Goal: Task Accomplishment & Management: Use online tool/utility

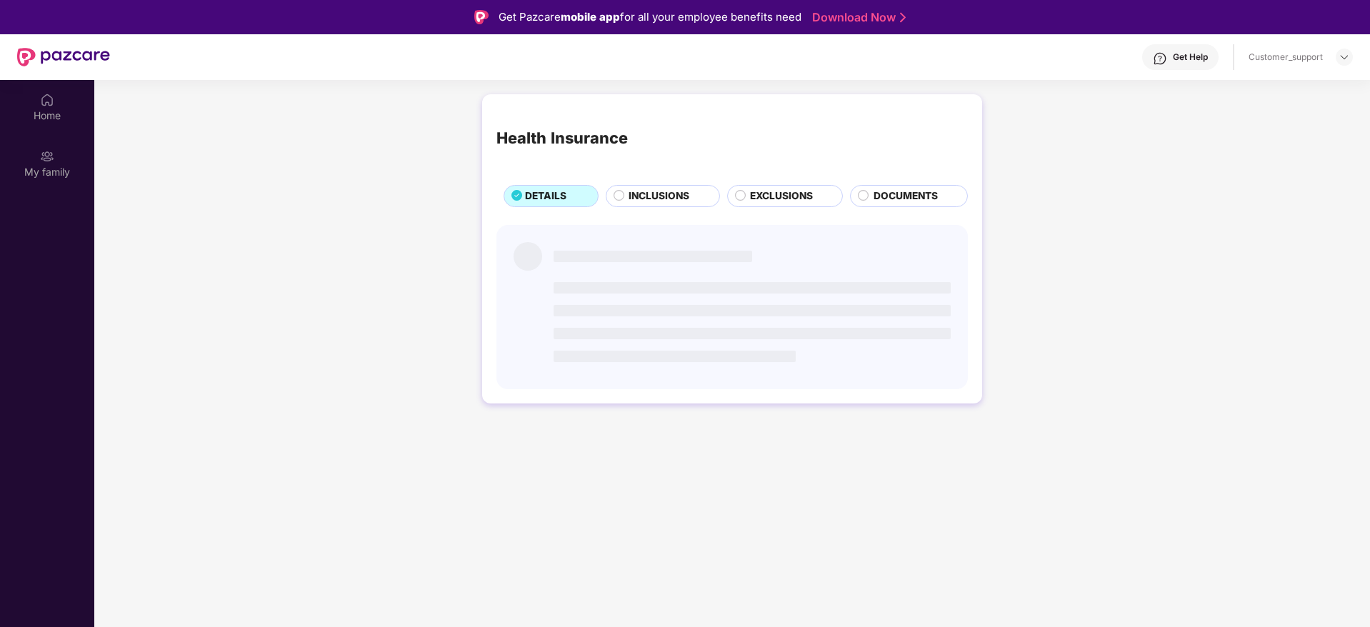
scroll to position [80, 0]
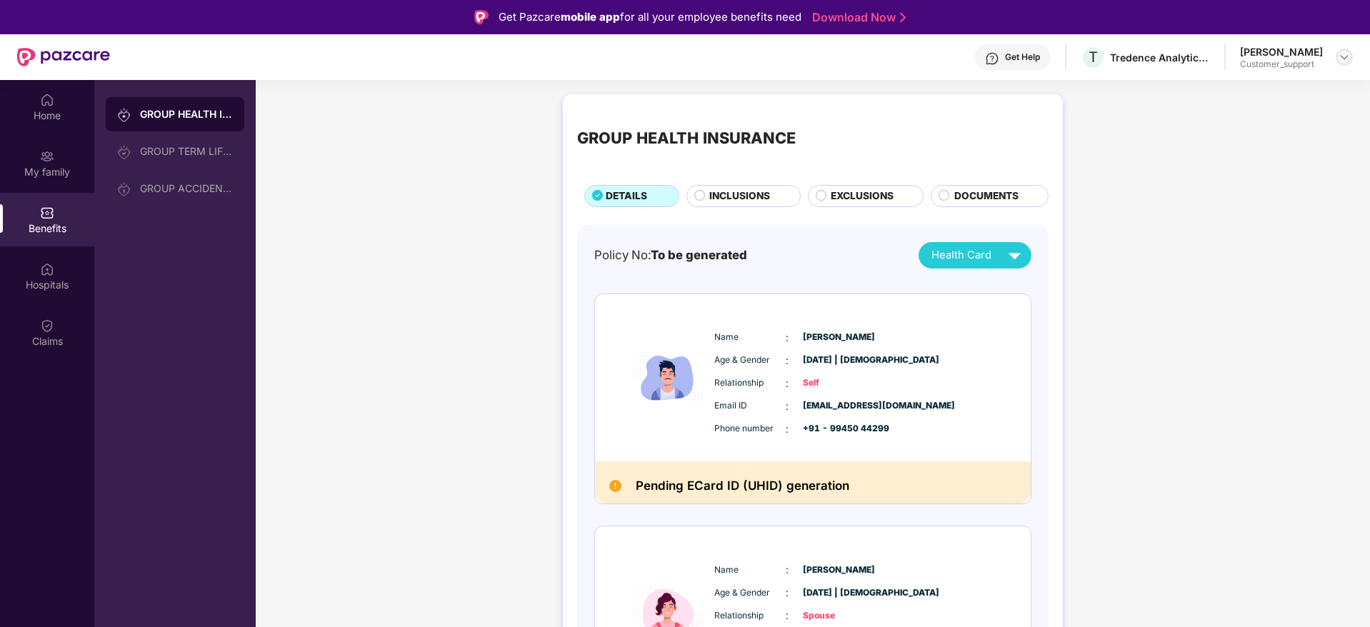
click at [1345, 59] on img at bounding box center [1343, 56] width 11 height 11
click at [1213, 112] on div "Logout" at bounding box center [1277, 119] width 186 height 28
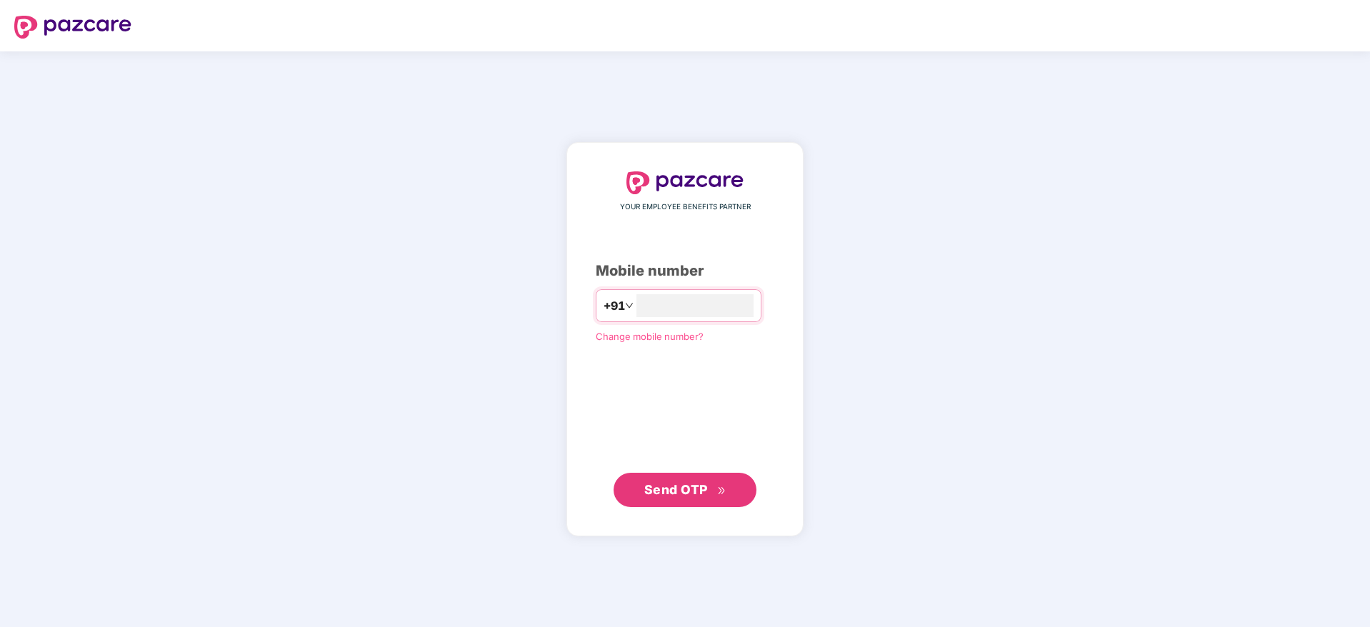
type input "**********"
click at [684, 488] on span "Send OTP" at bounding box center [676, 489] width 64 height 15
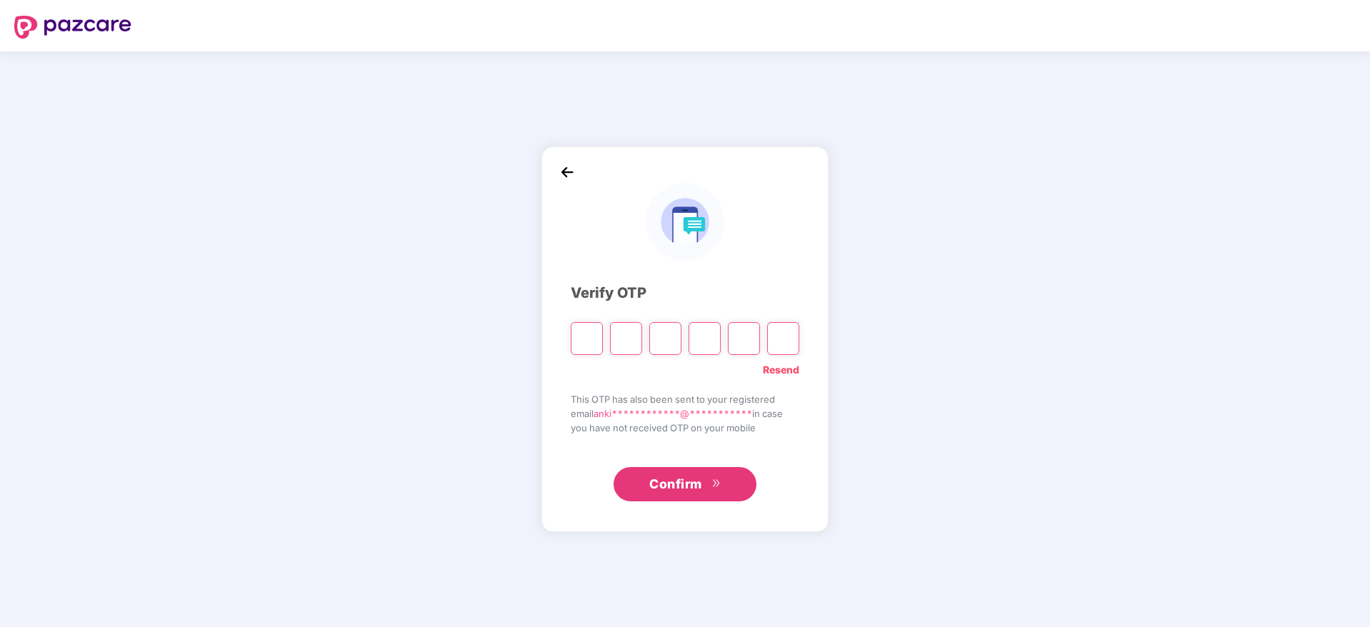
click at [786, 375] on link "Resend" at bounding box center [781, 370] width 36 height 16
click at [583, 340] on input "Please enter verification code. Digit 1" at bounding box center [587, 338] width 32 height 33
type input "*"
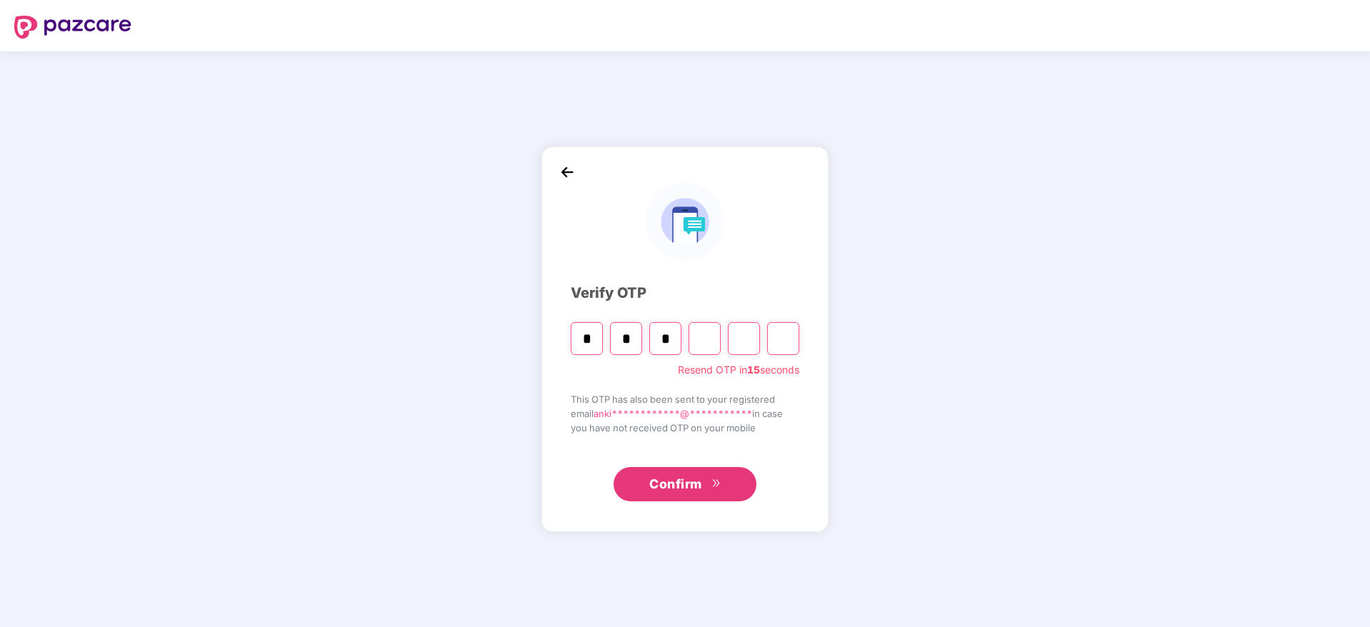
type input "*"
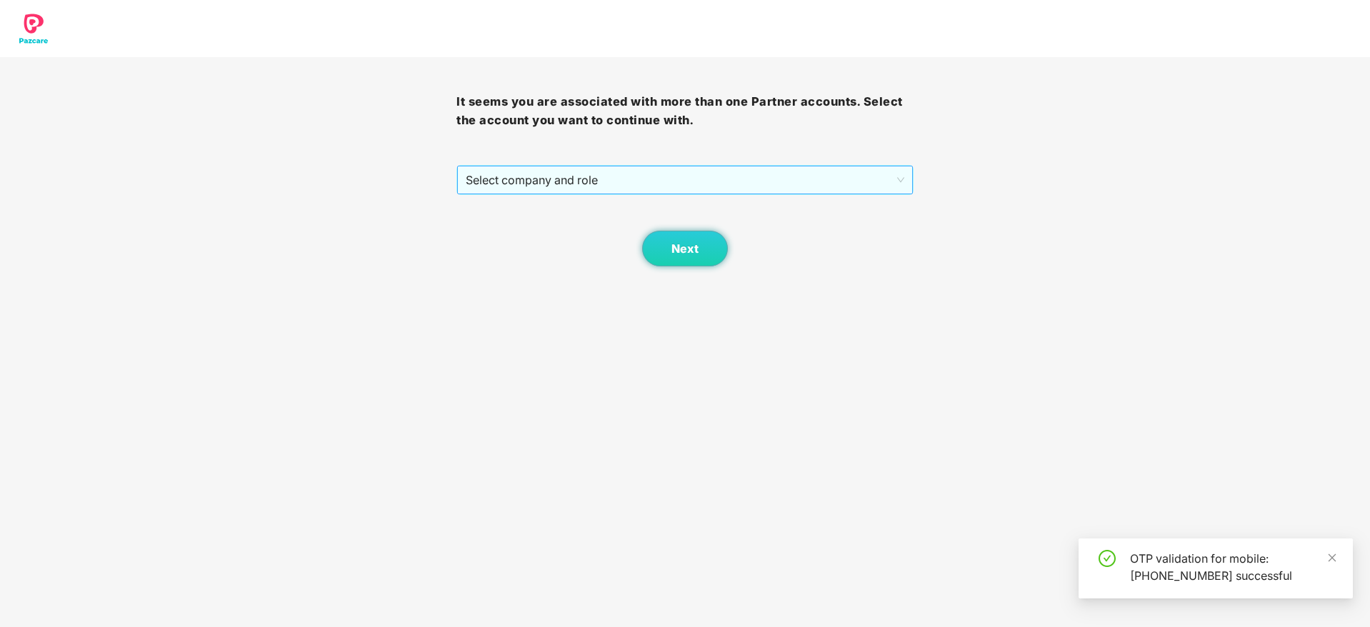
click at [564, 182] on span "Select company and role" at bounding box center [685, 179] width 438 height 27
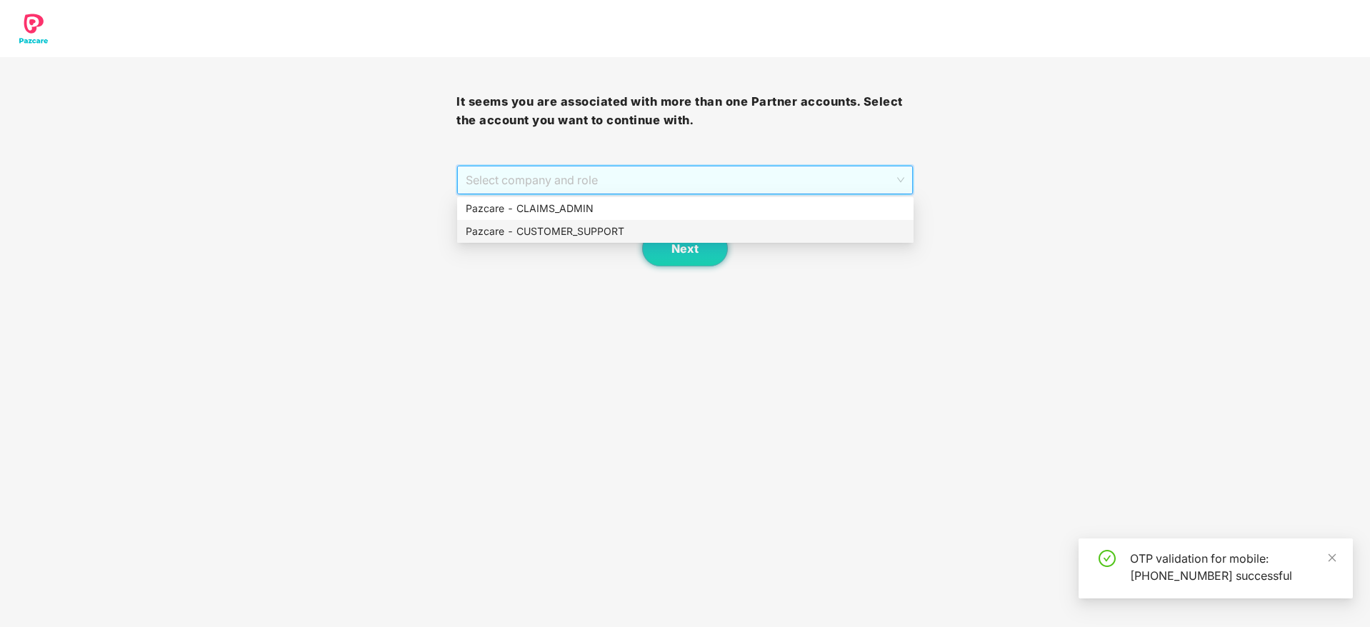
click at [590, 231] on div "Pazcare - CUSTOMER_SUPPORT" at bounding box center [685, 232] width 439 height 16
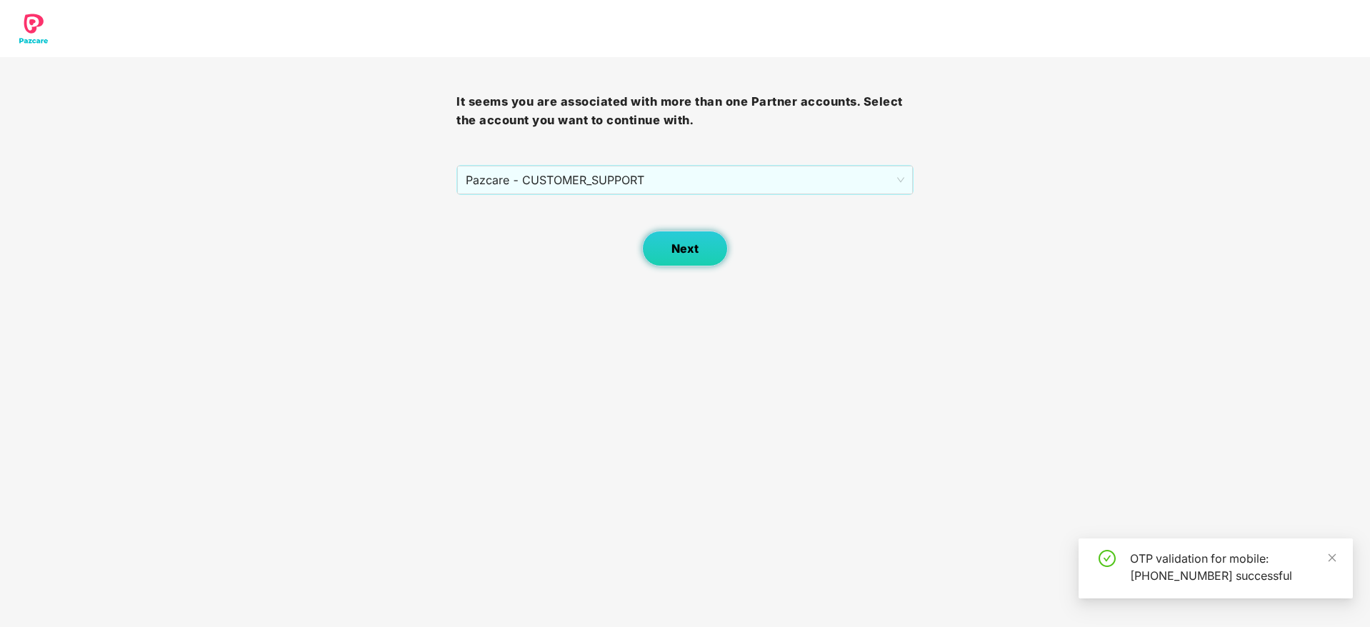
click at [703, 261] on button "Next" at bounding box center [685, 249] width 86 height 36
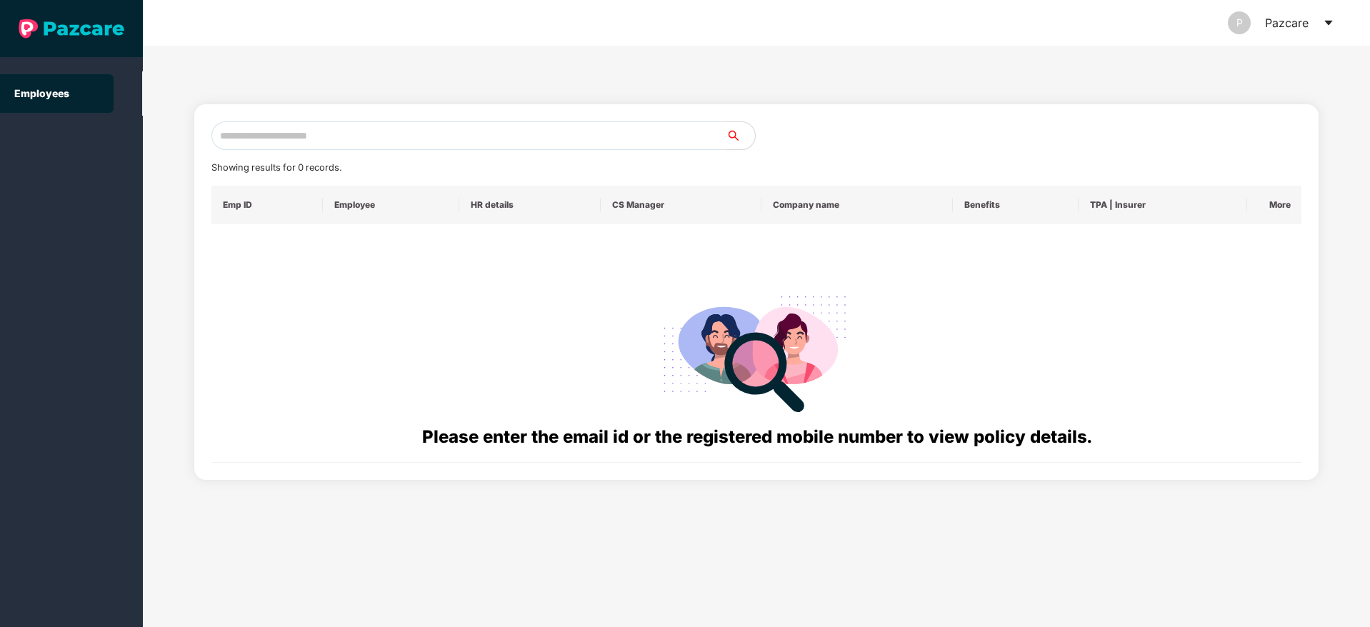
click at [1328, 25] on icon "caret-down" at bounding box center [1328, 22] width 11 height 11
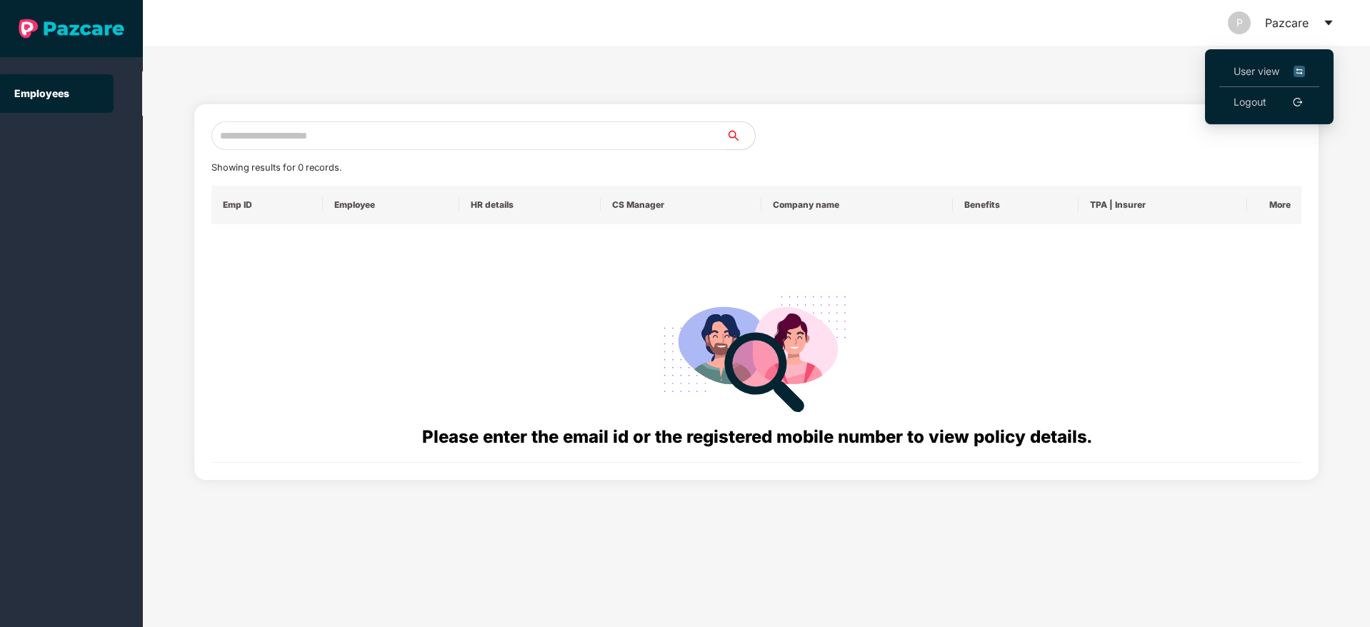
click at [1256, 68] on span "User view" at bounding box center [1268, 72] width 71 height 16
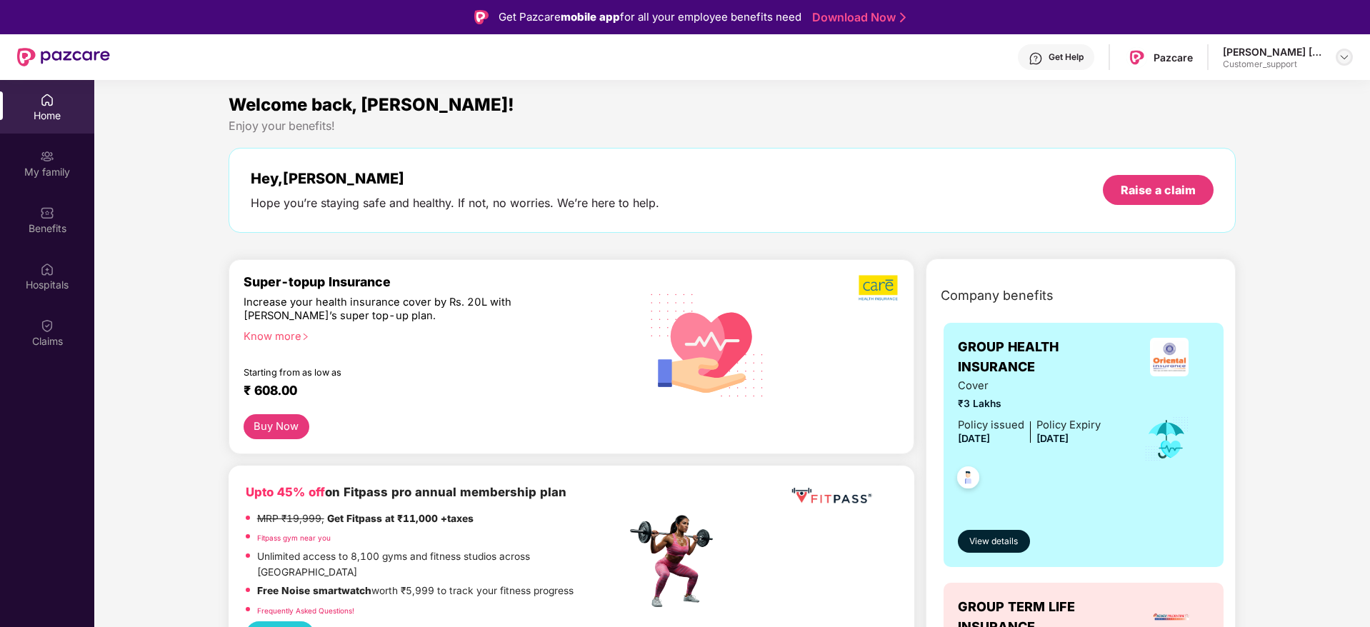
click at [1336, 58] on div at bounding box center [1343, 57] width 17 height 17
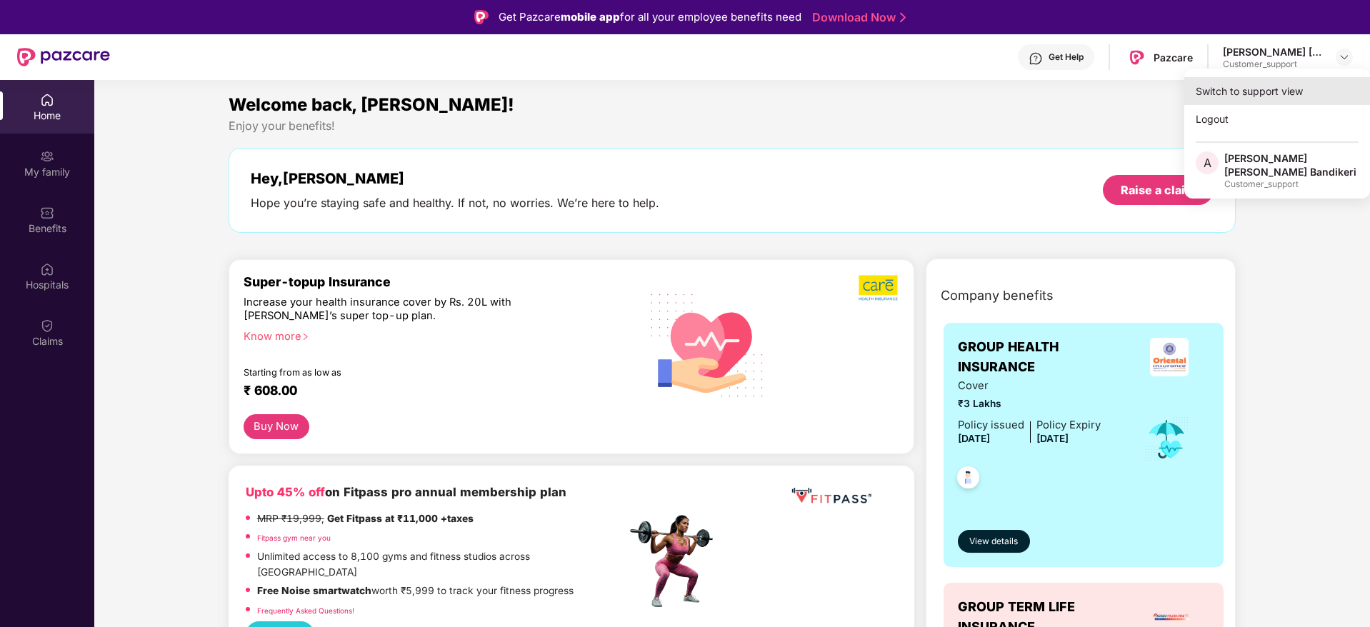
click at [1213, 90] on div "Switch to support view" at bounding box center [1277, 91] width 186 height 28
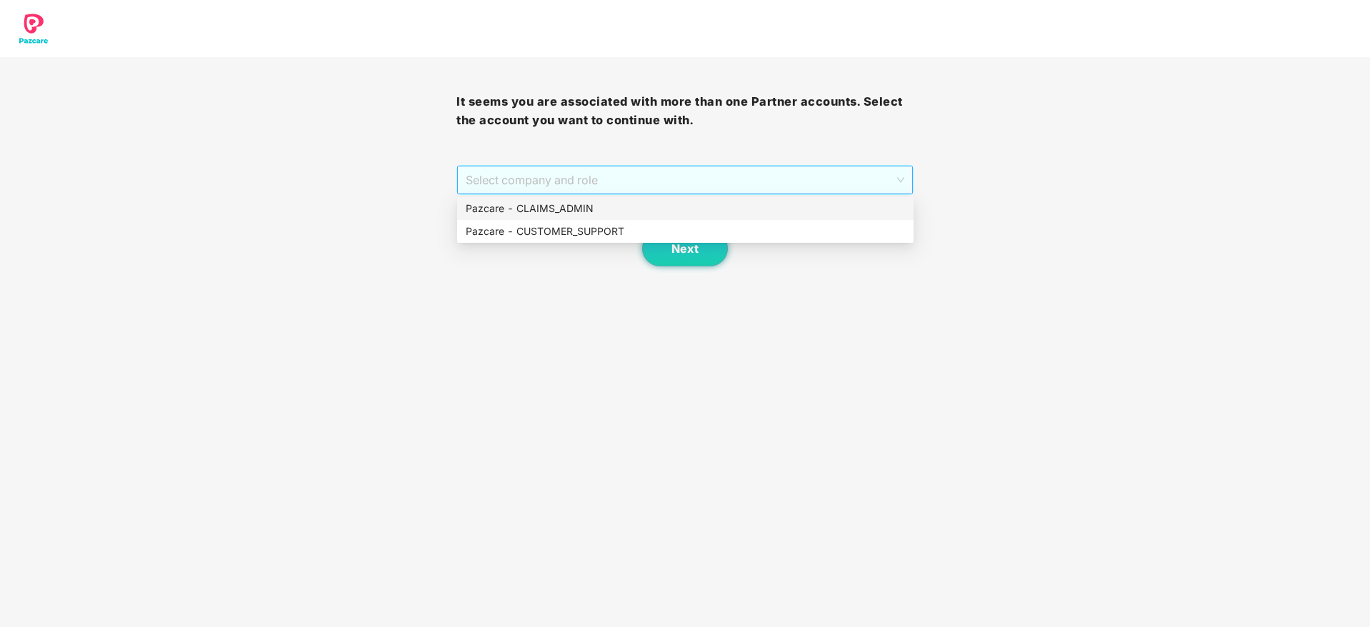
click at [770, 174] on span "Select company and role" at bounding box center [685, 179] width 438 height 27
click at [548, 209] on div "Pazcare - CLAIMS_ADMIN" at bounding box center [685, 209] width 439 height 16
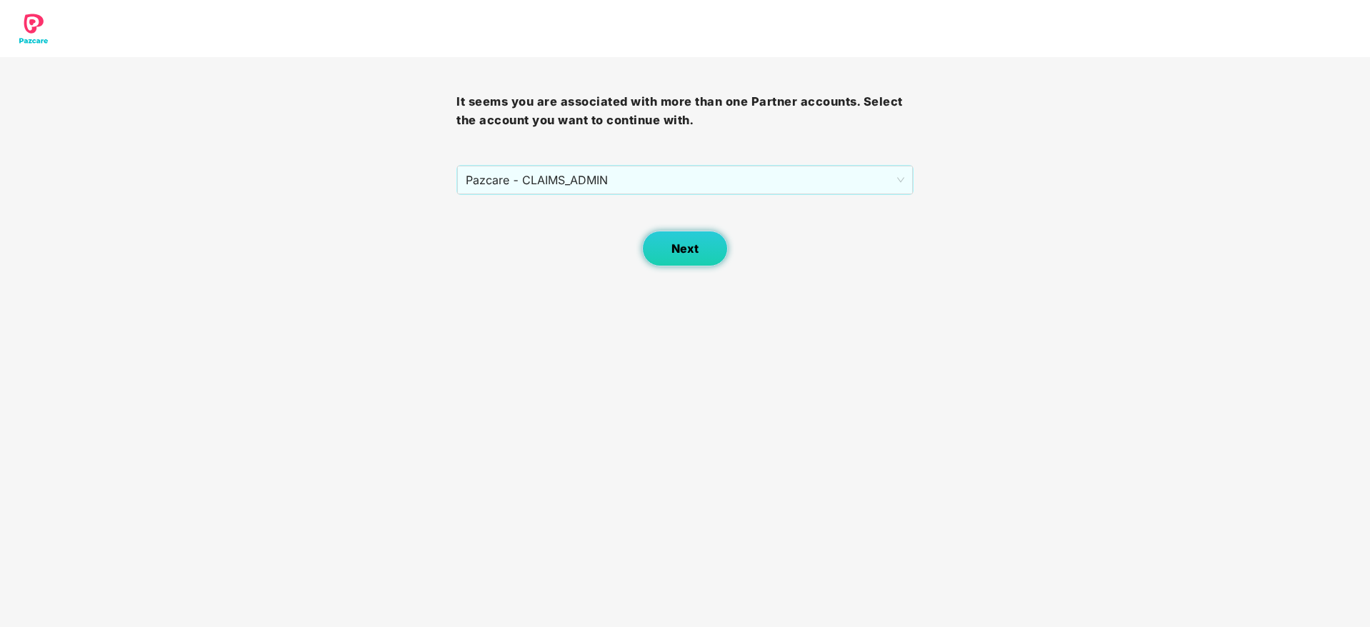
click at [691, 249] on span "Next" at bounding box center [684, 249] width 27 height 14
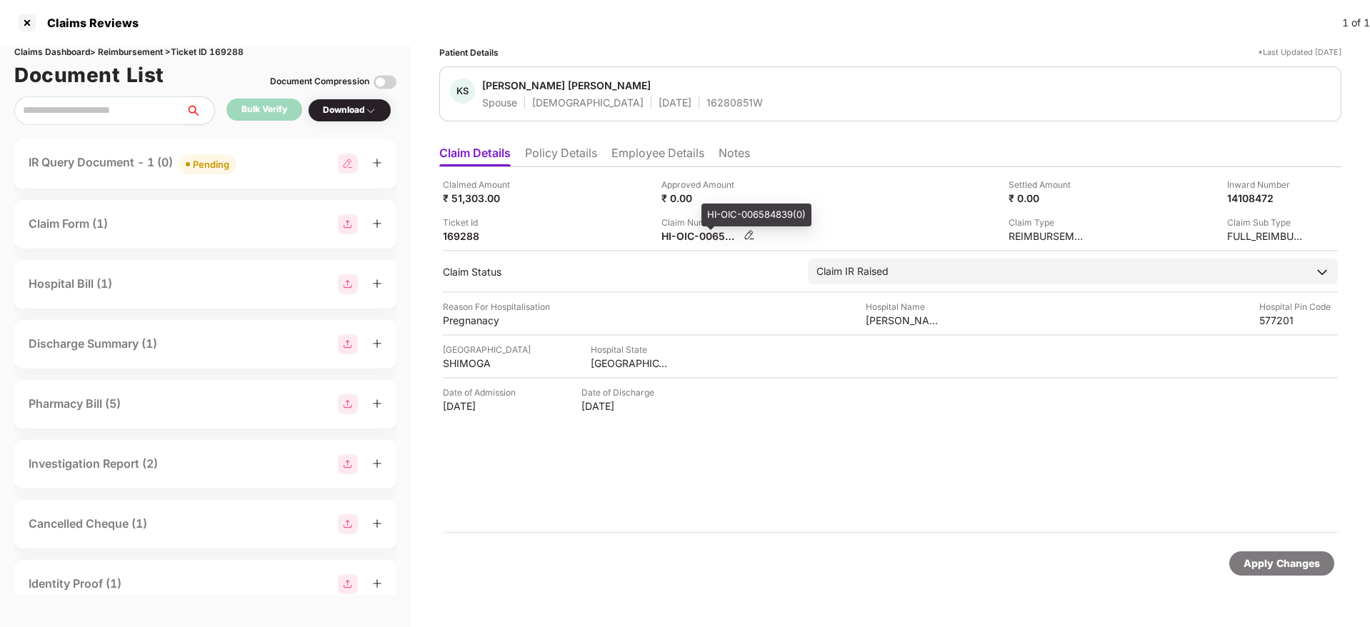
click at [668, 236] on div "HI-OIC-006584839(0)" at bounding box center [700, 236] width 79 height 14
copy div
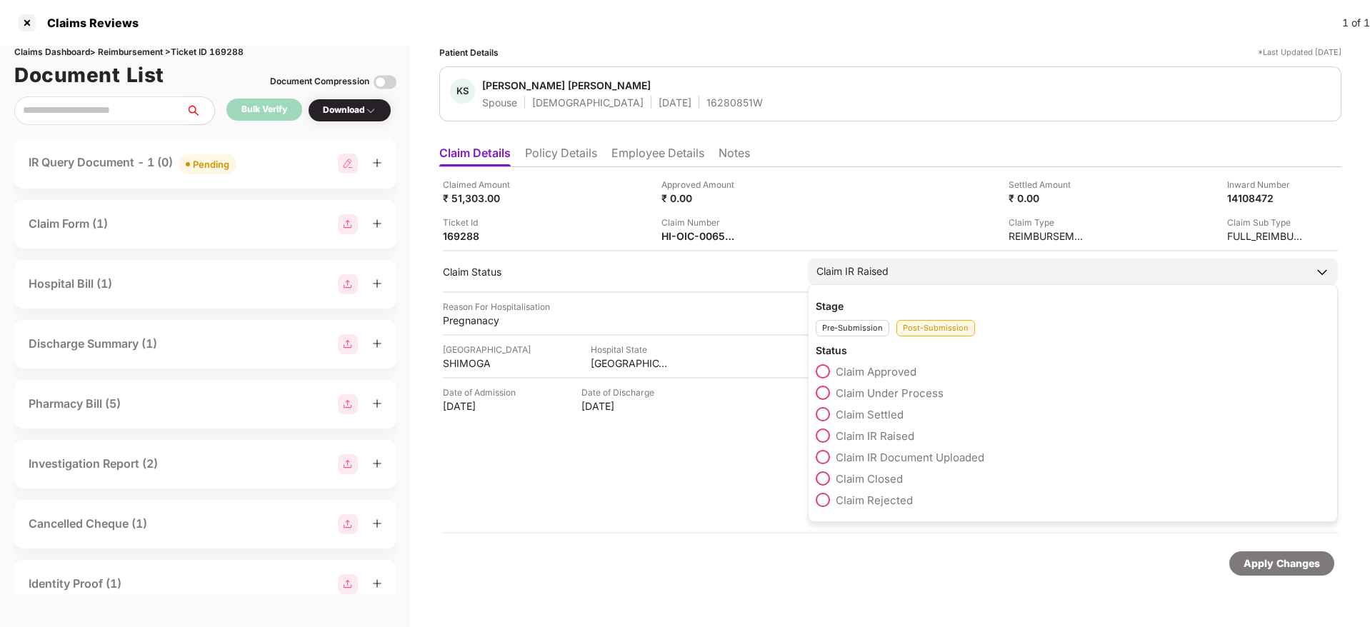
click at [822, 387] on span at bounding box center [823, 393] width 14 height 14
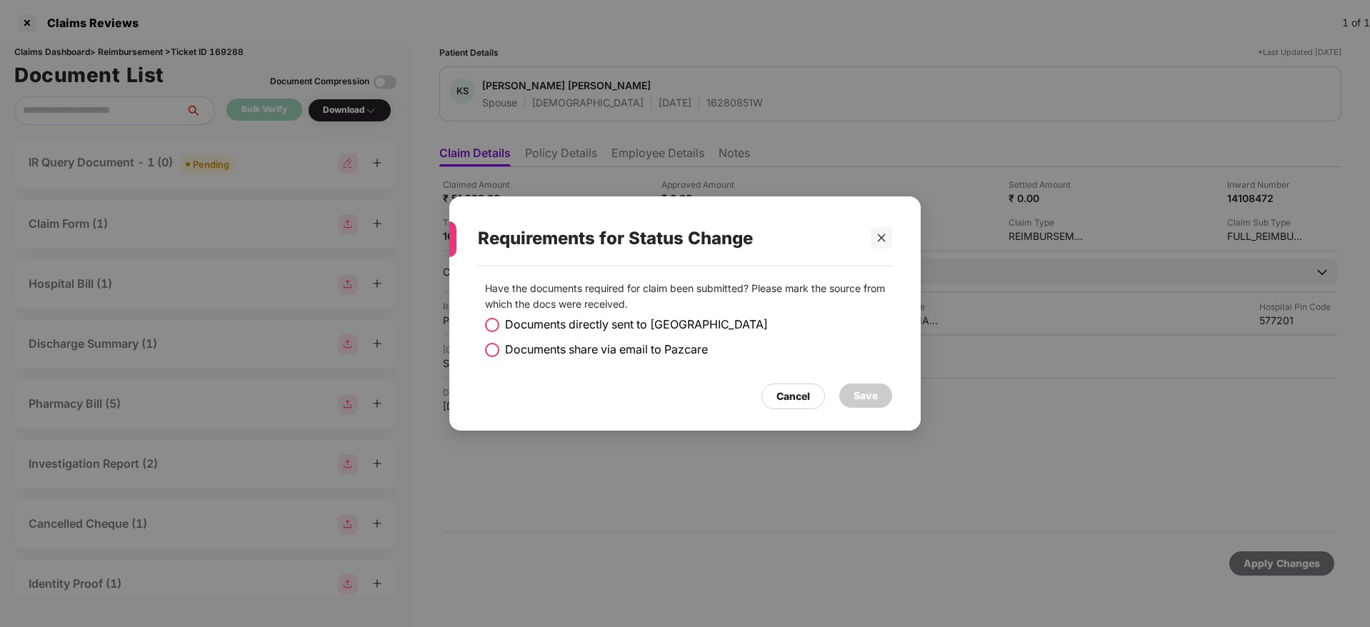
click at [493, 348] on span at bounding box center [492, 350] width 14 height 14
click at [875, 388] on div "Save" at bounding box center [865, 396] width 24 height 16
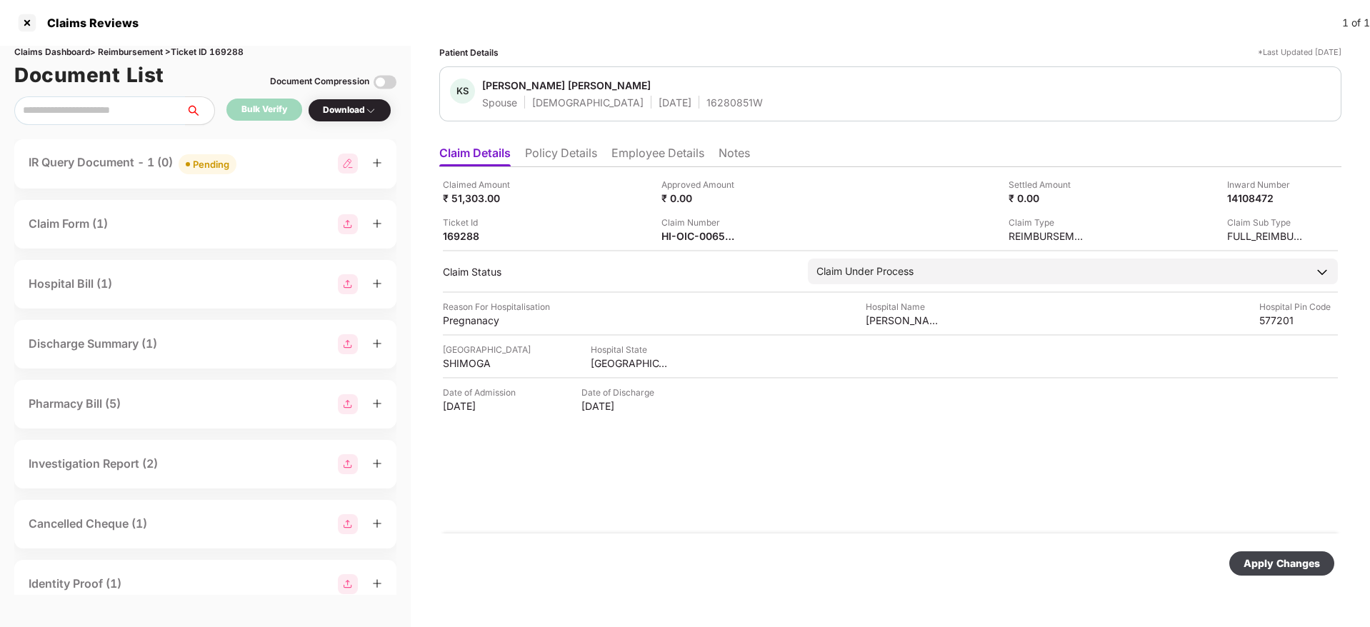
click at [1264, 557] on div "Apply Changes" at bounding box center [1281, 564] width 76 height 16
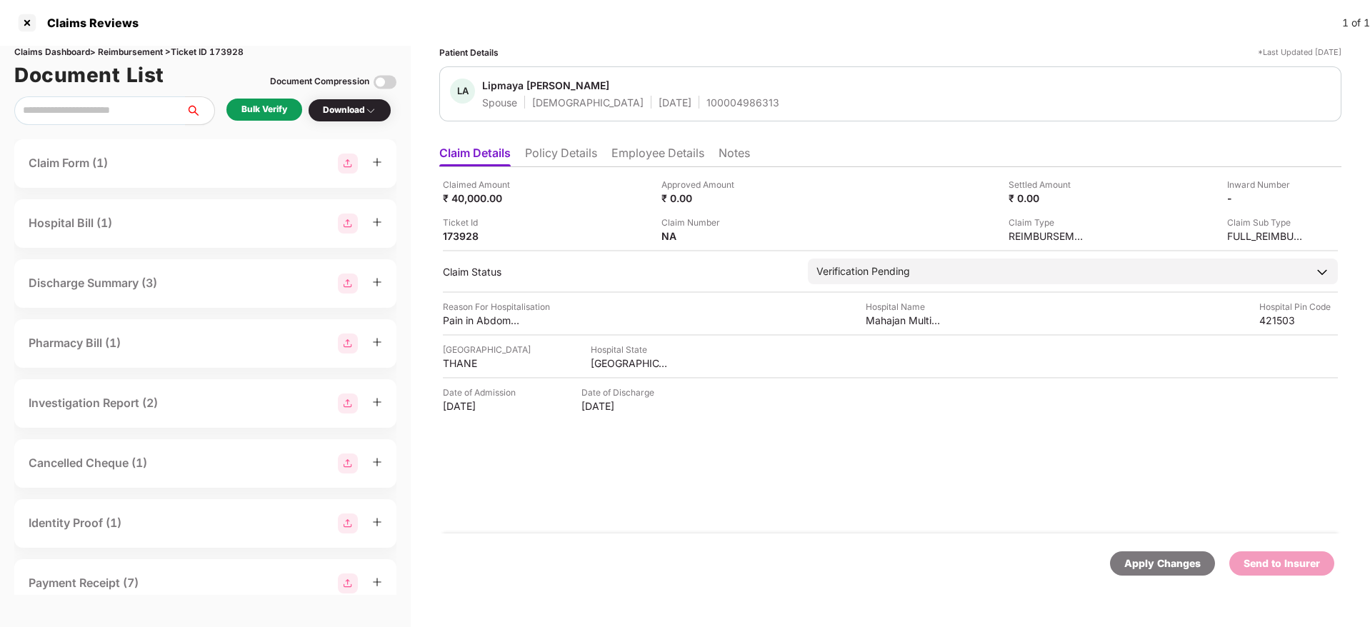
click at [568, 154] on li "Policy Details" at bounding box center [561, 156] width 72 height 21
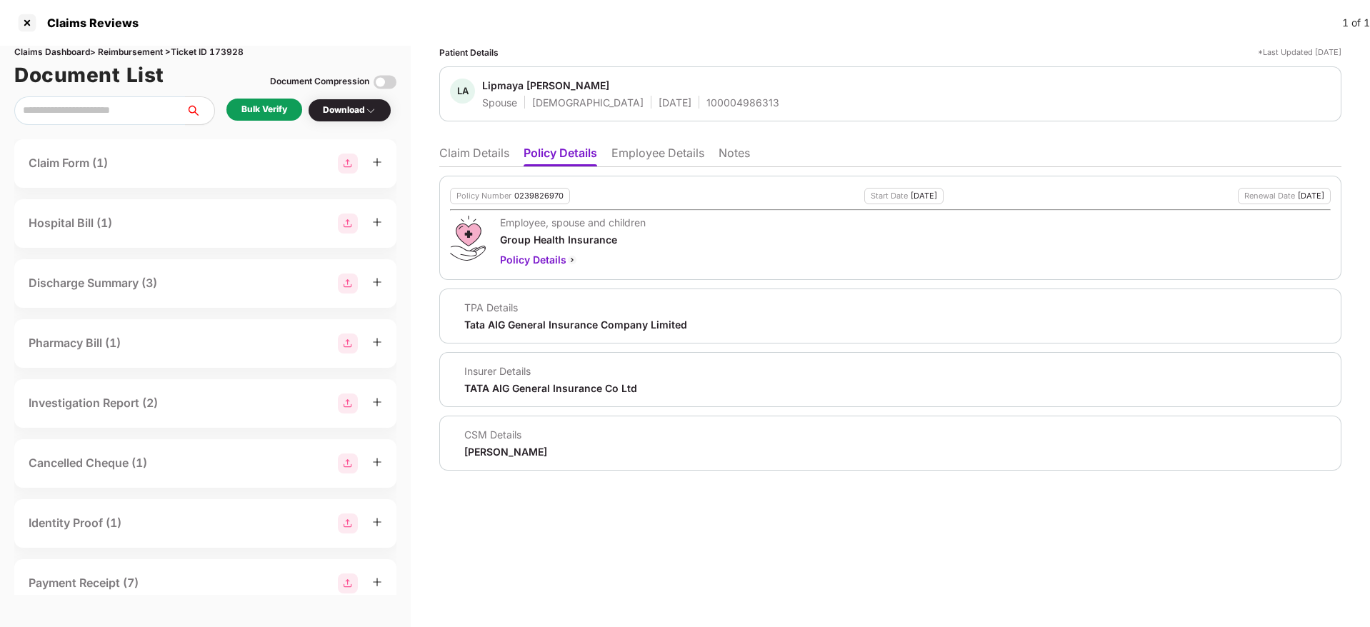
click at [661, 155] on li "Employee Details" at bounding box center [657, 156] width 93 height 21
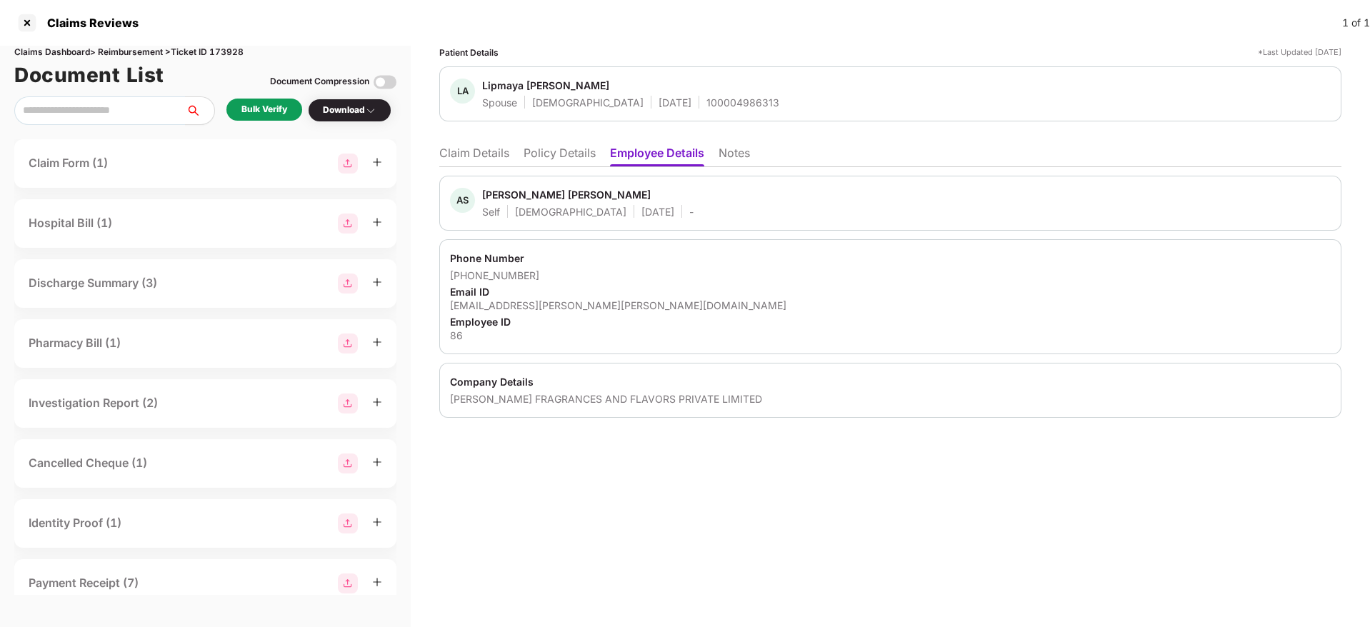
click at [567, 151] on li "Policy Details" at bounding box center [559, 156] width 72 height 21
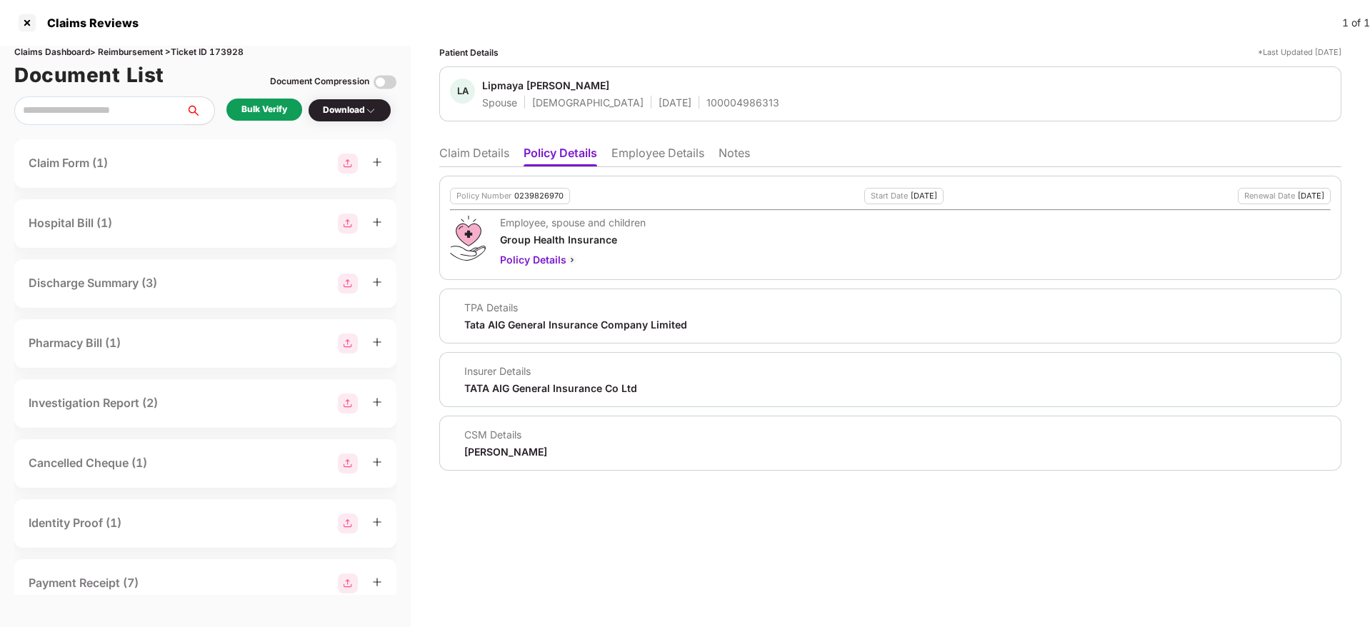
click at [476, 151] on li "Claim Details" at bounding box center [474, 156] width 70 height 21
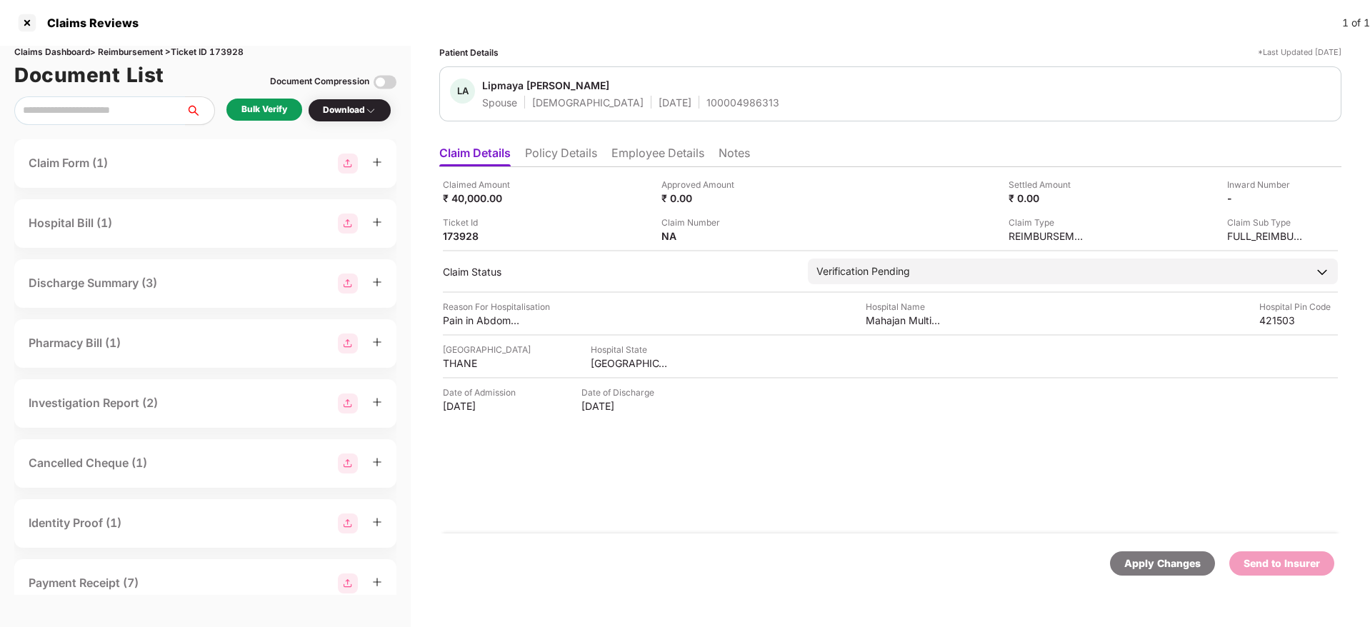
click at [261, 97] on div "Bulk Verify Download" at bounding box center [205, 110] width 382 height 29
click at [265, 103] on div "Bulk Verify" at bounding box center [264, 110] width 46 height 14
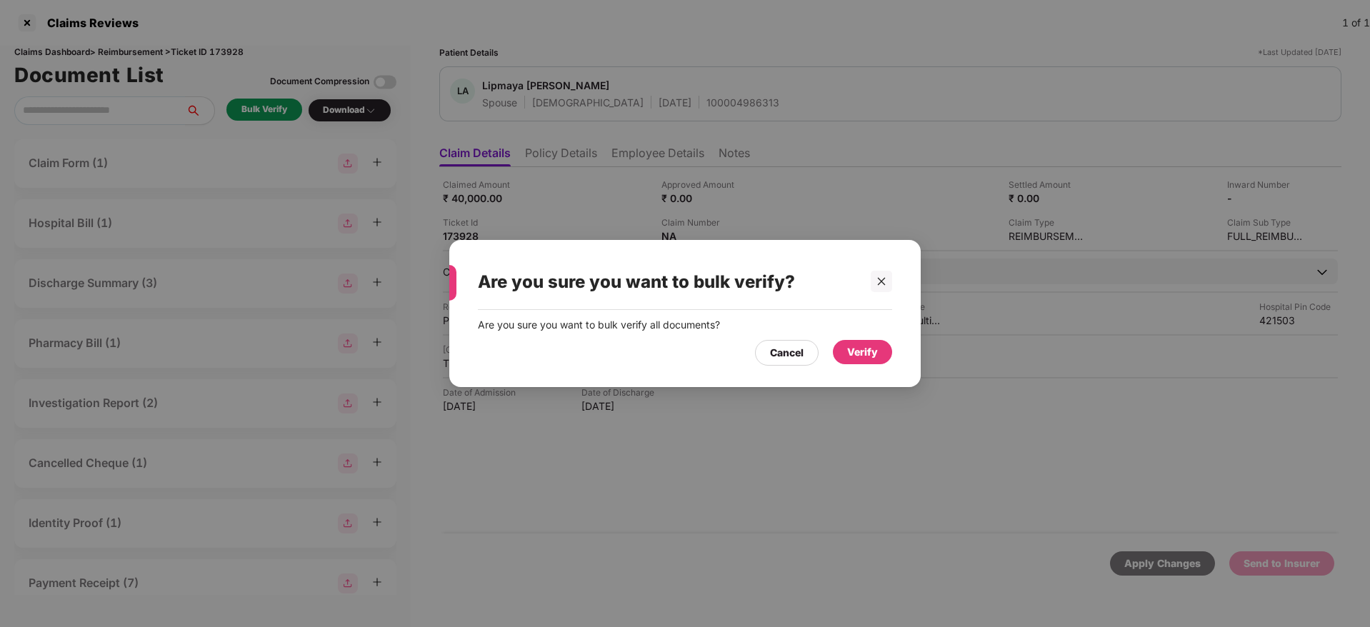
click at [843, 350] on div "Verify" at bounding box center [862, 352] width 59 height 24
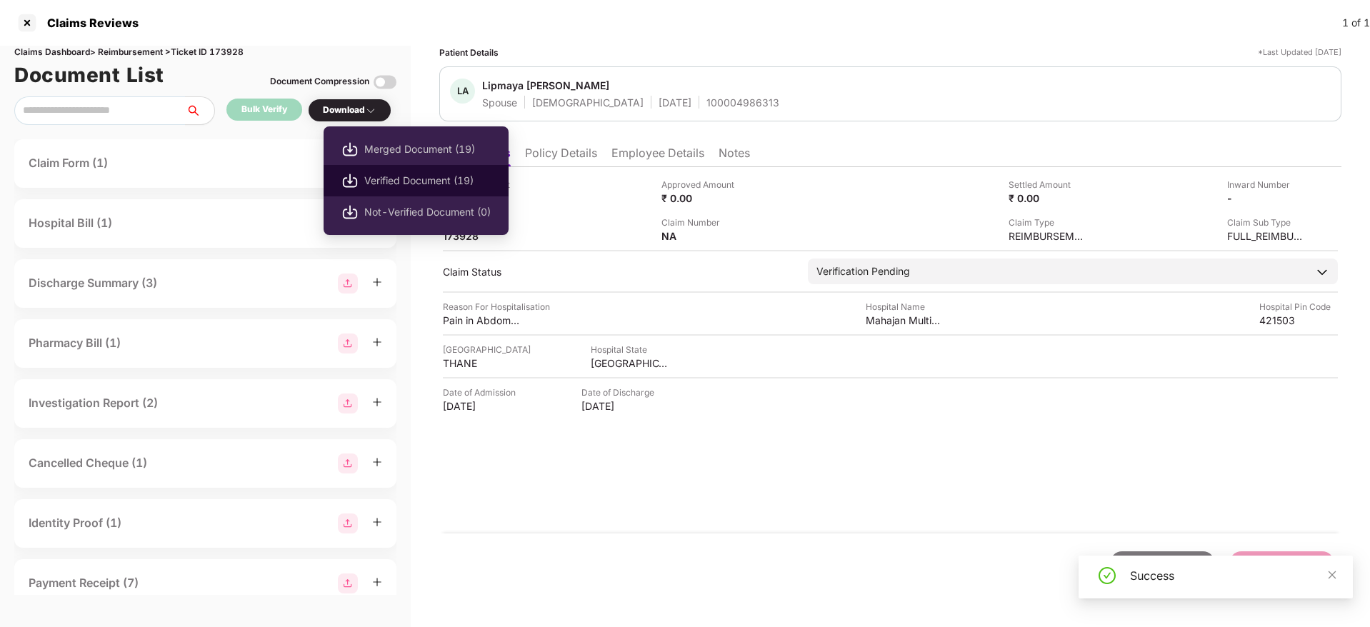
click at [398, 185] on span "Verified Document (19)" at bounding box center [427, 181] width 126 height 16
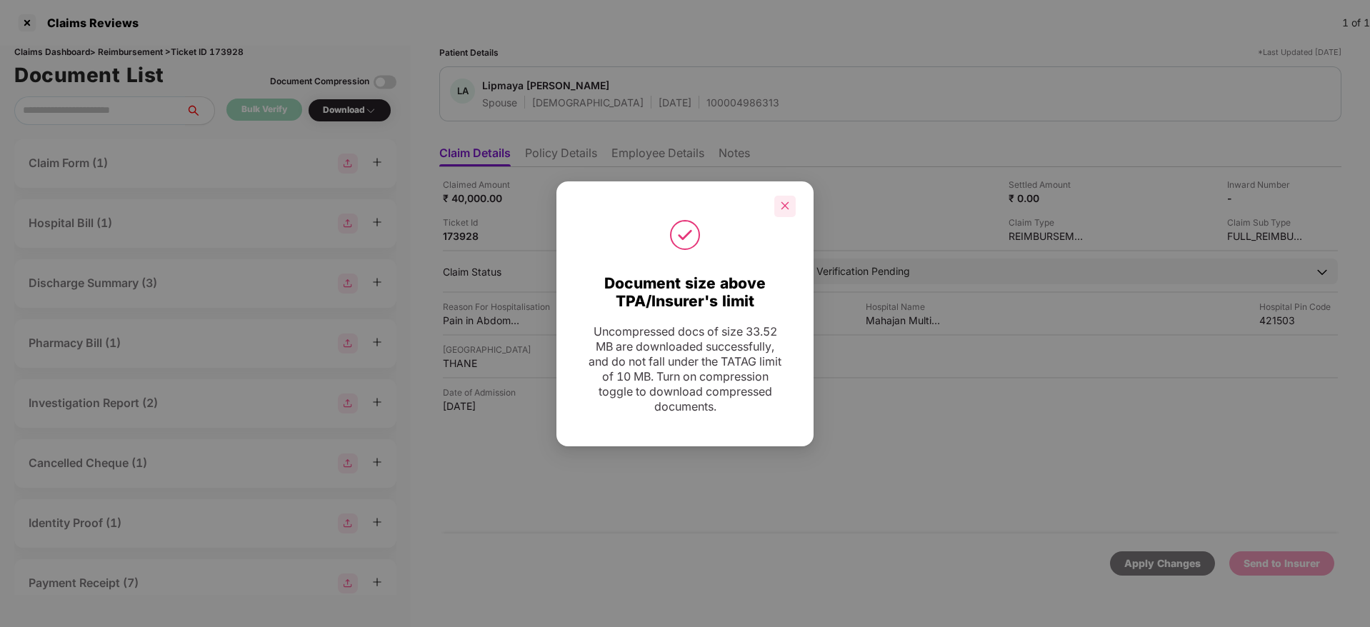
click at [782, 209] on icon "close" at bounding box center [785, 206] width 8 height 8
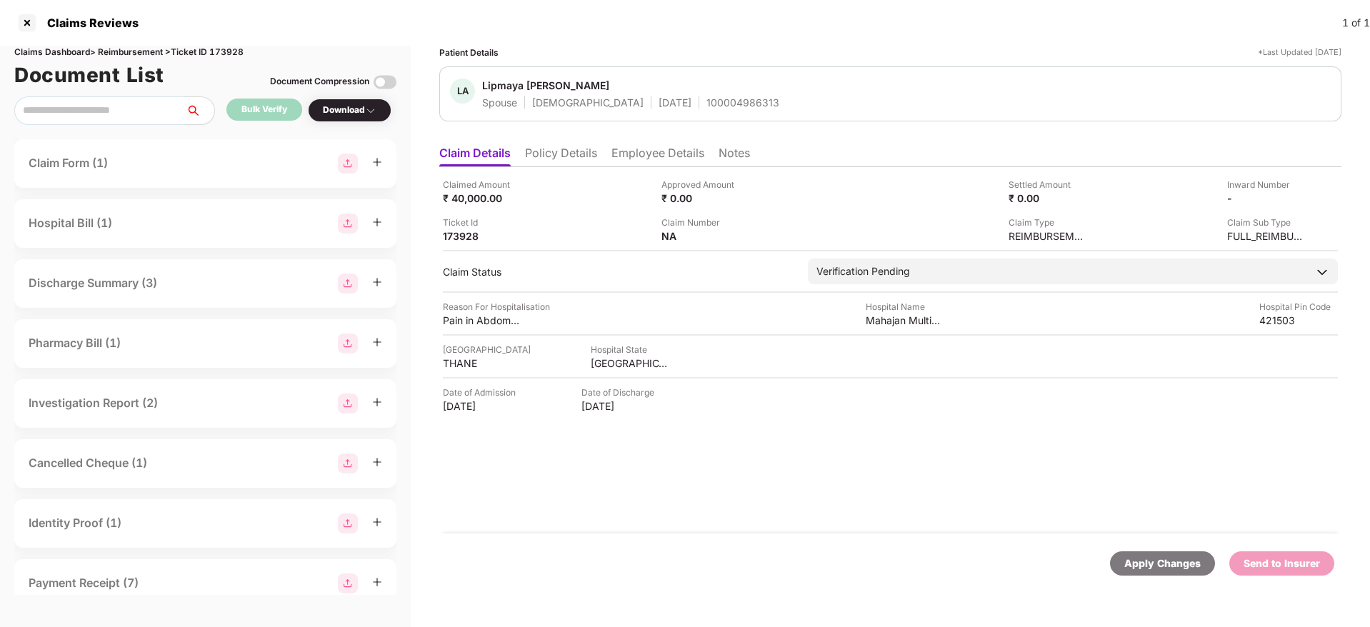
click at [539, 162] on li "Policy Details" at bounding box center [561, 156] width 72 height 21
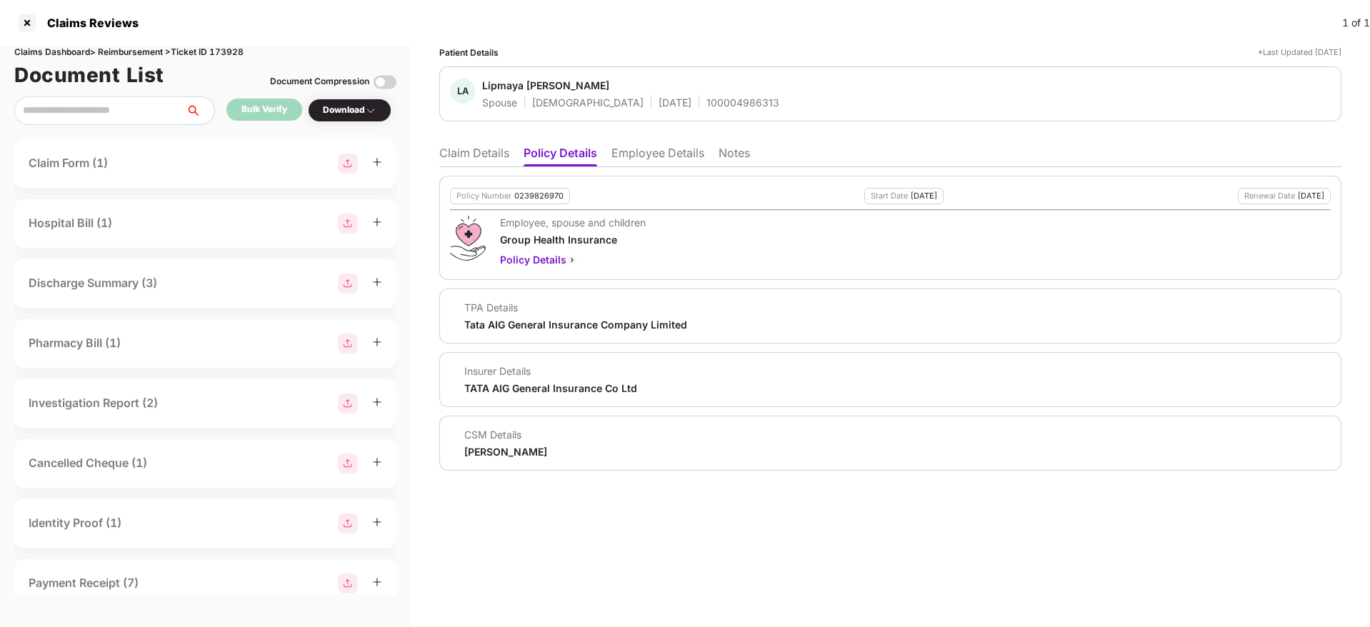
click at [469, 159] on li "Claim Details" at bounding box center [474, 156] width 70 height 21
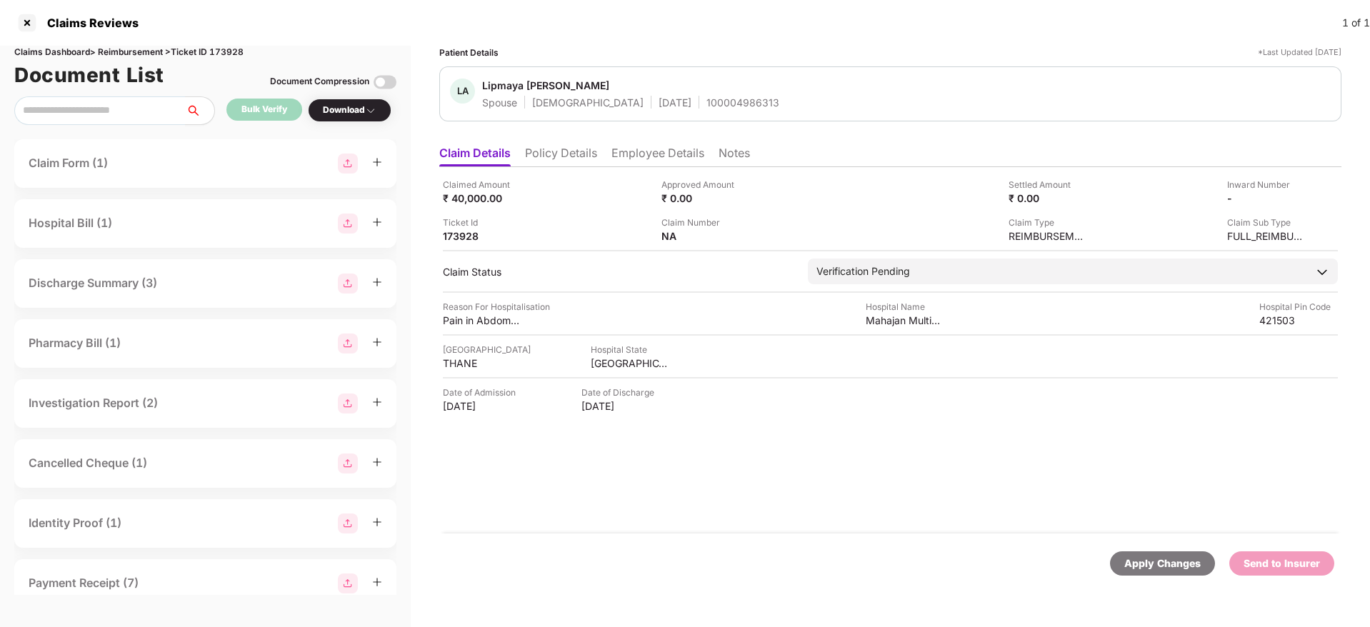
click at [586, 154] on li "Policy Details" at bounding box center [561, 156] width 72 height 21
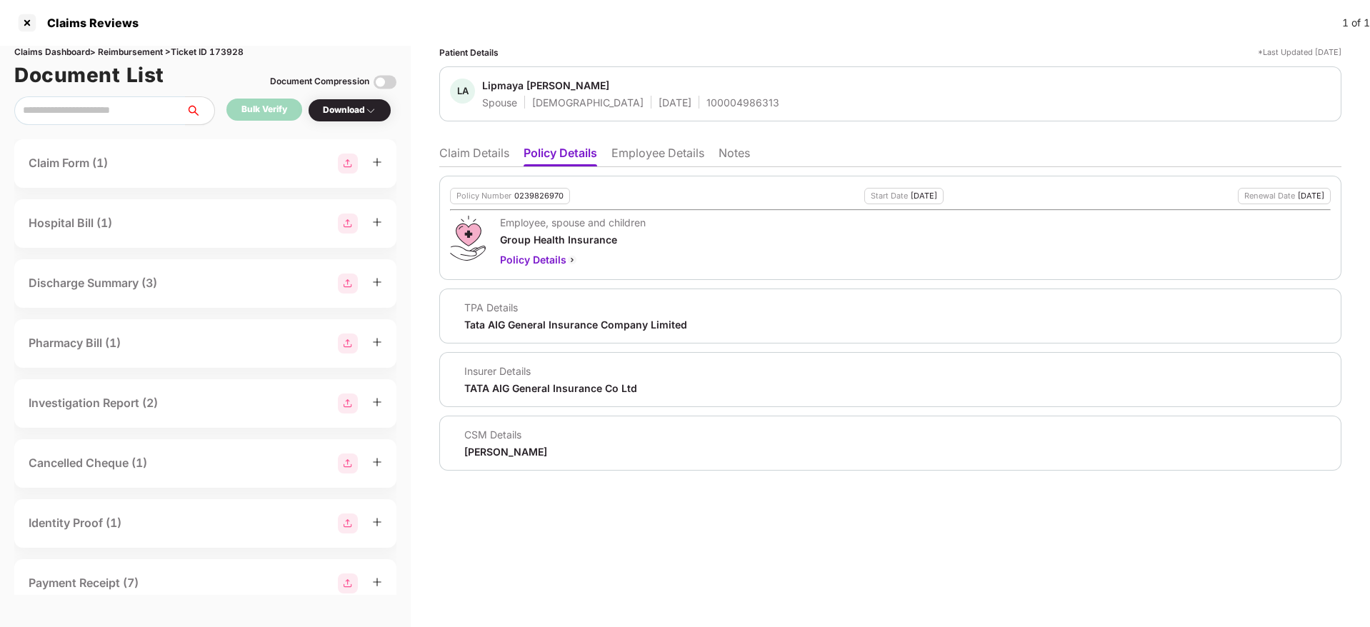
click at [465, 167] on div "Policy Number 0239826970 Start Date 12 Oct 2024 Renewal Date 11 Oct 2025 Employ…" at bounding box center [890, 318] width 902 height 303
click at [456, 155] on li "Claim Details" at bounding box center [474, 156] width 70 height 21
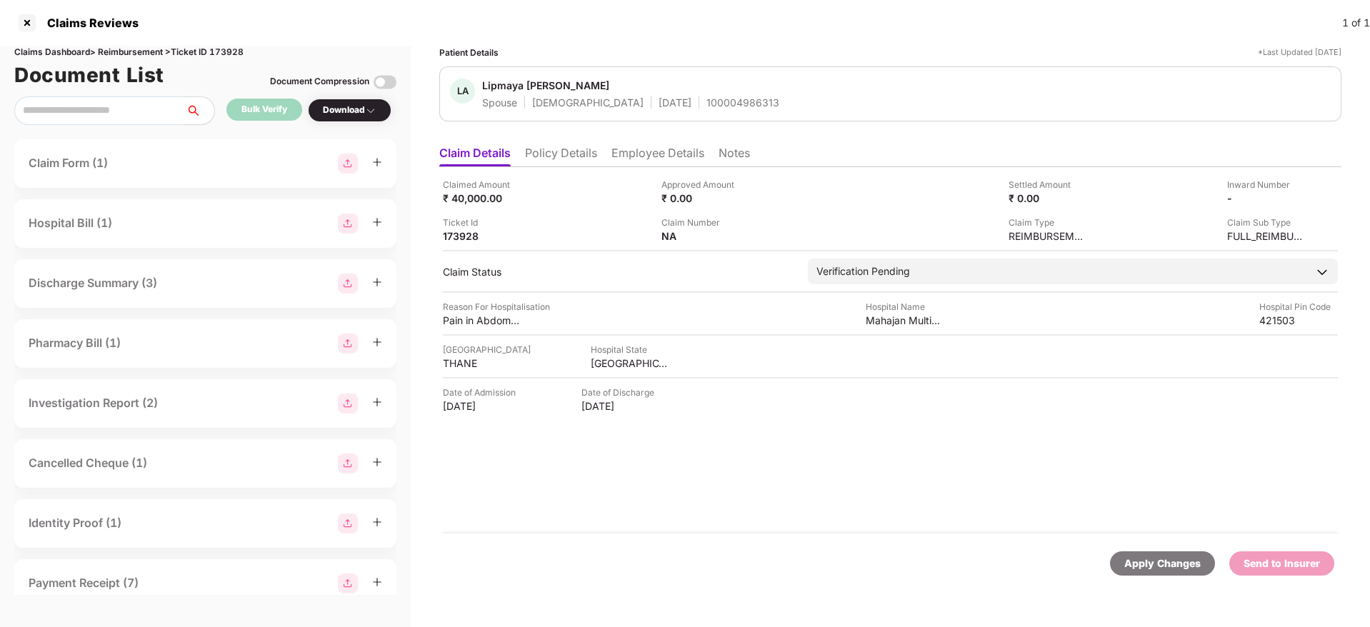
click at [561, 154] on li "Policy Details" at bounding box center [561, 156] width 72 height 21
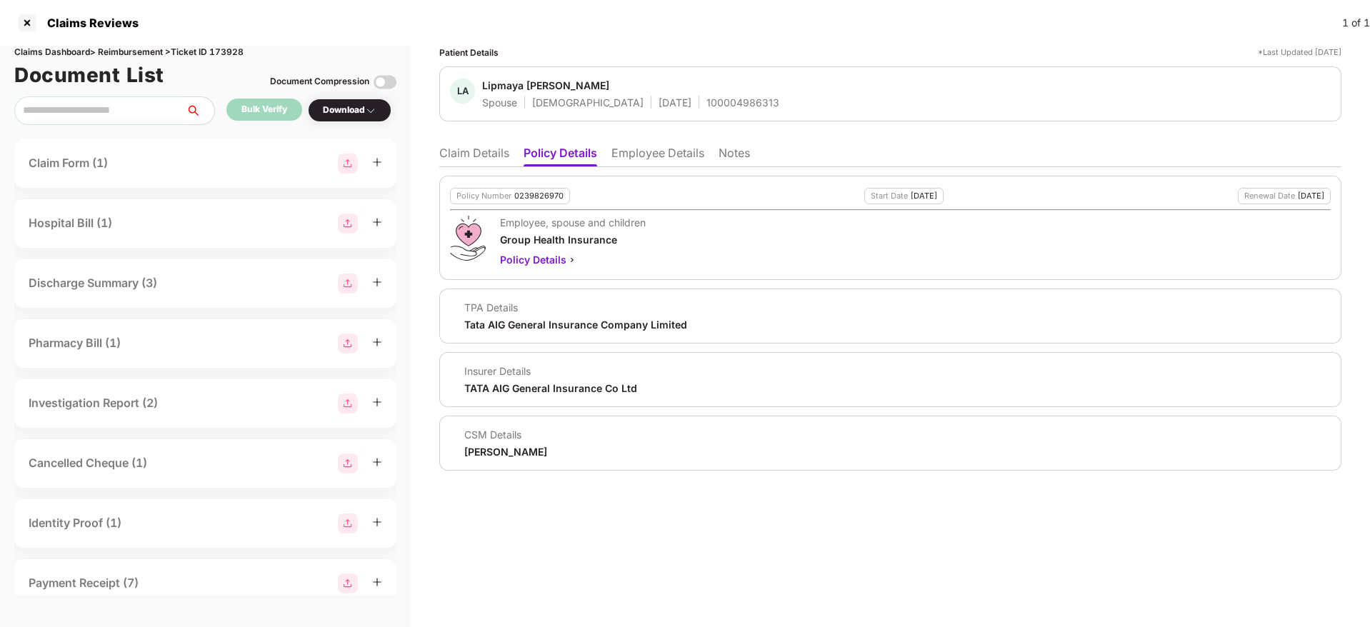
click at [539, 194] on div "0239826970" at bounding box center [538, 195] width 49 height 9
copy div "0239826970"
click at [706, 105] on div "100004986313" at bounding box center [742, 103] width 73 height 14
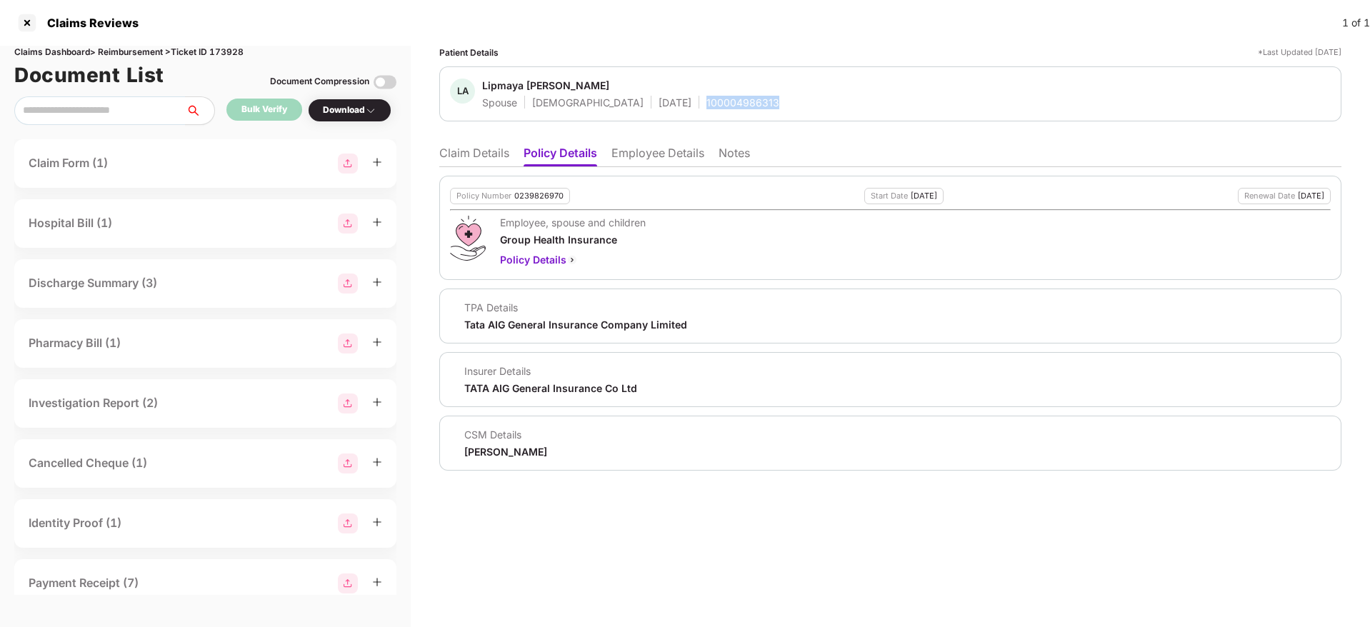
copy div "100004986313"
click at [646, 149] on li "Employee Details" at bounding box center [657, 156] width 93 height 21
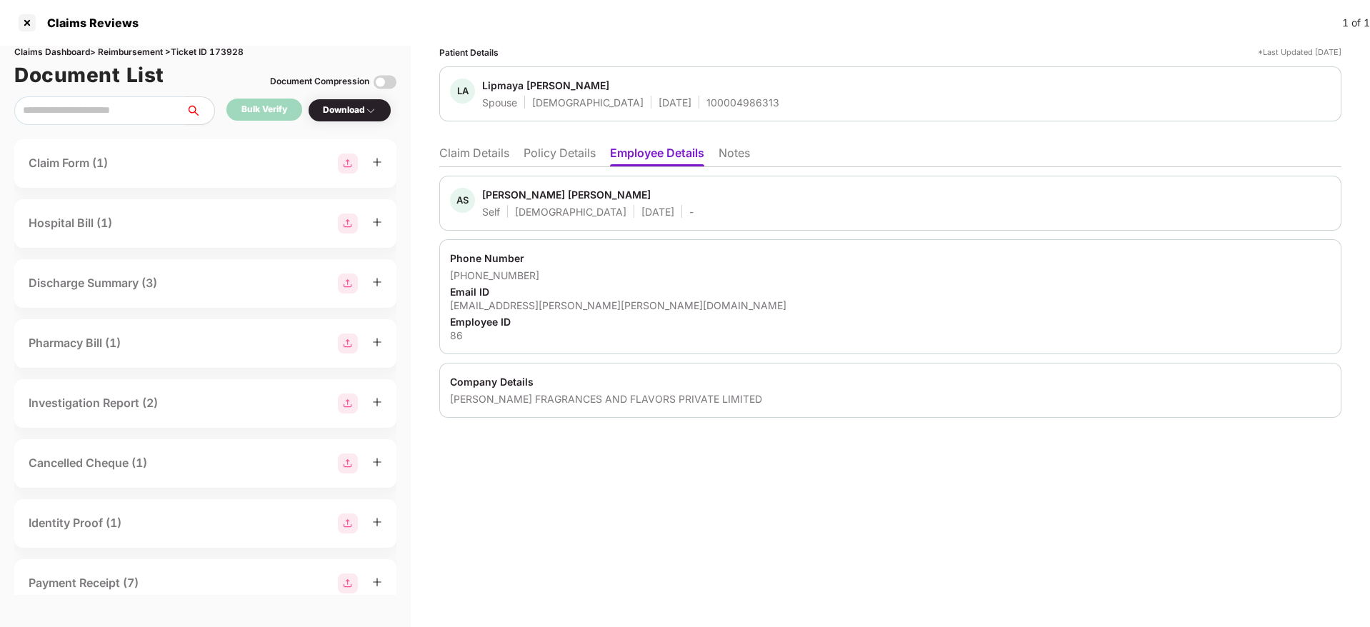
click at [478, 156] on li "Claim Details" at bounding box center [474, 156] width 70 height 21
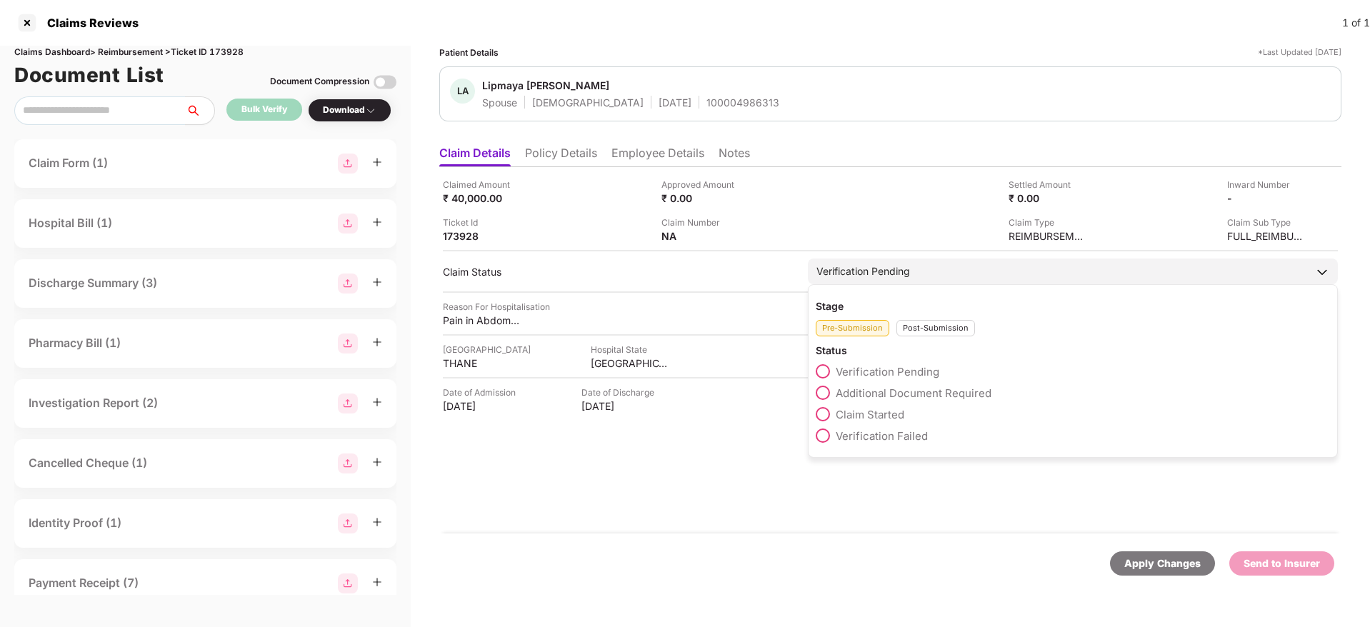
click at [823, 413] on span at bounding box center [823, 414] width 14 height 14
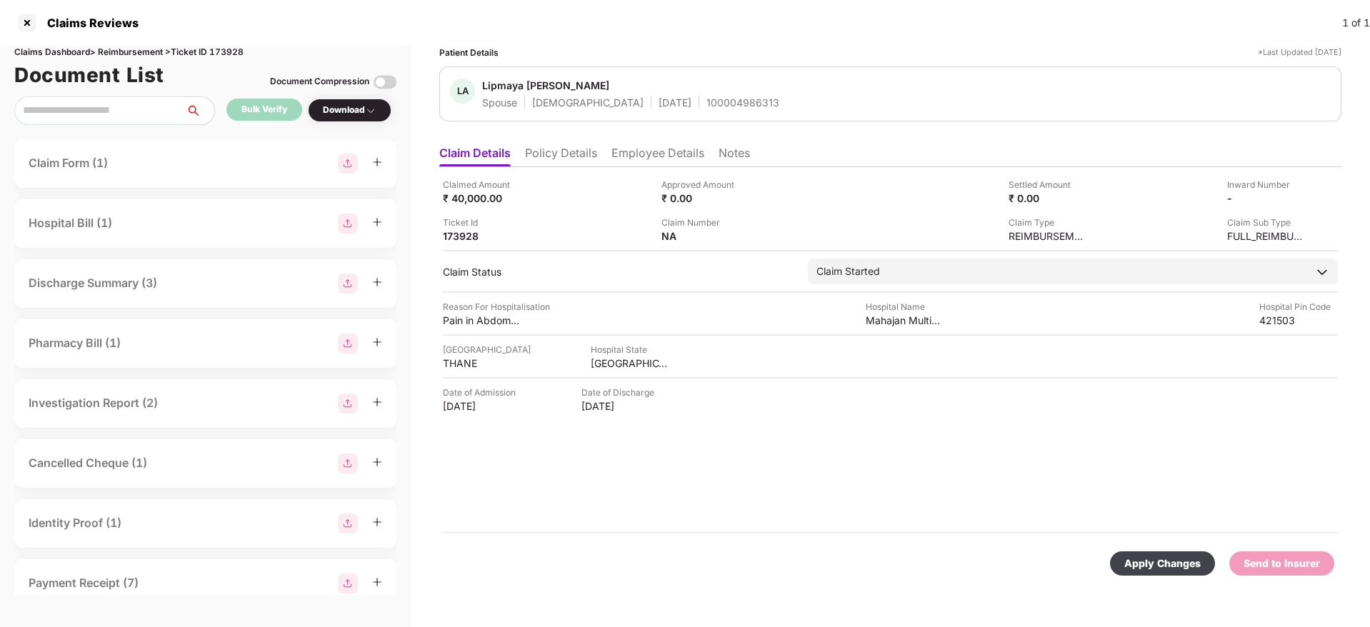
click at [1156, 575] on div "Apply Changes" at bounding box center [1162, 563] width 105 height 24
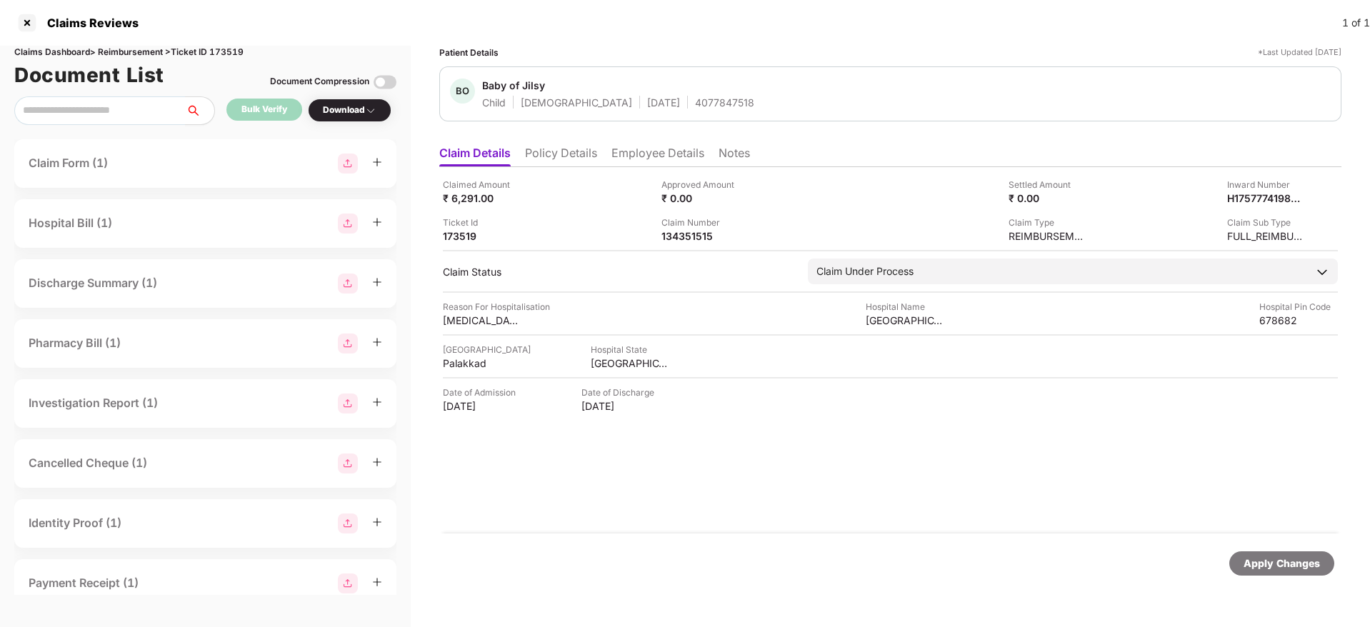
click at [547, 146] on li "Policy Details" at bounding box center [561, 156] width 72 height 21
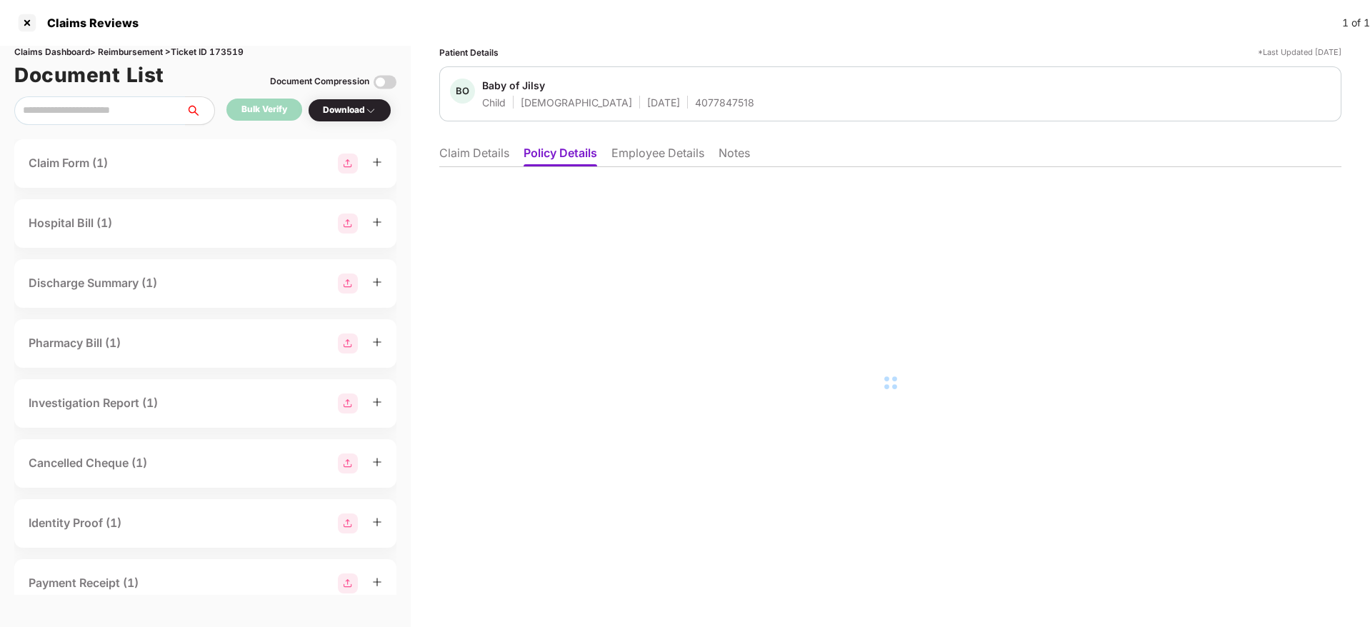
click at [627, 154] on li "Employee Details" at bounding box center [657, 156] width 93 height 21
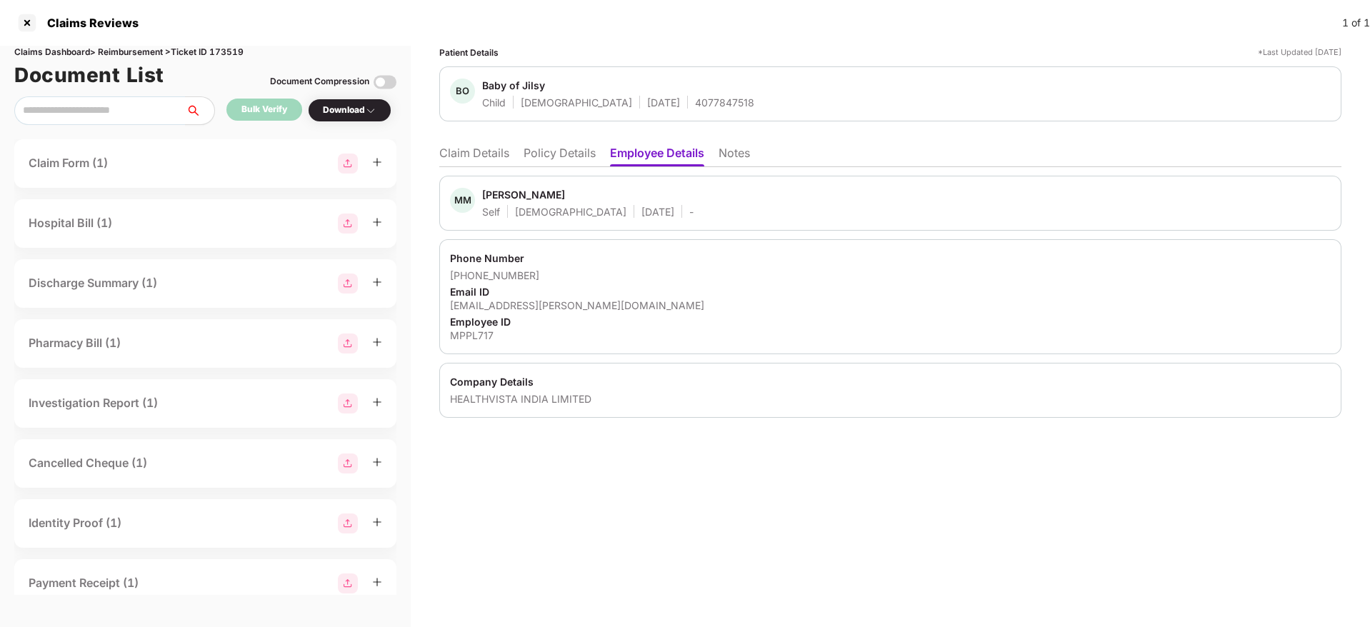
click at [504, 155] on li "Claim Details" at bounding box center [474, 156] width 70 height 21
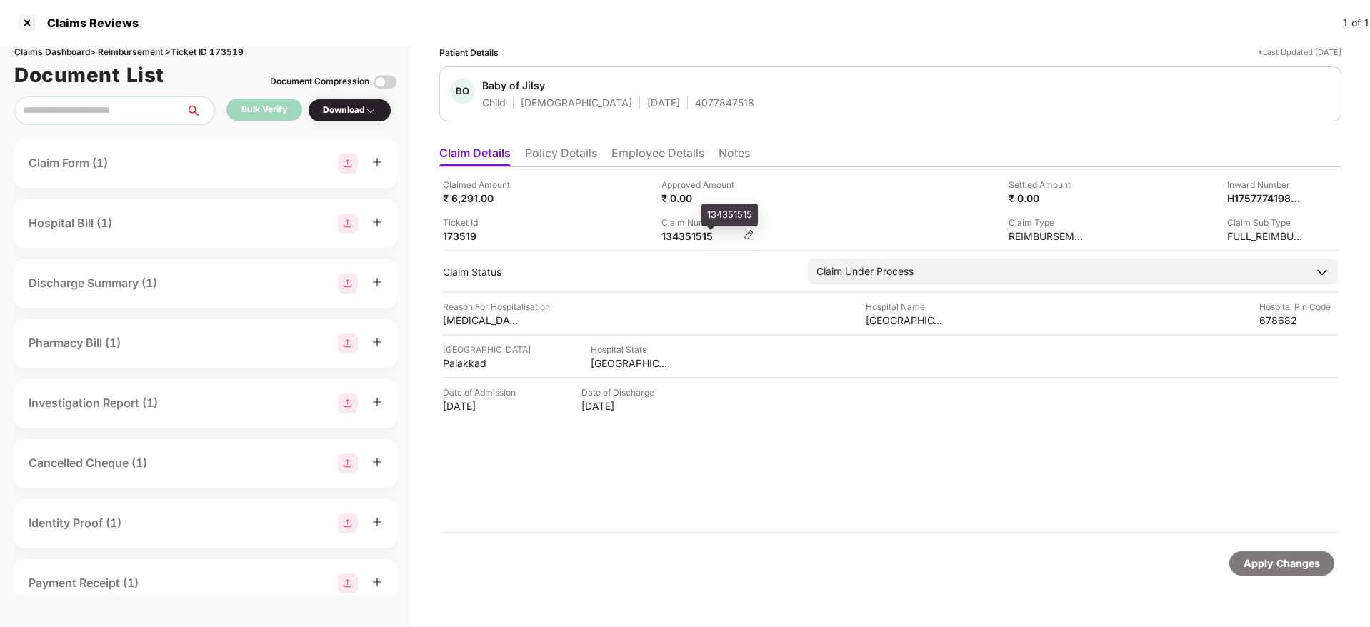
click at [676, 238] on div "134351515" at bounding box center [700, 236] width 79 height 14
copy div "134351515"
click at [543, 154] on li "Policy Details" at bounding box center [561, 156] width 72 height 21
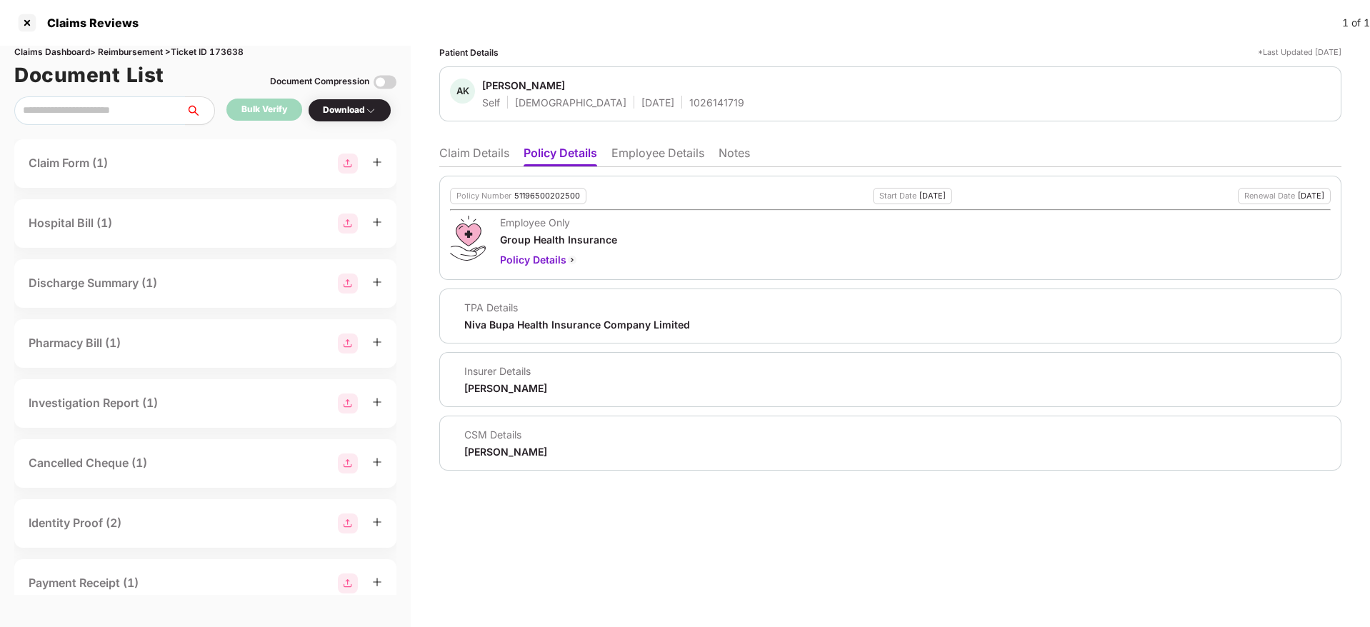
click at [464, 151] on li "Claim Details" at bounding box center [474, 156] width 70 height 21
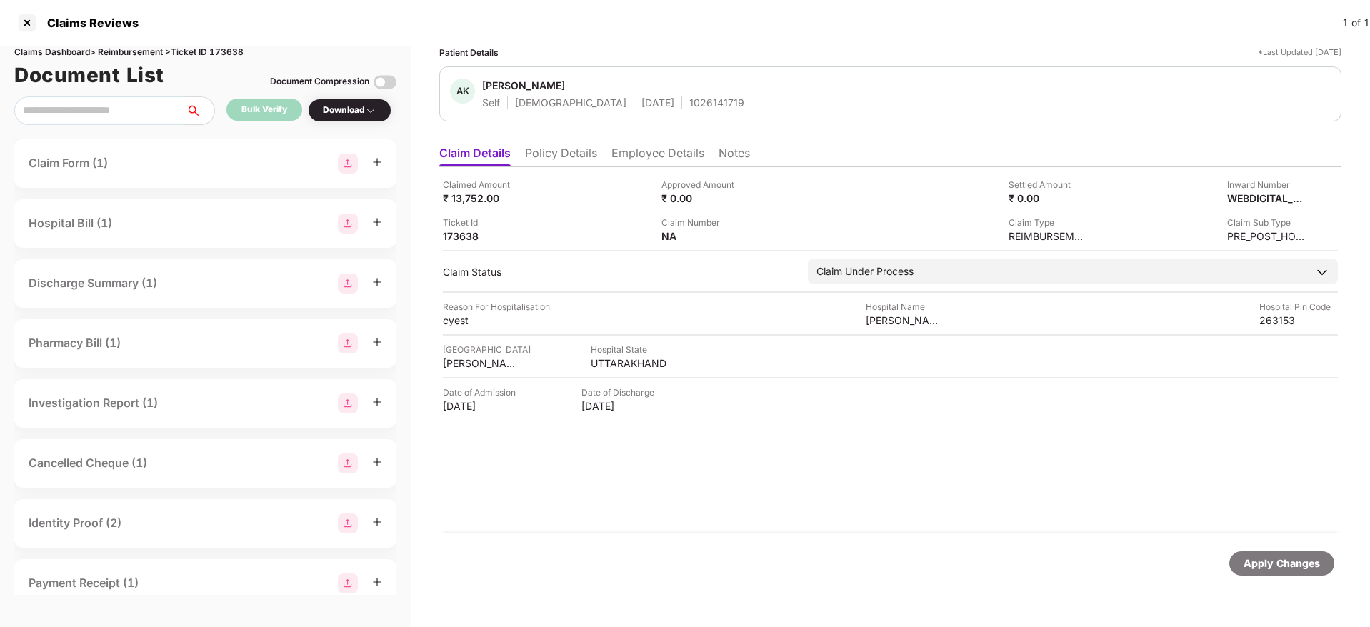
click at [689, 101] on div "1026141719" at bounding box center [716, 103] width 55 height 14
copy div "1026141719"
click at [1237, 198] on div "WEBDIGITAL_2379322" at bounding box center [1251, 198] width 79 height 14
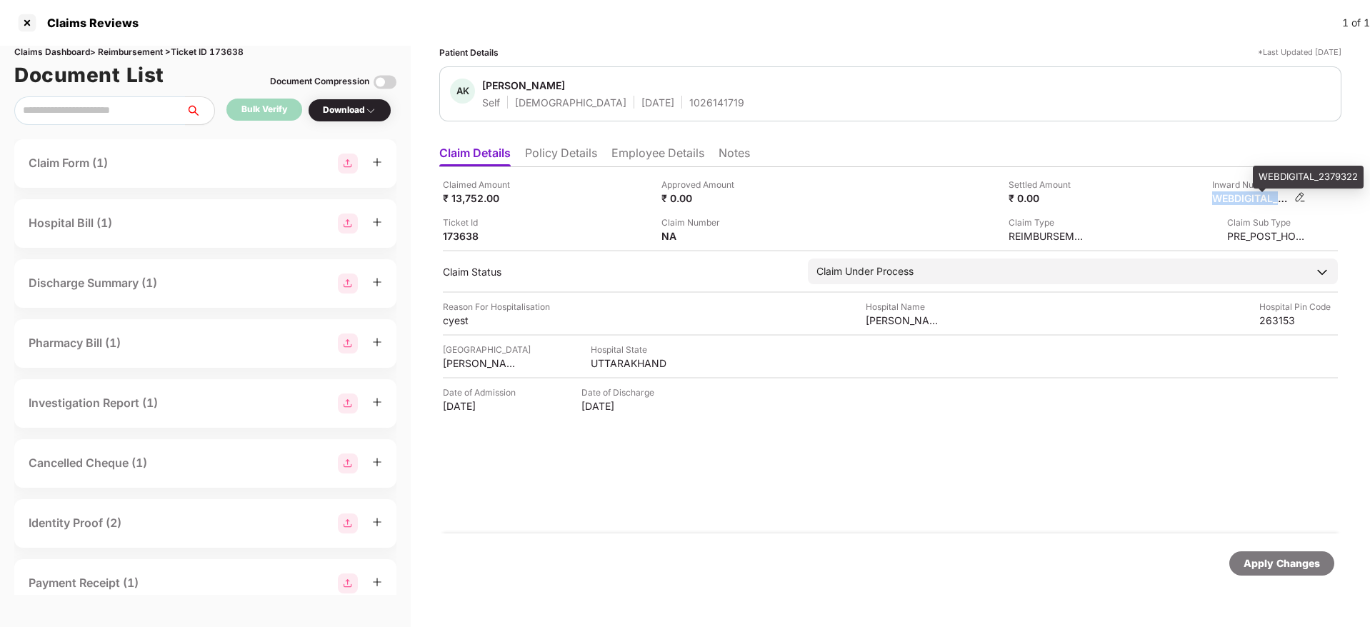
click at [1237, 198] on div "WEBDIGITAL_2379322" at bounding box center [1251, 198] width 79 height 14
copy div "WEBDIGITAL_2379322"
click at [683, 236] on div "134400594" at bounding box center [700, 236] width 79 height 14
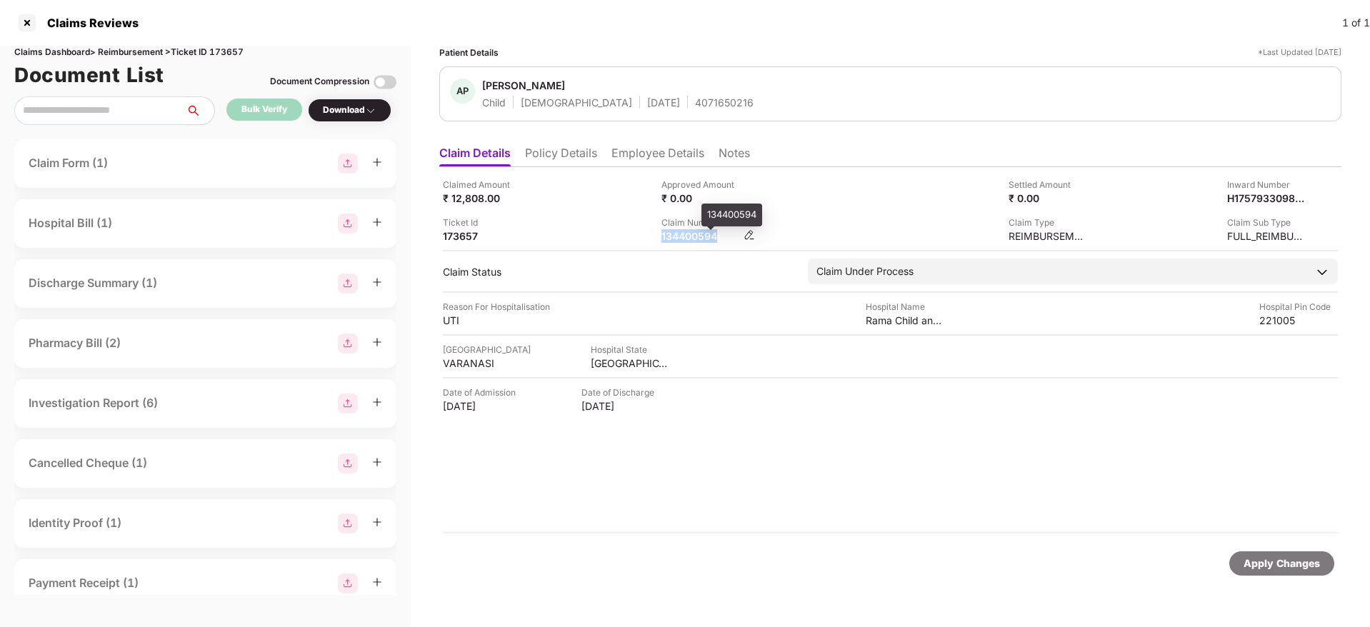
click at [683, 236] on div "134400594" at bounding box center [700, 236] width 79 height 14
copy div "134400594"
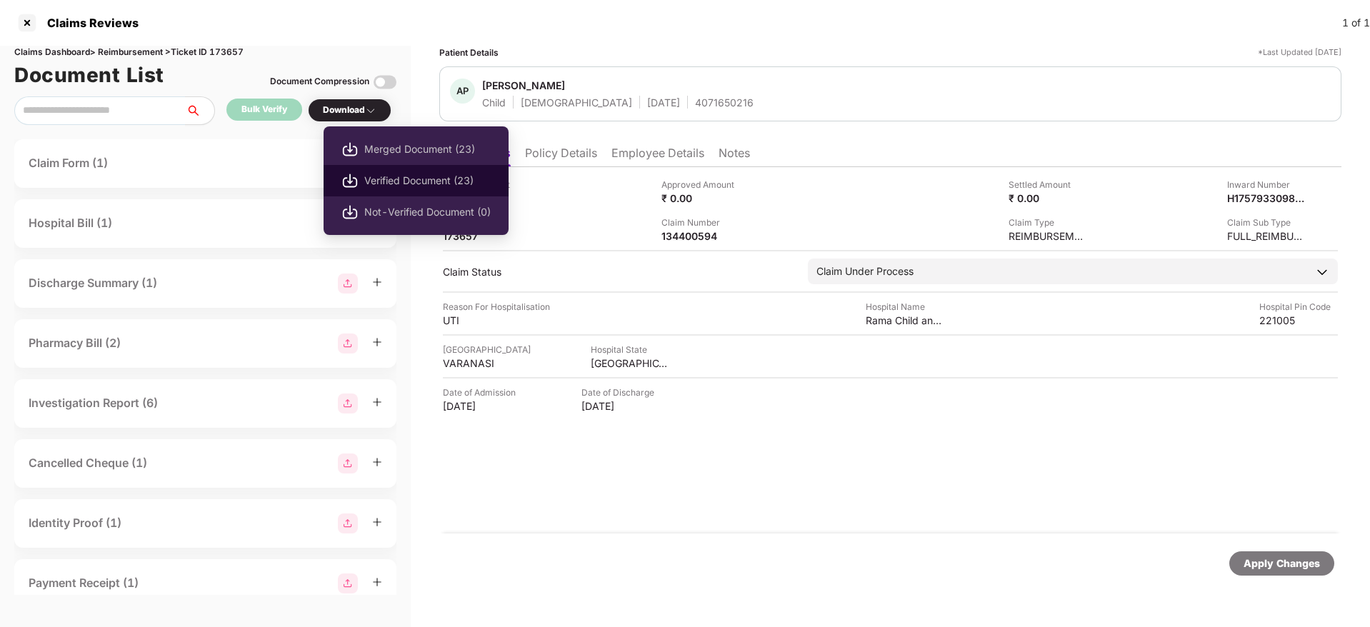
click at [401, 171] on li "Verified Document (23)" at bounding box center [415, 180] width 185 height 31
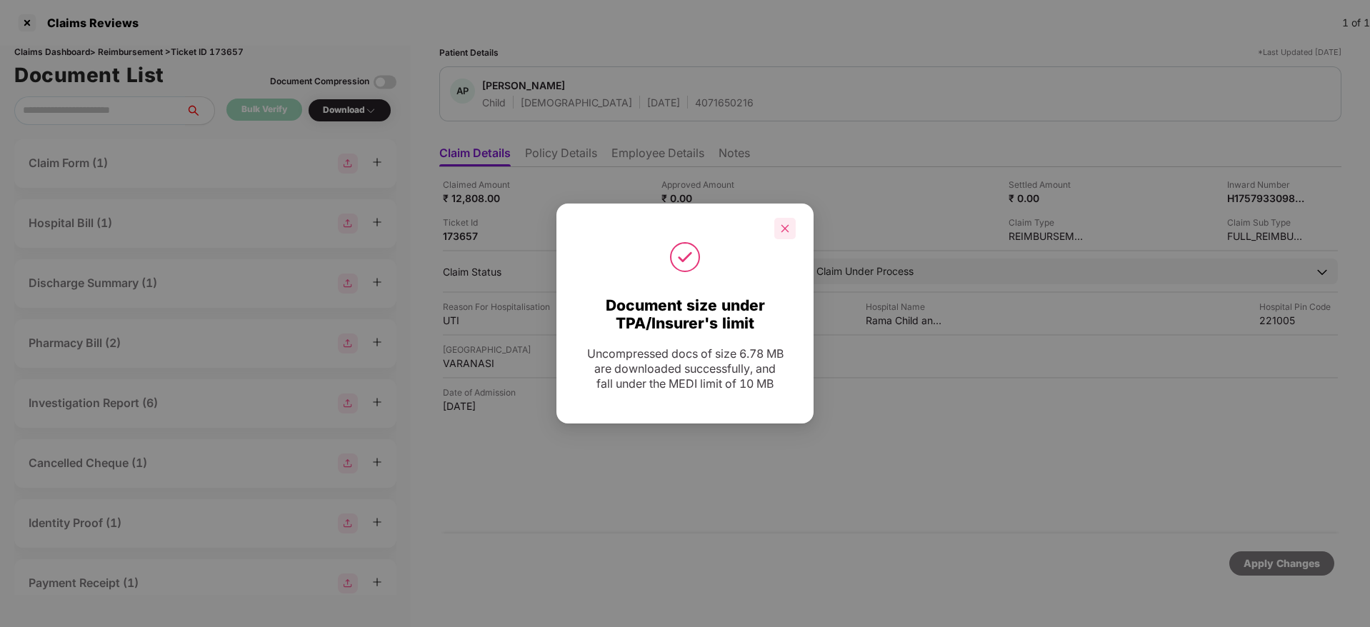
click at [787, 231] on icon "close" at bounding box center [785, 229] width 10 height 10
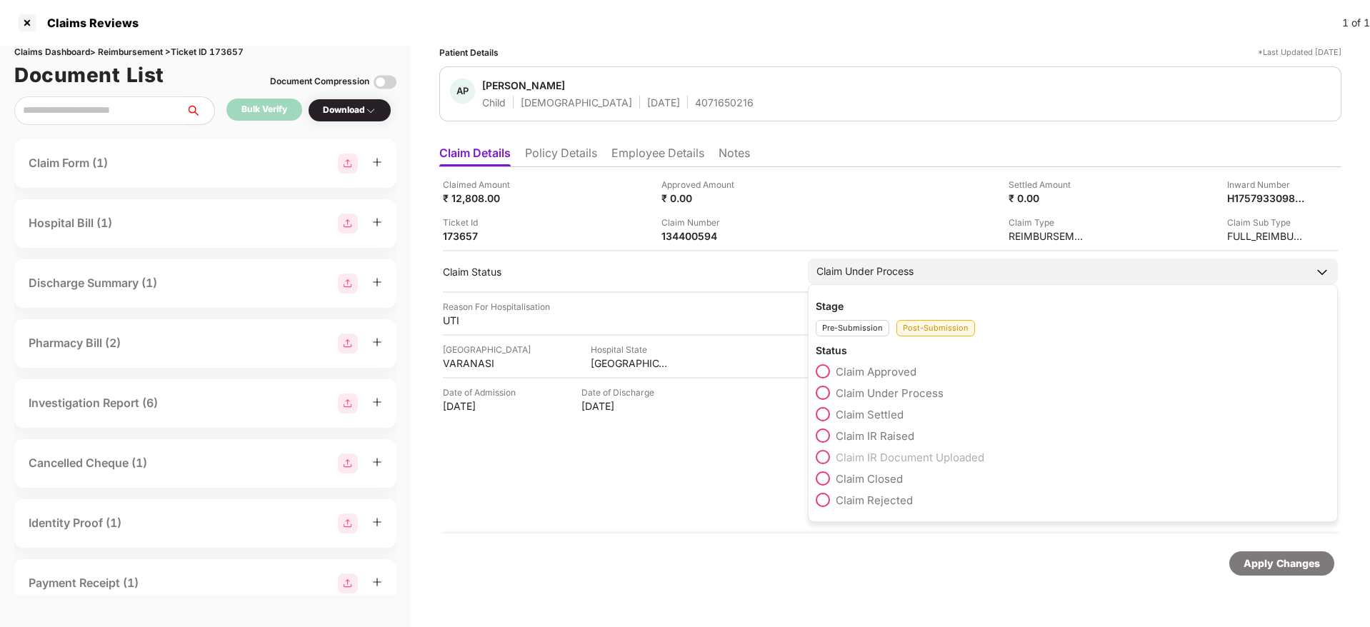
click at [823, 438] on span at bounding box center [823, 435] width 14 height 14
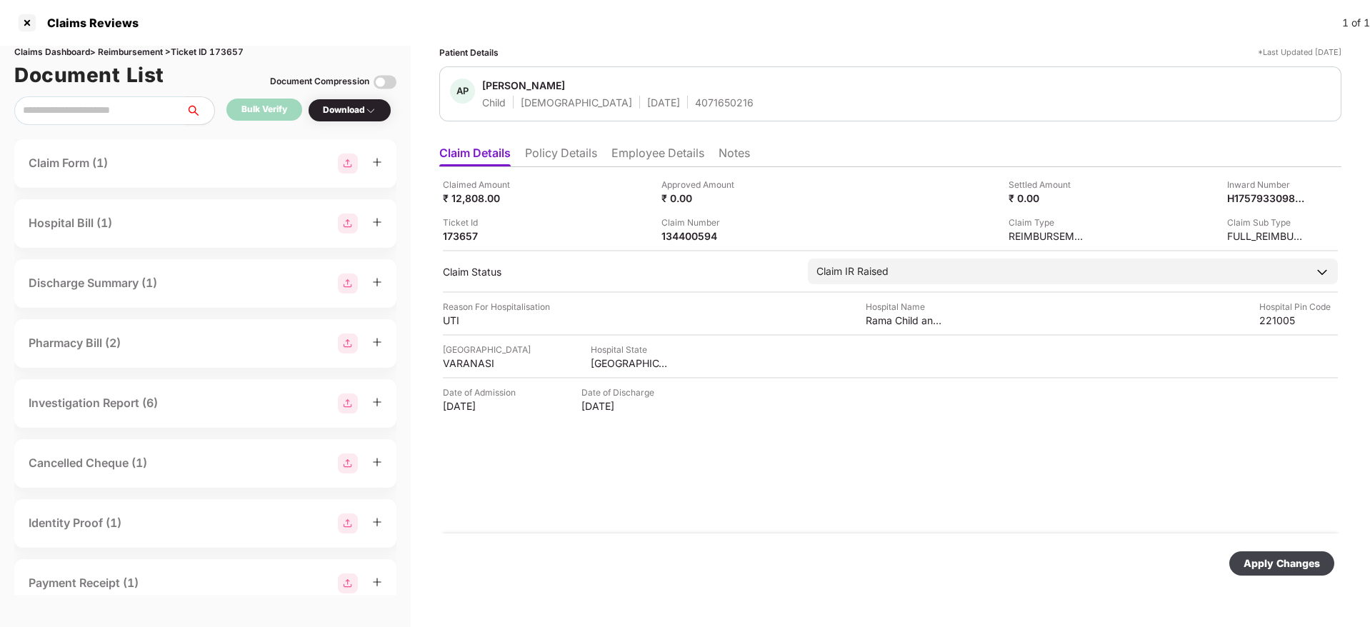
click at [1262, 560] on div "Apply Changes" at bounding box center [1281, 564] width 76 height 16
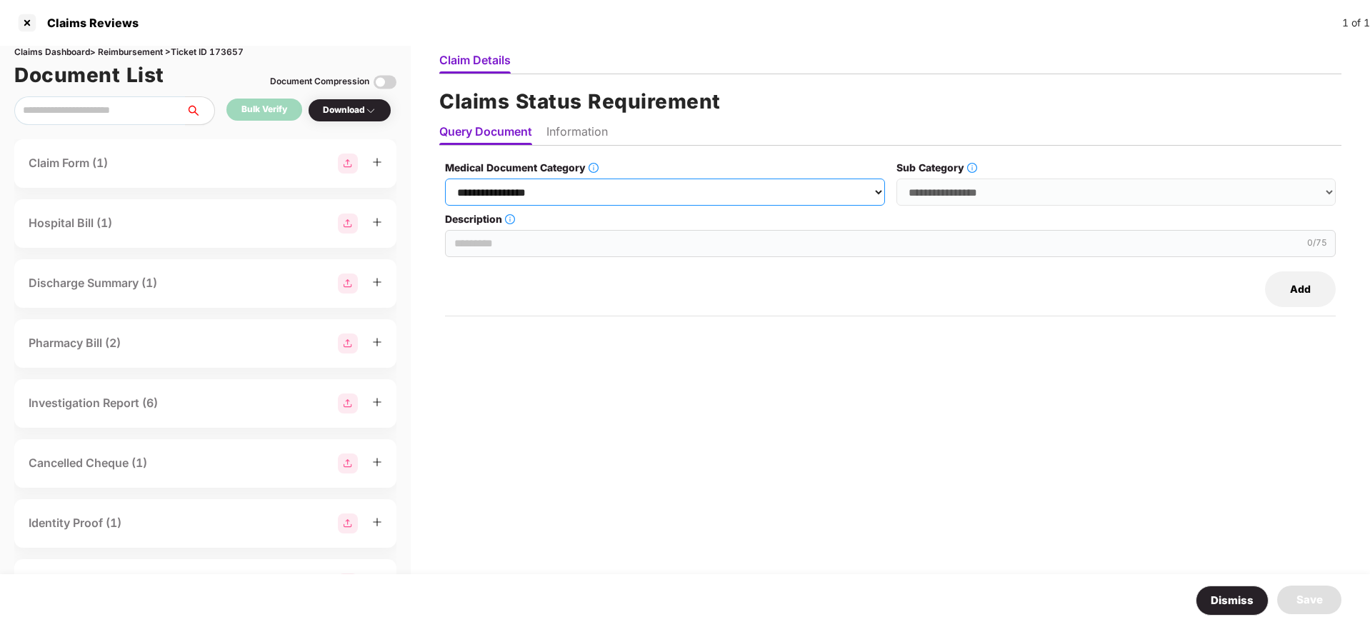
click at [654, 192] on select "**********" at bounding box center [664, 192] width 439 height 27
click at [446, 179] on select "**********" at bounding box center [664, 192] width 439 height 27
click at [939, 189] on select "**********" at bounding box center [1115, 192] width 439 height 27
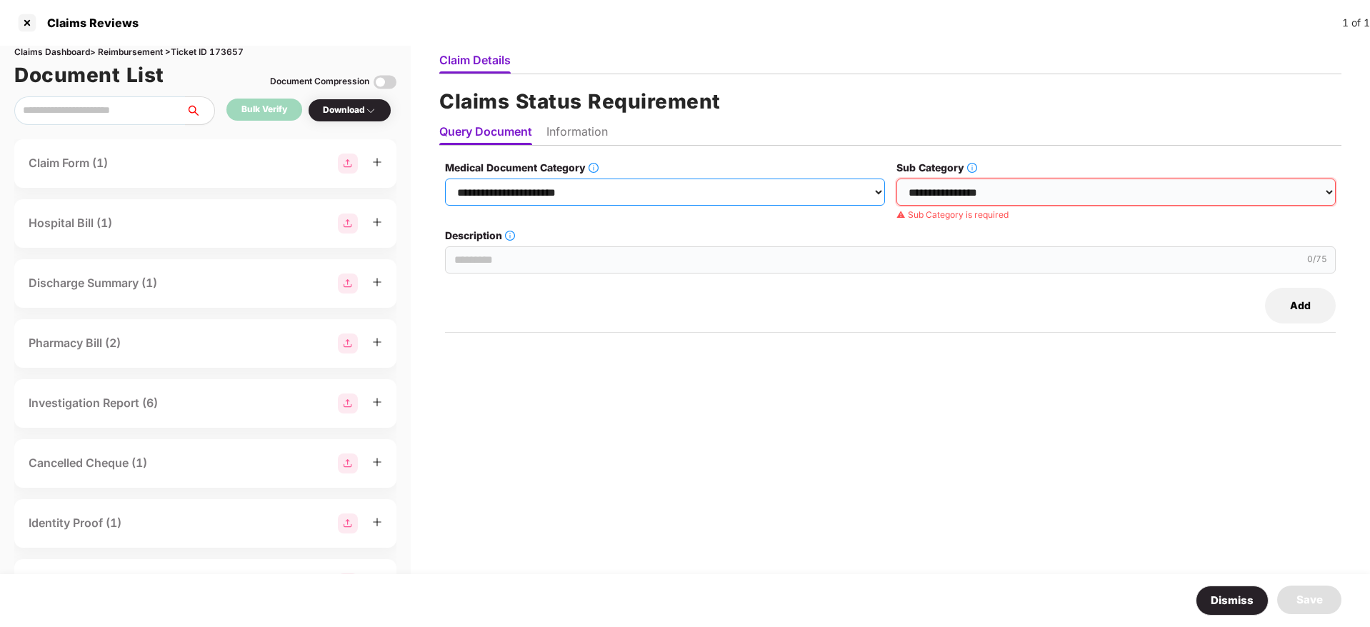
click at [648, 198] on select "**********" at bounding box center [664, 192] width 439 height 27
click at [446, 179] on select "**********" at bounding box center [664, 192] width 439 height 27
click at [931, 179] on select "**********" at bounding box center [1115, 192] width 439 height 27
click at [706, 189] on select "**********" at bounding box center [664, 192] width 439 height 27
select select "**********"
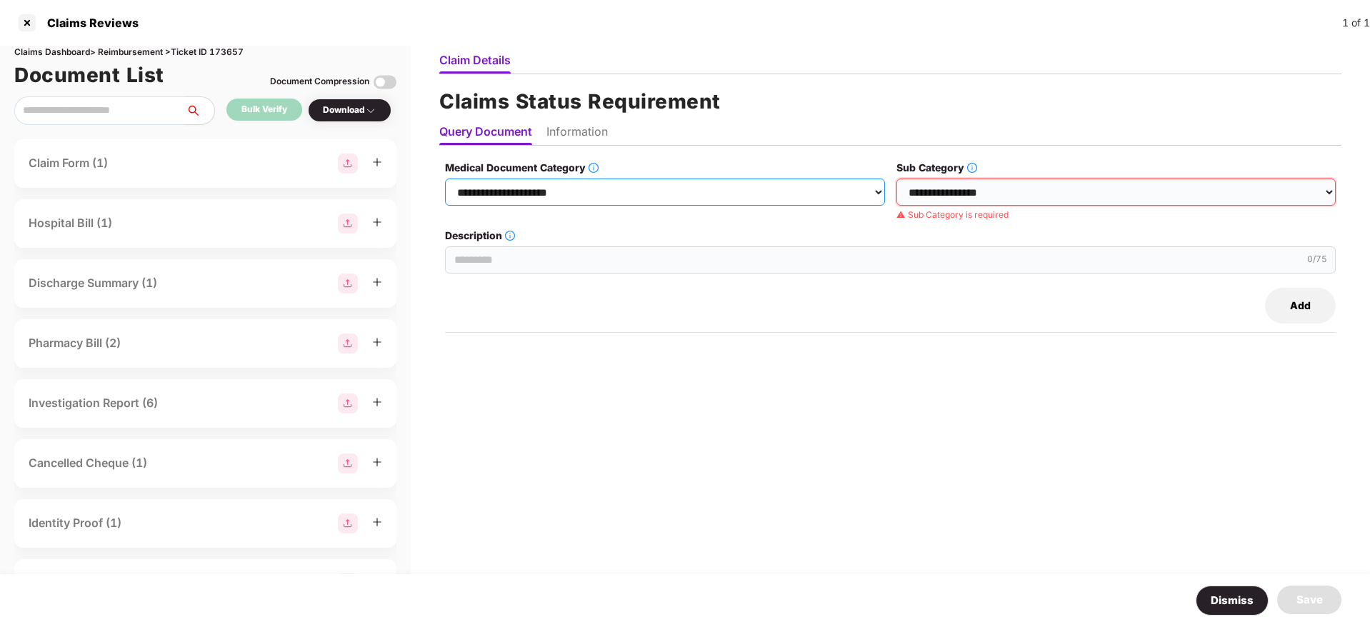
click at [446, 179] on select "**********" at bounding box center [664, 192] width 439 height 27
click at [955, 197] on select "**********" at bounding box center [1115, 192] width 439 height 27
select select "**********"
click at [897, 179] on select "**********" at bounding box center [1115, 192] width 439 height 27
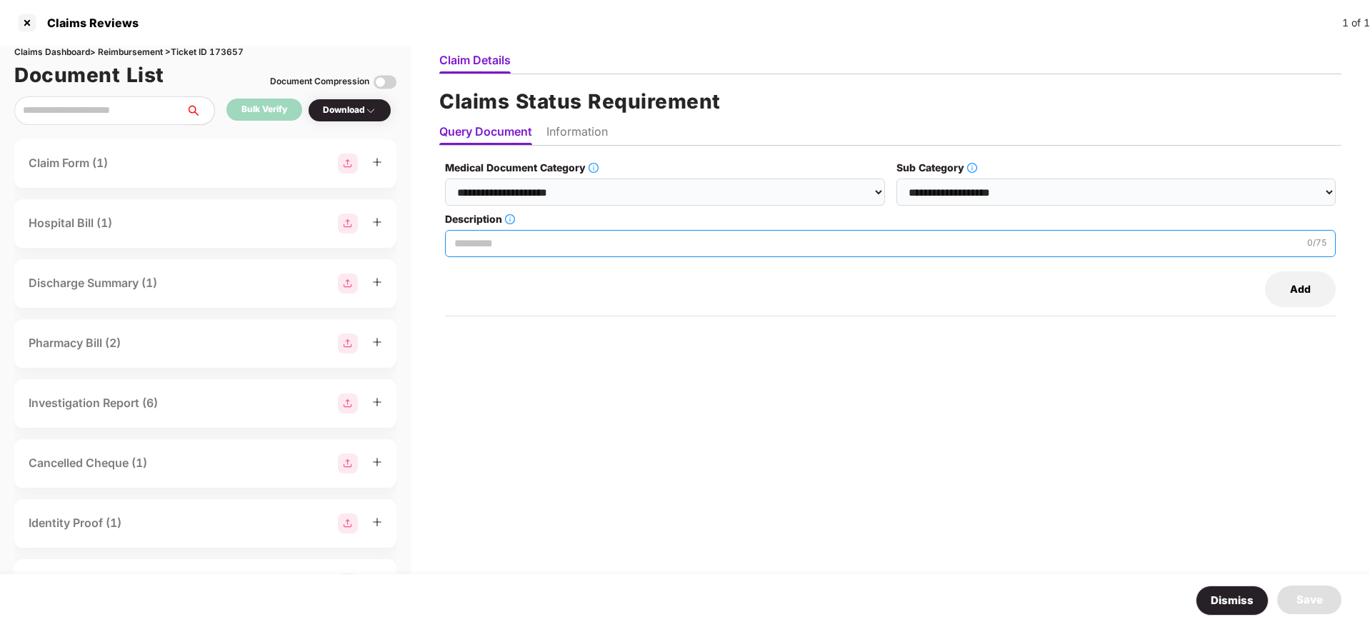
click at [538, 250] on input "Description" at bounding box center [890, 243] width 890 height 27
paste input "**********"
type input "**********"
click at [581, 122] on ul "Query Document Information" at bounding box center [890, 131] width 902 height 29
click at [587, 127] on li "Information" at bounding box center [576, 134] width 61 height 21
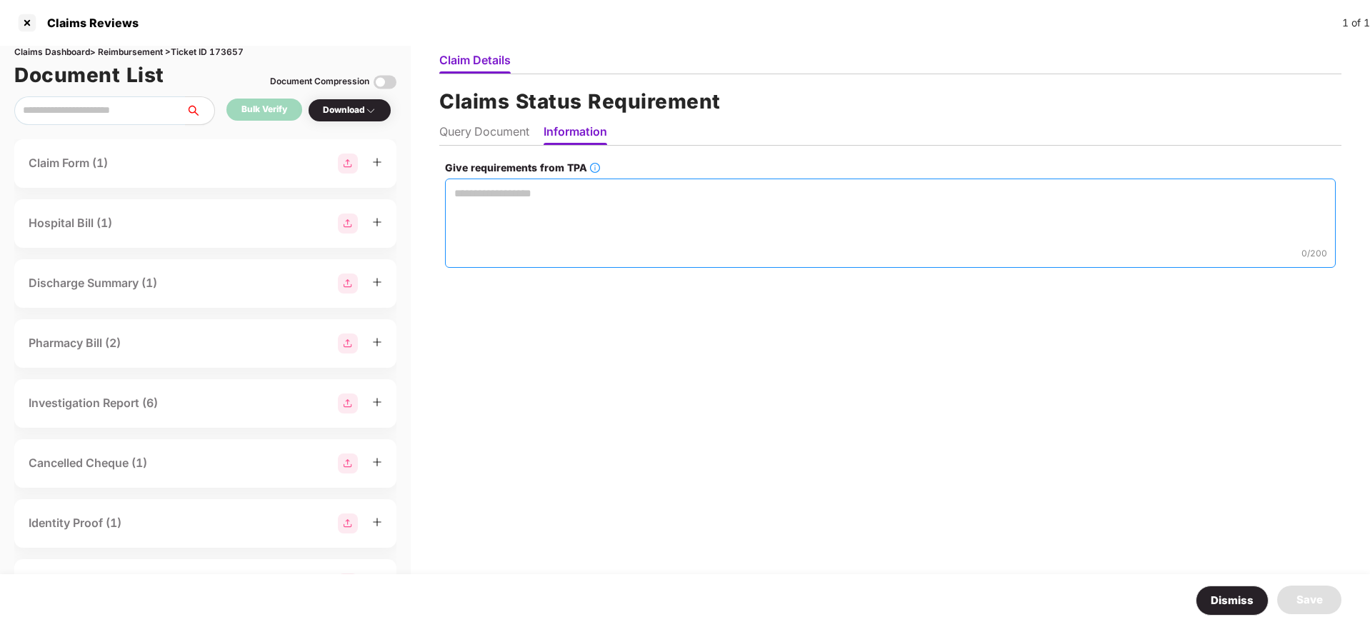
click at [499, 197] on textarea "Give requirements from TPA" at bounding box center [890, 223] width 890 height 89
paste textarea "**********"
click at [652, 189] on textarea "**********" at bounding box center [889, 223] width 891 height 89
type textarea "**********"
click at [1317, 591] on div "Save" at bounding box center [1309, 599] width 26 height 17
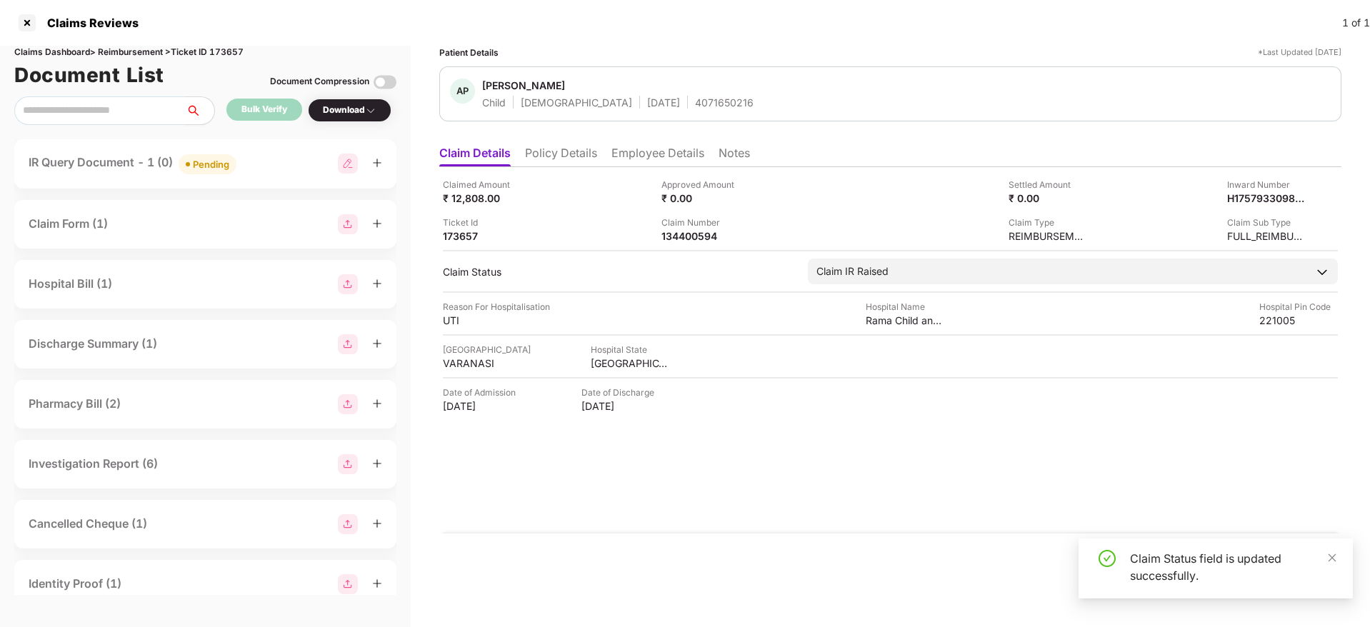
click at [343, 168] on img at bounding box center [348, 164] width 20 height 20
select select "**********"
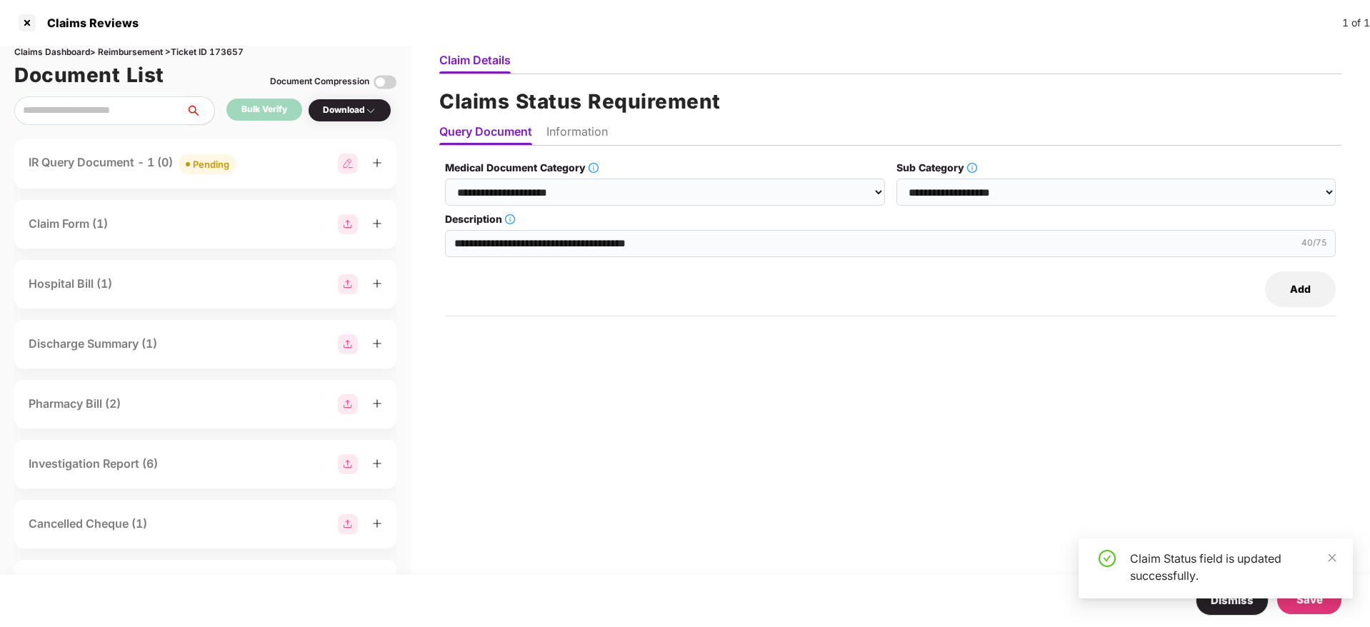
click at [1303, 286] on button "Add" at bounding box center [1300, 289] width 71 height 36
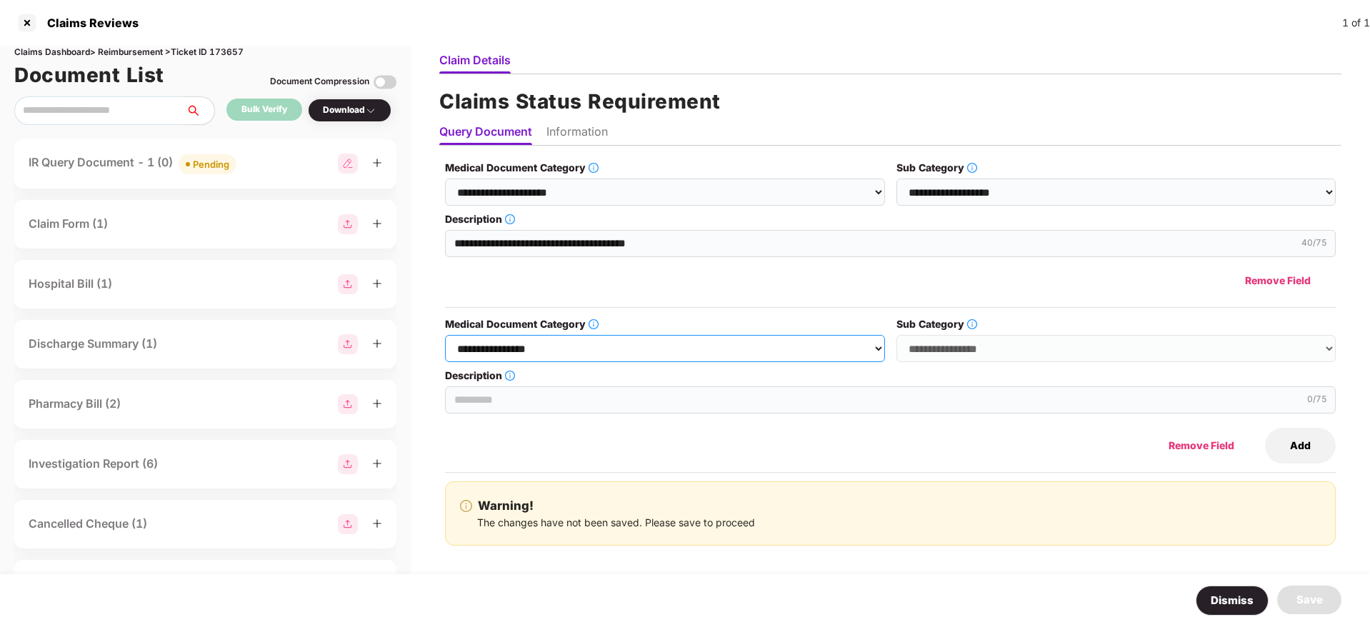
click at [748, 338] on select "**********" at bounding box center [664, 348] width 439 height 27
click at [446, 335] on select "**********" at bounding box center [664, 348] width 439 height 27
click at [587, 349] on select "**********" at bounding box center [664, 348] width 439 height 27
select select "**********"
click at [446, 335] on select "**********" at bounding box center [664, 348] width 439 height 27
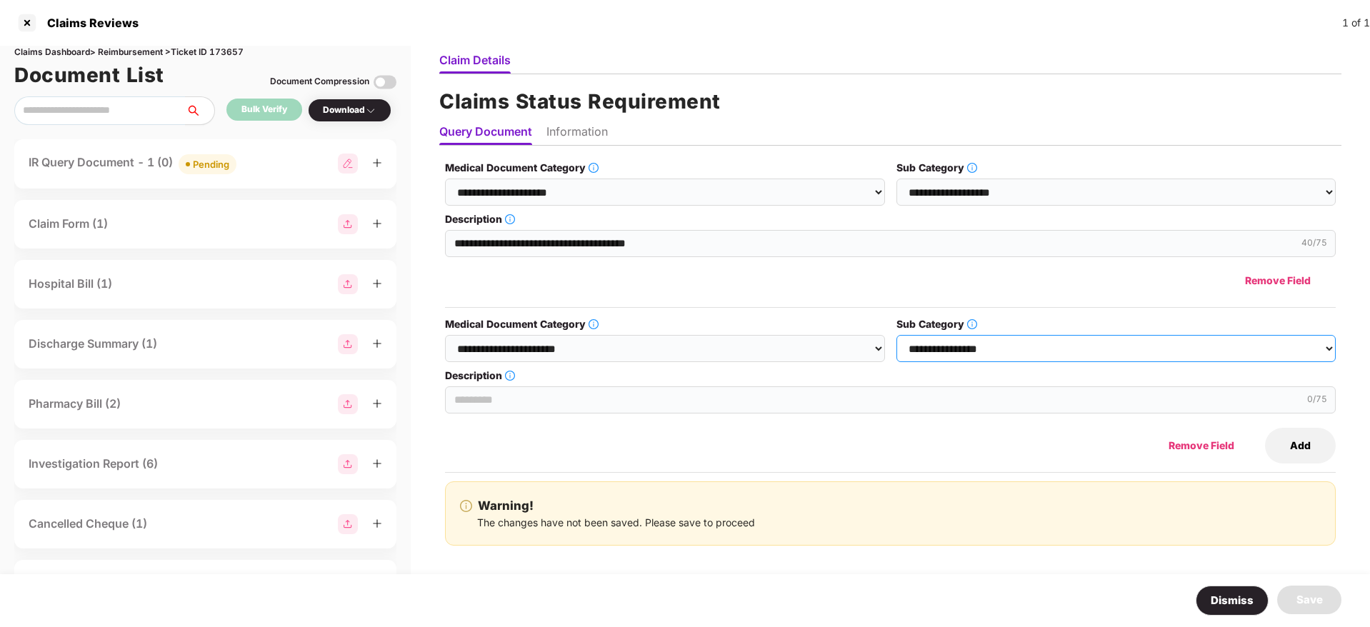
click at [973, 352] on select "**********" at bounding box center [1115, 348] width 439 height 27
select select "**********"
click at [897, 335] on select "**********" at bounding box center [1115, 348] width 439 height 27
click at [550, 405] on input "Description" at bounding box center [890, 399] width 890 height 27
paste input "**********"
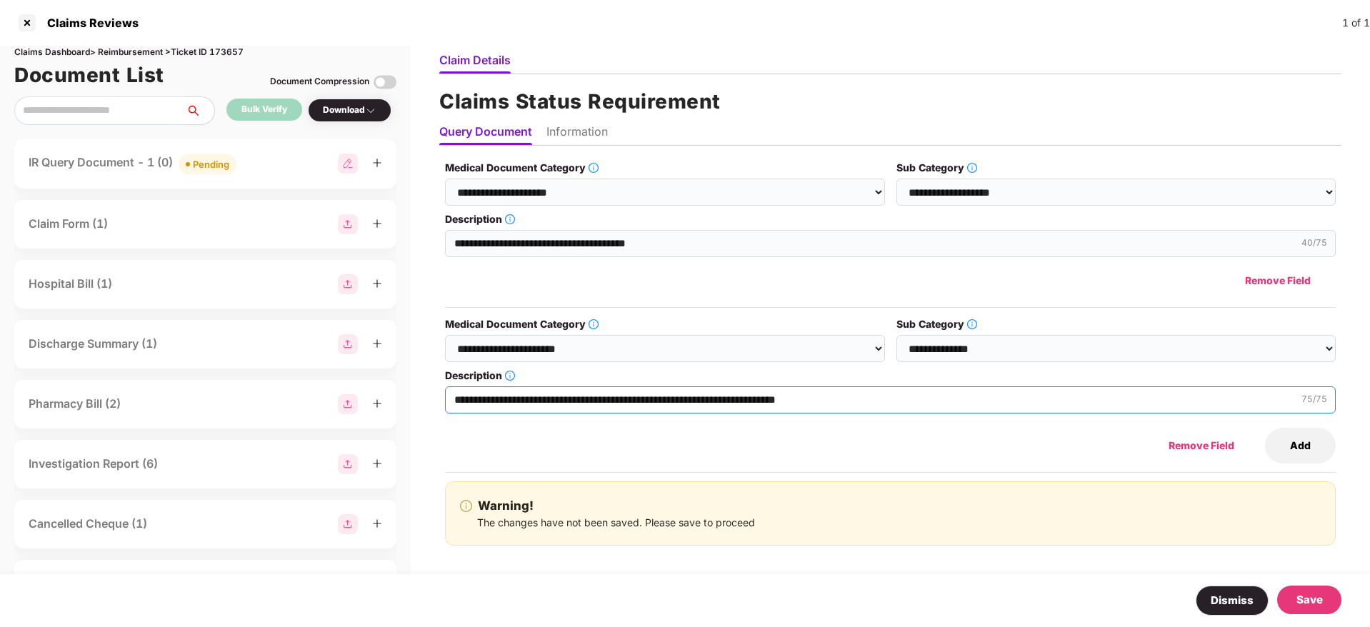
type input "**********"
click at [597, 139] on li "Information" at bounding box center [576, 134] width 61 height 21
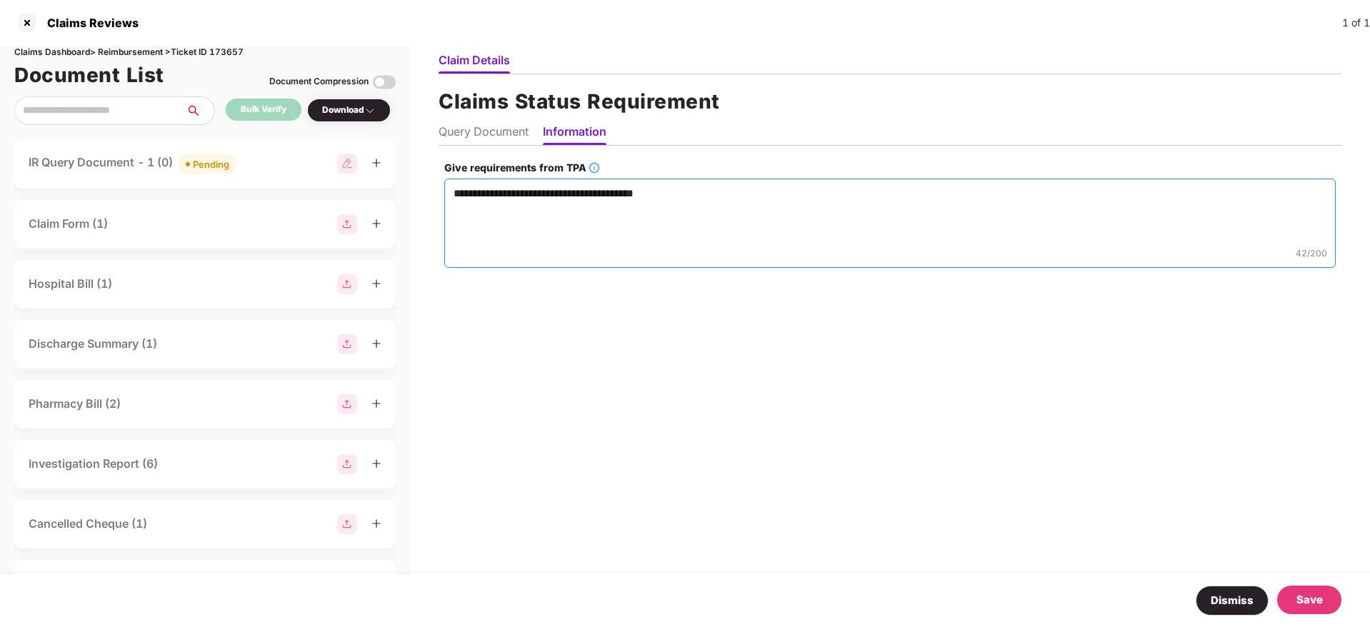
click at [673, 186] on textarea "**********" at bounding box center [889, 223] width 891 height 89
paste textarea "**********"
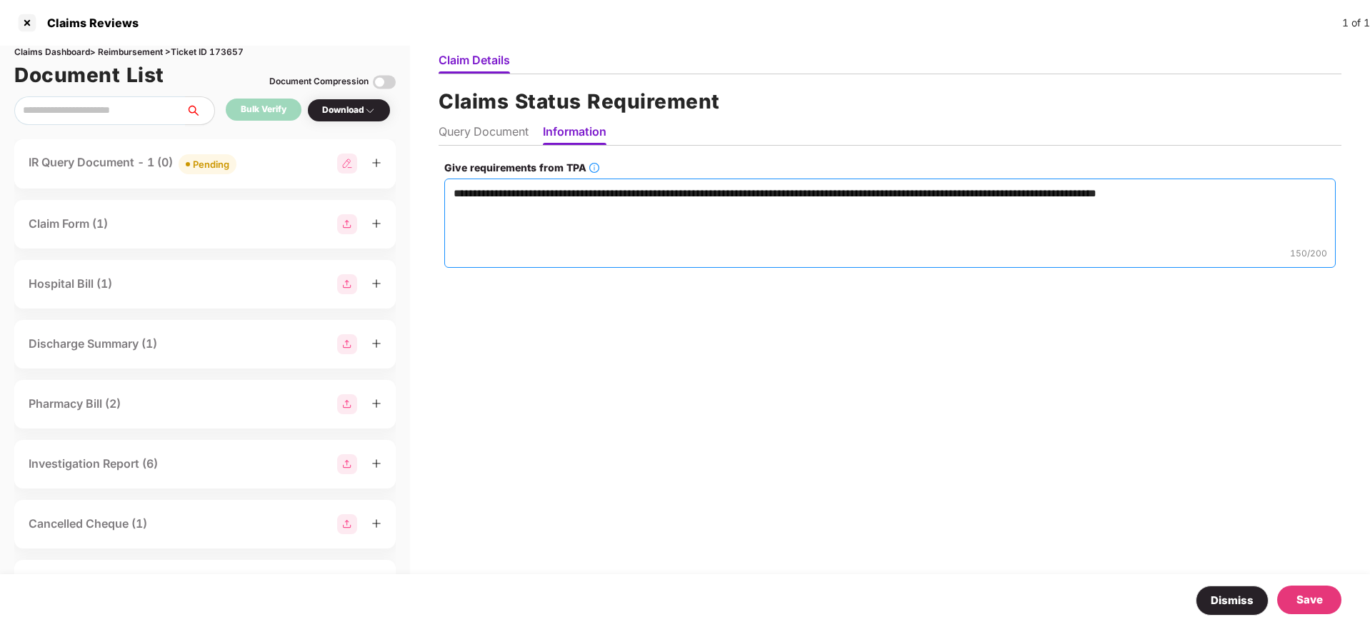
type textarea "**********"
click at [1301, 598] on div "Save" at bounding box center [1309, 599] width 26 height 17
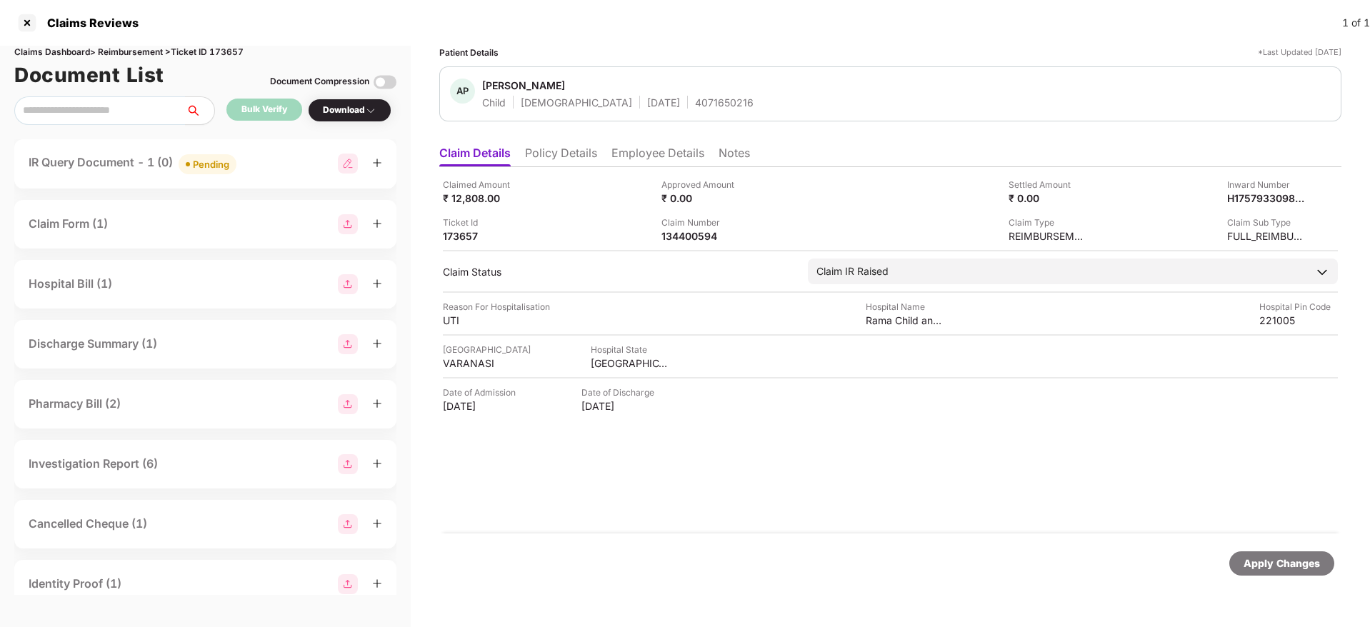
click at [344, 164] on img at bounding box center [348, 164] width 20 height 20
select select "**********"
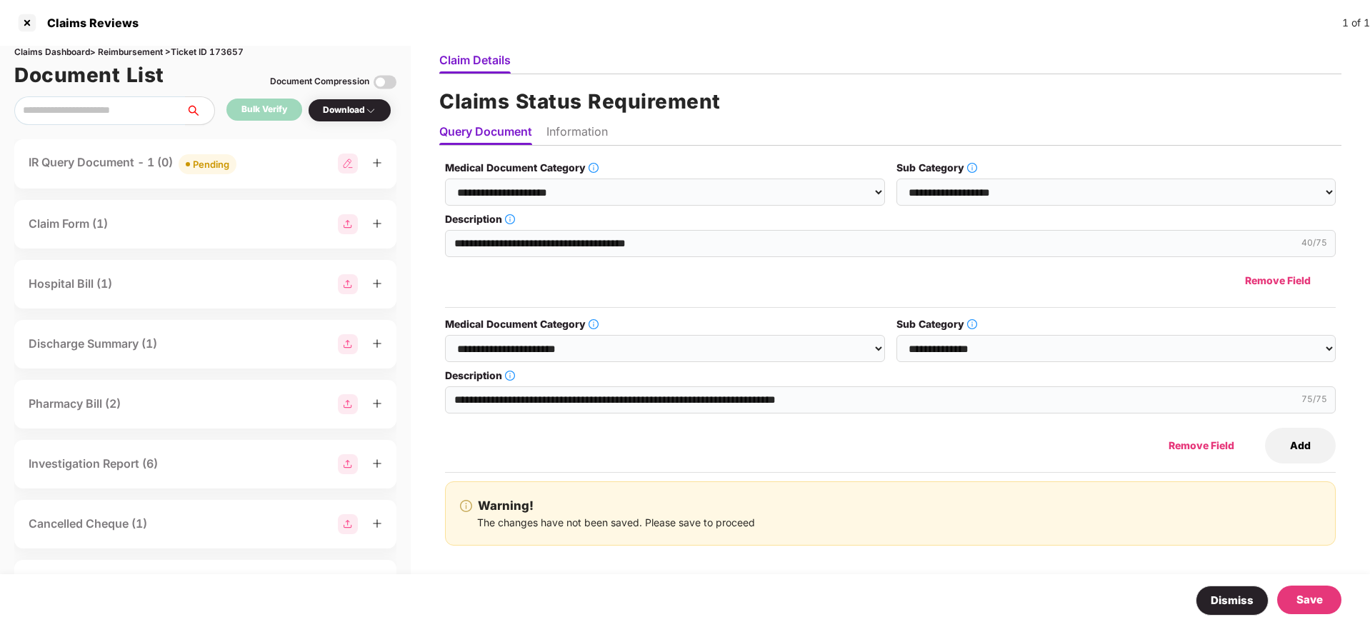
click at [1305, 449] on button "Add" at bounding box center [1300, 446] width 71 height 36
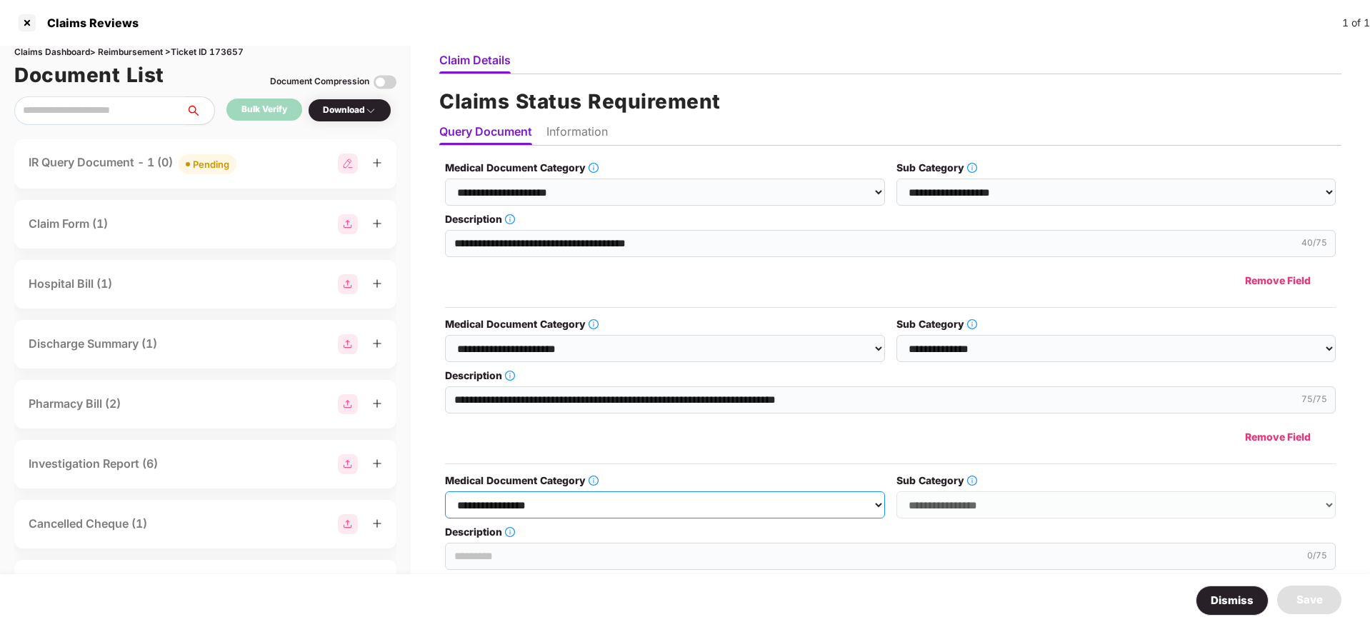
click at [721, 505] on select "**********" at bounding box center [664, 504] width 439 height 27
select select "**********"
click at [446, 491] on select "**********" at bounding box center [664, 504] width 439 height 27
click at [938, 503] on select "**********" at bounding box center [1115, 504] width 439 height 27
select select "**********"
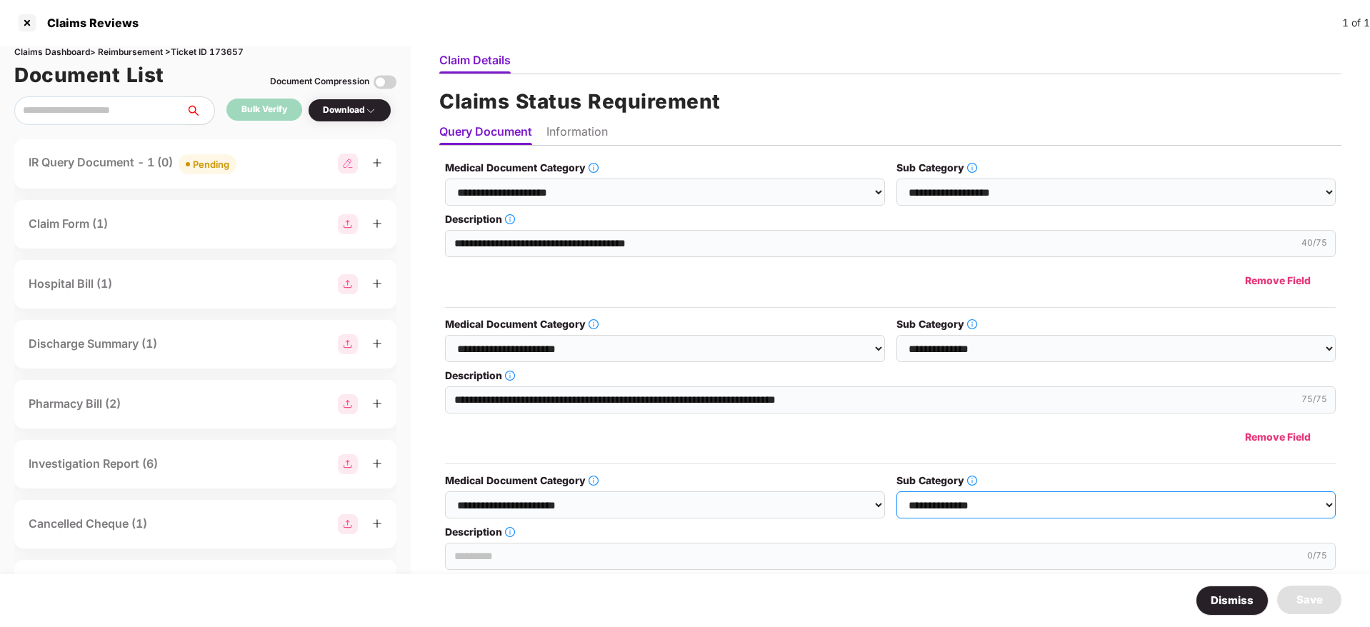
click at [896, 491] on select "**********" at bounding box center [1115, 504] width 439 height 27
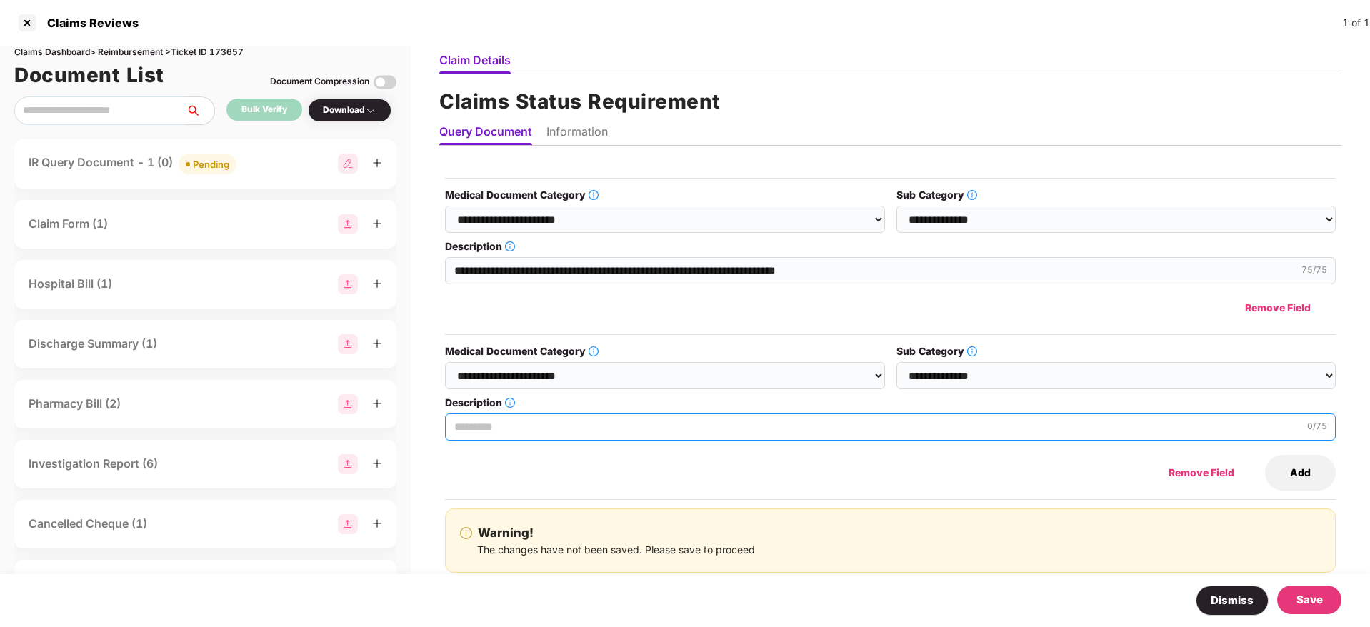
click at [583, 418] on input "Description" at bounding box center [890, 426] width 890 height 27
paste input "**********"
type input "**********"
click at [573, 129] on li "Information" at bounding box center [576, 134] width 61 height 21
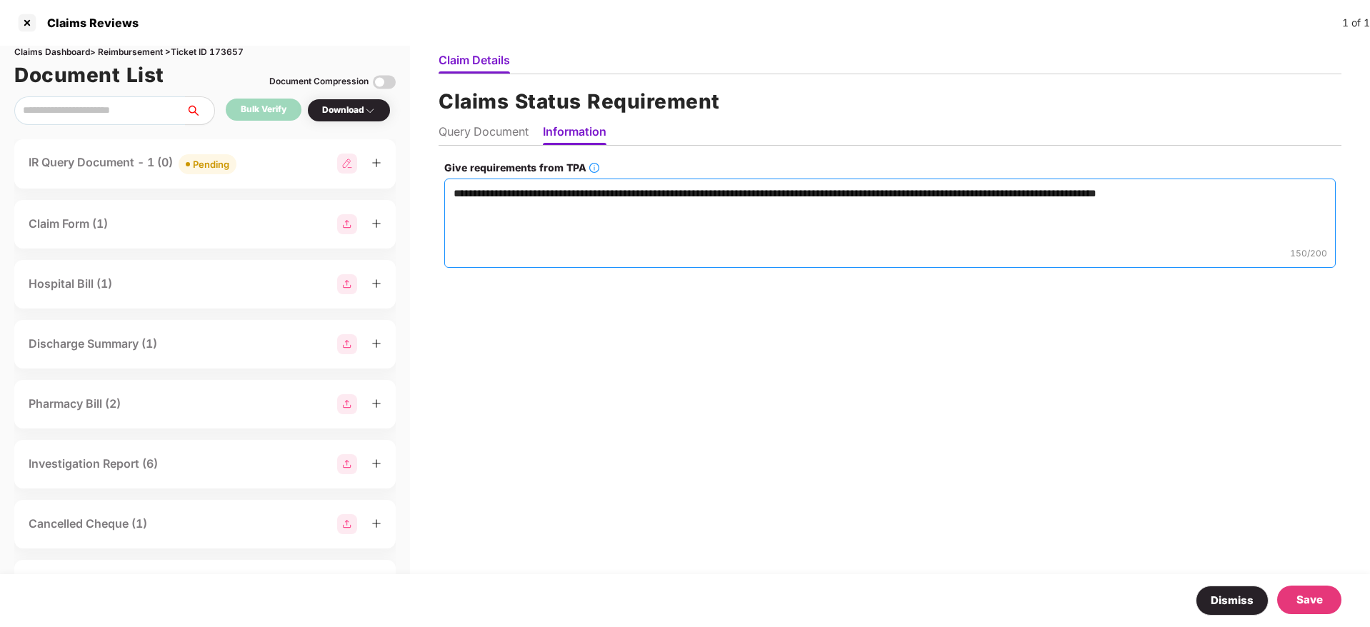
click at [1267, 193] on textarea "**********" at bounding box center [889, 223] width 891 height 89
paste textarea "**********"
type textarea "**********"
click at [1312, 601] on div "Save" at bounding box center [1309, 599] width 26 height 17
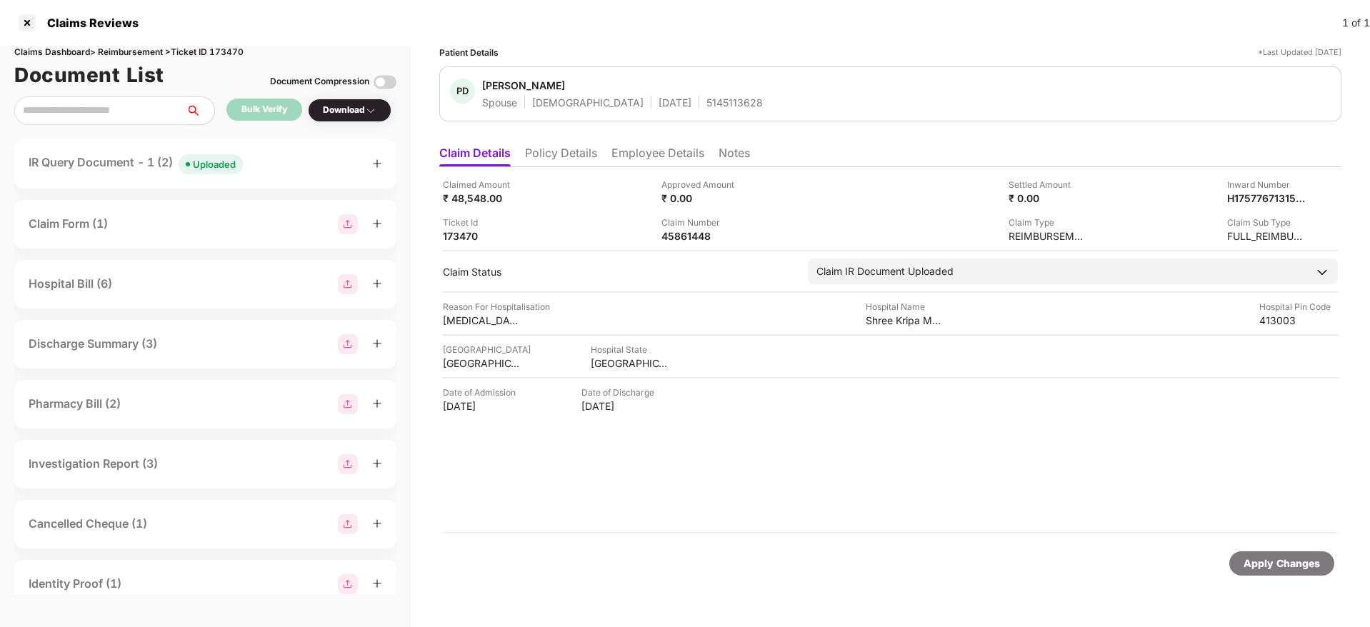
click at [298, 166] on div "IR Query Document - 1 (2) Uploaded" at bounding box center [205, 164] width 353 height 21
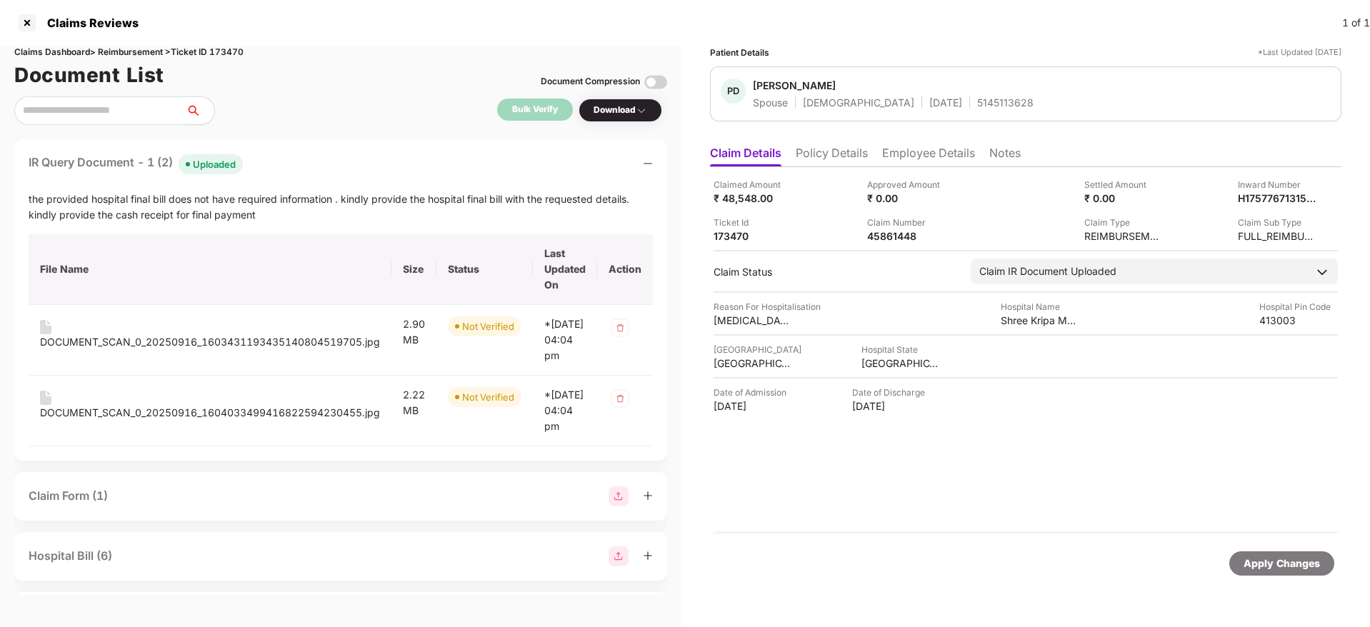
click at [298, 166] on div "IR Query Document - 1 (2) Uploaded" at bounding box center [341, 164] width 624 height 21
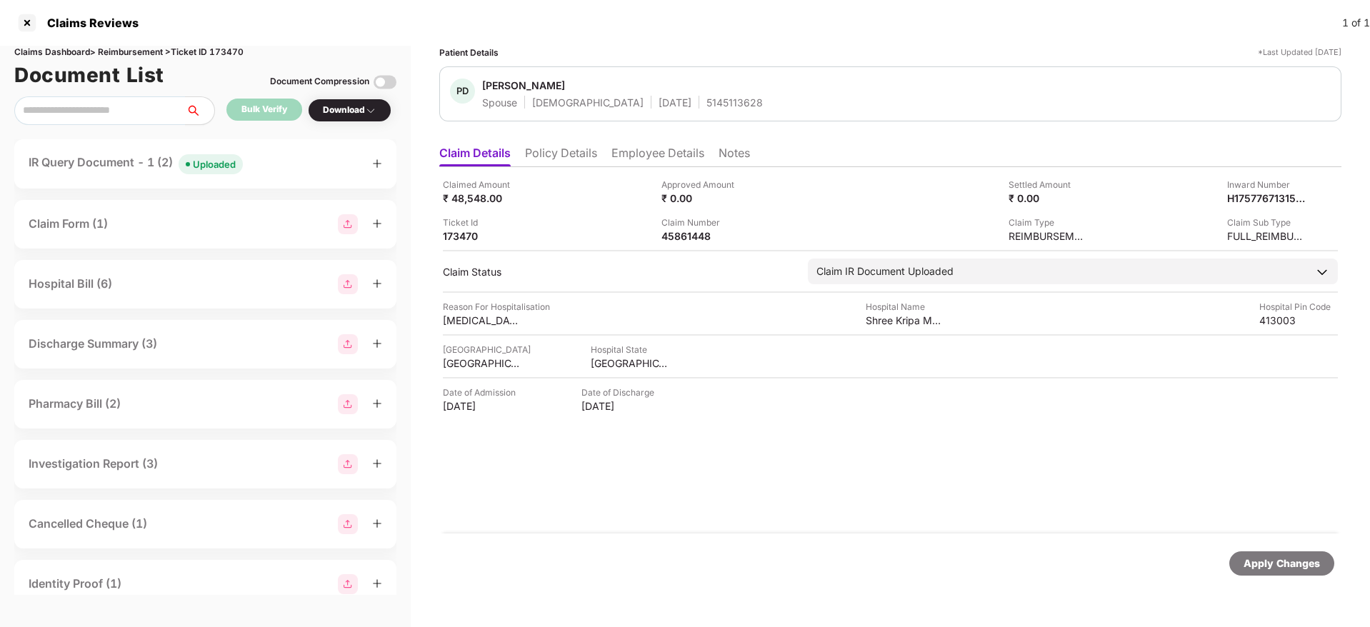
click at [298, 166] on div "IR Query Document - 1 (2) Uploaded" at bounding box center [205, 164] width 353 height 21
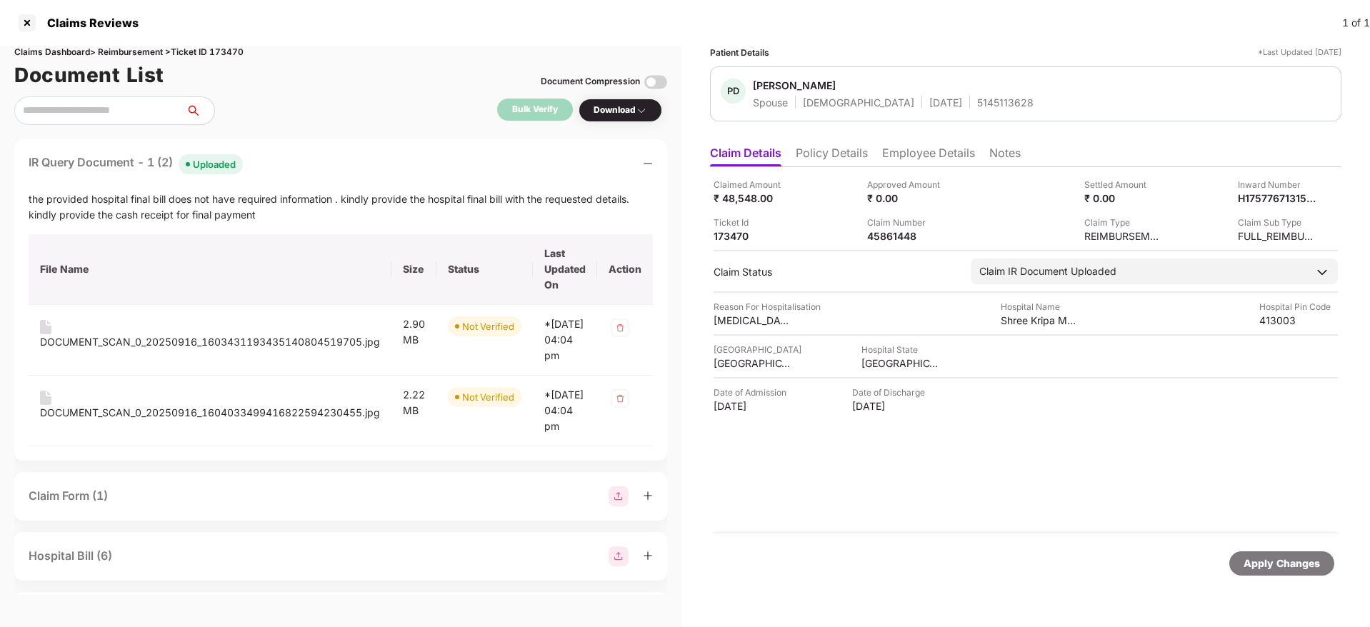
click at [298, 166] on div "IR Query Document - 1 (2) Uploaded" at bounding box center [341, 164] width 624 height 21
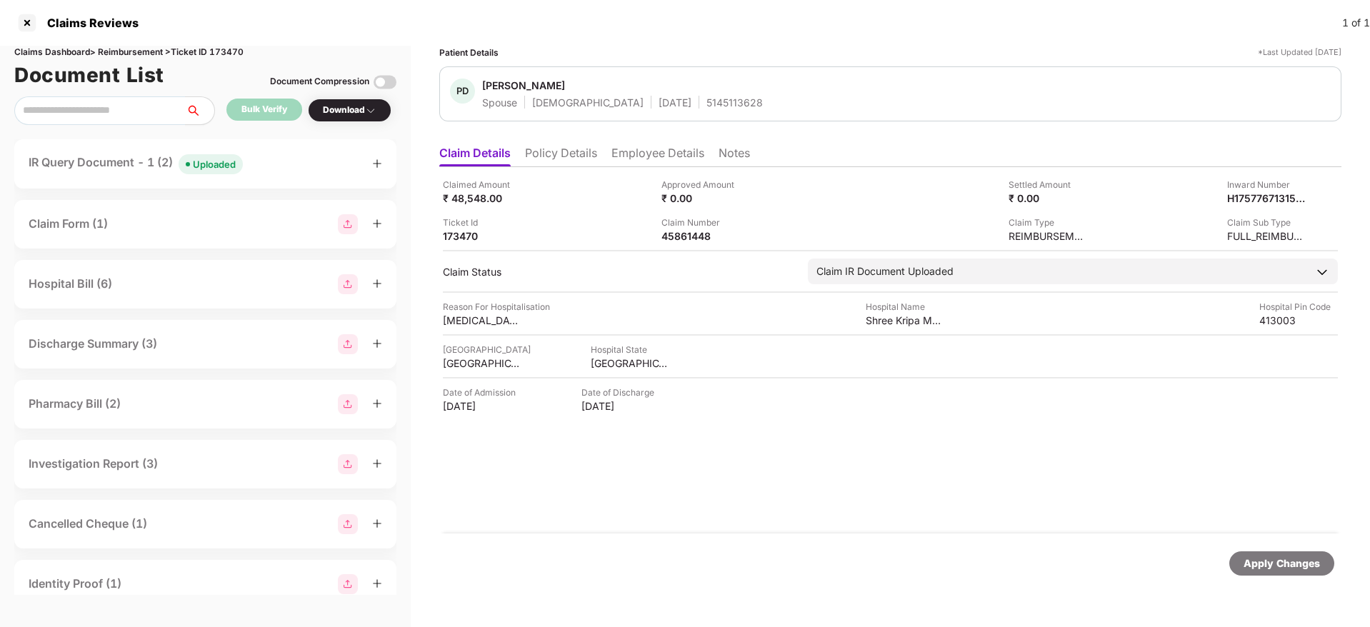
click at [294, 164] on div "IR Query Document - 1 (2) Uploaded" at bounding box center [205, 164] width 353 height 21
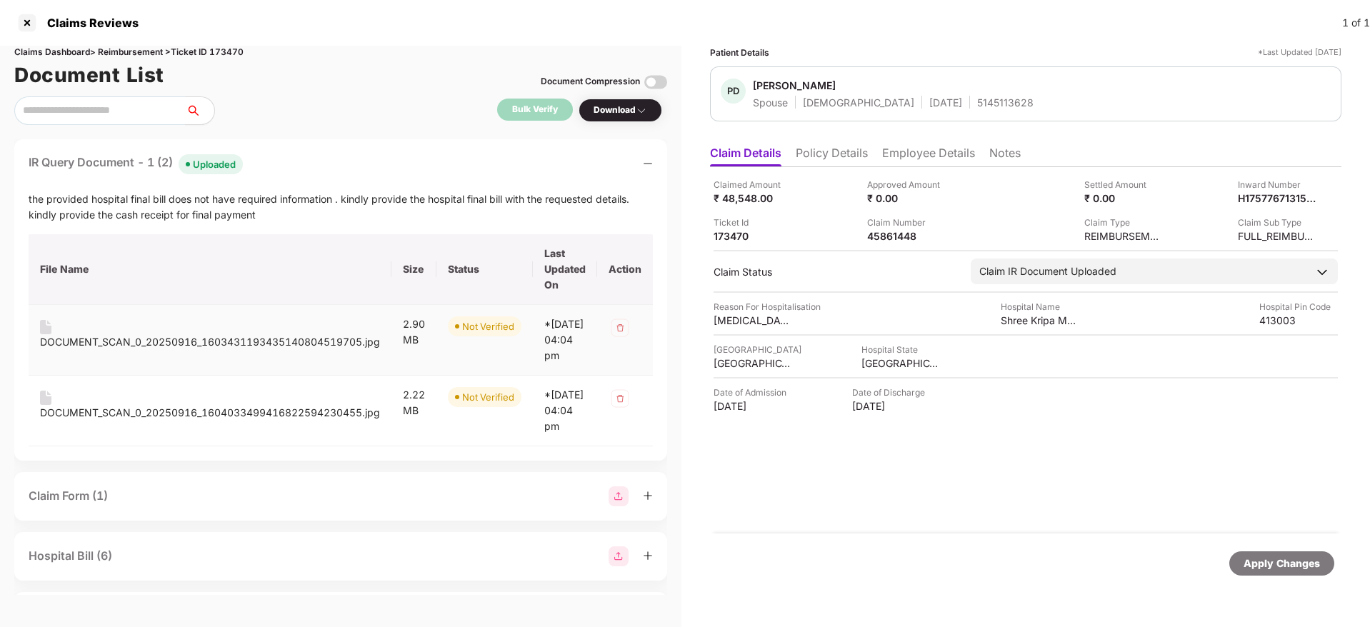
click at [172, 343] on div "DOCUMENT_SCAN_0_20250916_1603431193435140804519705.jpg" at bounding box center [210, 342] width 340 height 16
click at [225, 419] on div "DOCUMENT_SCAN_0_20250916_1604033499416822594230455.jpg" at bounding box center [210, 406] width 340 height 30
click at [234, 421] on div "DOCUMENT_SCAN_0_20250916_1604033499416822594230455.jpg" at bounding box center [210, 413] width 340 height 16
click at [318, 118] on div "Bulk Verify Download" at bounding box center [340, 110] width 653 height 29
click at [338, 98] on div "Bulk Verify Download" at bounding box center [340, 110] width 653 height 29
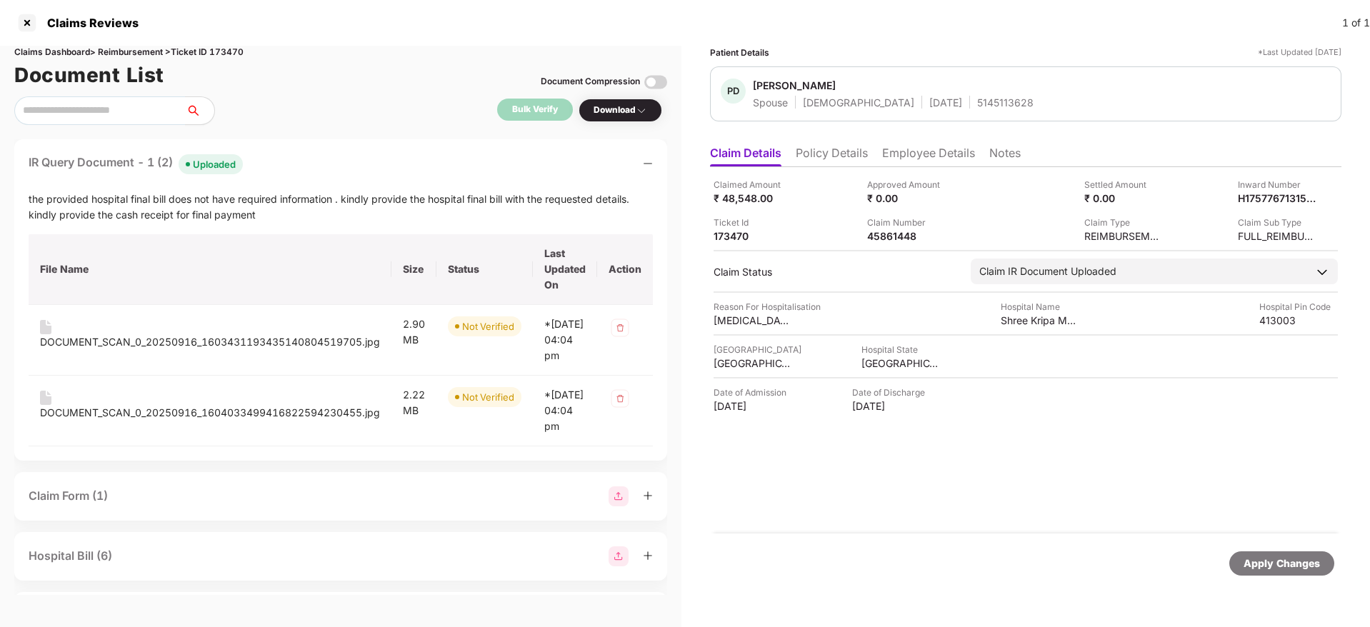
click at [331, 164] on div "IR Query Document - 1 (2) Uploaded" at bounding box center [341, 164] width 624 height 21
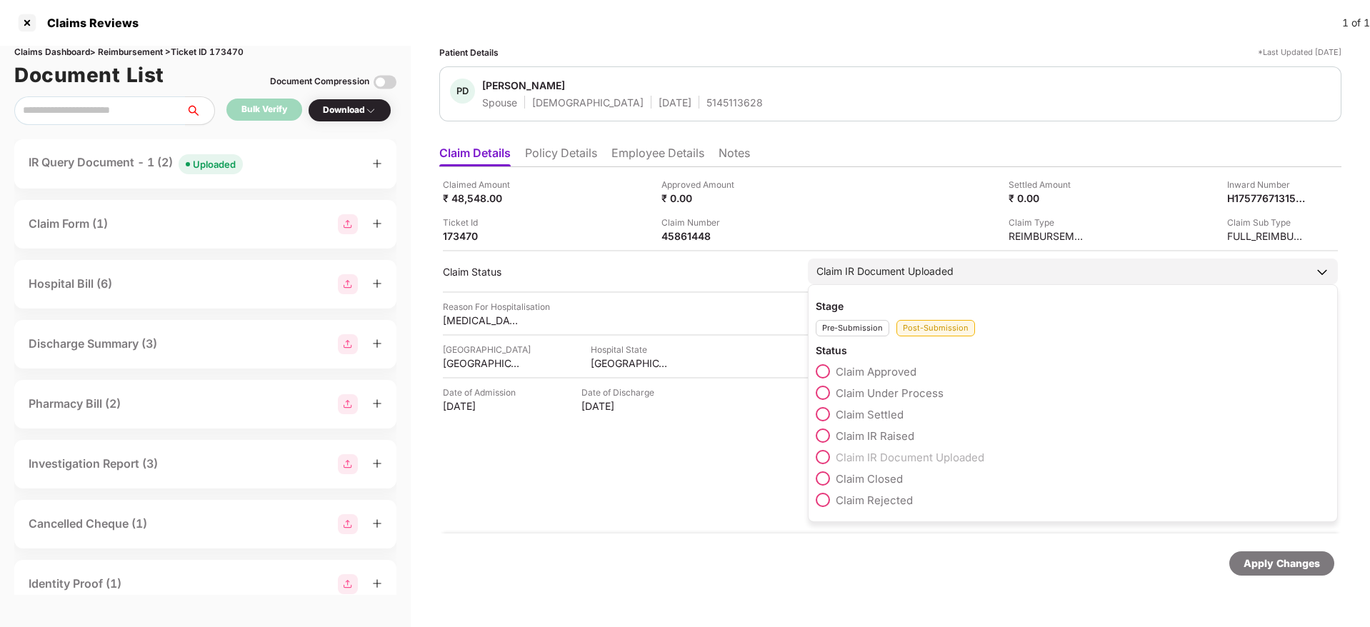
click at [826, 394] on span at bounding box center [823, 393] width 14 height 14
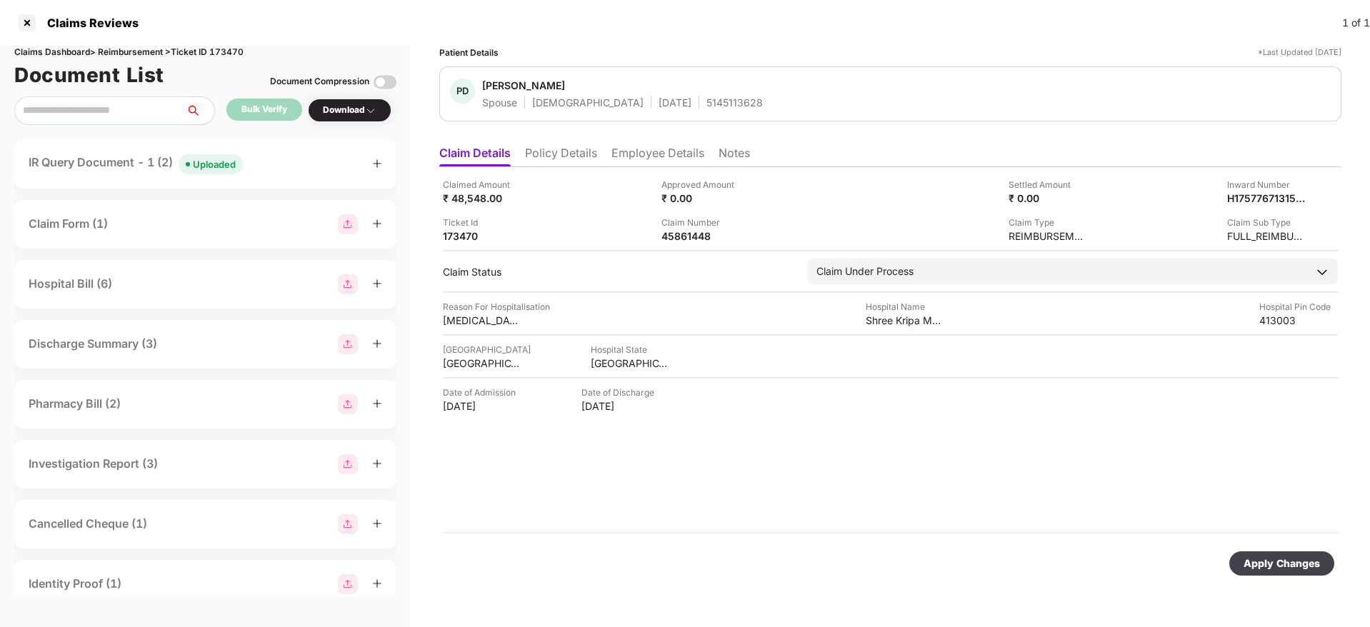
click at [1256, 561] on div "Apply Changes" at bounding box center [1281, 564] width 76 height 16
click at [677, 236] on div "45861448" at bounding box center [700, 236] width 79 height 14
copy div "45861448"
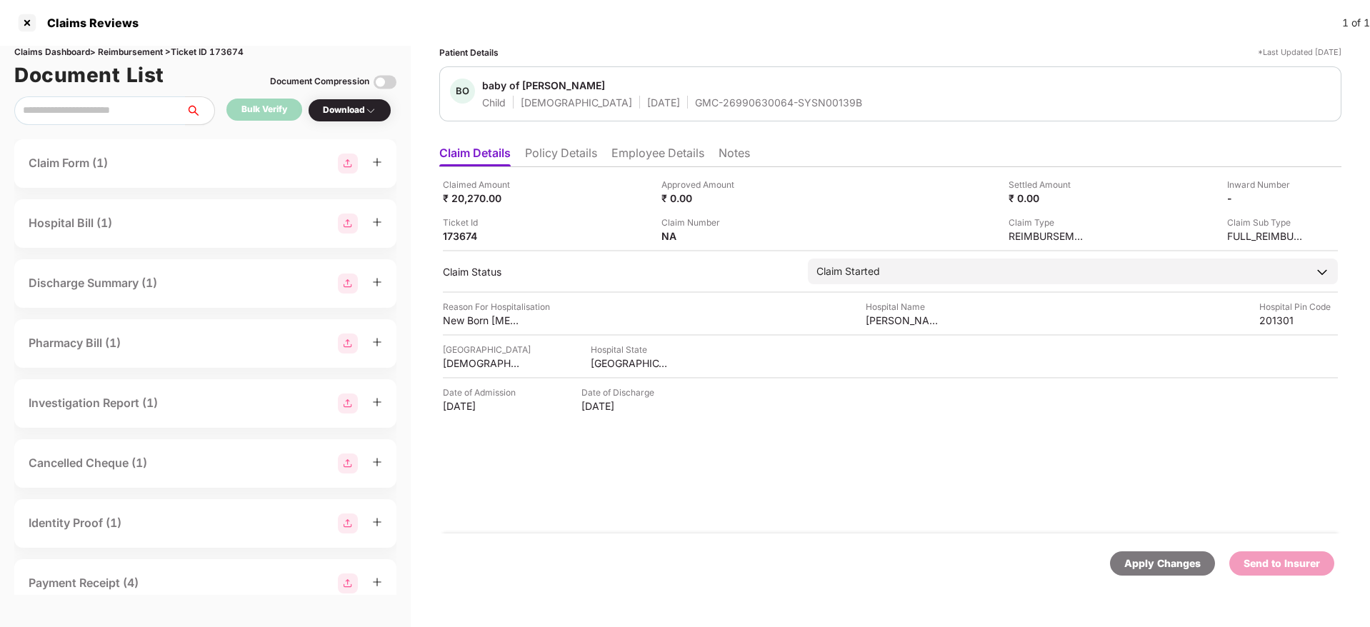
click at [695, 101] on div "GMC-26990630064-SYSN00139B" at bounding box center [778, 103] width 167 height 14
copy div "GMC-26990630064-SYSN00139B"
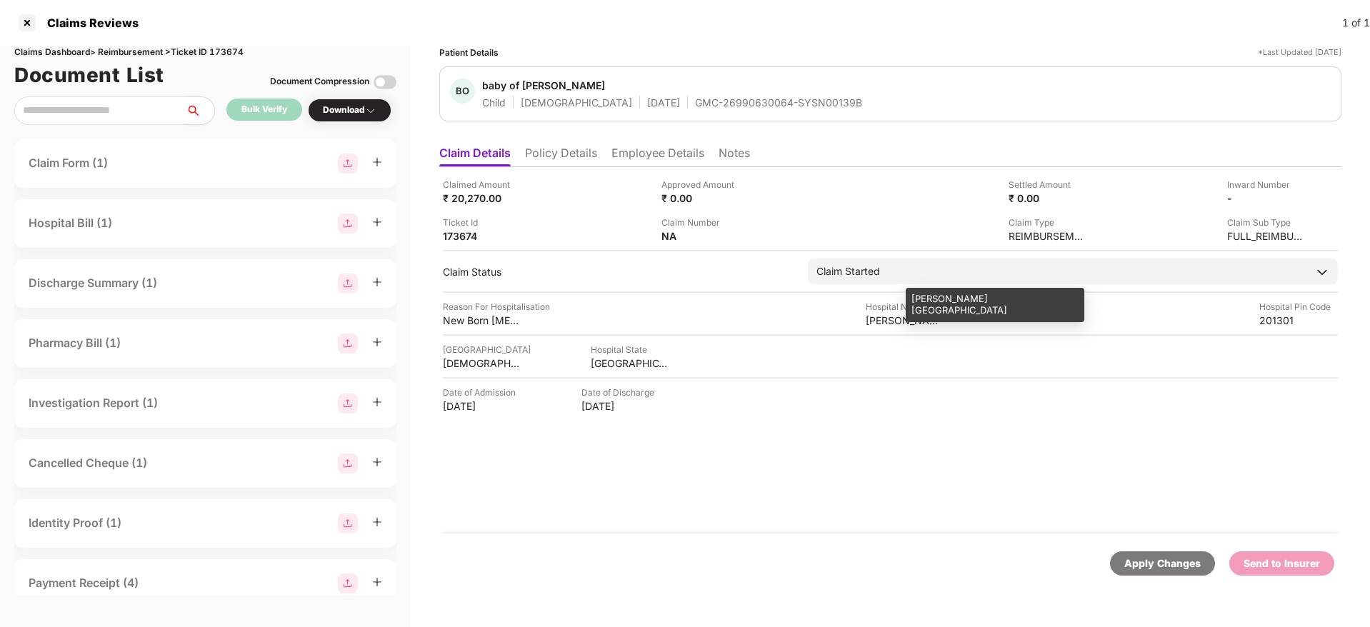
click at [888, 323] on div "Surbhi Hospital" at bounding box center [905, 320] width 79 height 14
copy div "Surbhi Hospital"
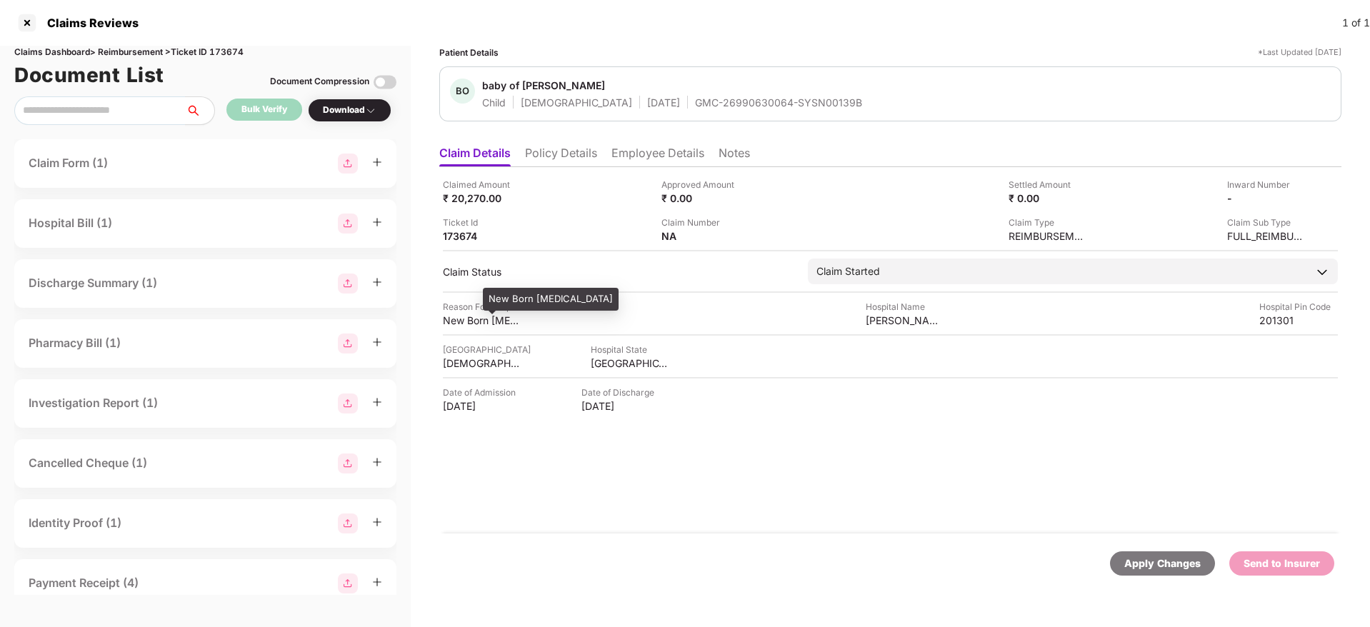
click at [482, 320] on div "New Born NICU" at bounding box center [482, 320] width 79 height 14
copy div "New Born NICU"
click at [666, 147] on li "Employee Details" at bounding box center [657, 156] width 93 height 21
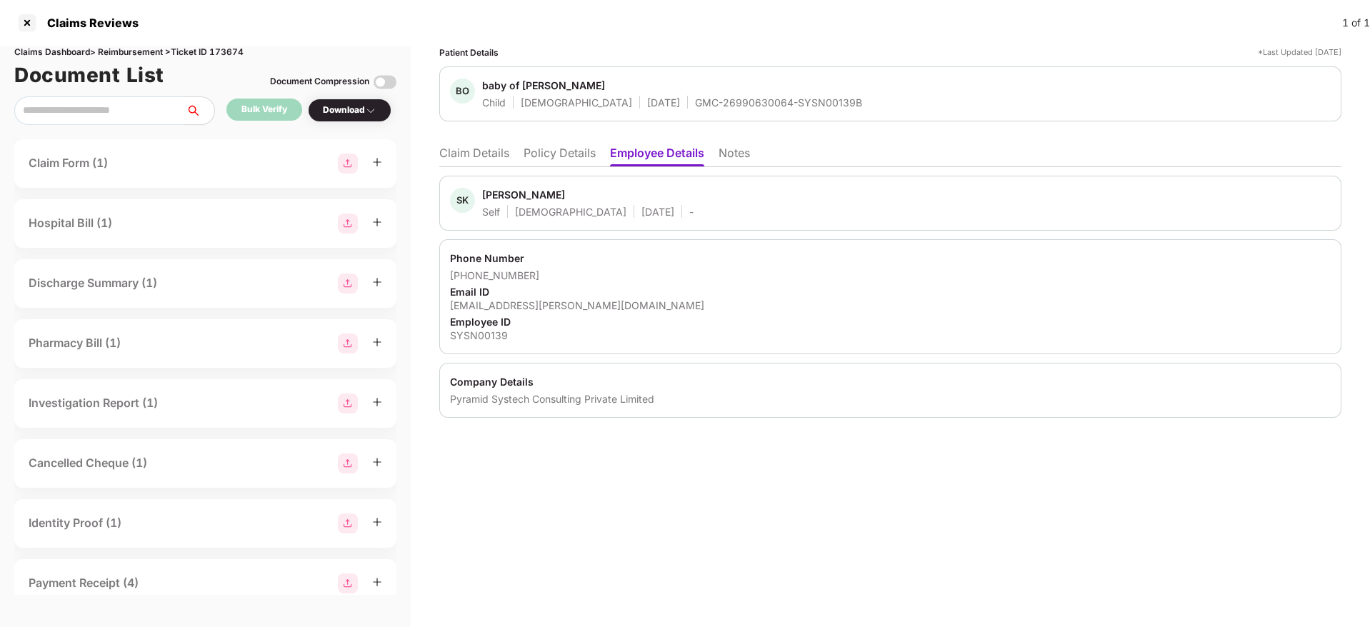
click at [526, 311] on div "[EMAIL_ADDRESS][PERSON_NAME][DOMAIN_NAME]" at bounding box center [890, 305] width 881 height 14
copy div "[EMAIL_ADDRESS][PERSON_NAME][DOMAIN_NAME]"
drag, startPoint x: 468, startPoint y: 274, endPoint x: 530, endPoint y: 280, distance: 62.5
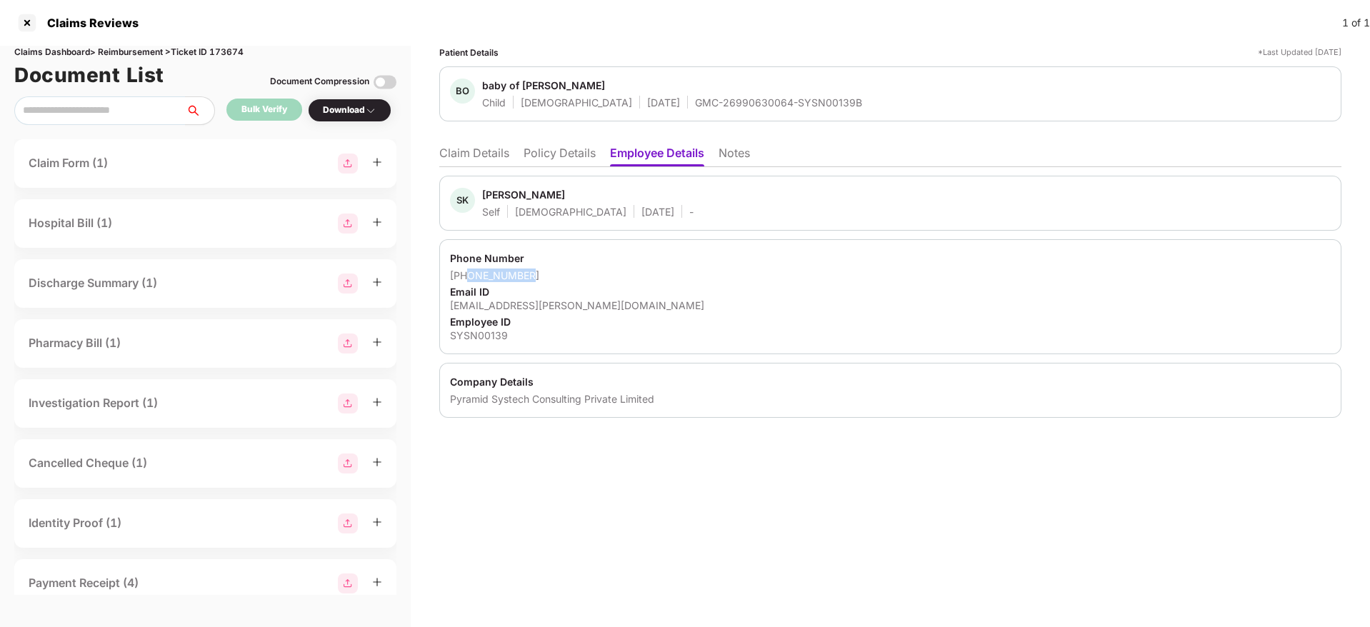
click at [530, 280] on div "[PHONE_NUMBER]" at bounding box center [890, 276] width 881 height 14
copy div "8510008735"
click at [543, 308] on div "[EMAIL_ADDRESS][PERSON_NAME][DOMAIN_NAME]" at bounding box center [890, 305] width 881 height 14
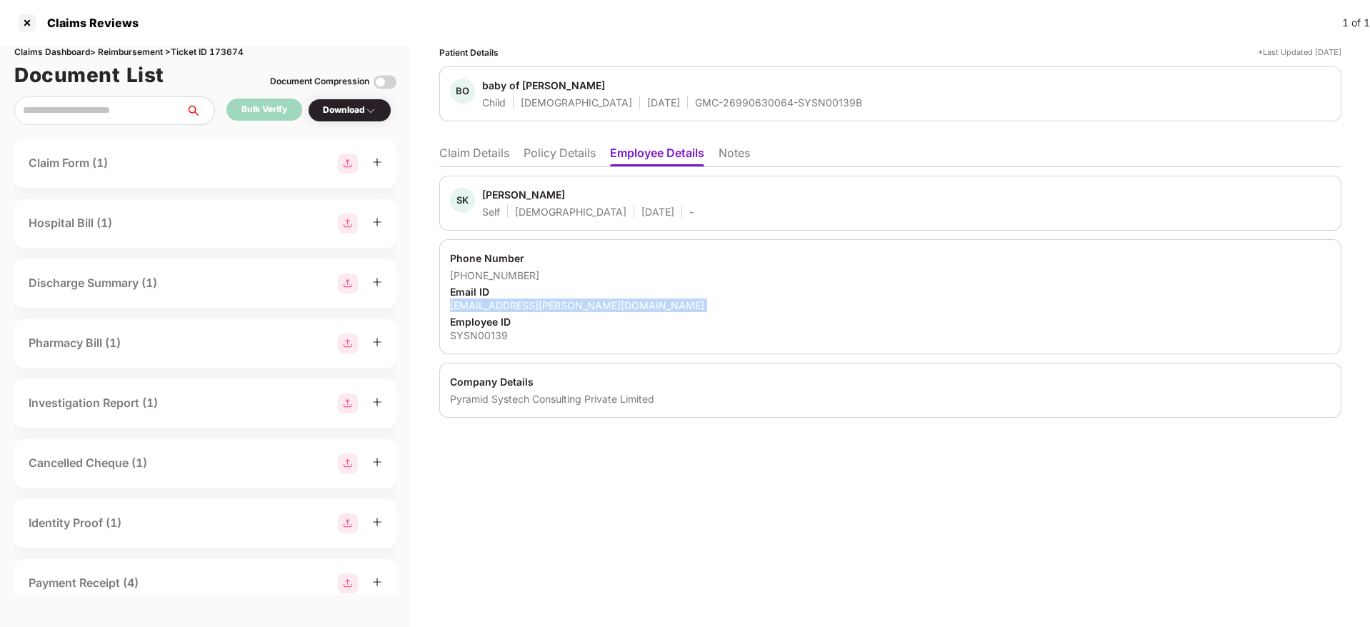
copy div "[EMAIL_ADDRESS][PERSON_NAME][DOMAIN_NAME]"
click at [525, 149] on li "Policy Details" at bounding box center [559, 156] width 72 height 21
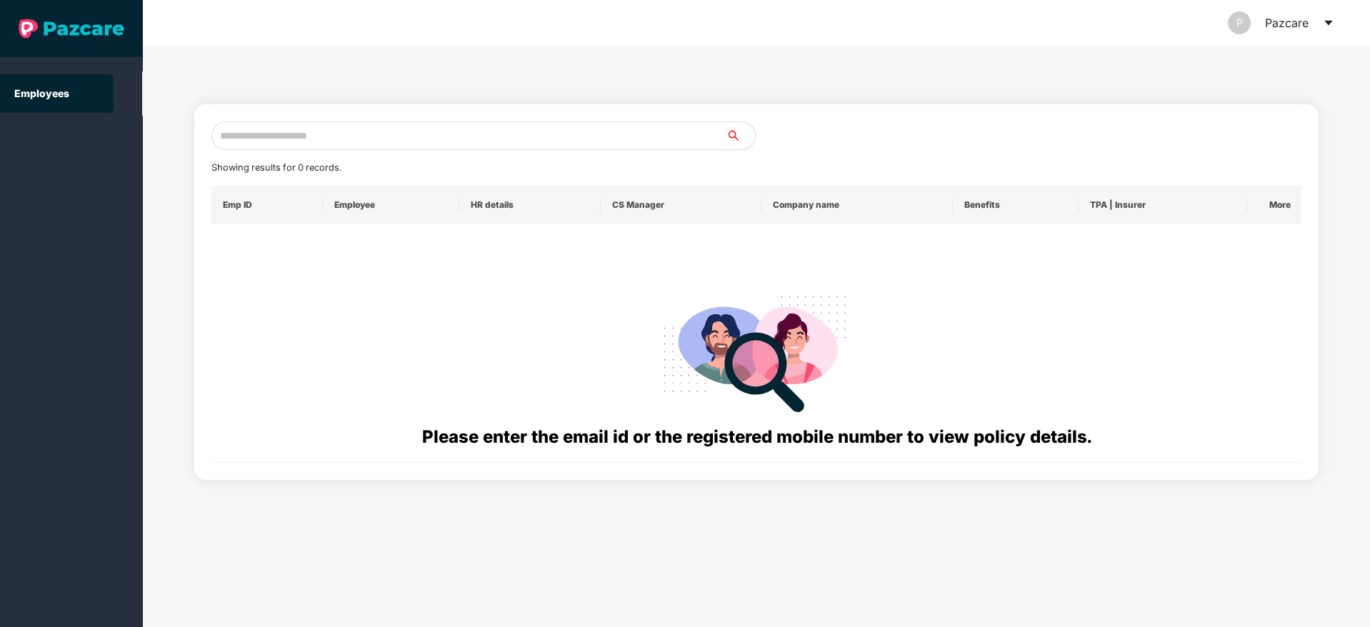
drag, startPoint x: 0, startPoint y: 0, endPoint x: 278, endPoint y: 129, distance: 306.4
click at [278, 129] on input "text" at bounding box center [468, 135] width 515 height 29
paste input "**********"
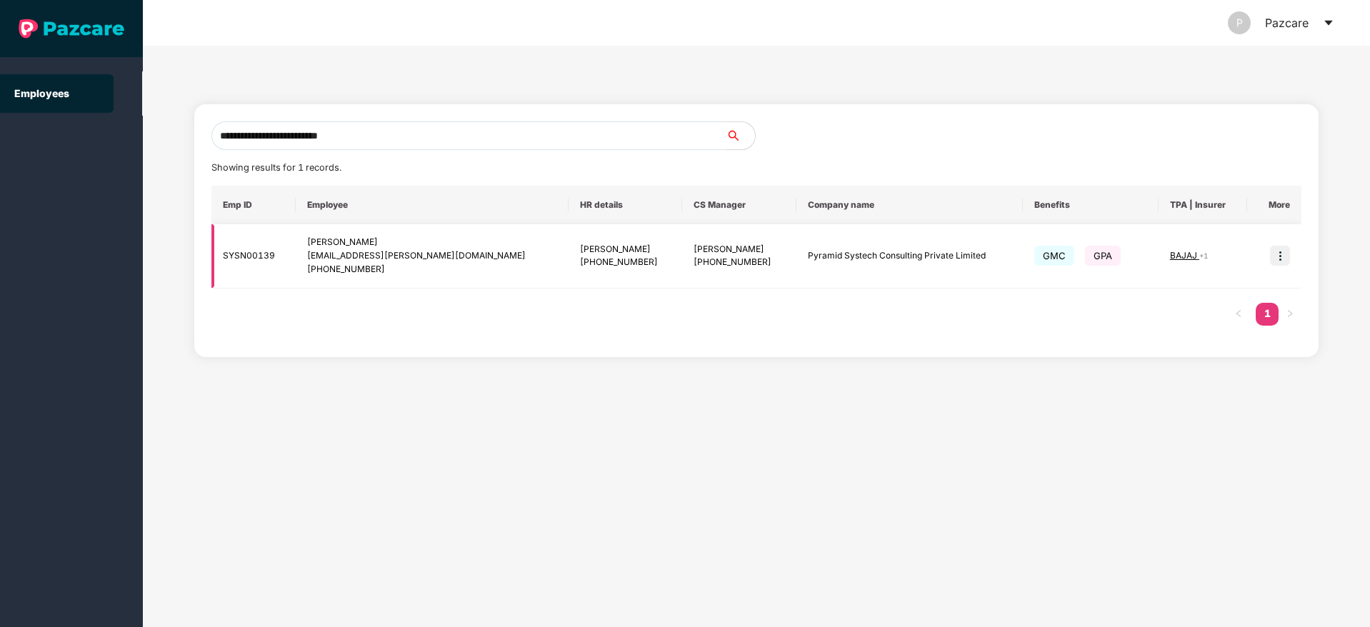
type input "**********"
click at [1283, 261] on img at bounding box center [1280, 256] width 20 height 20
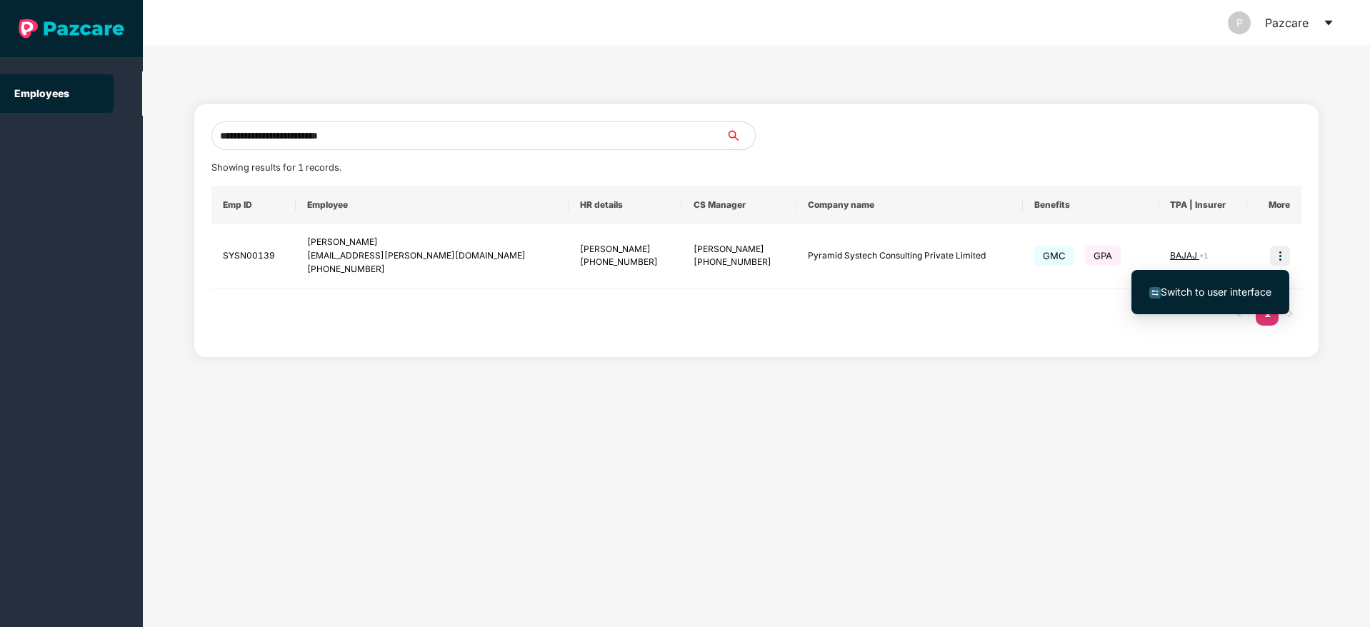
click at [1185, 283] on li "Switch to user interface" at bounding box center [1210, 292] width 158 height 30
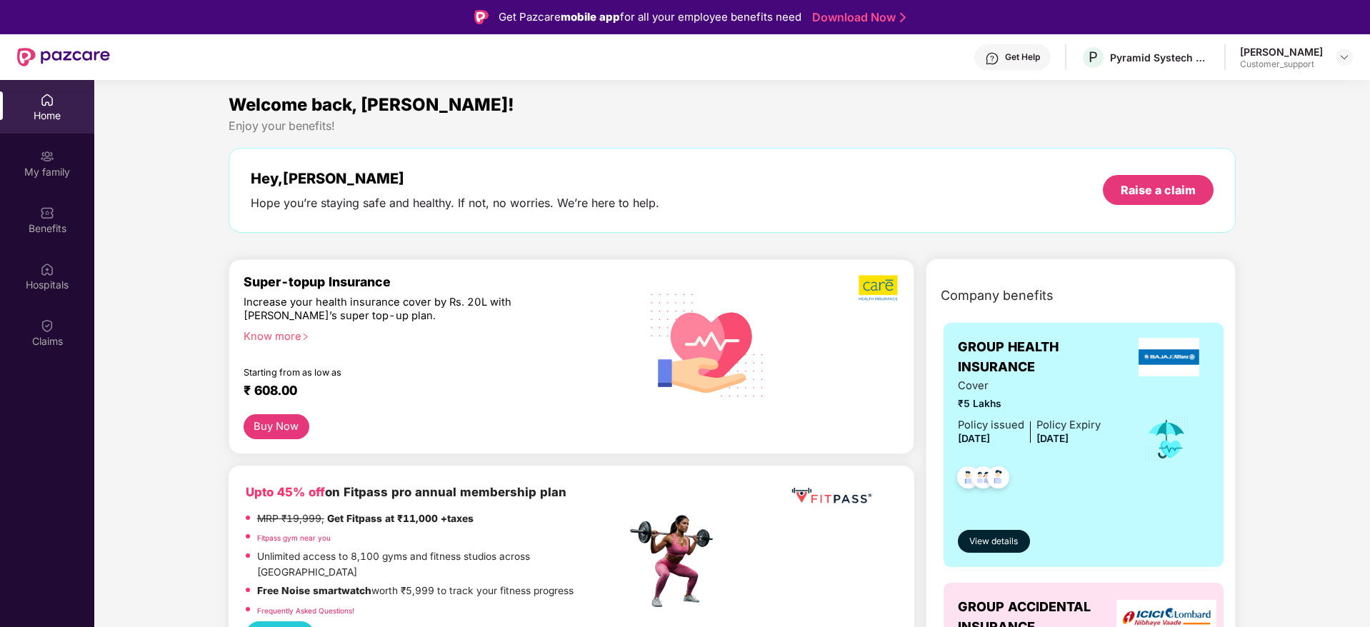
click at [1028, 50] on div "Get Help" at bounding box center [1012, 57] width 76 height 26
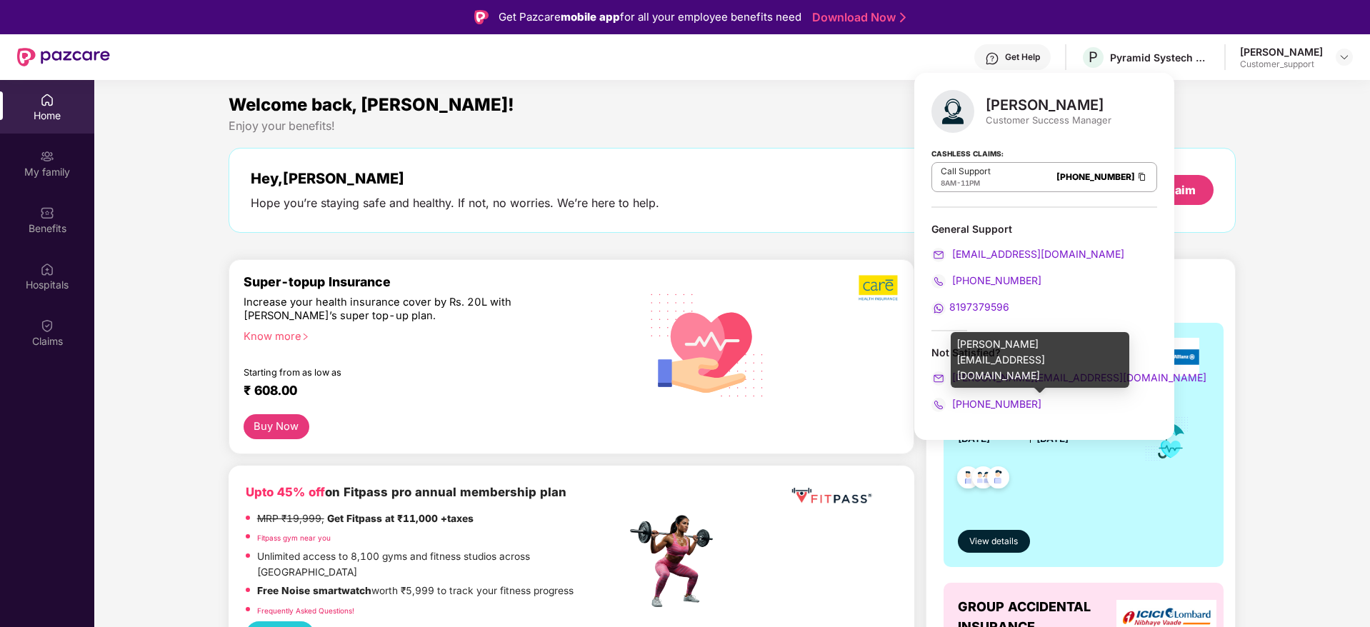
click at [990, 341] on div "[PERSON_NAME][EMAIL_ADDRESS][DOMAIN_NAME]" at bounding box center [1039, 360] width 179 height 56
copy div "[PERSON_NAME][EMAIL_ADDRESS][DOMAIN_NAME]"
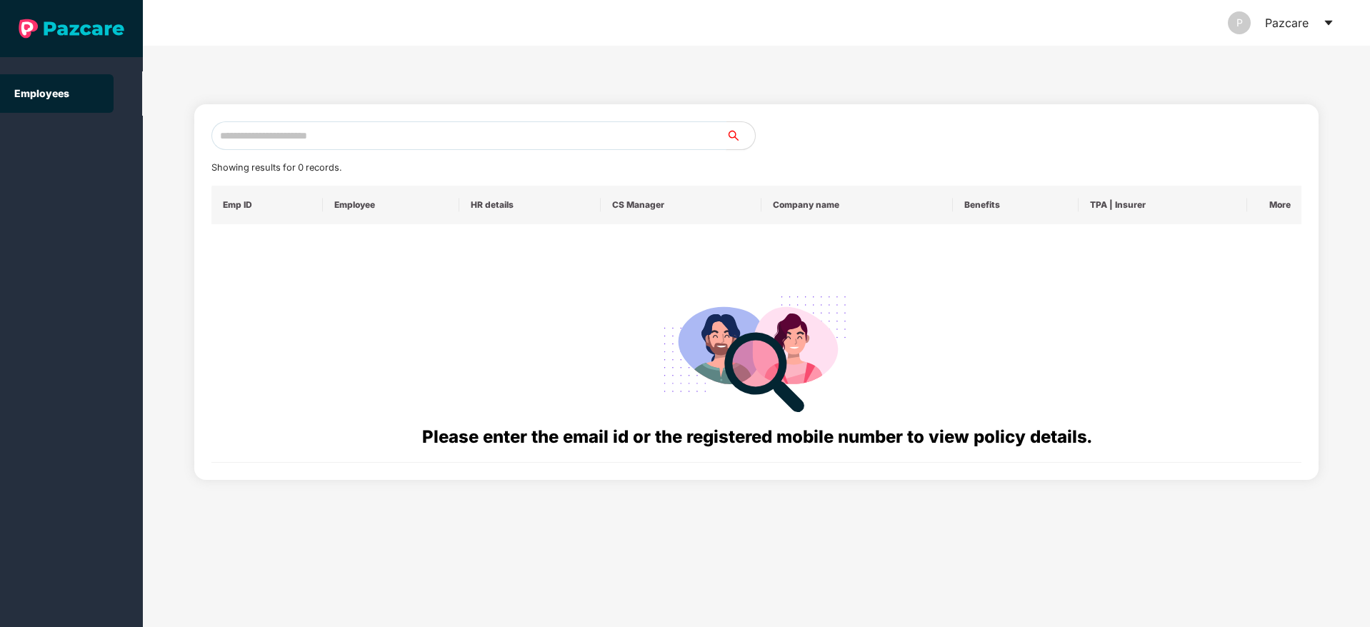
click at [289, 122] on input "text" at bounding box center [468, 135] width 515 height 29
paste input "**********"
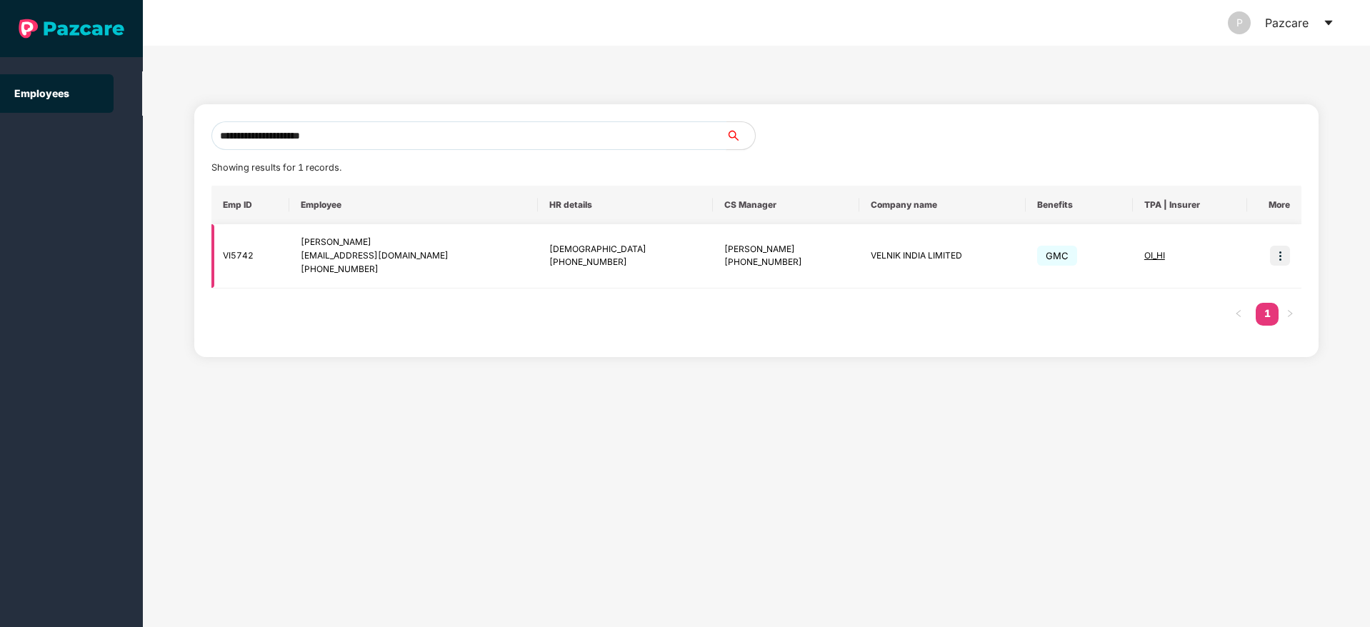
type input "**********"
click at [1277, 253] on img at bounding box center [1280, 256] width 20 height 20
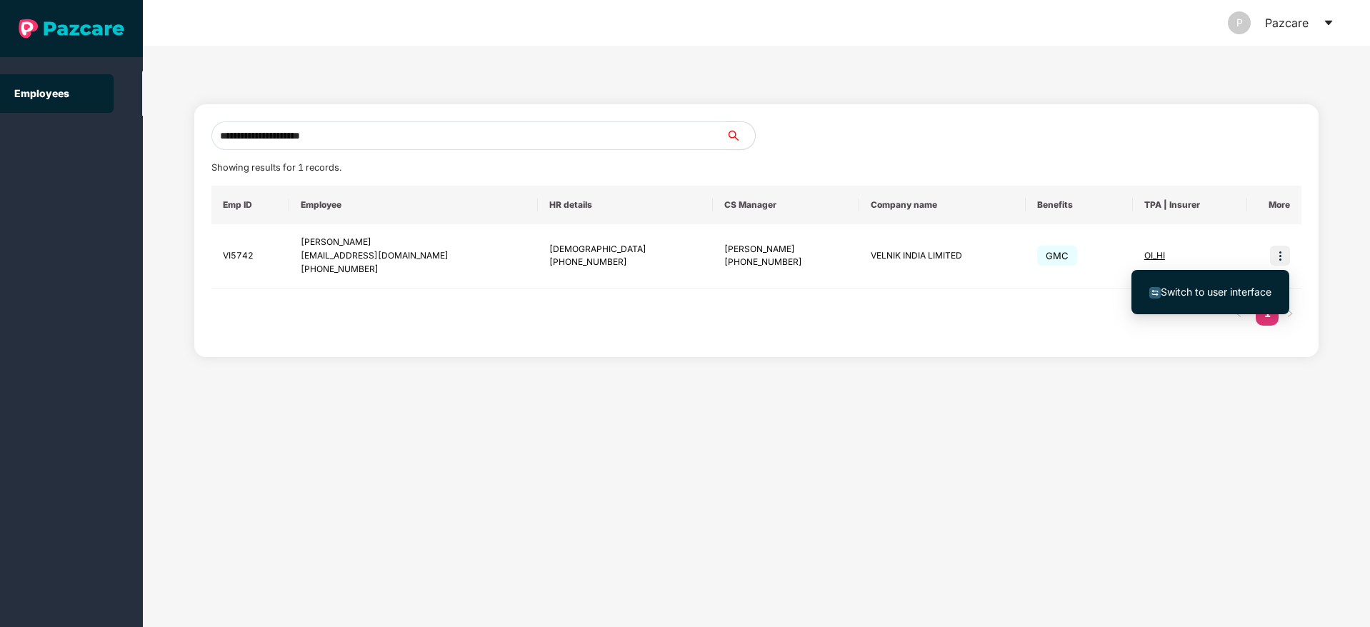
click at [1224, 280] on li "Switch to user interface" at bounding box center [1210, 292] width 158 height 30
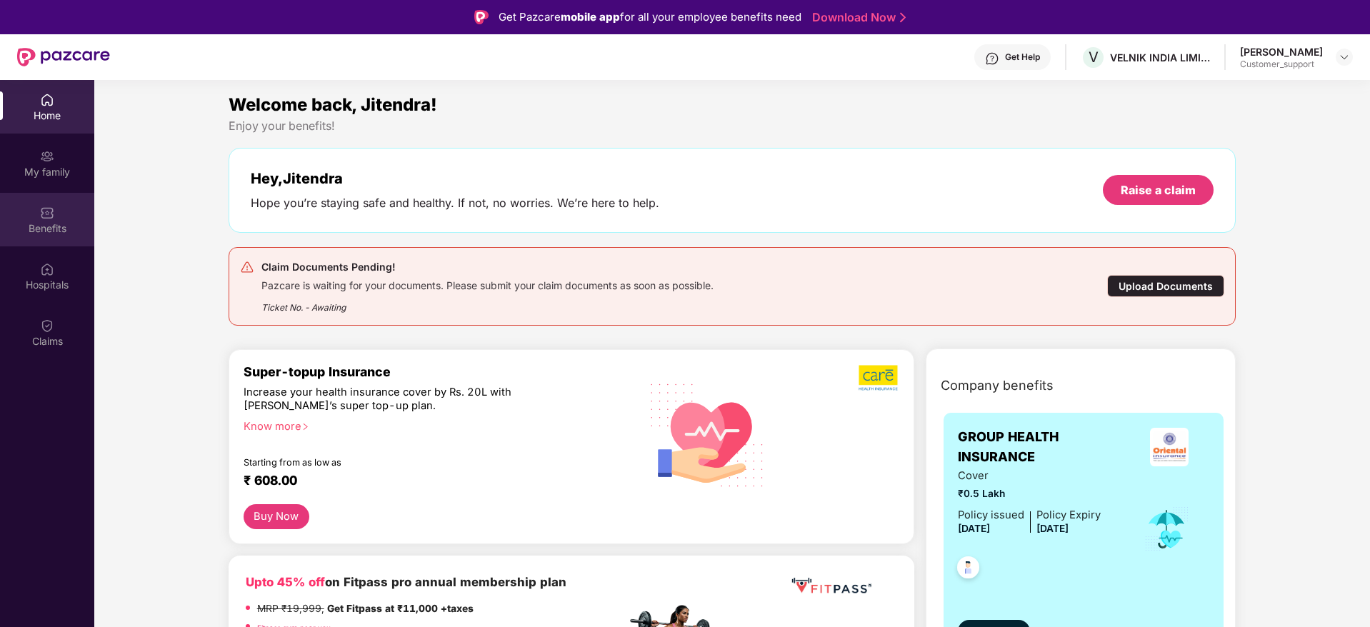
click at [71, 225] on div "Benefits" at bounding box center [47, 228] width 94 height 14
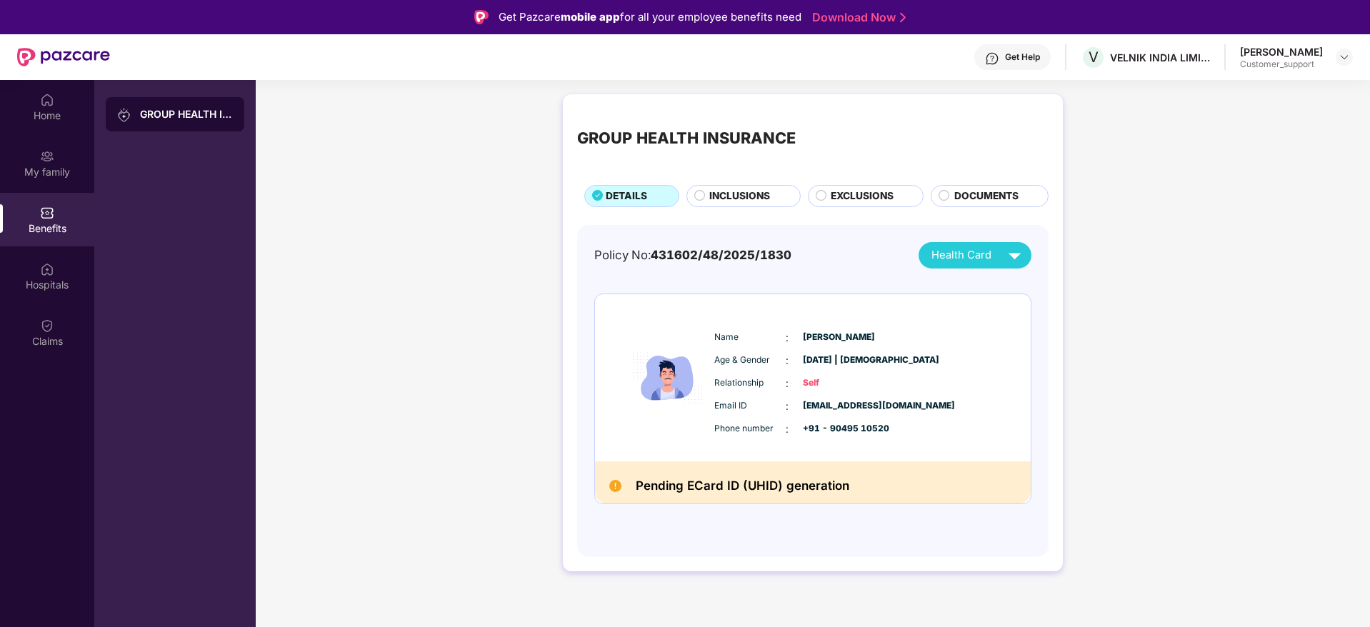
click at [1008, 47] on div "Get Help" at bounding box center [1012, 57] width 76 height 26
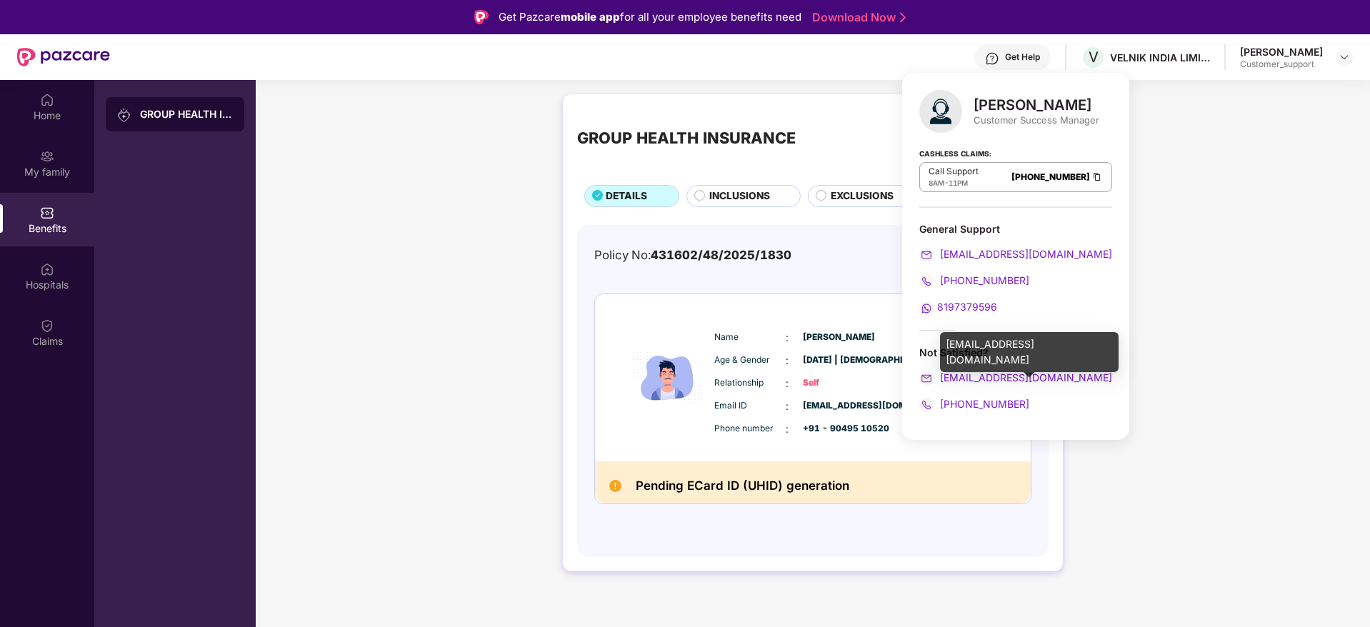
click at [978, 340] on div "[EMAIL_ADDRESS][DOMAIN_NAME]" at bounding box center [1029, 352] width 179 height 40
copy div "[EMAIL_ADDRESS][DOMAIN_NAME]"
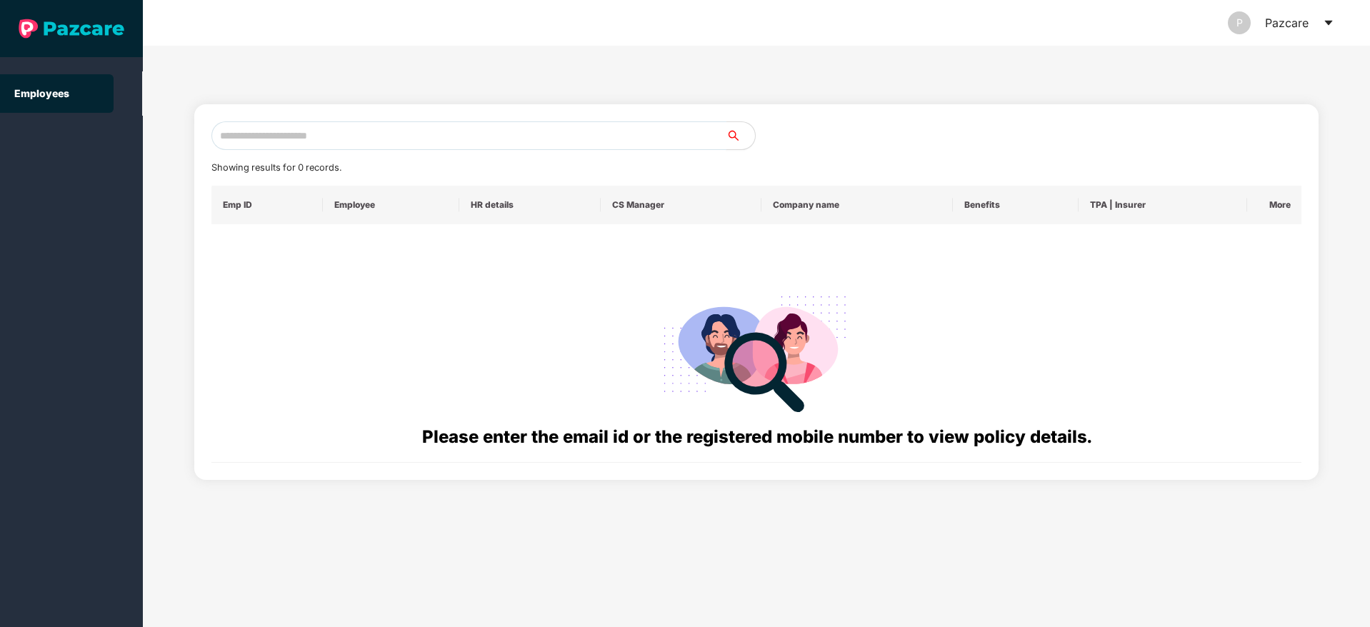
click at [270, 141] on input "text" at bounding box center [468, 135] width 515 height 29
paste input "**********"
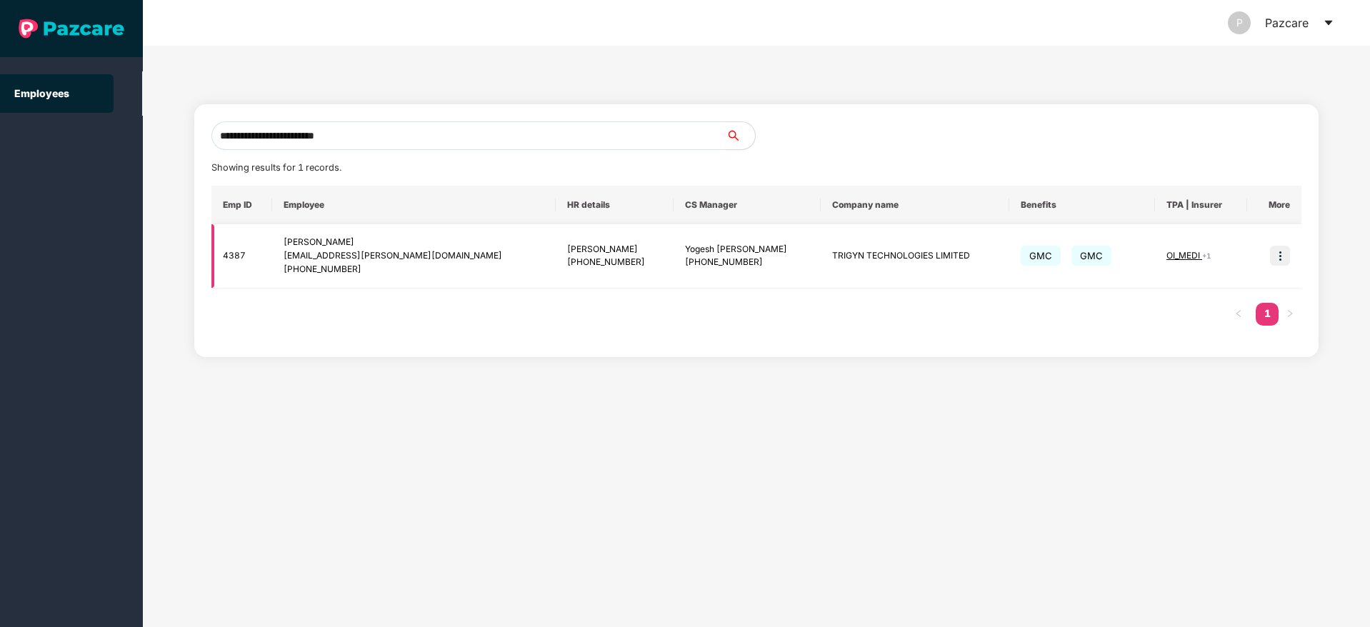
type input "**********"
click at [1288, 254] on img at bounding box center [1280, 256] width 20 height 20
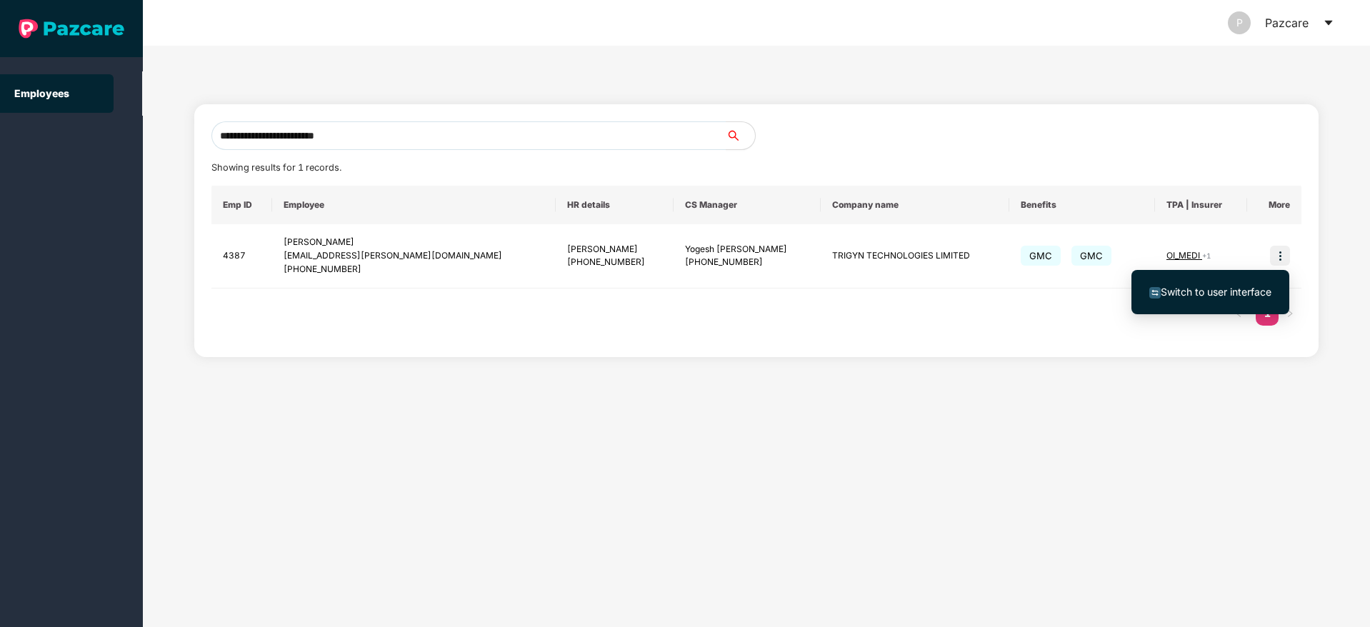
click at [1218, 291] on span "Switch to user interface" at bounding box center [1215, 292] width 111 height 12
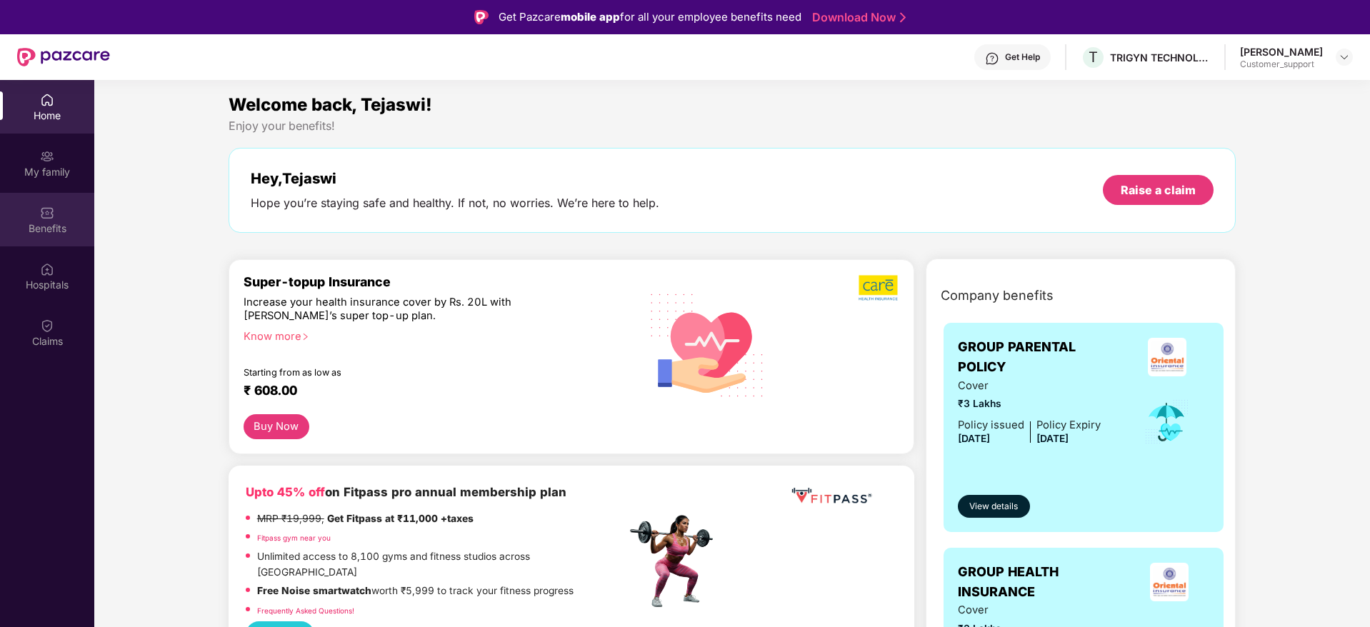
click at [26, 221] on div "Benefits" at bounding box center [47, 228] width 94 height 14
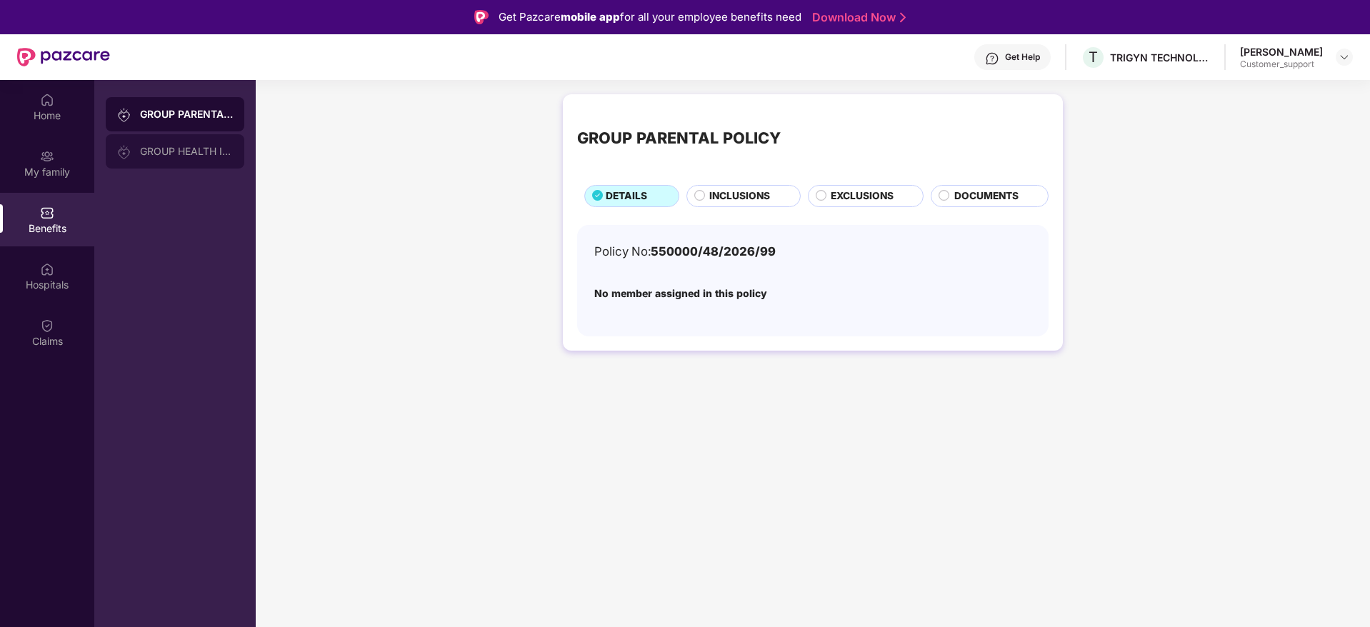
click at [181, 160] on div "GROUP HEALTH INSURANCE" at bounding box center [175, 151] width 139 height 34
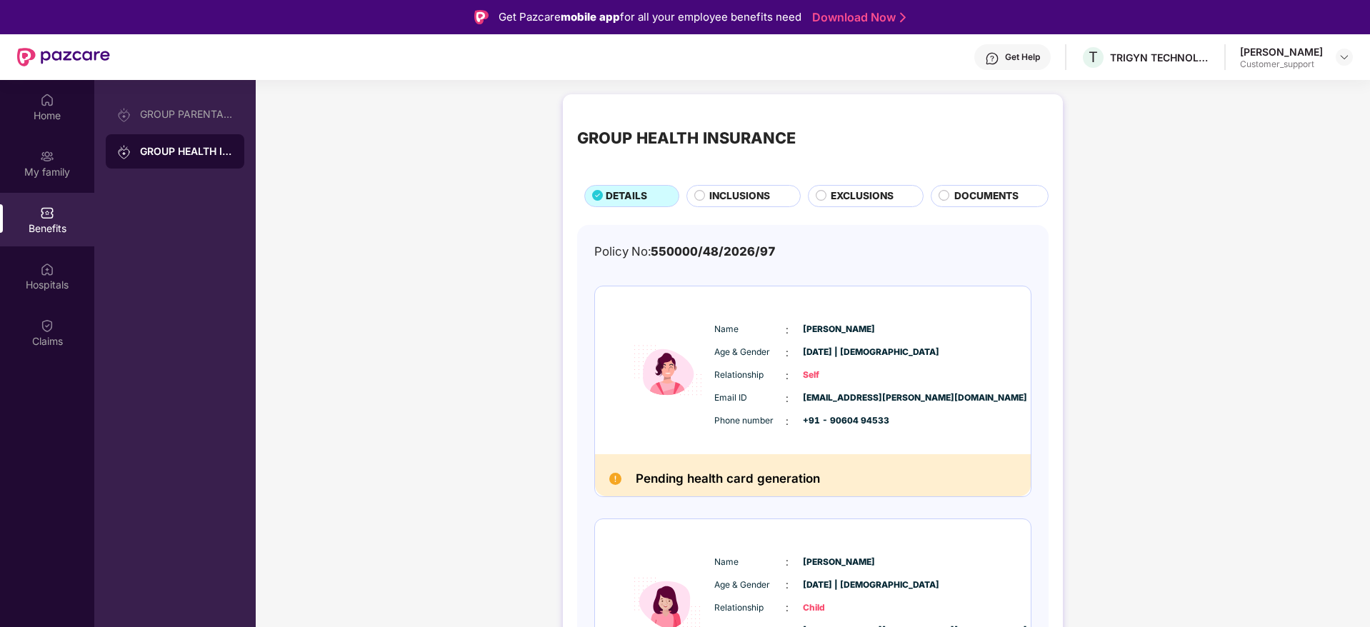
scroll to position [111, 0]
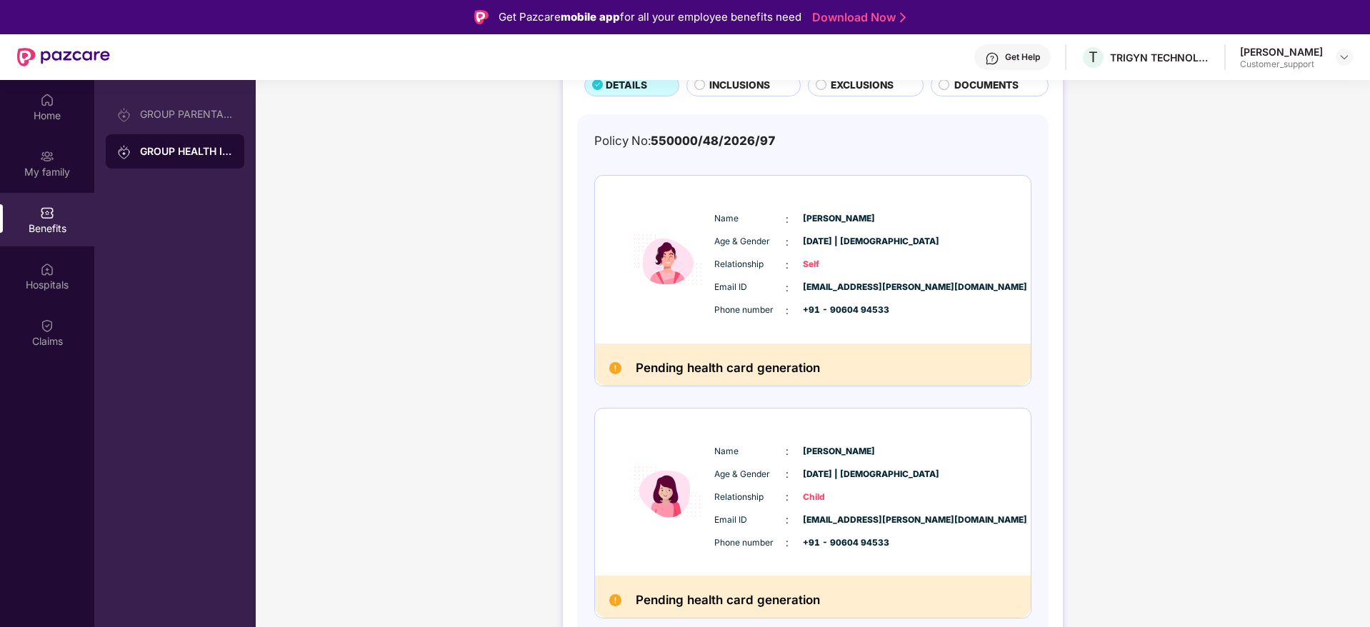
click at [1025, 44] on div "Get Help" at bounding box center [1012, 57] width 76 height 26
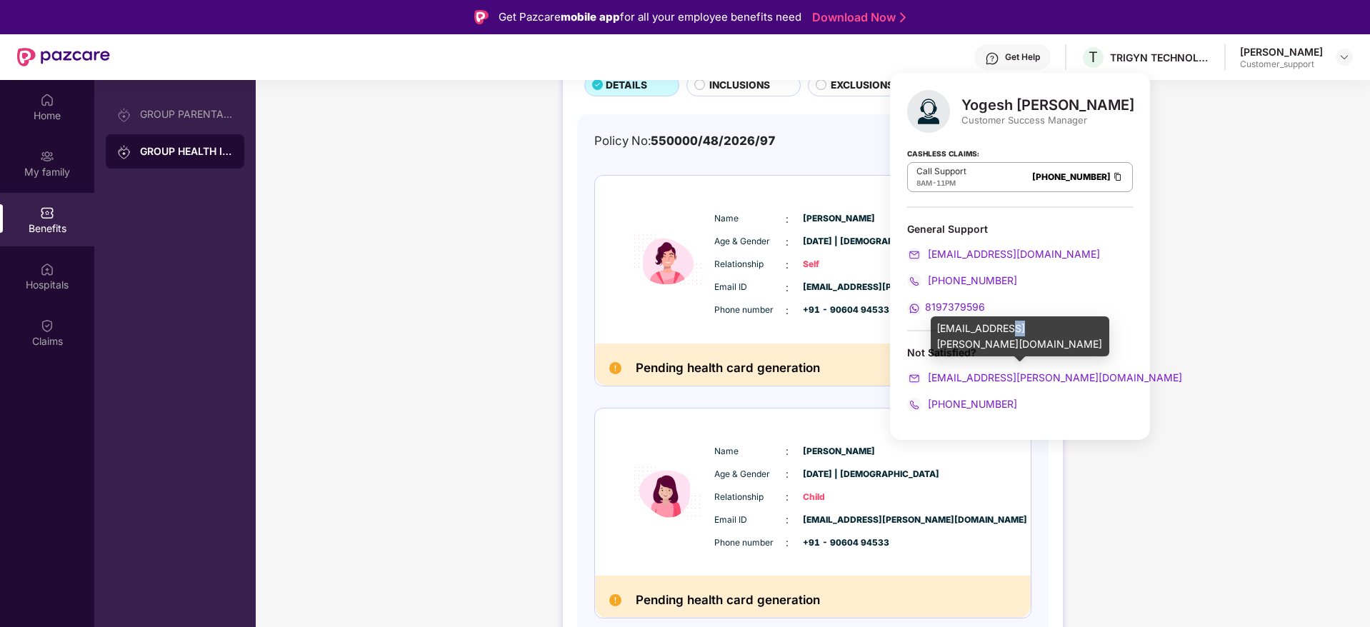
drag, startPoint x: 1018, startPoint y: 316, endPoint x: 1010, endPoint y: 329, distance: 15.4
click at [1010, 329] on div "yogesh.suryawanshi@pazcare.com" at bounding box center [1019, 336] width 179 height 40
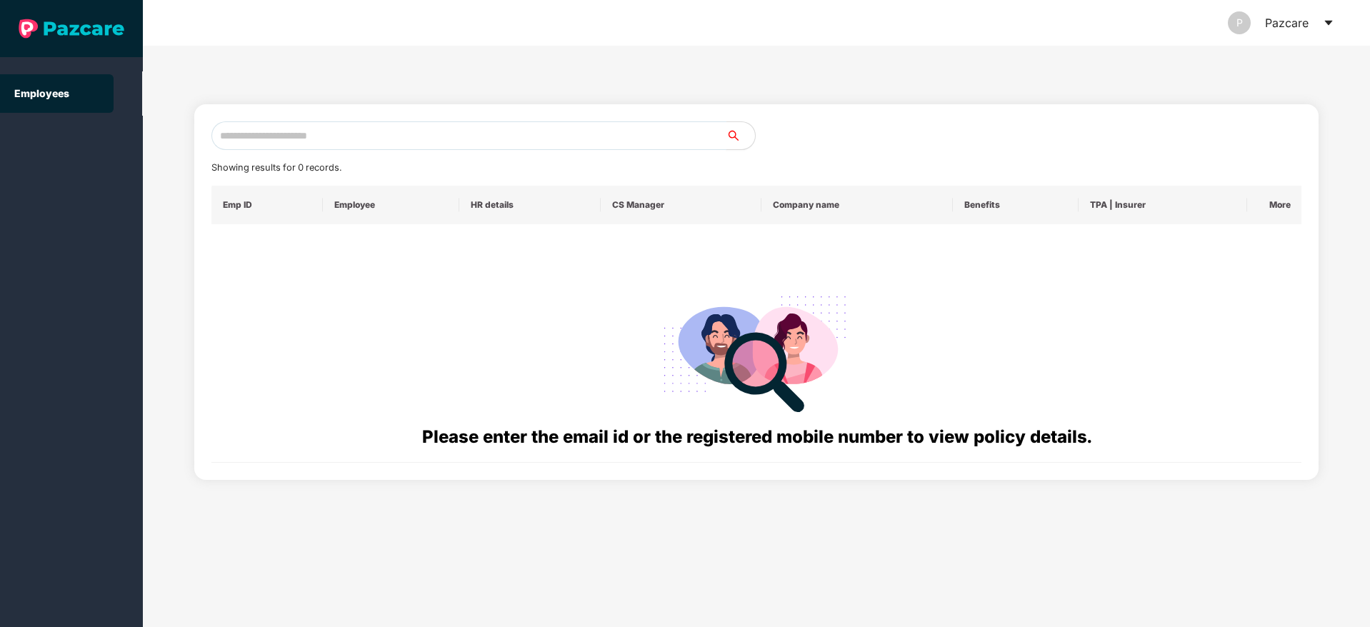
click at [266, 138] on input "text" at bounding box center [468, 135] width 515 height 29
paste input "**********"
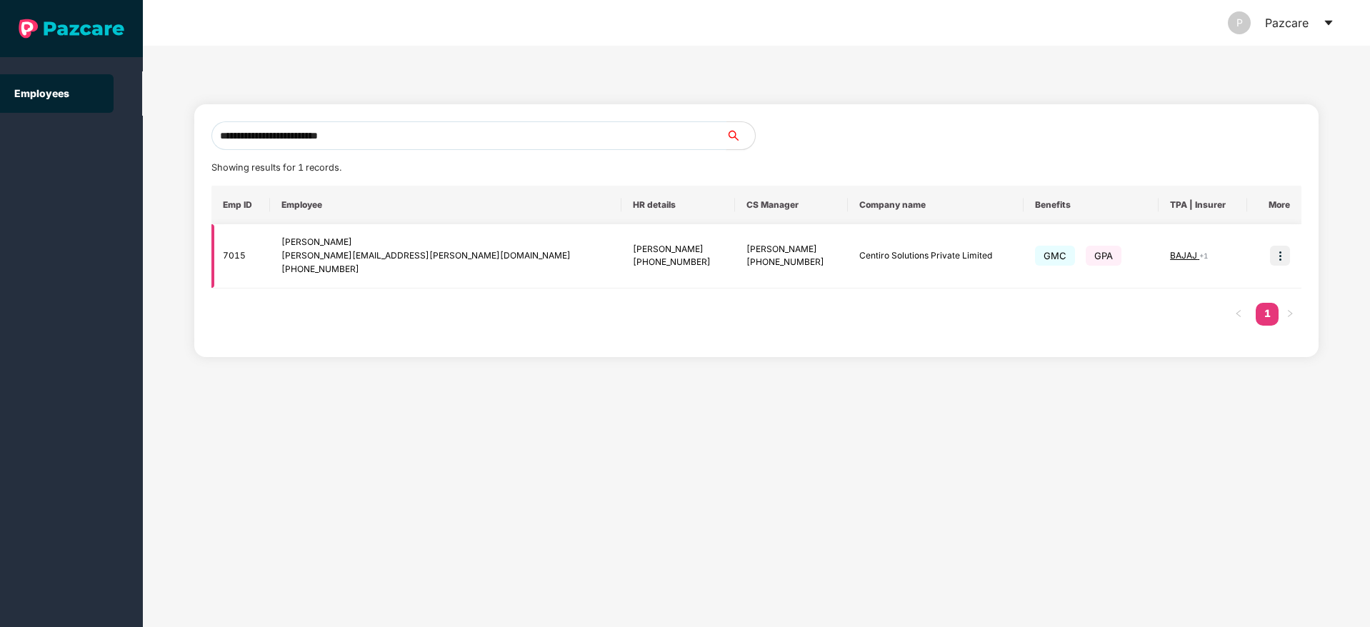
type input "**********"
click at [1276, 257] on img at bounding box center [1280, 256] width 20 height 20
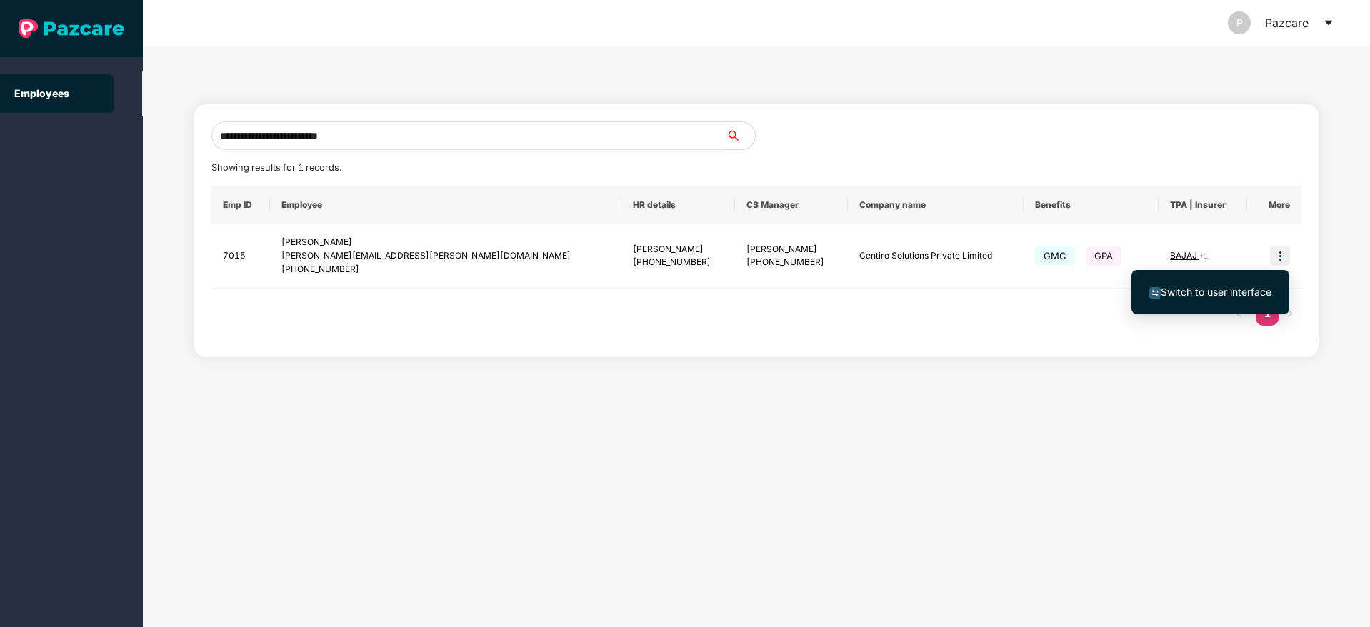
click at [1216, 289] on span "Switch to user interface" at bounding box center [1215, 292] width 111 height 12
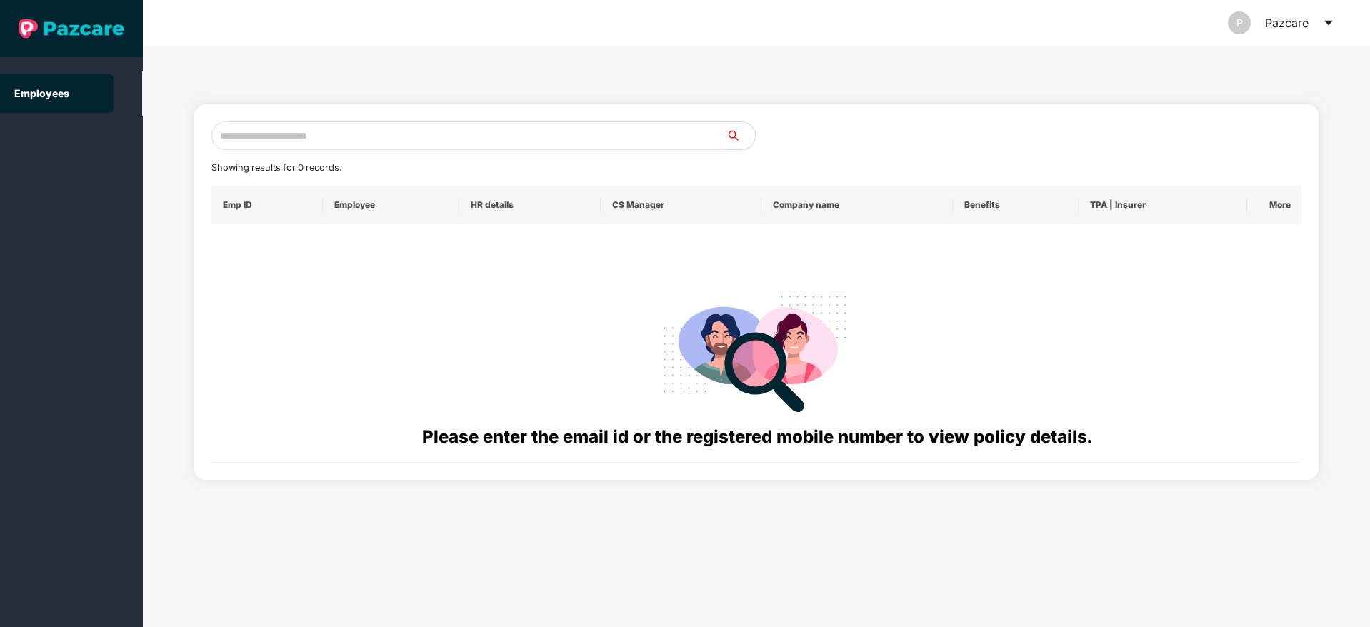
click at [316, 155] on div "Showing results for 0 records. Emp ID Employee HR details CS Manager Company na…" at bounding box center [756, 291] width 1090 height 341
click at [260, 127] on input "text" at bounding box center [468, 135] width 515 height 29
paste input "**********"
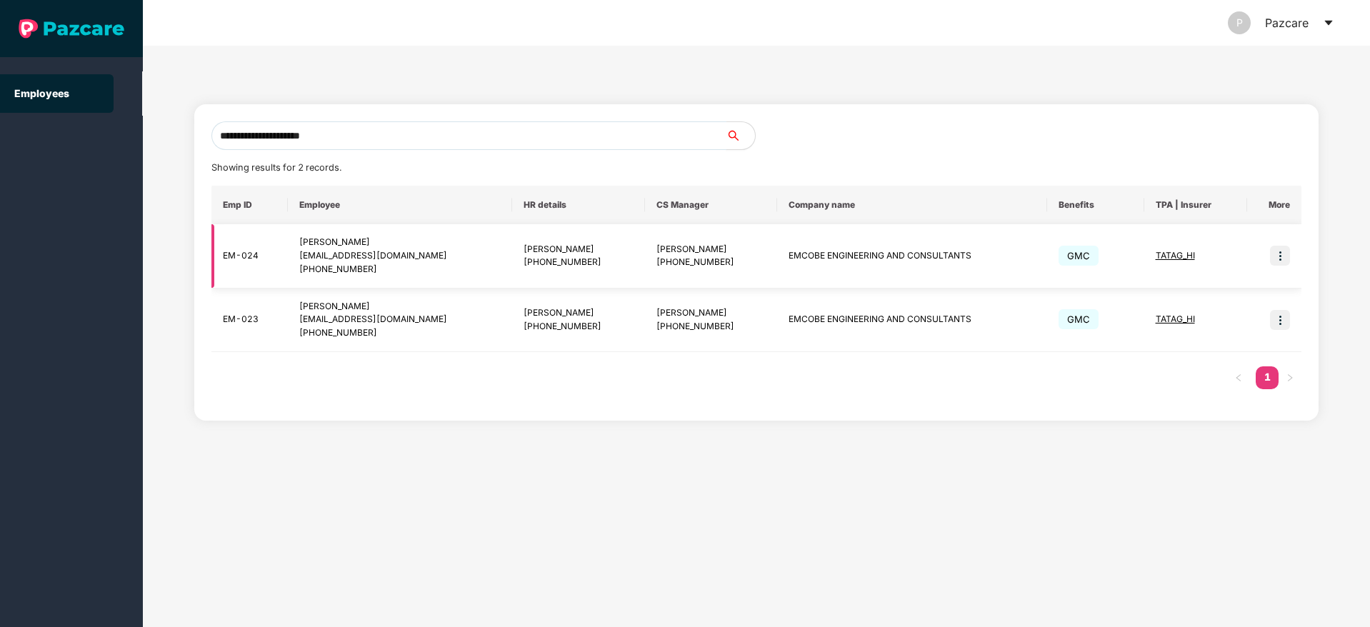
type input "**********"
click at [1283, 257] on img at bounding box center [1280, 256] width 20 height 20
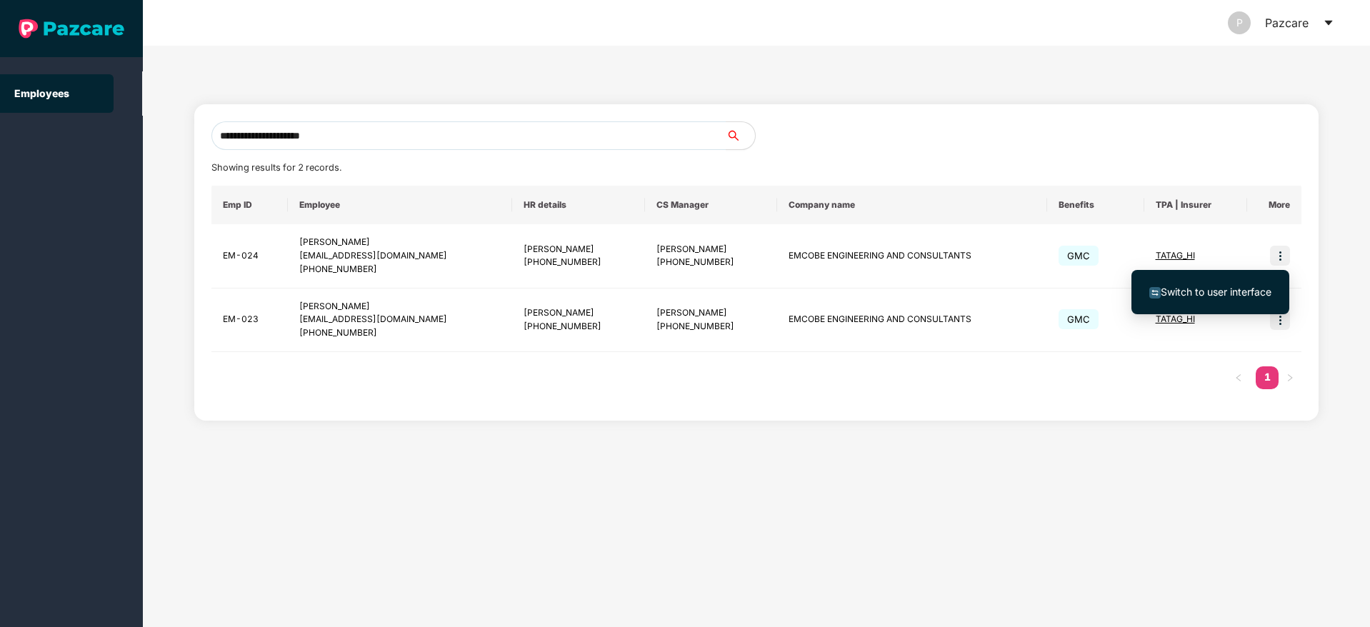
click at [1202, 293] on span "Switch to user interface" at bounding box center [1215, 292] width 111 height 12
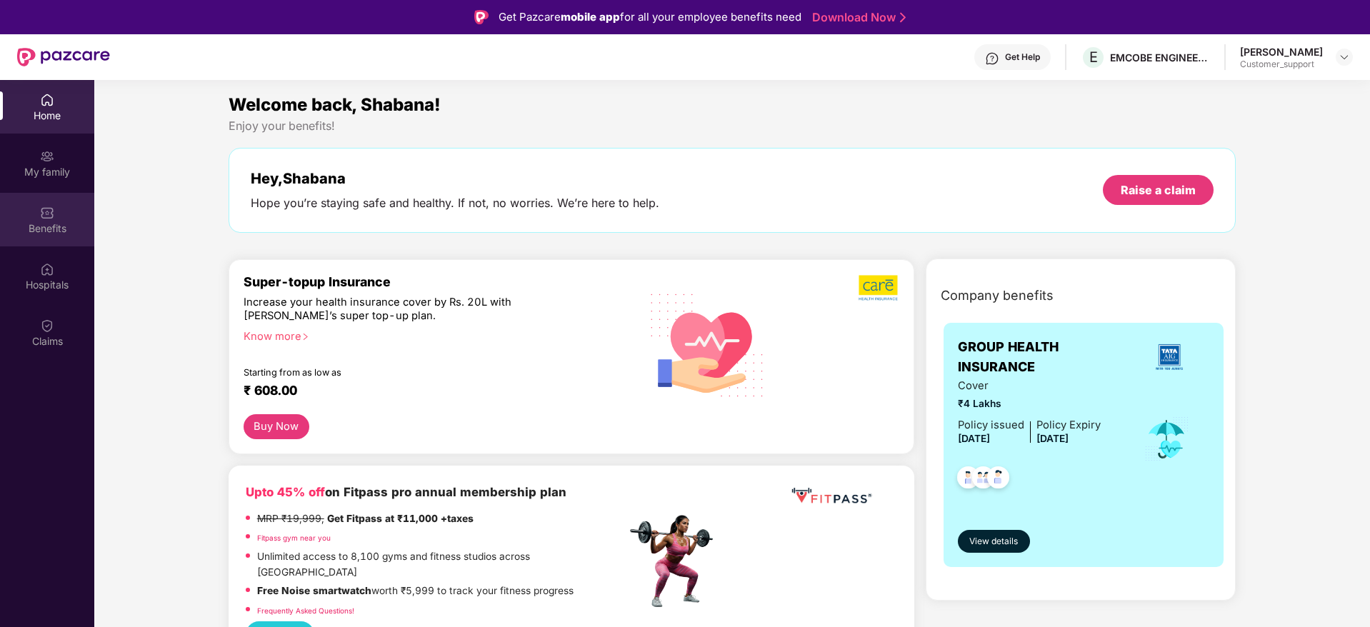
click at [87, 236] on div "Benefits" at bounding box center [47, 220] width 94 height 54
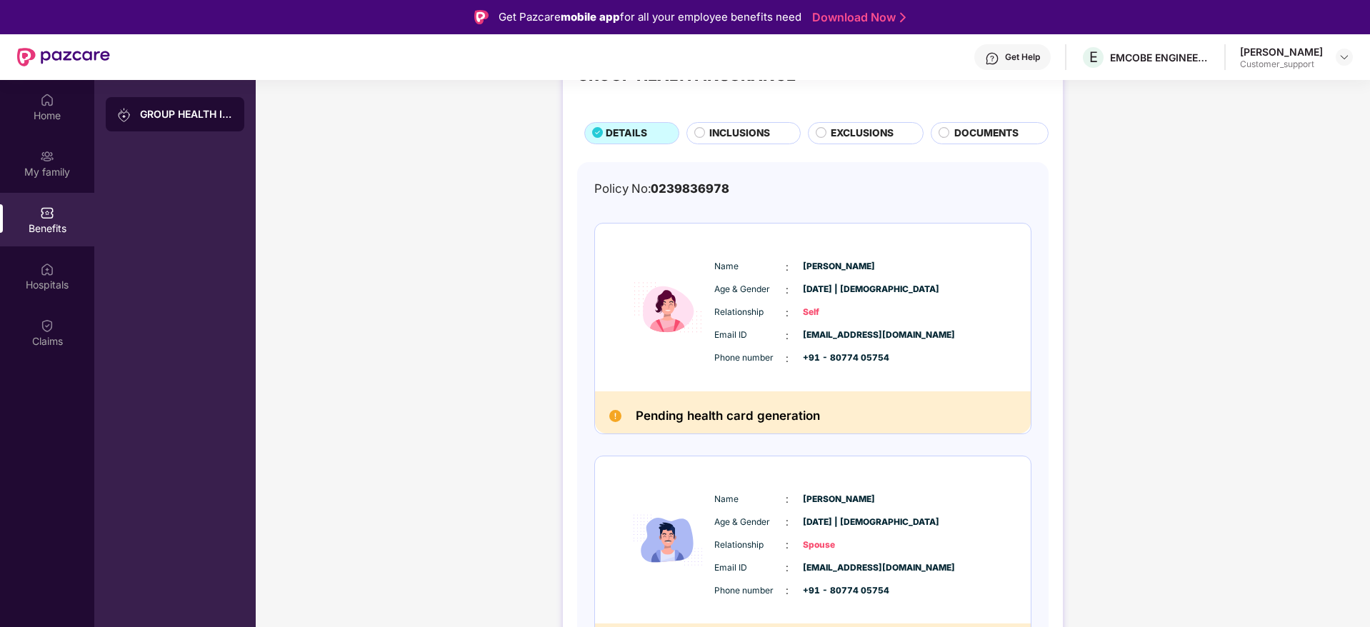
scroll to position [0, 0]
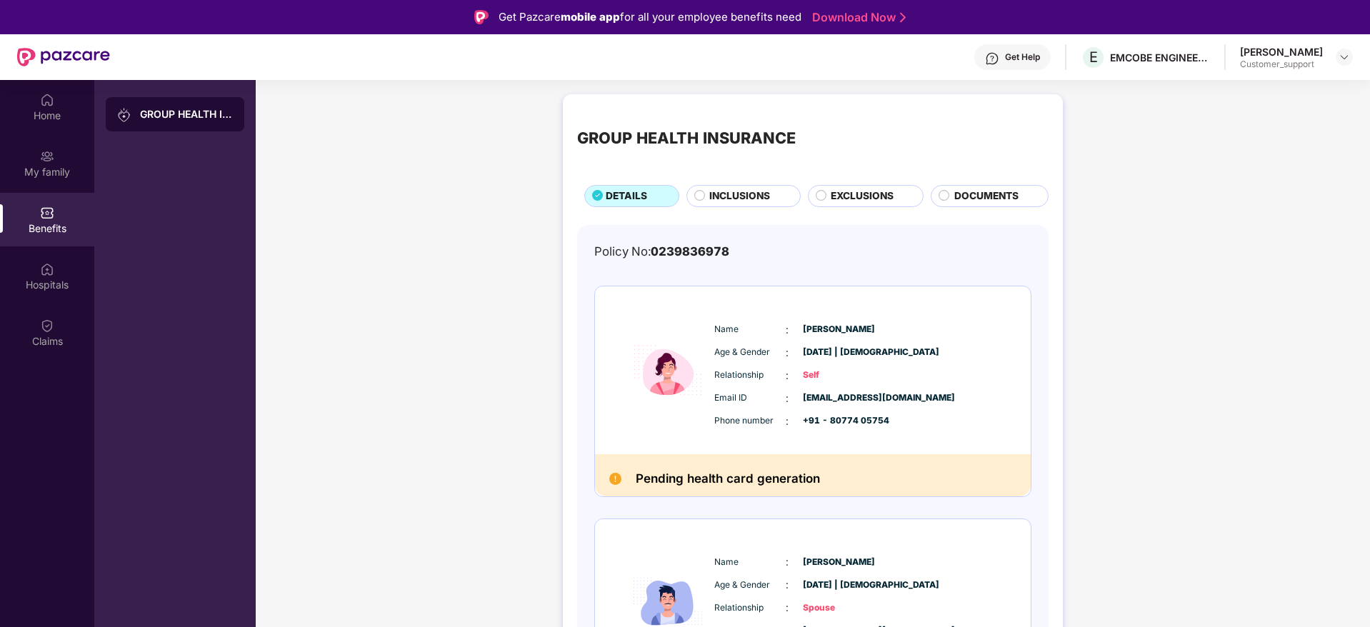
click at [1039, 51] on div "Get Help" at bounding box center [1022, 56] width 35 height 11
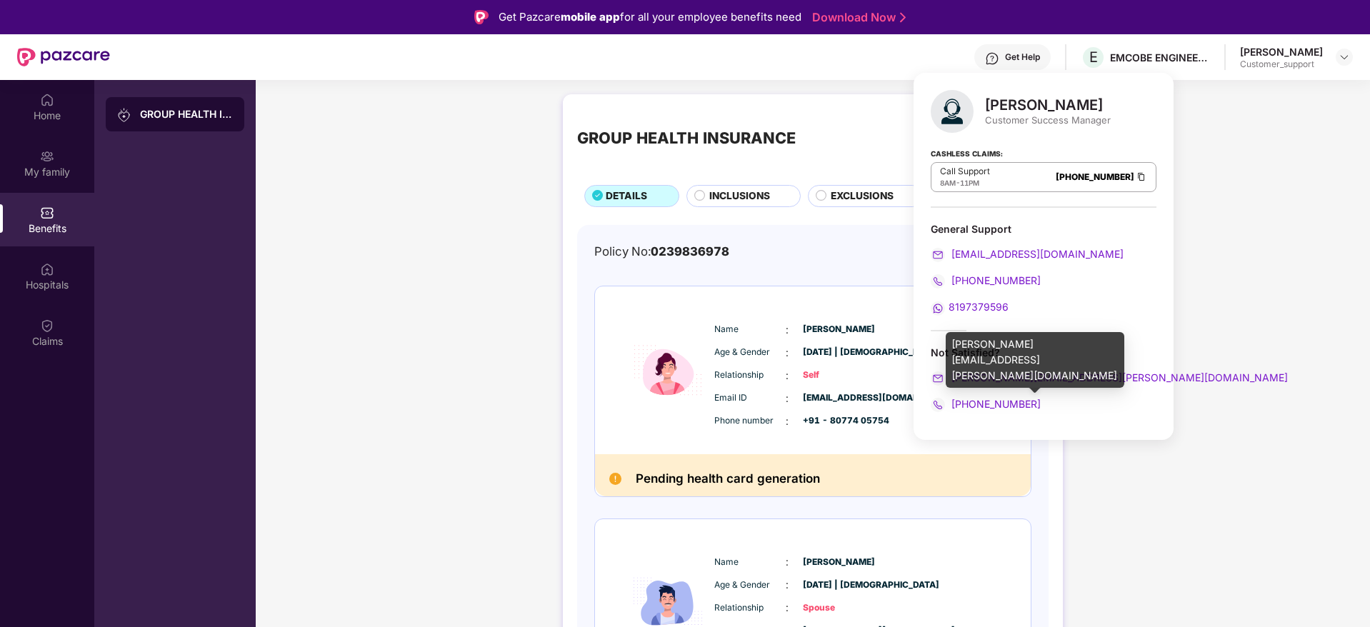
click at [996, 338] on div "syed.mansoor@pazcare.com" at bounding box center [1034, 360] width 179 height 56
copy div "syed.mansoor@pazcare.com"
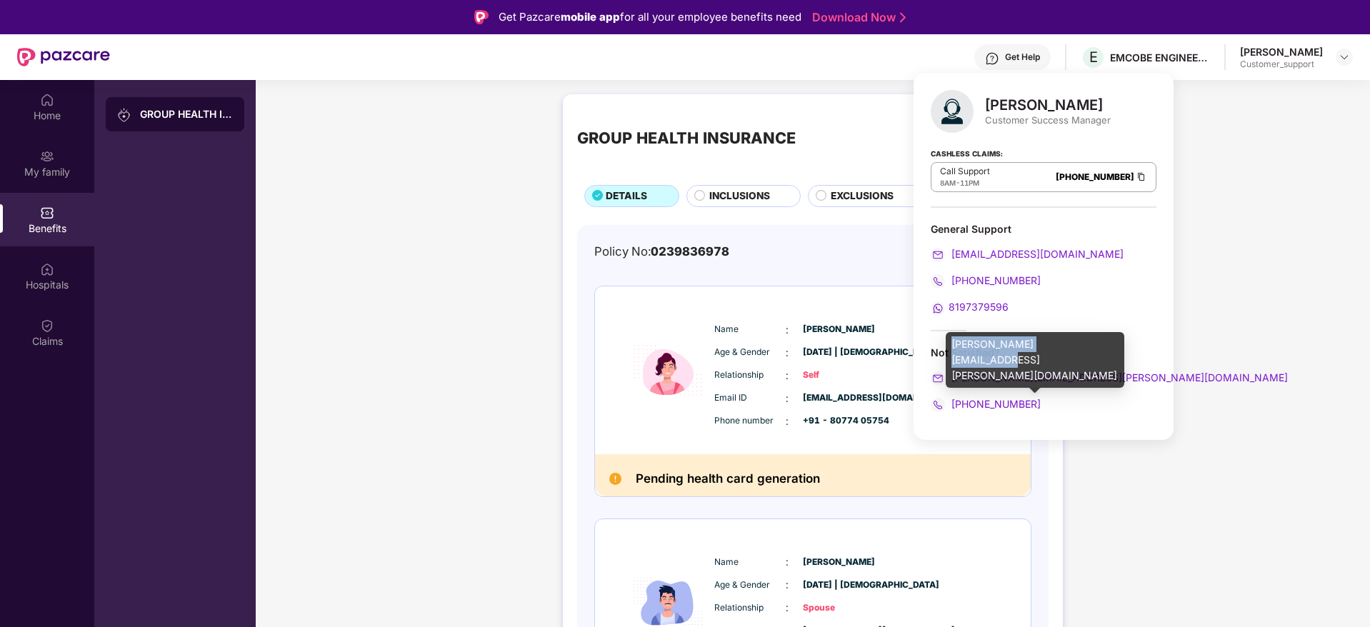
copy div "syed.mansoor@pazcare.com"
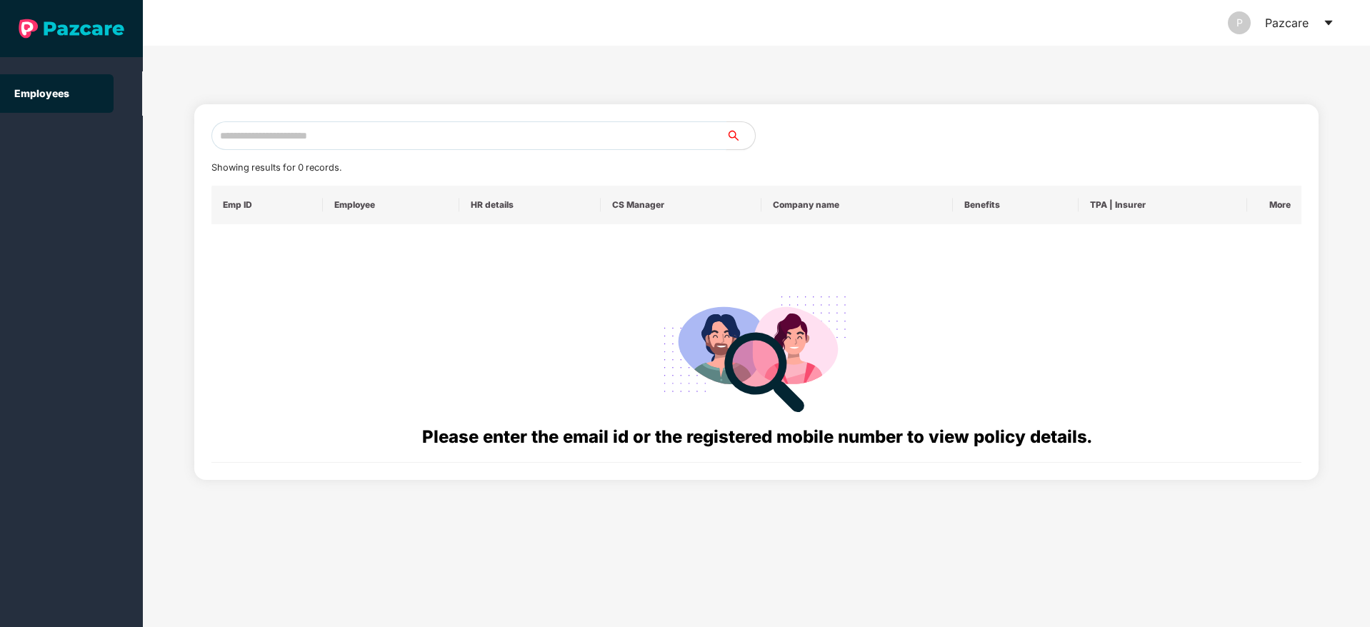
click at [338, 135] on input "text" at bounding box center [468, 135] width 515 height 29
paste input "**********"
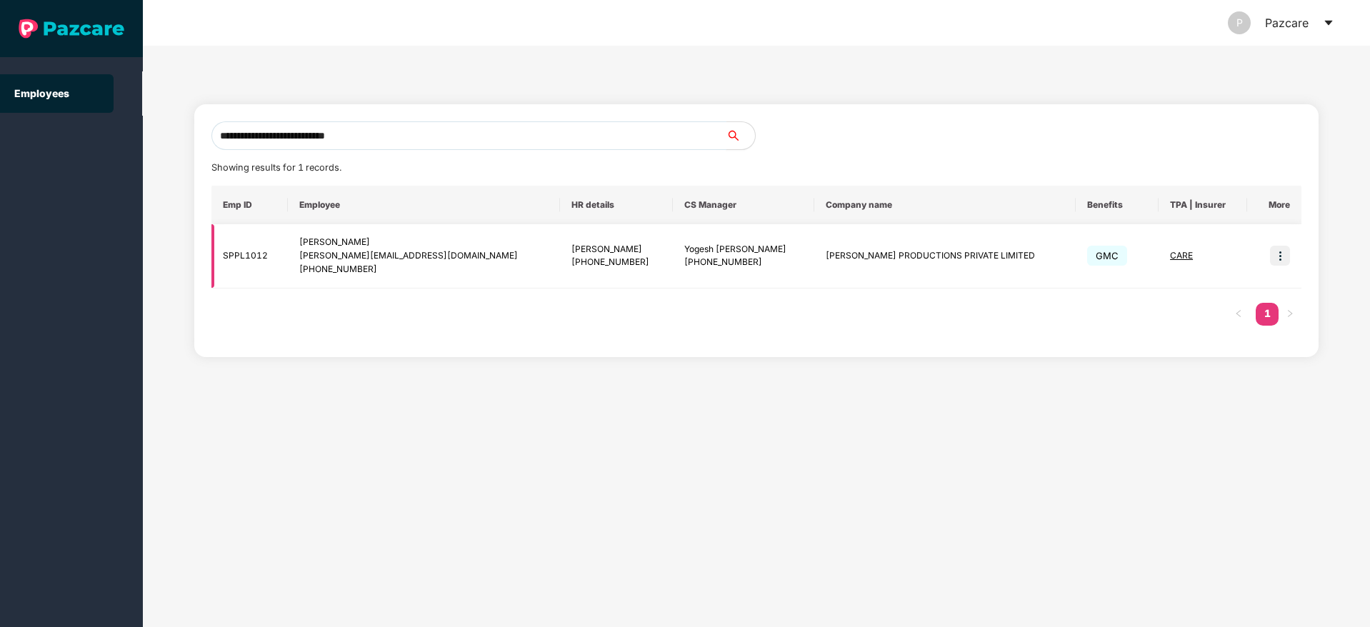
type input "**********"
click at [1286, 256] on img at bounding box center [1280, 256] width 20 height 20
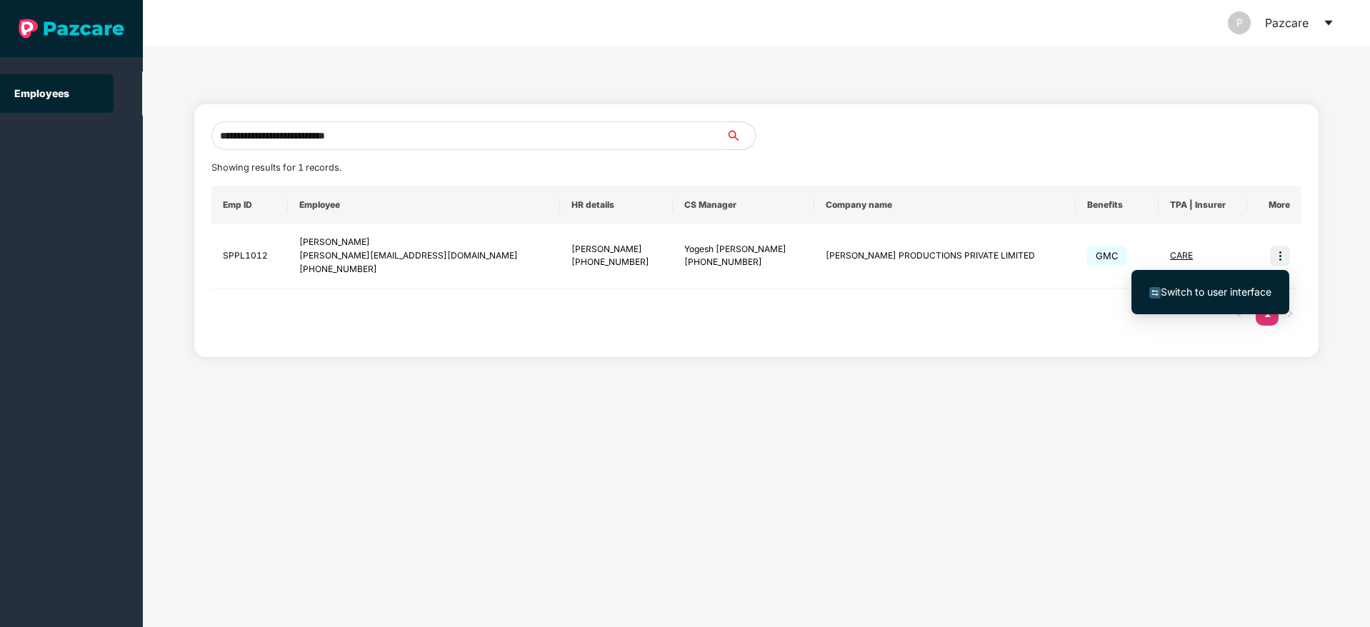
click at [1208, 289] on span "Switch to user interface" at bounding box center [1215, 292] width 111 height 12
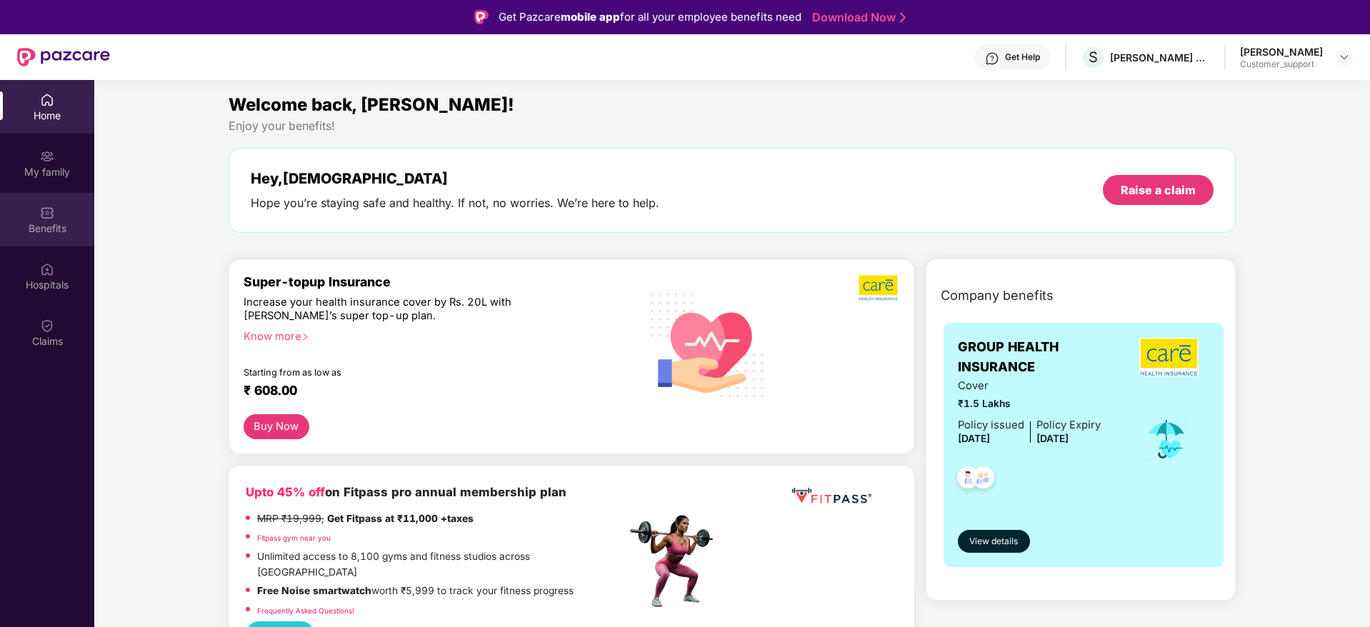
click at [83, 219] on div "Benefits" at bounding box center [47, 220] width 94 height 54
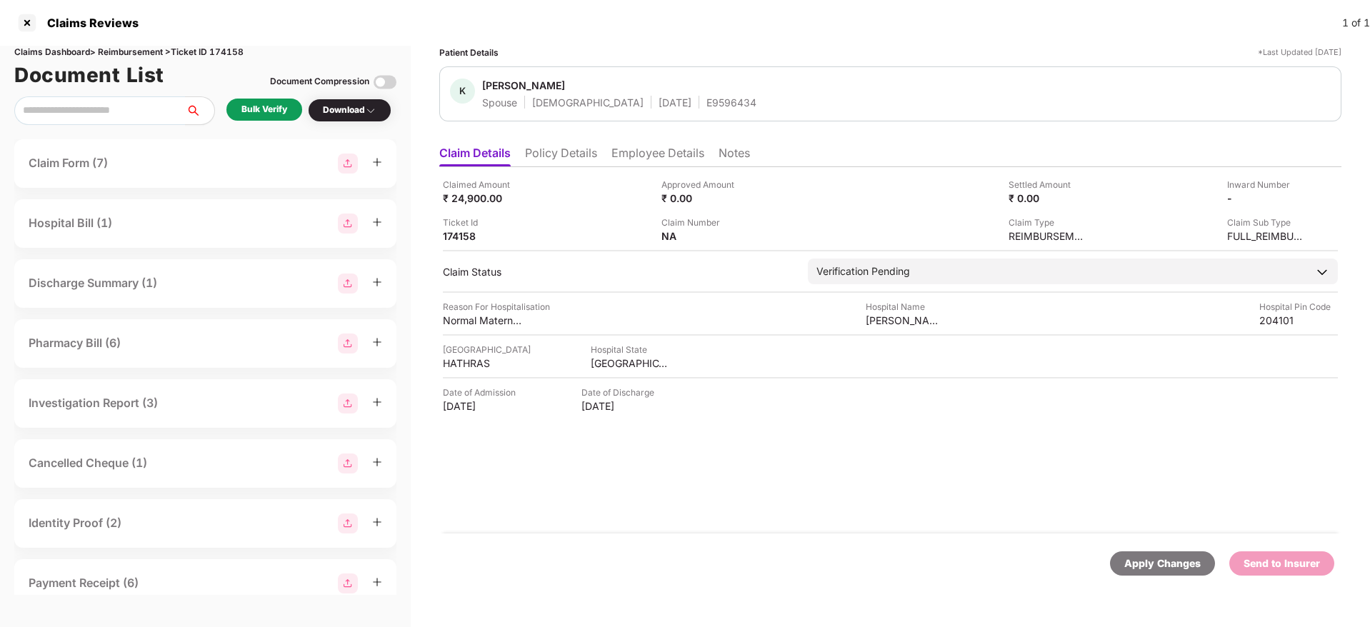
click at [565, 152] on li "Policy Details" at bounding box center [561, 156] width 72 height 21
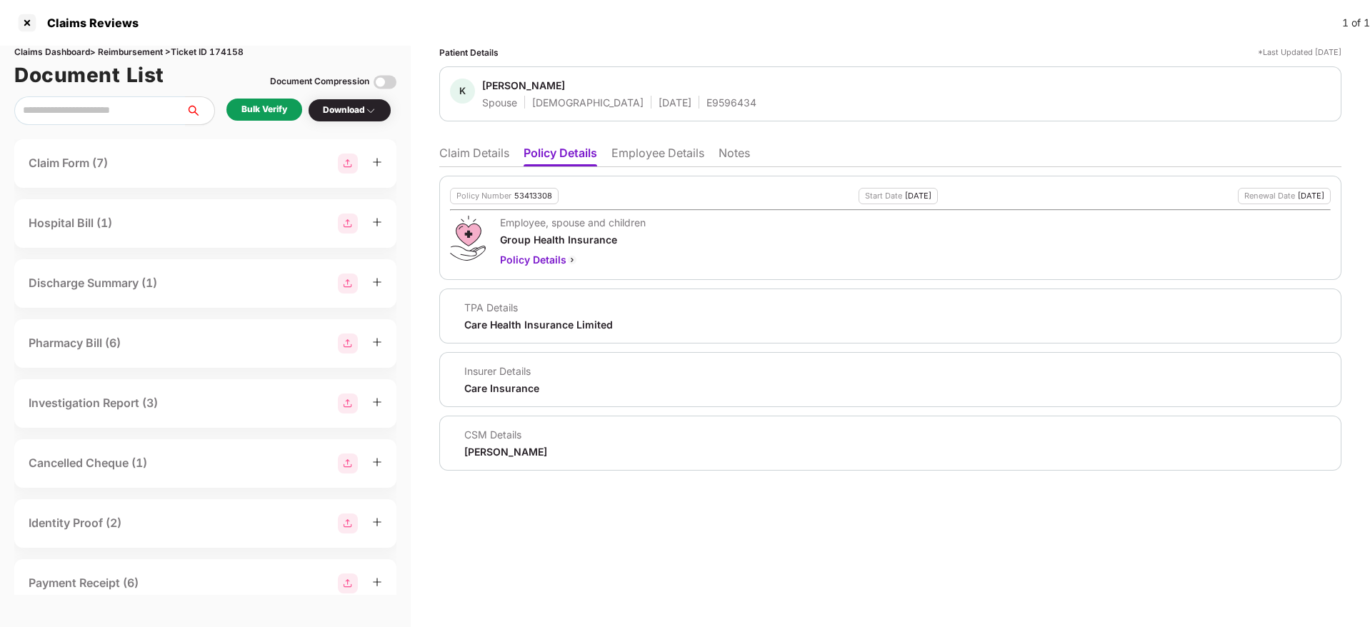
click at [673, 154] on li "Employee Details" at bounding box center [657, 156] width 93 height 21
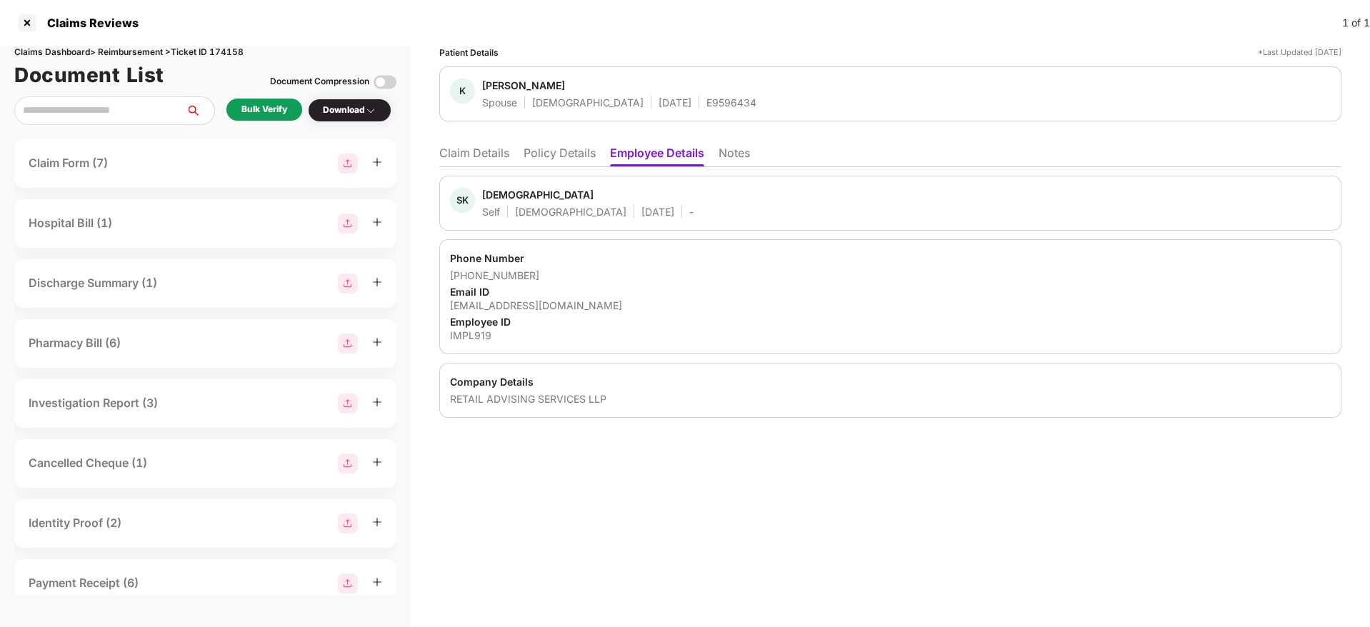
click at [565, 153] on li "Policy Details" at bounding box center [559, 156] width 72 height 21
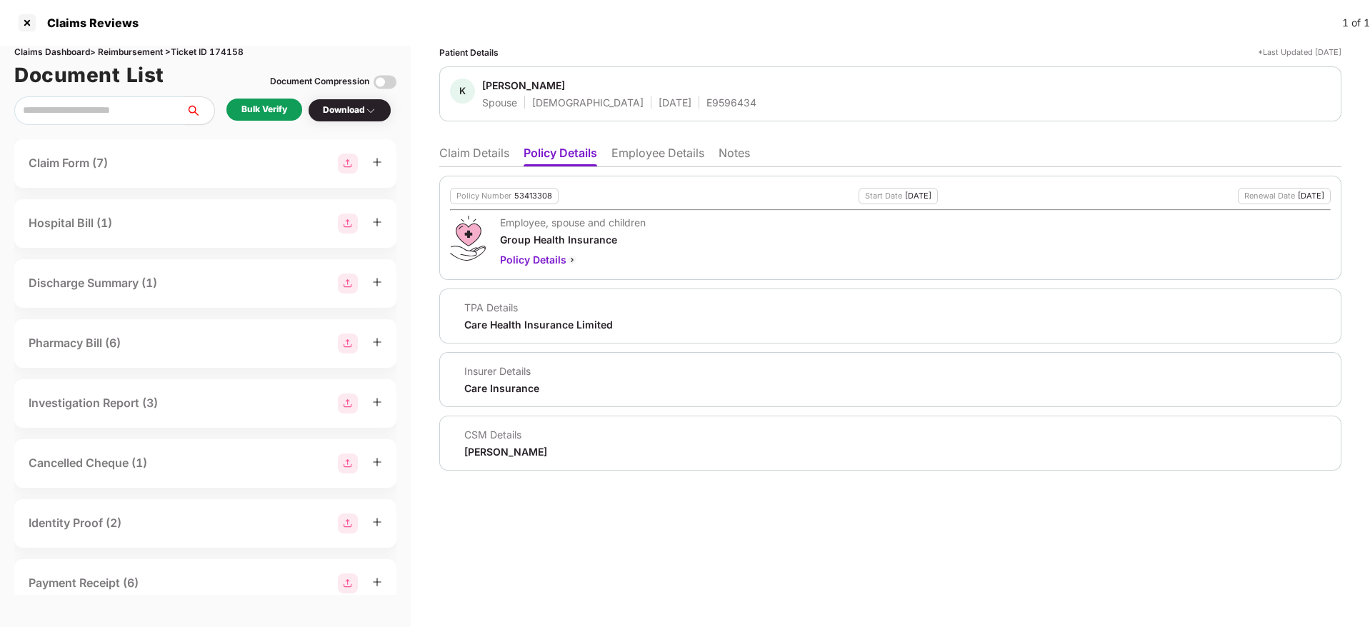
click at [469, 156] on li "Claim Details" at bounding box center [474, 156] width 70 height 21
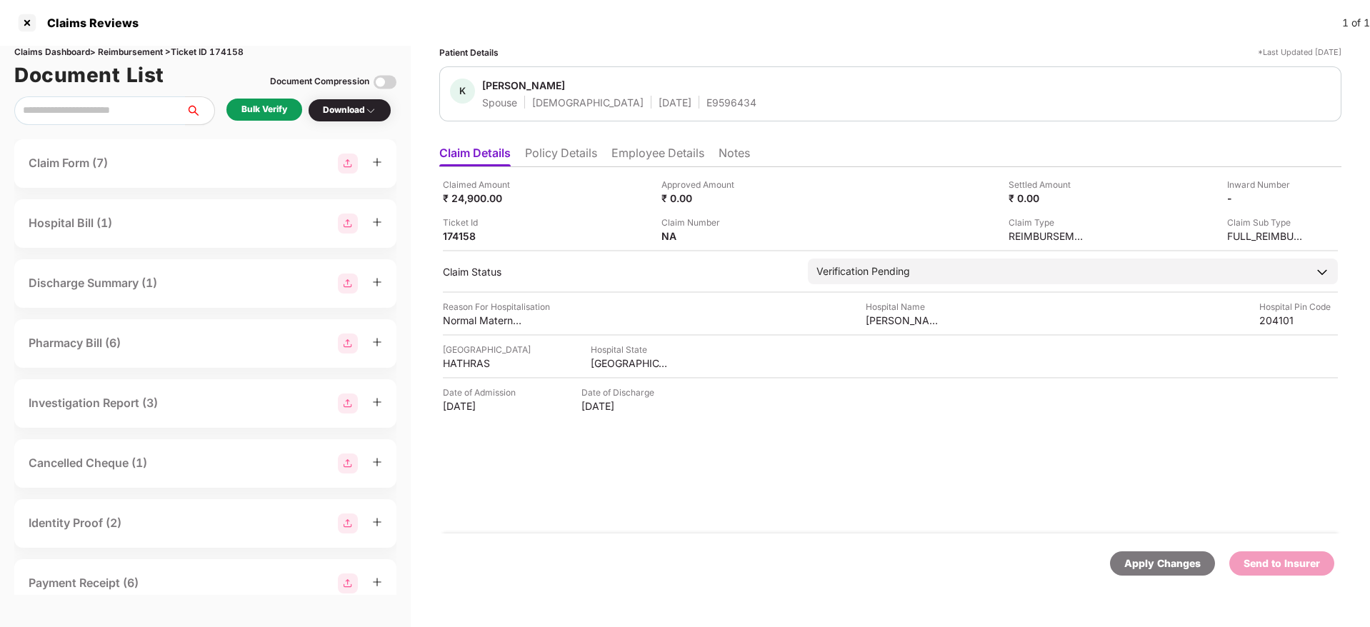
click at [264, 111] on div "Bulk Verify" at bounding box center [264, 110] width 46 height 14
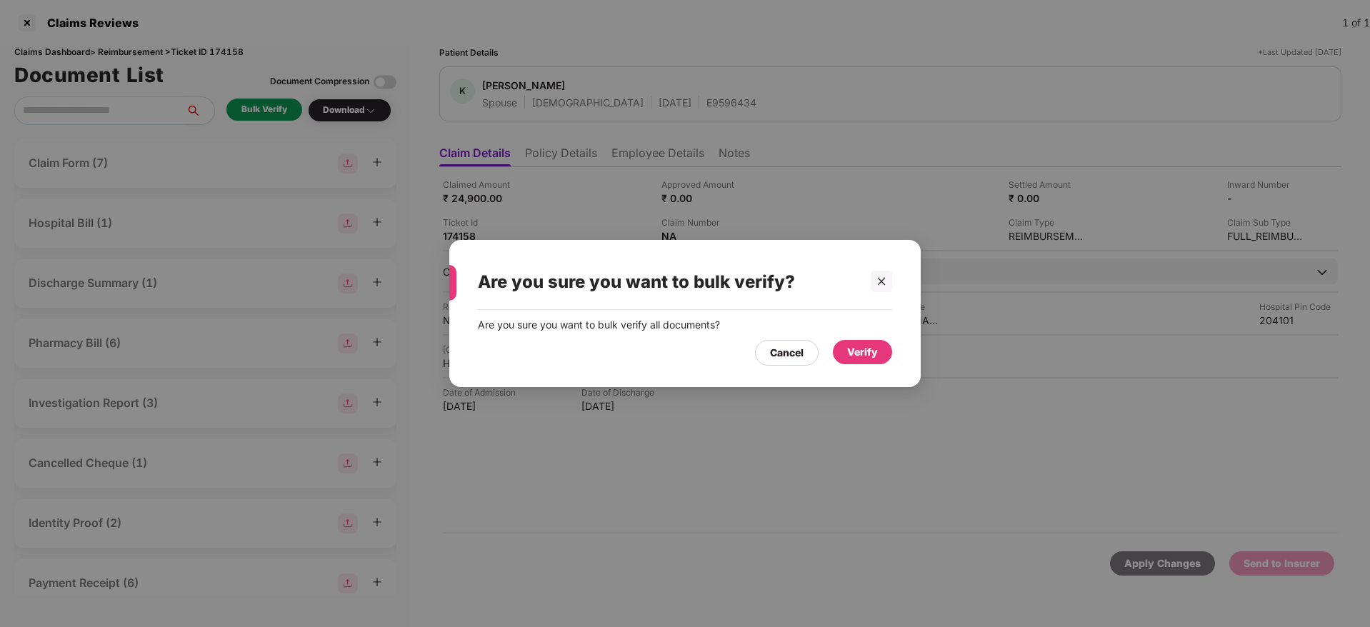
click at [848, 355] on div "Verify" at bounding box center [862, 352] width 31 height 16
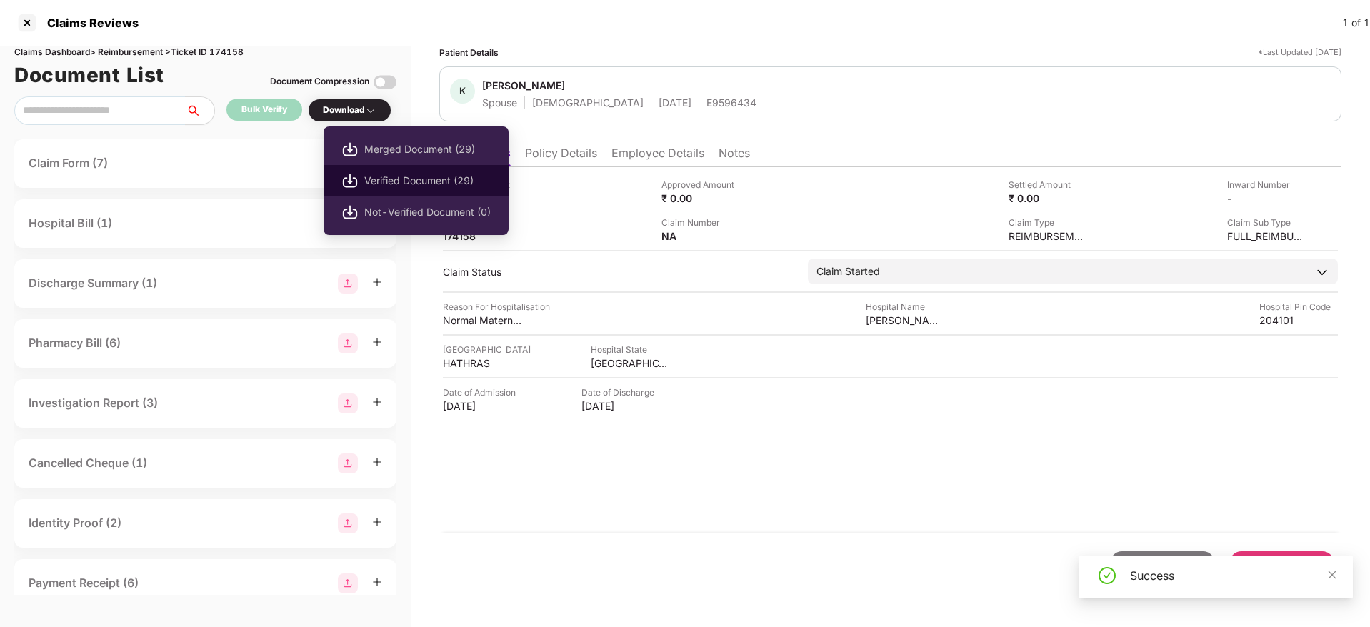
click at [406, 186] on span "Verified Document (29)" at bounding box center [427, 181] width 126 height 16
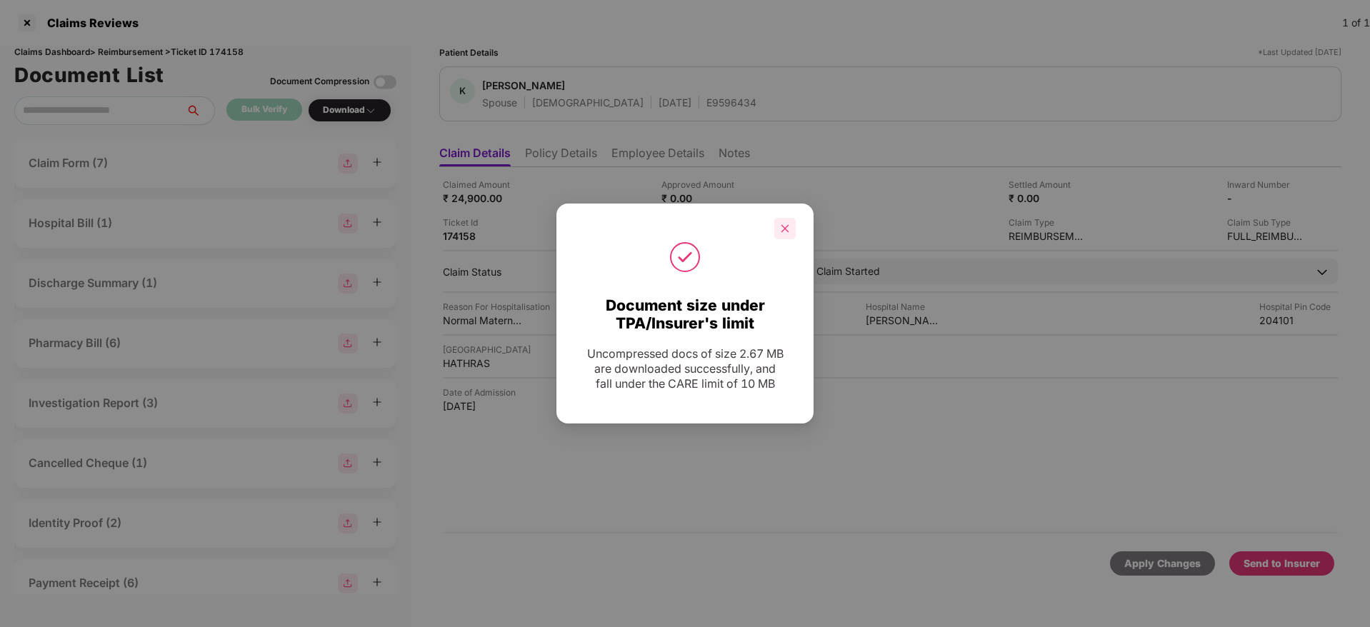
click at [786, 228] on icon "close" at bounding box center [785, 229] width 10 height 10
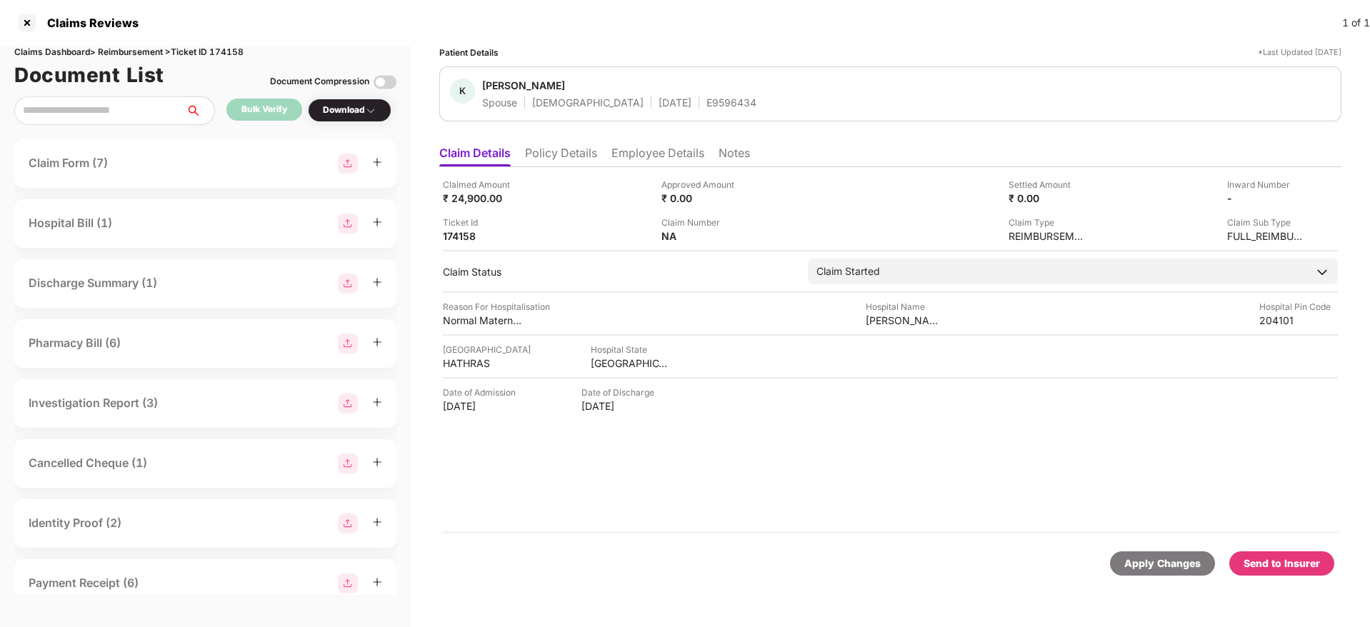
click at [571, 152] on li "Policy Details" at bounding box center [561, 156] width 72 height 21
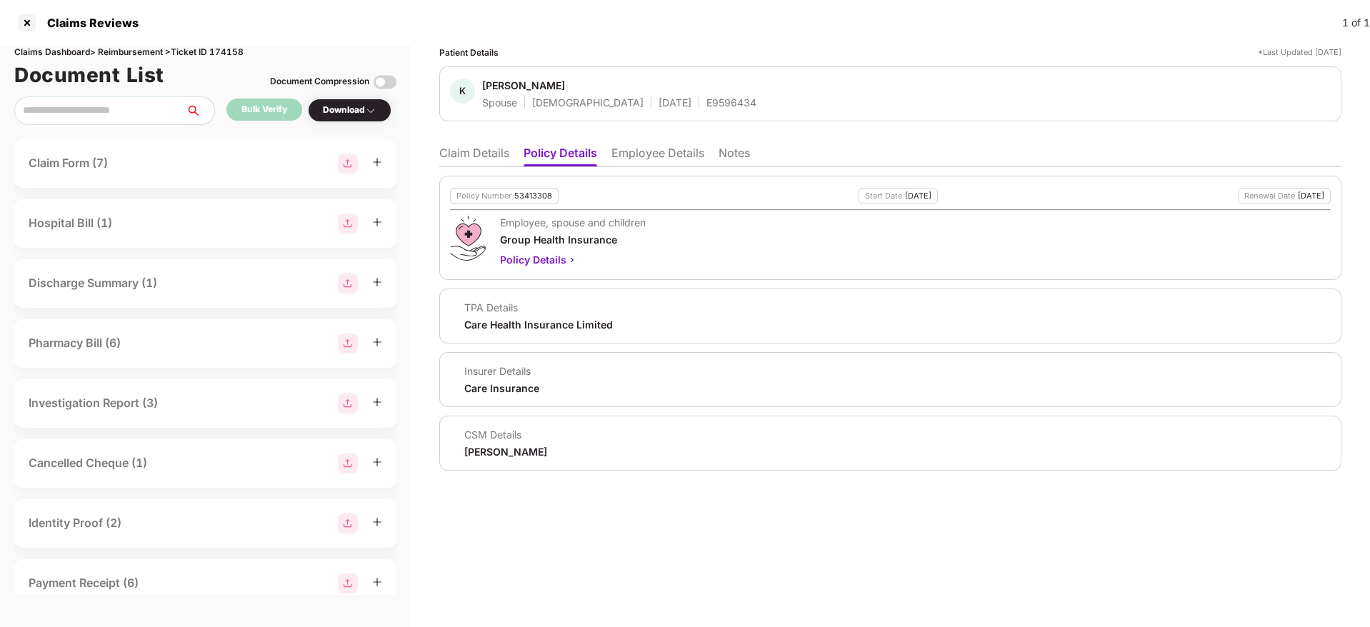
click at [531, 195] on div "53413308" at bounding box center [533, 195] width 38 height 9
copy div "53413308"
click at [706, 101] on div "E9596434" at bounding box center [731, 103] width 50 height 14
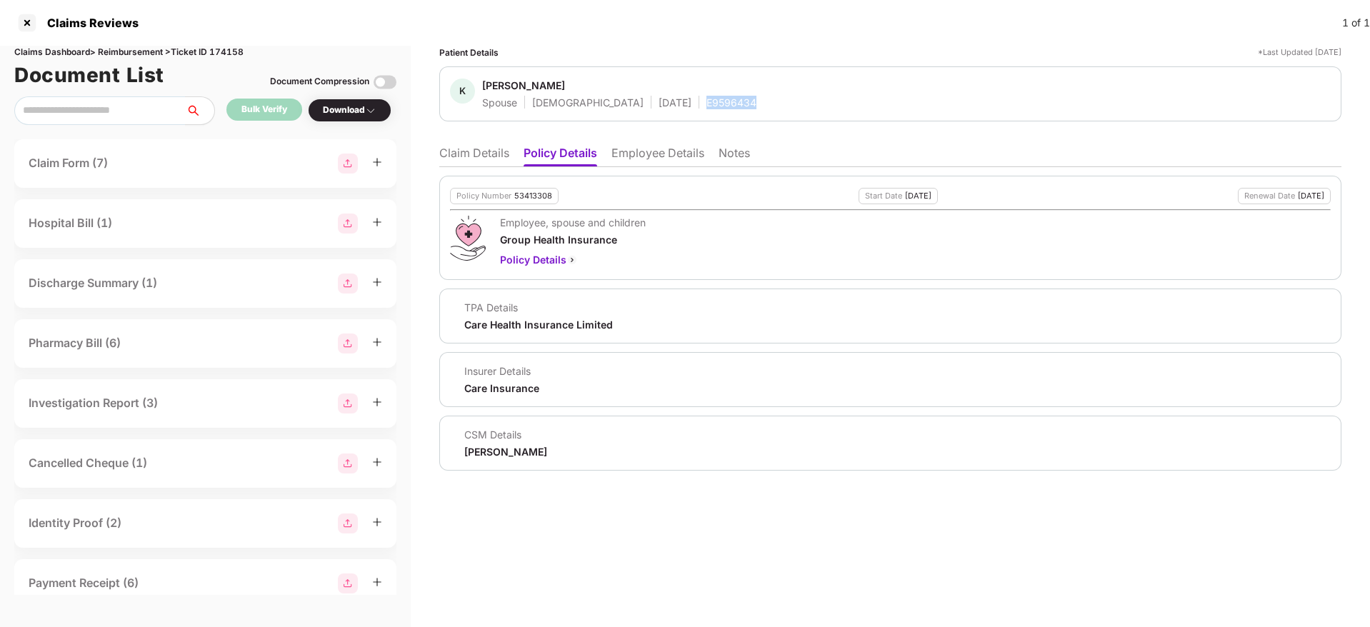
click at [706, 101] on div "E9596434" at bounding box center [731, 103] width 50 height 14
copy div "E9596434"
click at [478, 153] on li "Claim Details" at bounding box center [474, 156] width 70 height 21
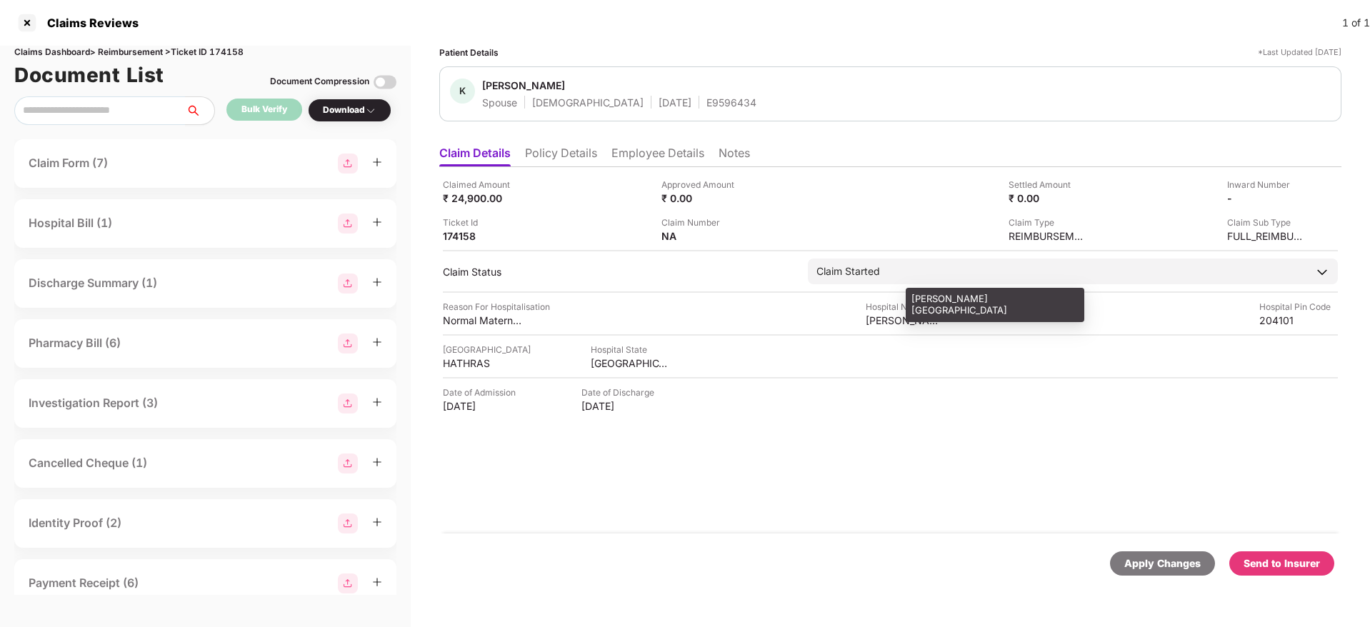
click at [894, 324] on div "Prem Raghu Hospital" at bounding box center [905, 320] width 79 height 14
copy div "Prem Raghu Hospital"
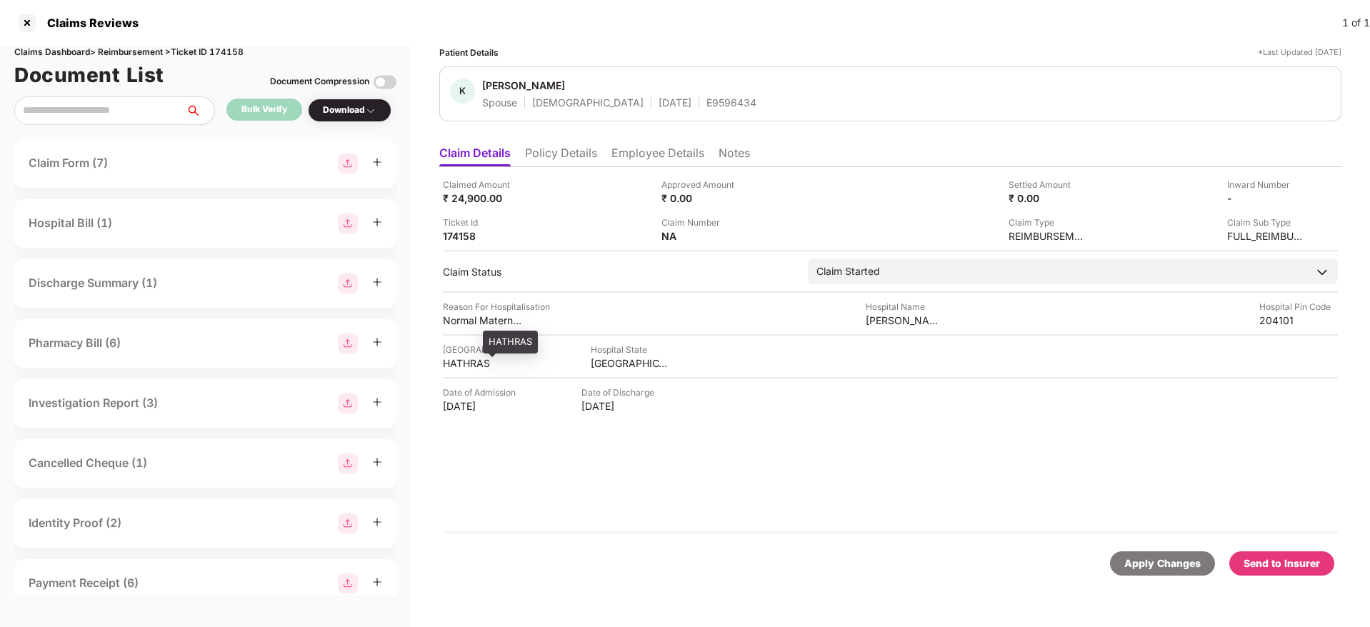
click at [461, 358] on div "HATHRAS" at bounding box center [482, 363] width 79 height 14
copy div "HATHRAS"
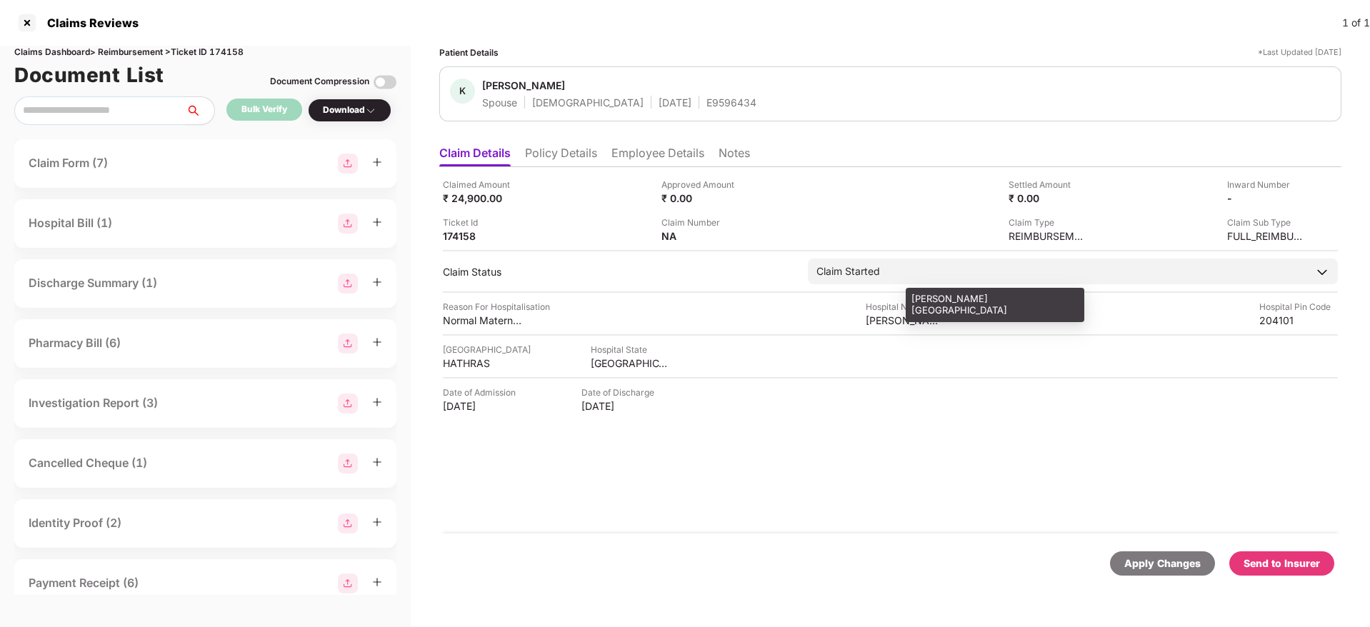
click at [886, 322] on div "Prem Raghu Hospital" at bounding box center [905, 320] width 79 height 14
copy div "Prem Raghu Hospital"
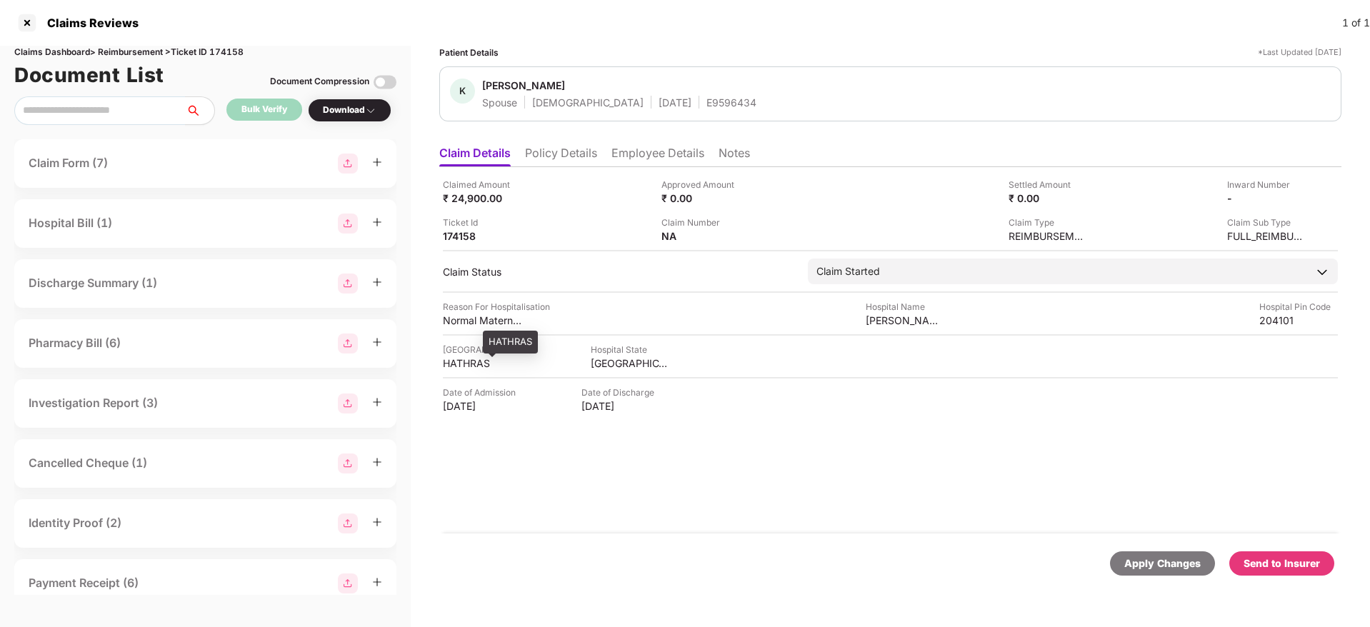
click at [466, 365] on div "HATHRAS" at bounding box center [482, 363] width 79 height 14
copy div "HATHRAS"
click at [555, 160] on li "Policy Details" at bounding box center [561, 156] width 72 height 21
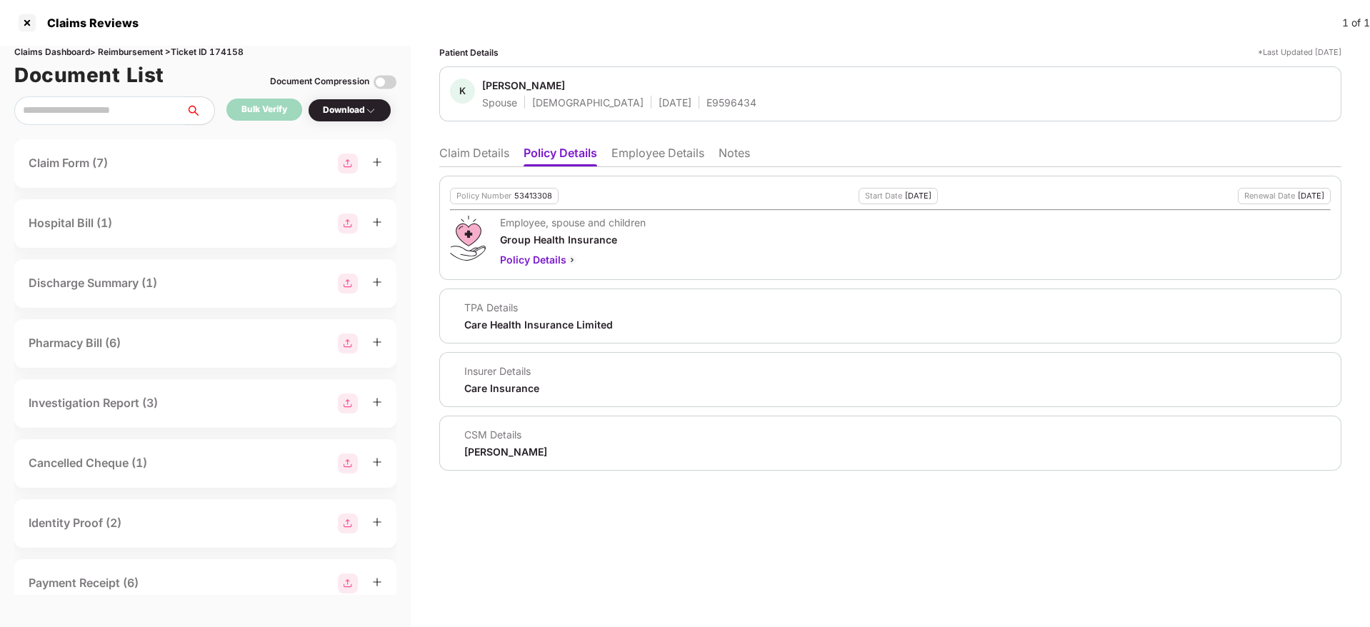
click at [473, 160] on li "Claim Details" at bounding box center [474, 156] width 70 height 21
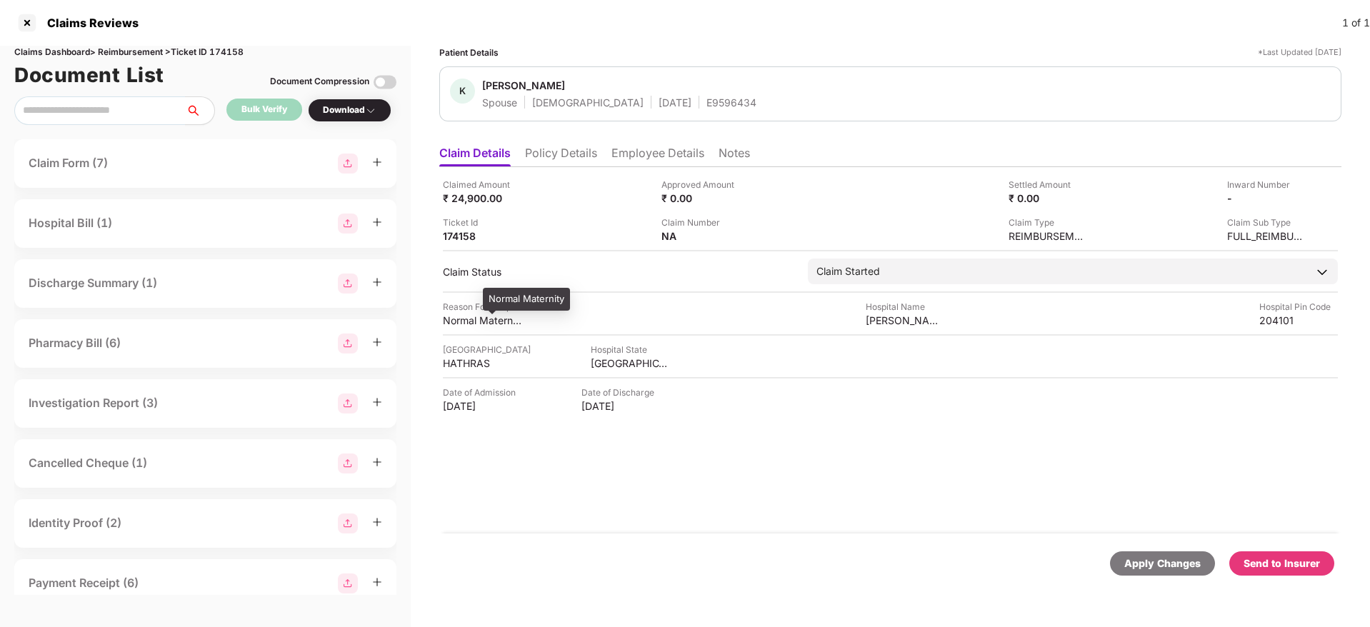
click at [476, 321] on div "Normal Maternity" at bounding box center [482, 320] width 79 height 14
copy div "Normal Maternity"
click at [638, 154] on li "Employee Details" at bounding box center [657, 156] width 93 height 21
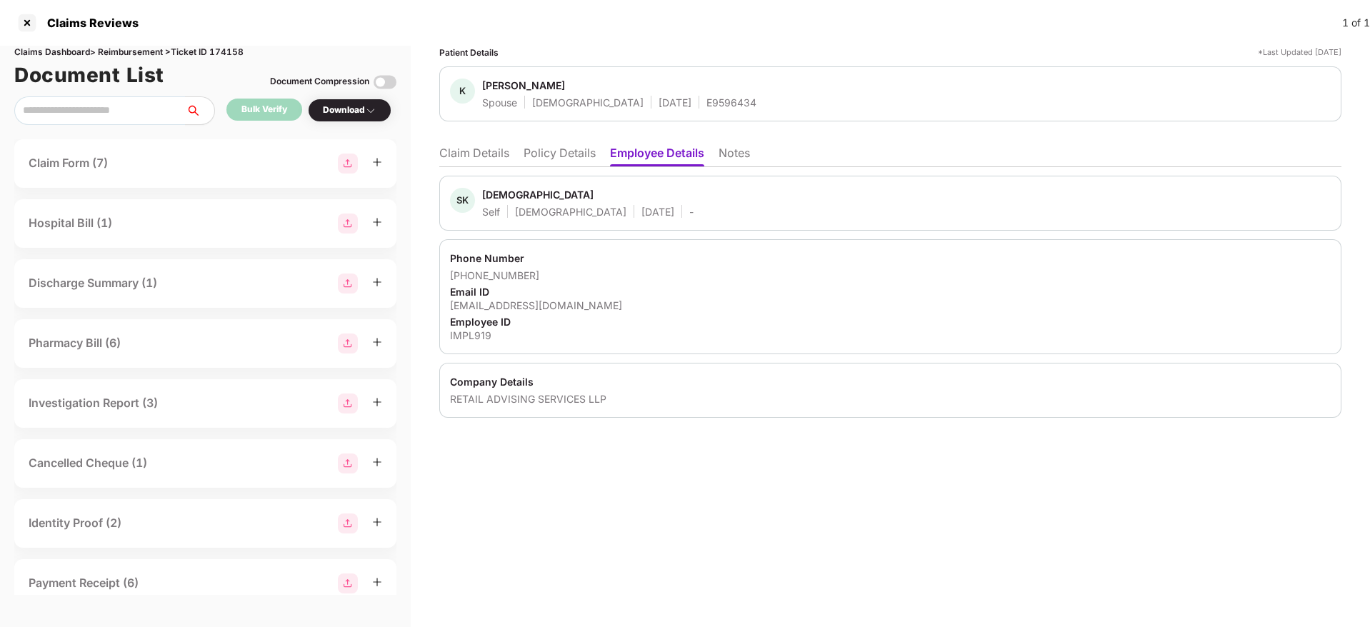
click at [518, 309] on div "krishnakushwaha@imagesgroup.in" at bounding box center [890, 305] width 881 height 14
copy div "krishnakushwaha@imagesgroup.in"
drag, startPoint x: 467, startPoint y: 275, endPoint x: 536, endPoint y: 271, distance: 68.6
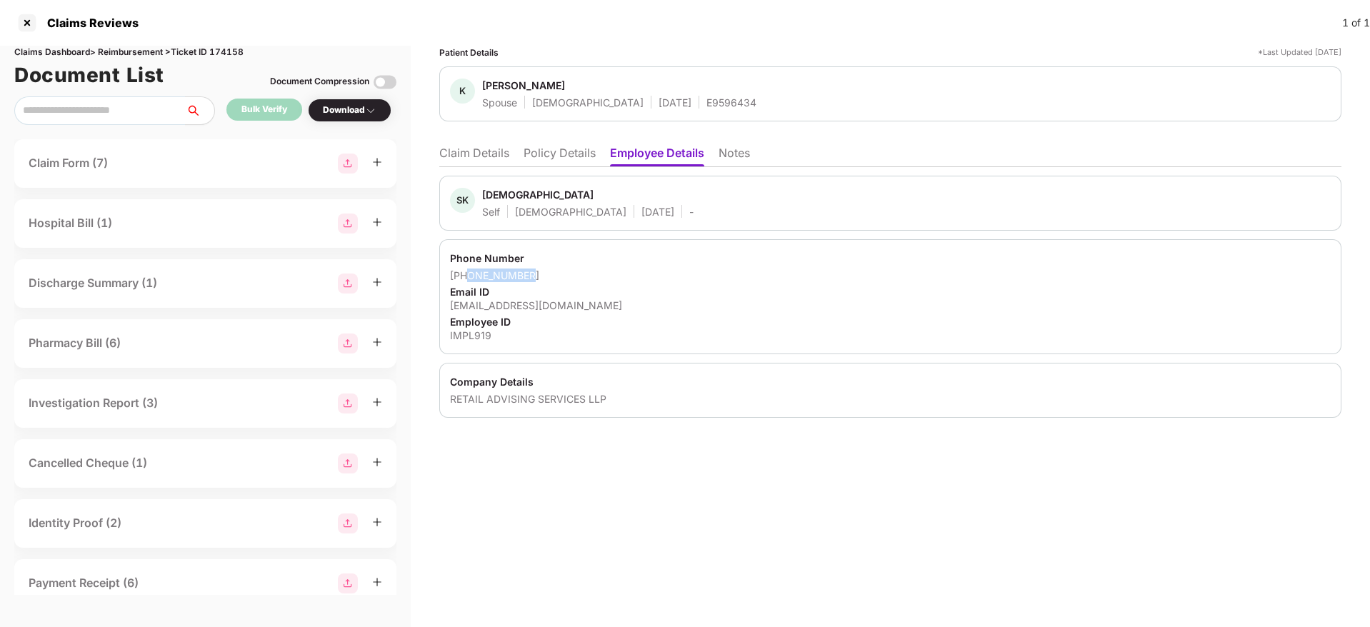
click at [536, 271] on div "+917520894473" at bounding box center [890, 276] width 881 height 14
copy div "7520894473"
click at [484, 164] on li "Claim Details" at bounding box center [474, 156] width 70 height 21
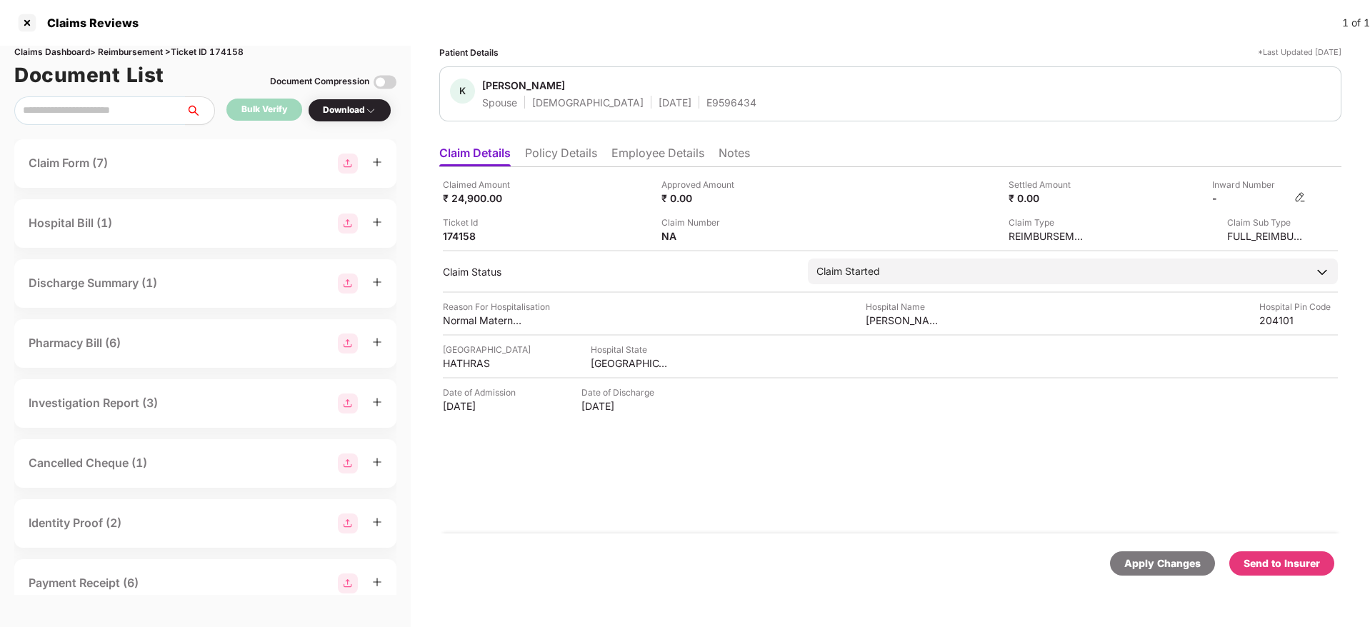
click at [1299, 197] on img at bounding box center [1299, 196] width 11 height 11
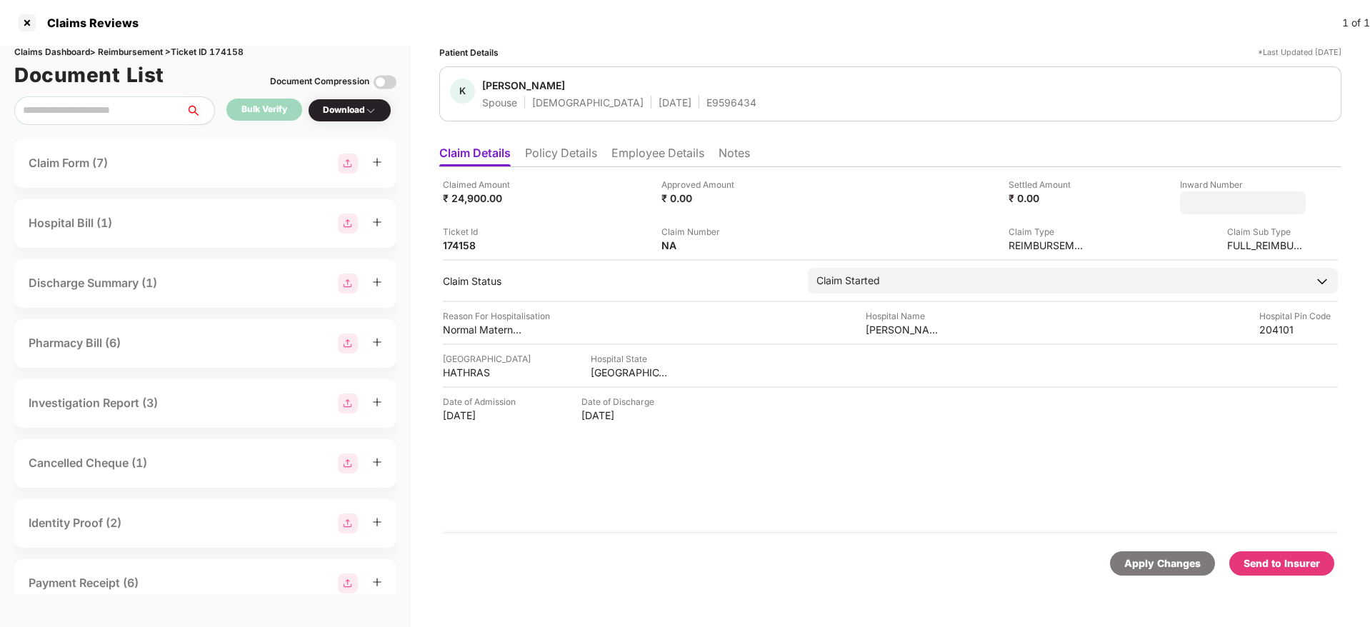
type input "**********"
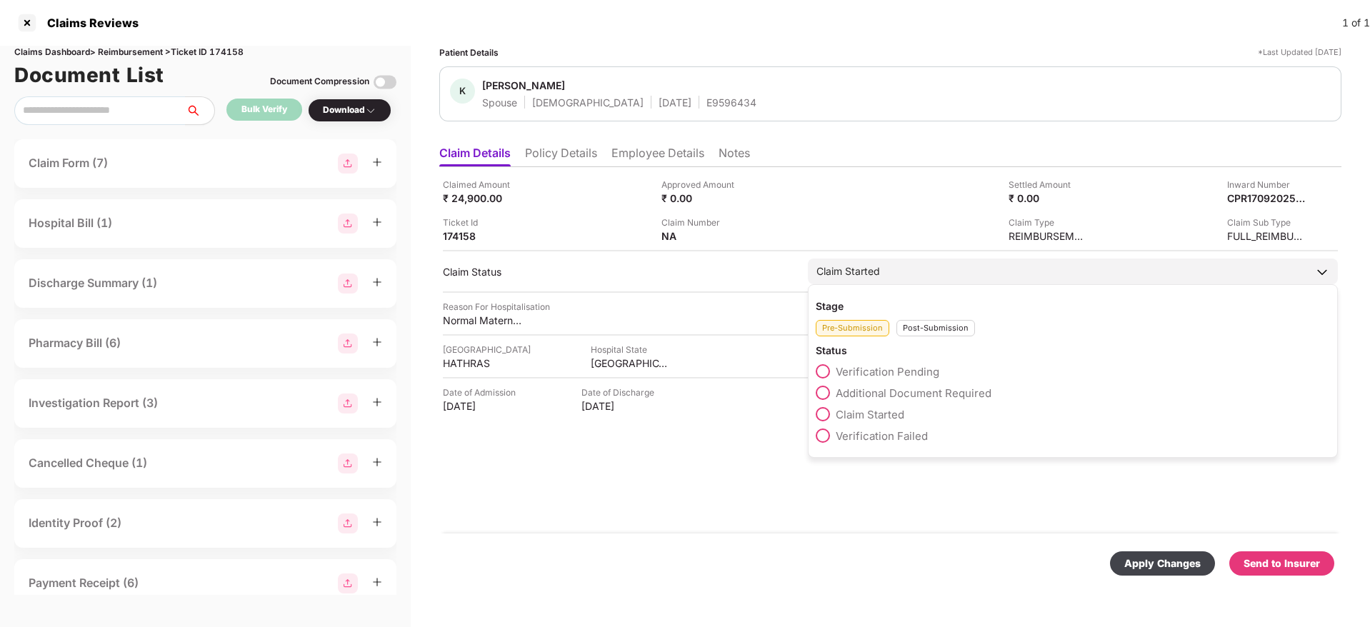
click at [905, 336] on div "Stage Pre-Submission Post-Submission Status Verification Pending Additional Doc…" at bounding box center [1073, 371] width 530 height 174
click at [914, 328] on div "Post-Submission" at bounding box center [935, 328] width 79 height 16
click at [823, 394] on span at bounding box center [823, 393] width 14 height 14
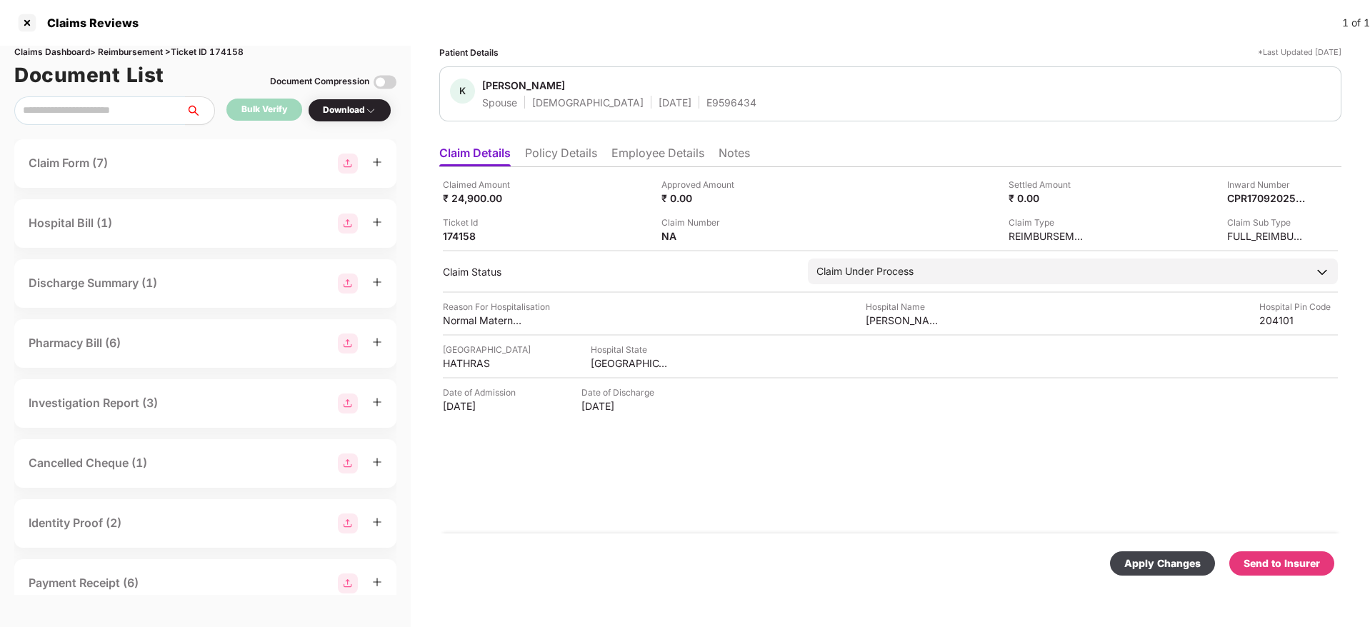
click at [1156, 567] on div "Apply Changes" at bounding box center [1162, 564] width 76 height 16
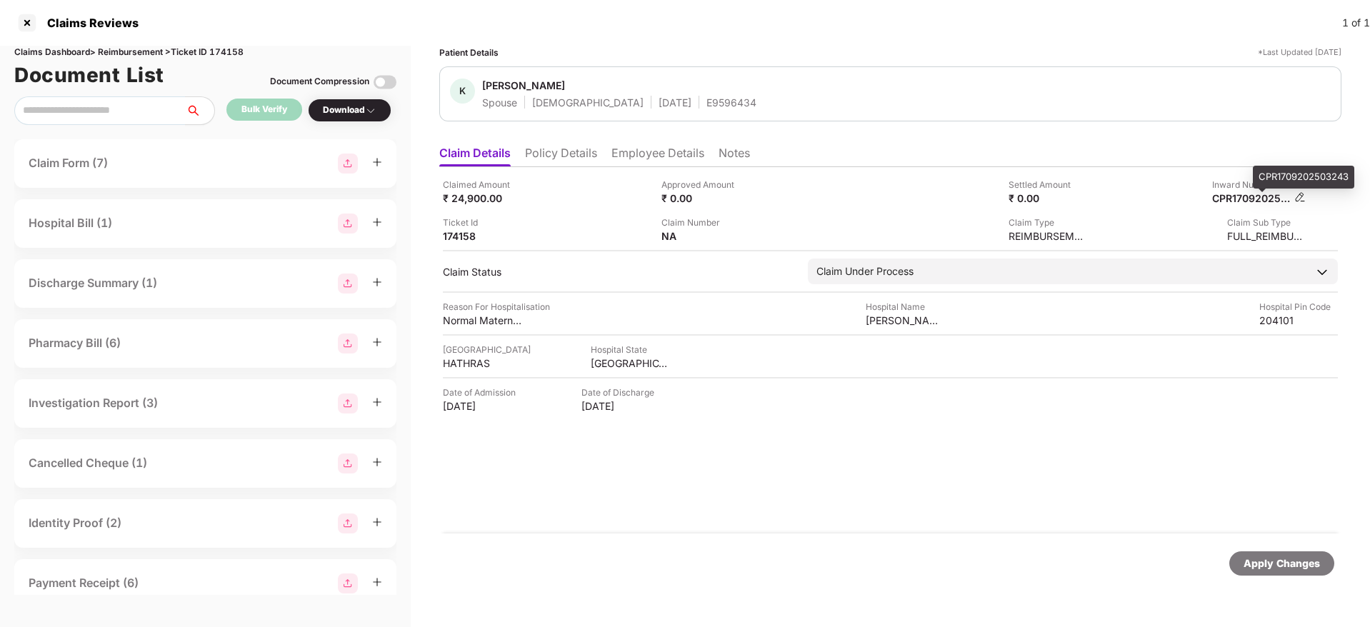
click at [1245, 199] on div "CPR1709202503243" at bounding box center [1251, 198] width 79 height 14
click at [706, 105] on div "E9596434" at bounding box center [731, 103] width 50 height 14
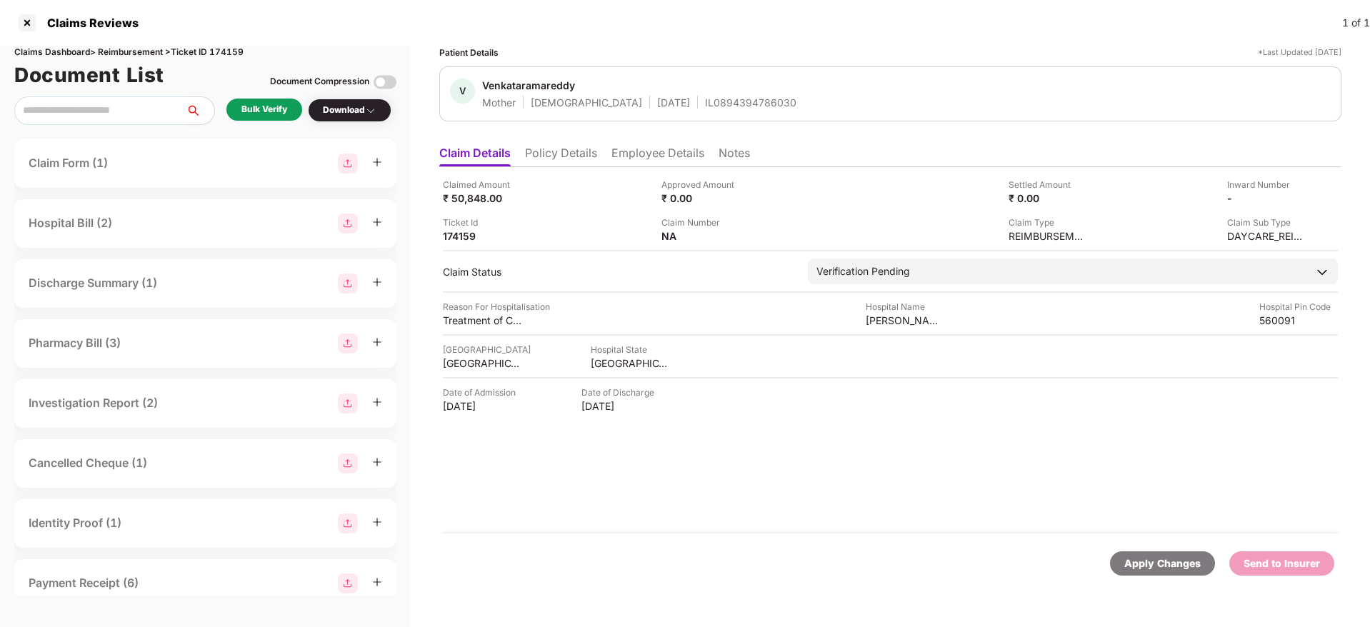
click at [554, 161] on li "Policy Details" at bounding box center [561, 156] width 72 height 21
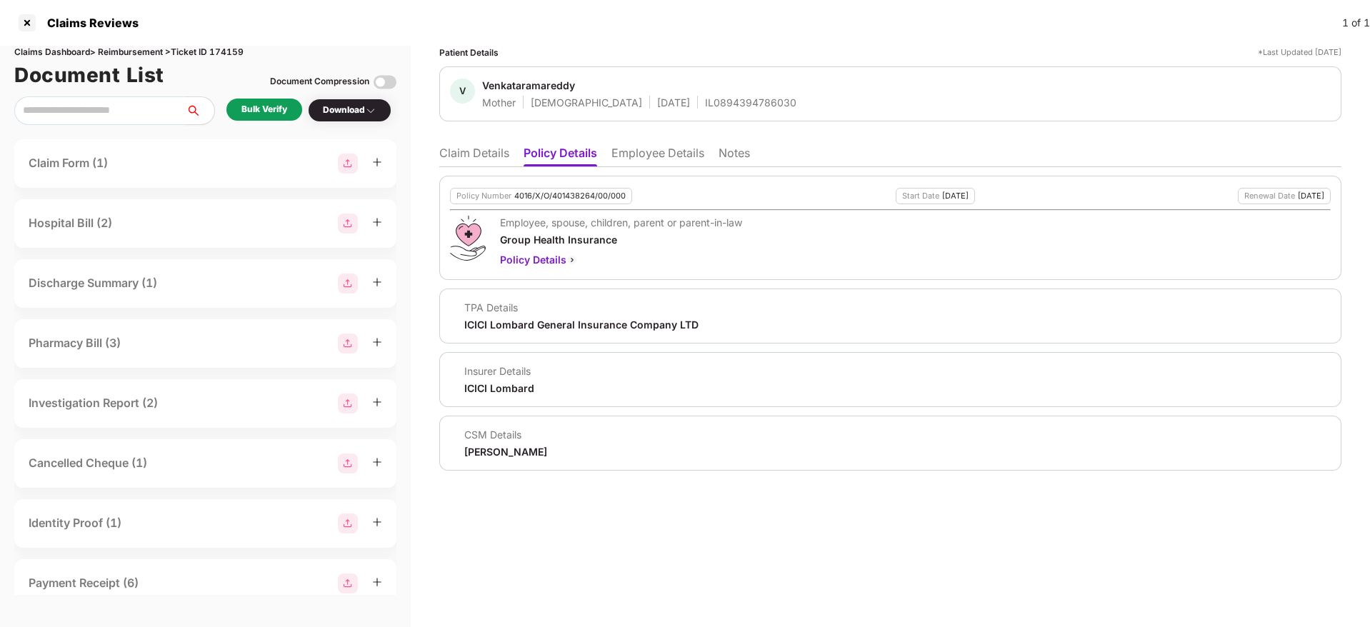
click at [226, 53] on div "Claims Dashboard > Reimbursement > Ticket ID 174159" at bounding box center [205, 53] width 382 height 14
copy div "174159"
click at [491, 149] on li "Claim Details" at bounding box center [474, 156] width 70 height 21
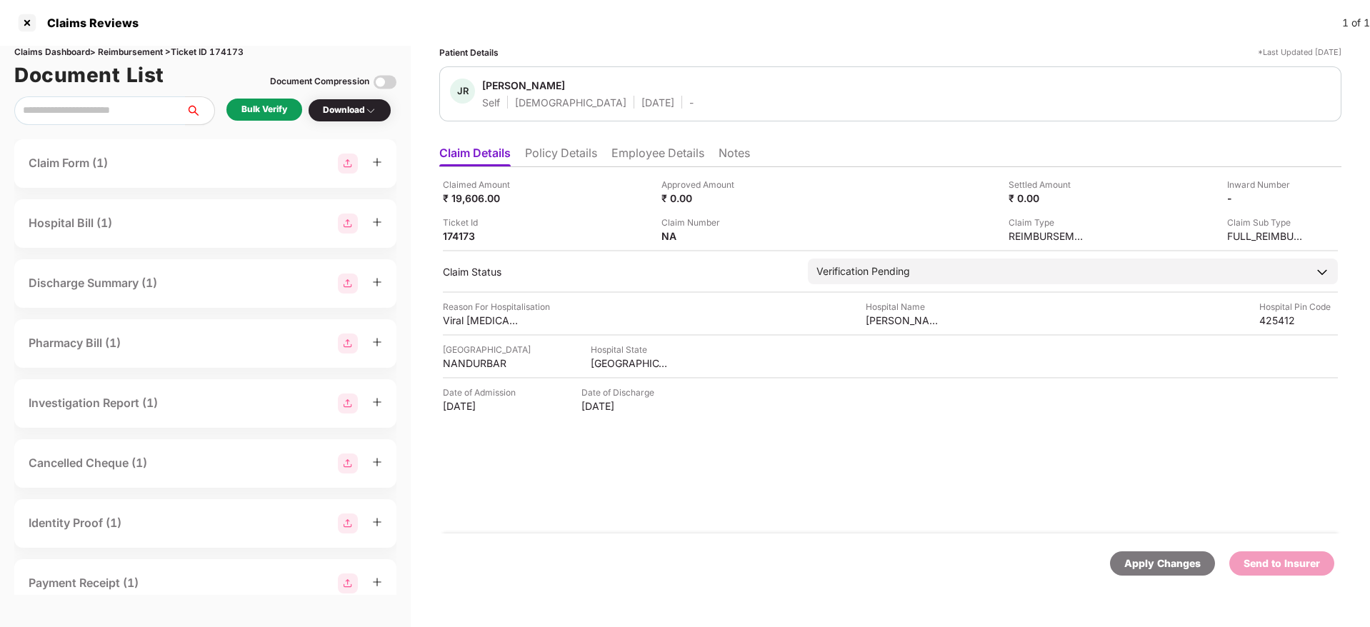
click at [645, 147] on li "Employee Details" at bounding box center [657, 156] width 93 height 21
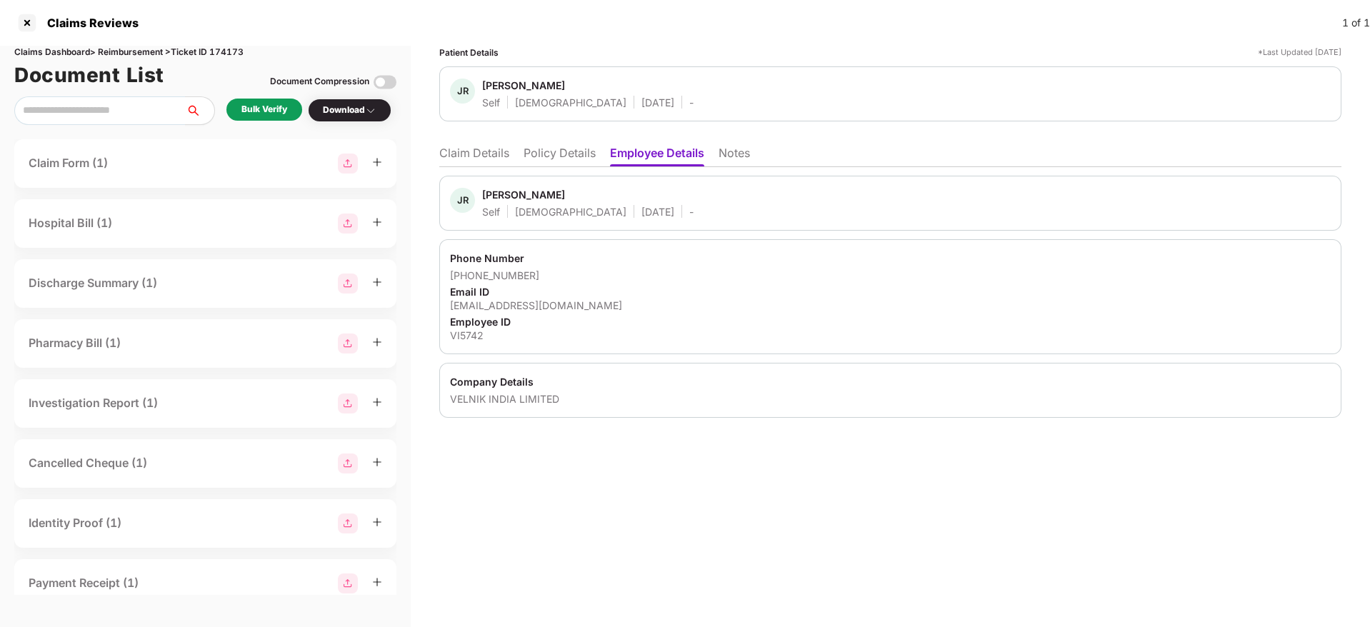
click at [563, 157] on li "Policy Details" at bounding box center [559, 156] width 72 height 21
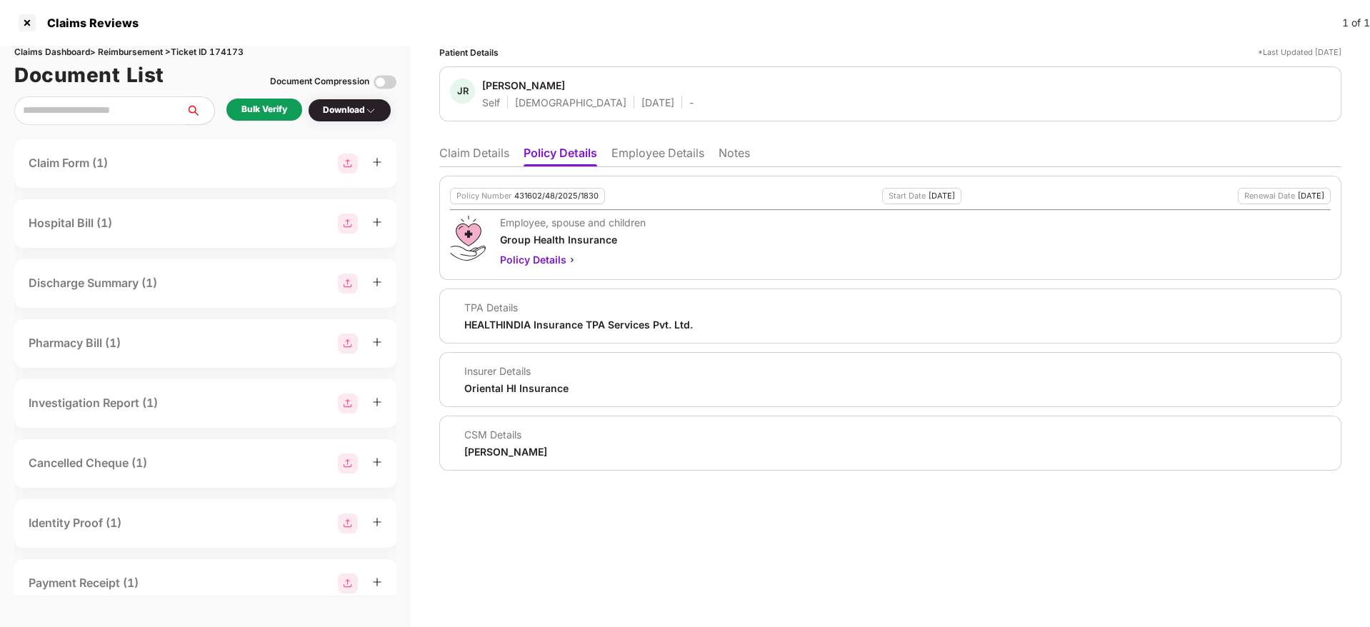
click at [463, 150] on li "Claim Details" at bounding box center [474, 156] width 70 height 21
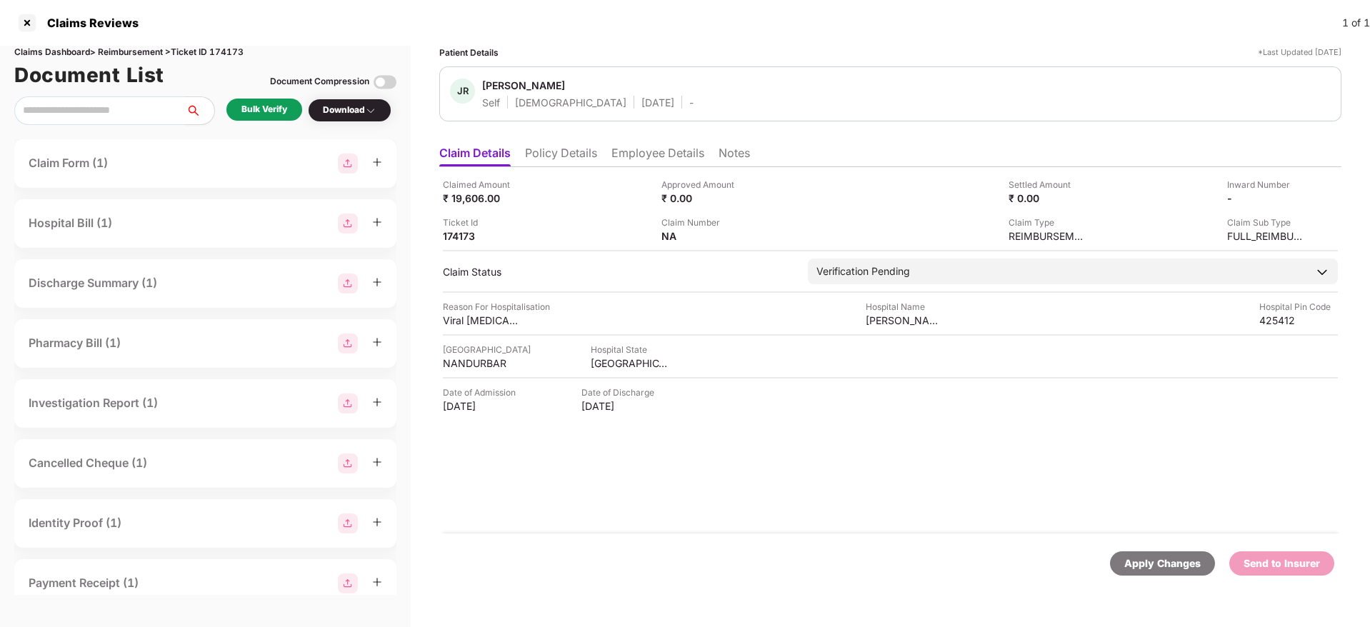
click at [653, 164] on li "Employee Details" at bounding box center [657, 156] width 93 height 21
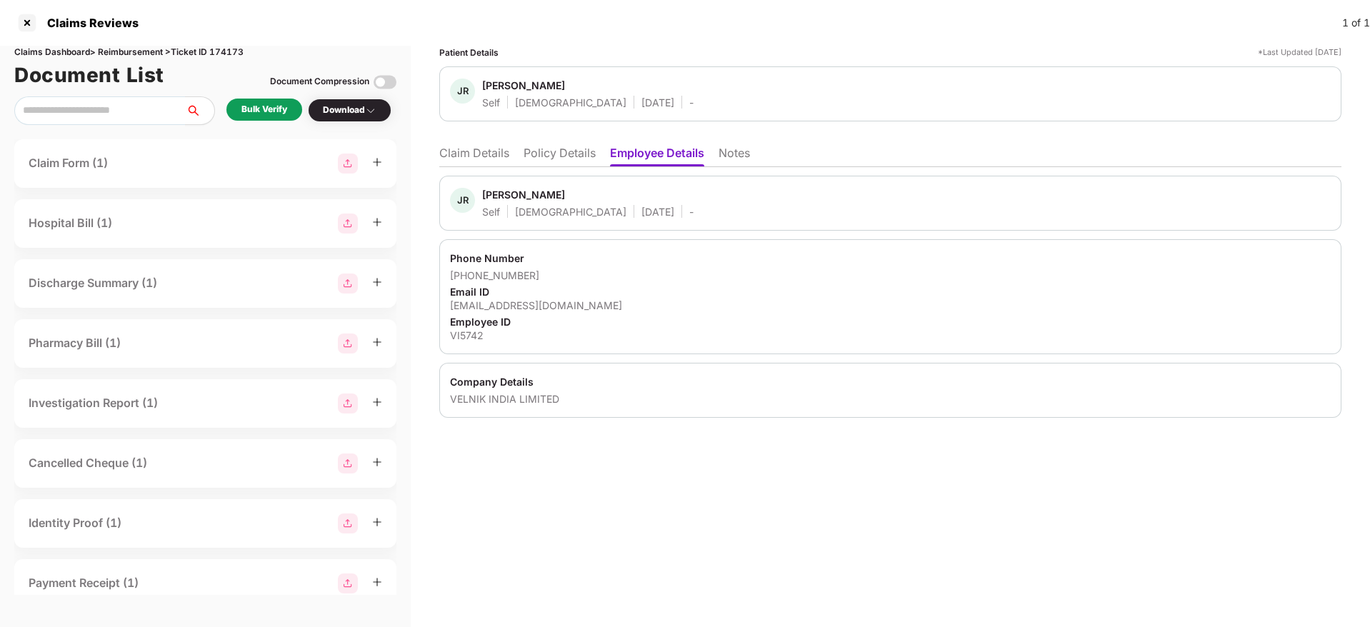
click at [512, 306] on div "jeetupatil17@gmail.com" at bounding box center [890, 305] width 881 height 14
copy div "jeetupatil17@gmail.com"
click at [568, 152] on li "Policy Details" at bounding box center [559, 156] width 72 height 21
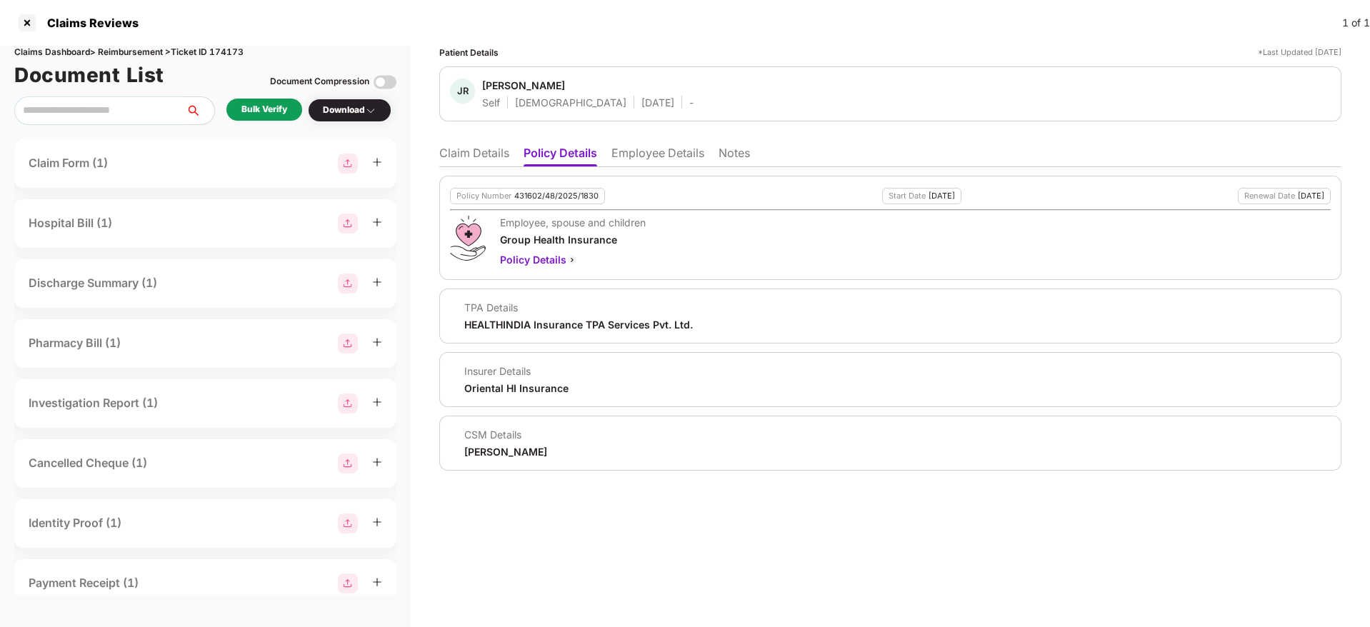
click at [466, 146] on li "Claim Details" at bounding box center [474, 156] width 70 height 21
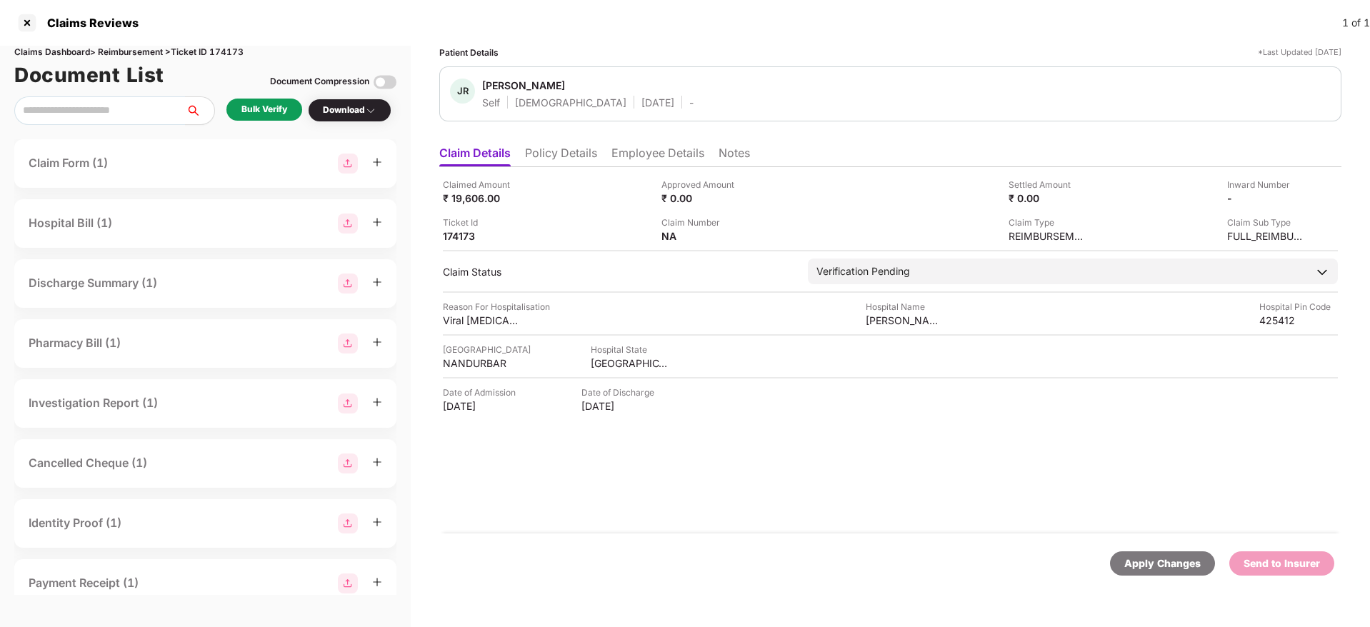
click at [265, 112] on div "Bulk Verify" at bounding box center [264, 110] width 46 height 14
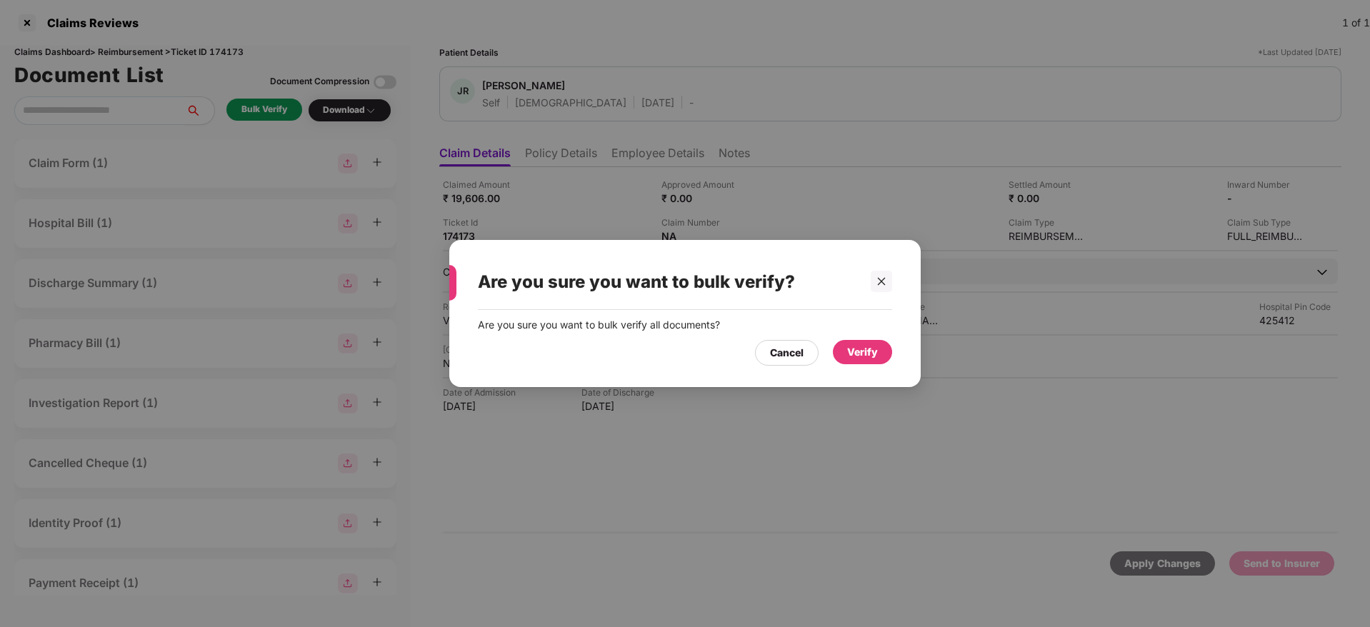
click at [874, 355] on div "Verify" at bounding box center [862, 352] width 31 height 16
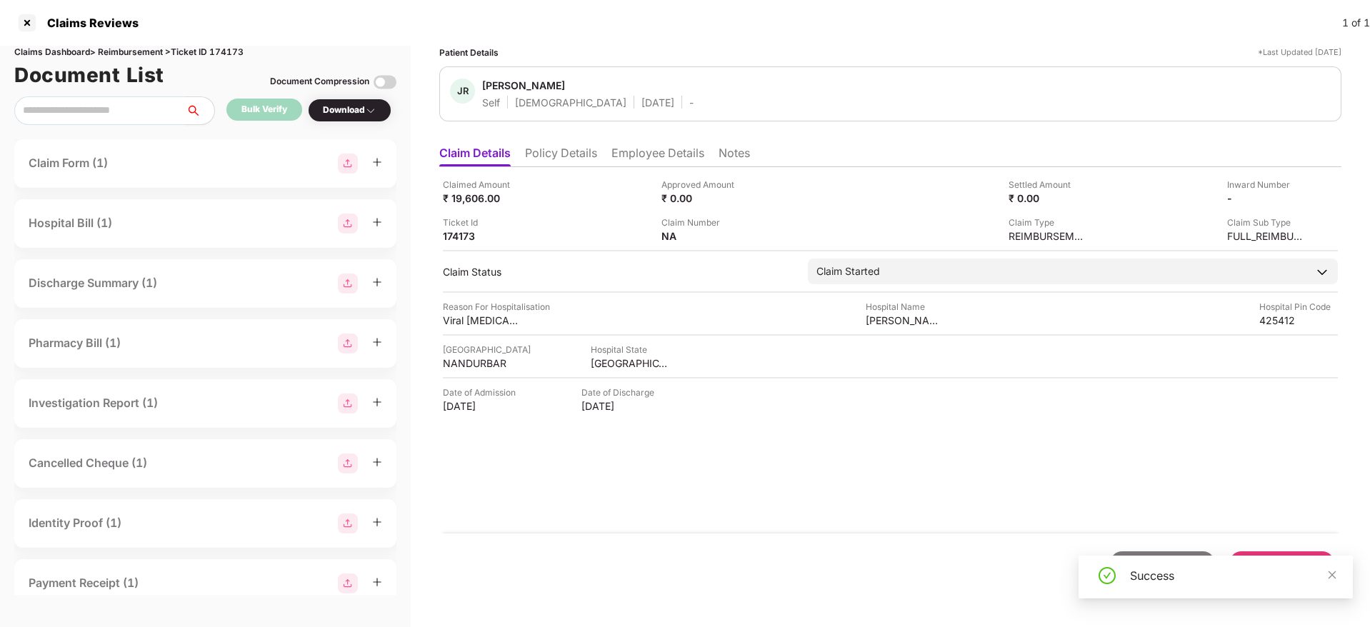
click at [557, 160] on li "Policy Details" at bounding box center [561, 156] width 72 height 21
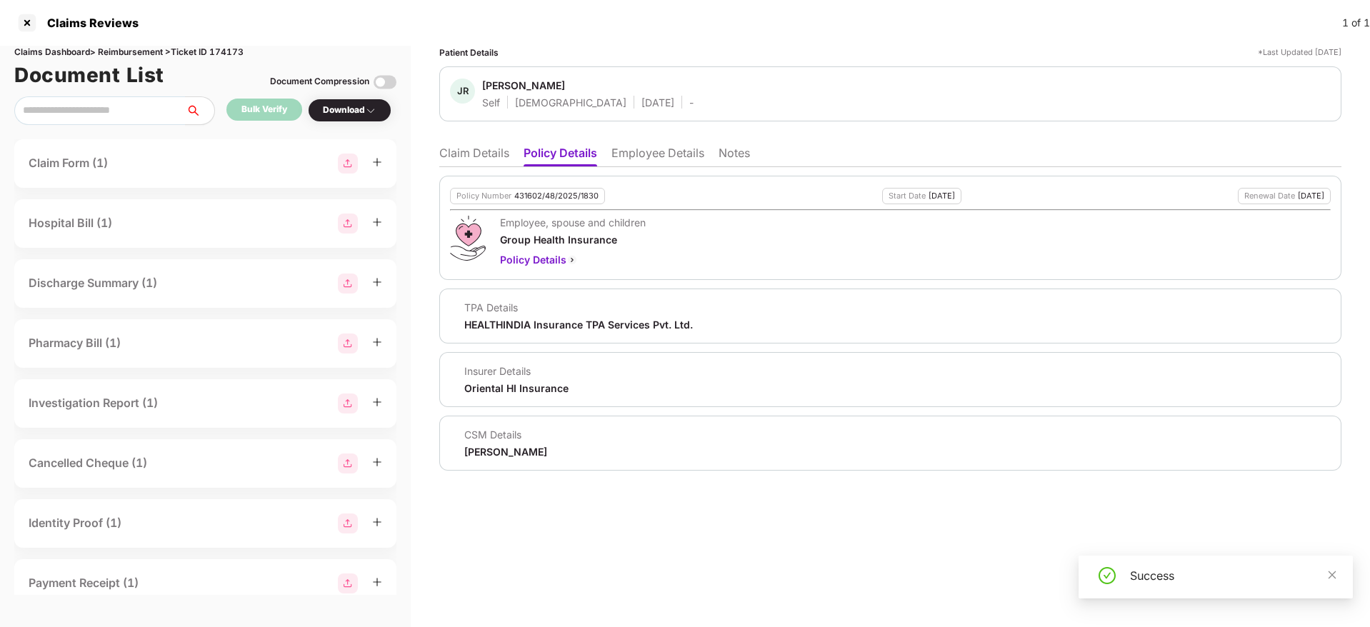
click at [491, 159] on li "Claim Details" at bounding box center [474, 156] width 70 height 21
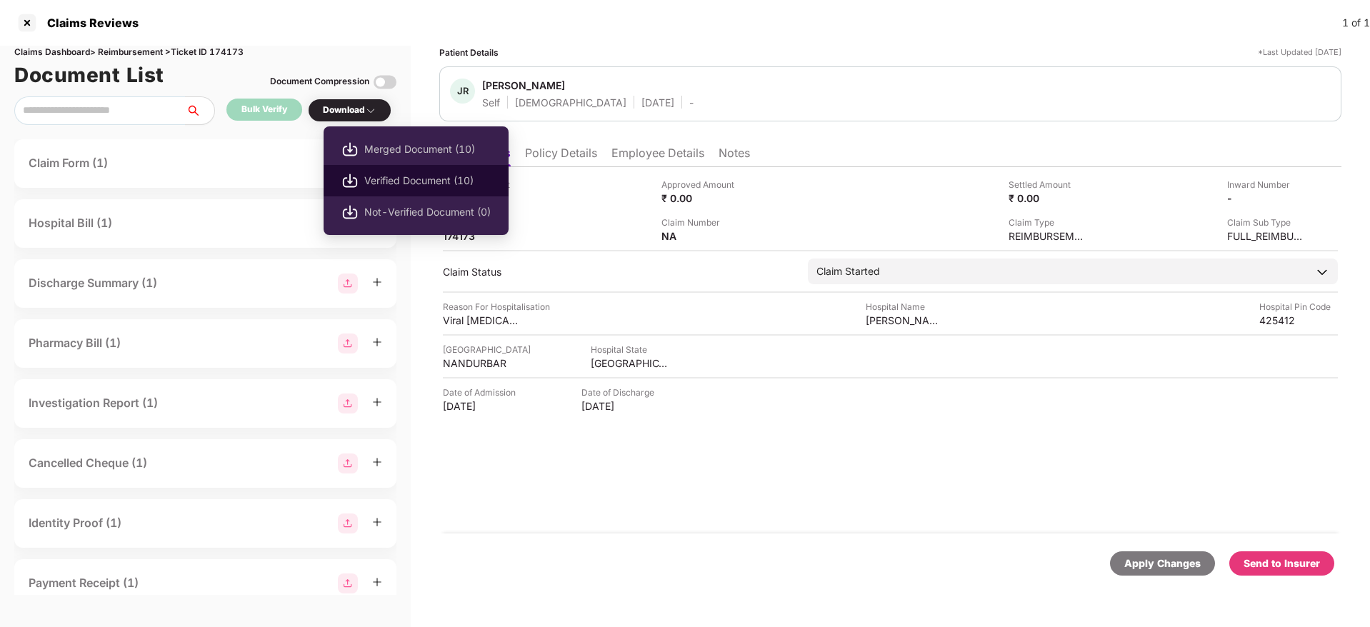
click at [416, 187] on span "Verified Document (10)" at bounding box center [427, 181] width 126 height 16
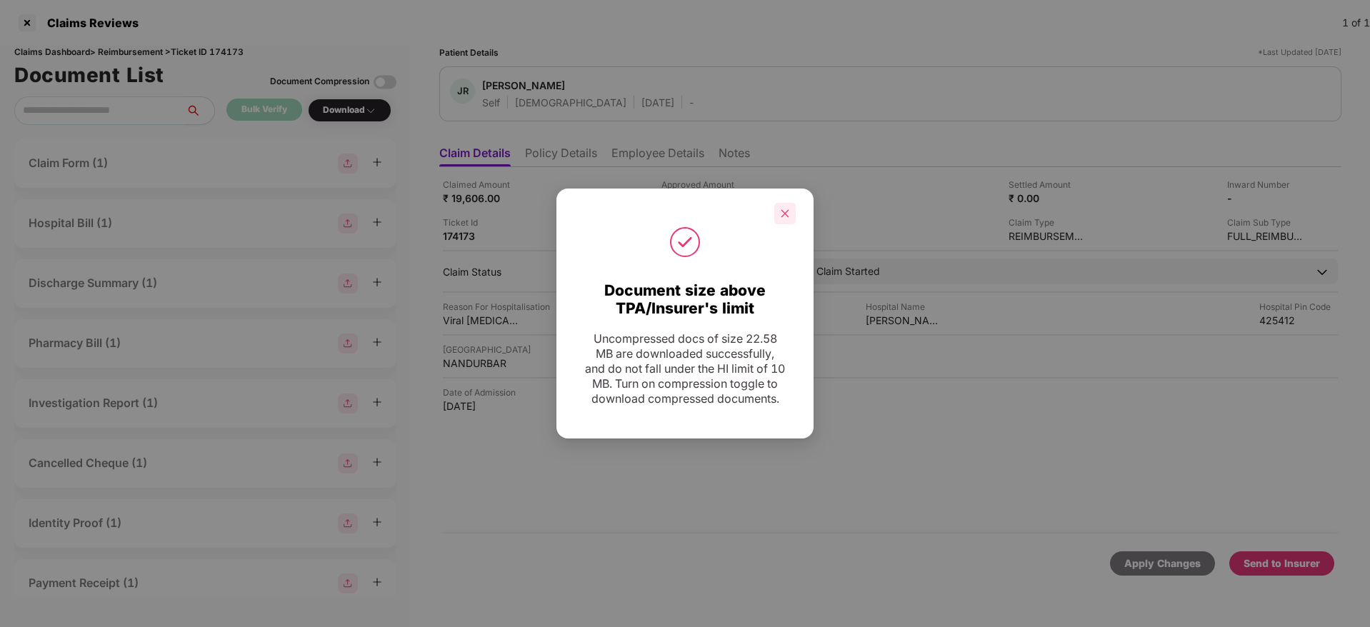
click at [791, 204] on div at bounding box center [784, 213] width 21 height 21
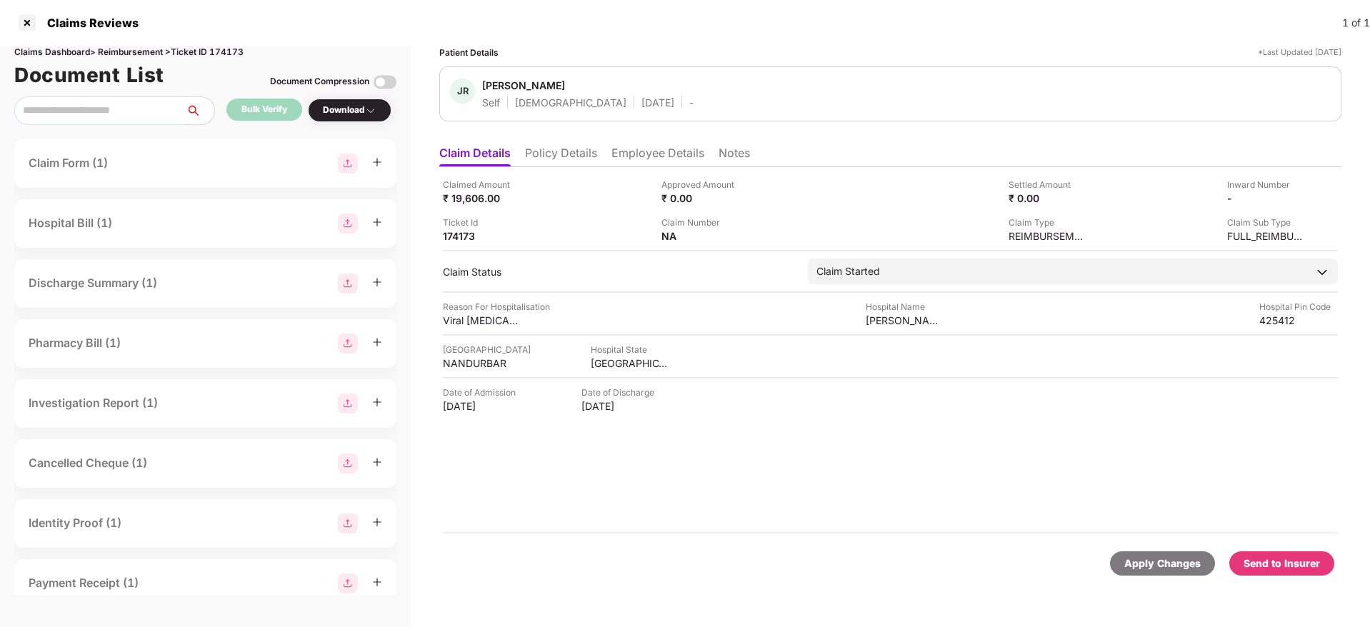
click at [567, 158] on li "Policy Details" at bounding box center [561, 156] width 72 height 21
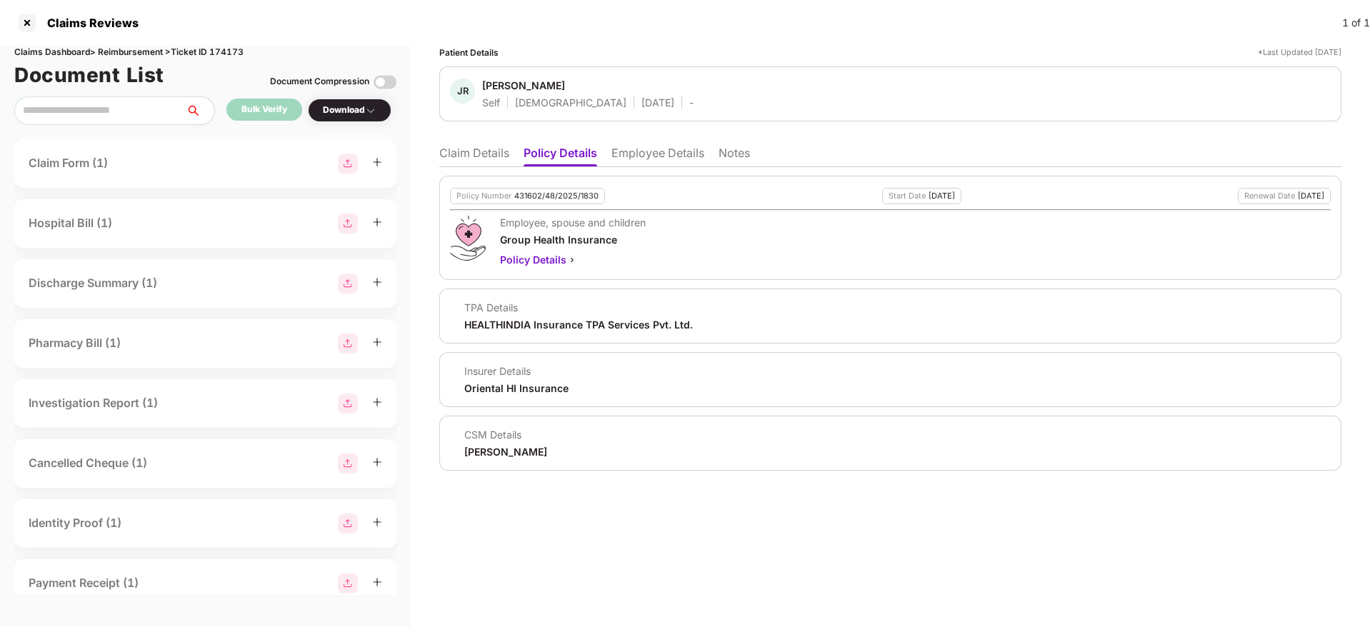
click at [492, 160] on li "Claim Details" at bounding box center [474, 156] width 70 height 21
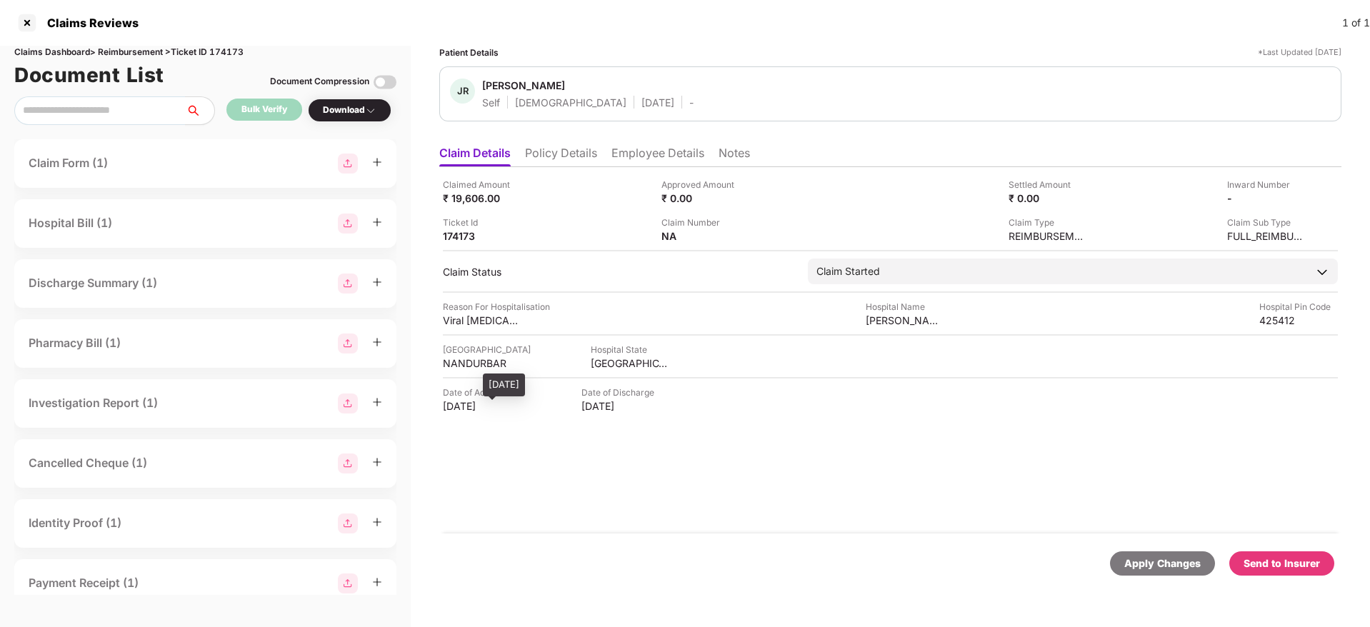
click at [464, 409] on div "22 Jul 2025" at bounding box center [482, 406] width 79 height 14
copy div "22 Jul 2025"
click at [636, 154] on li "Employee Details" at bounding box center [657, 156] width 93 height 21
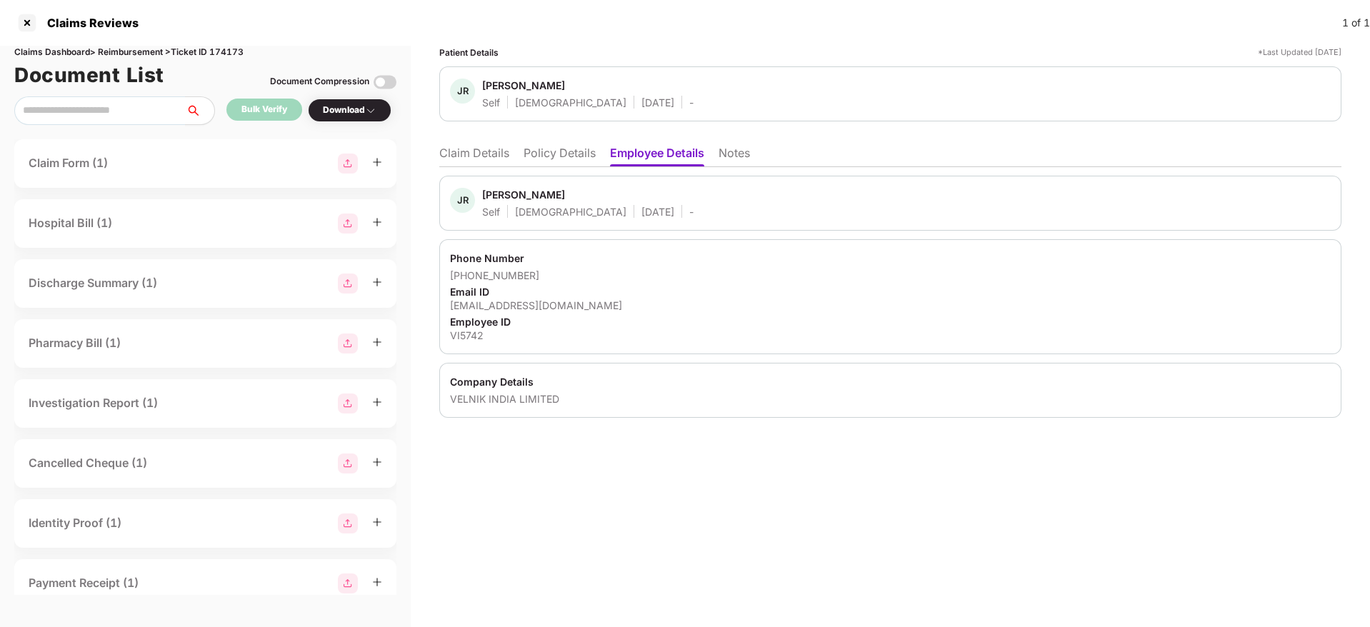
click at [556, 154] on li "Policy Details" at bounding box center [559, 156] width 72 height 21
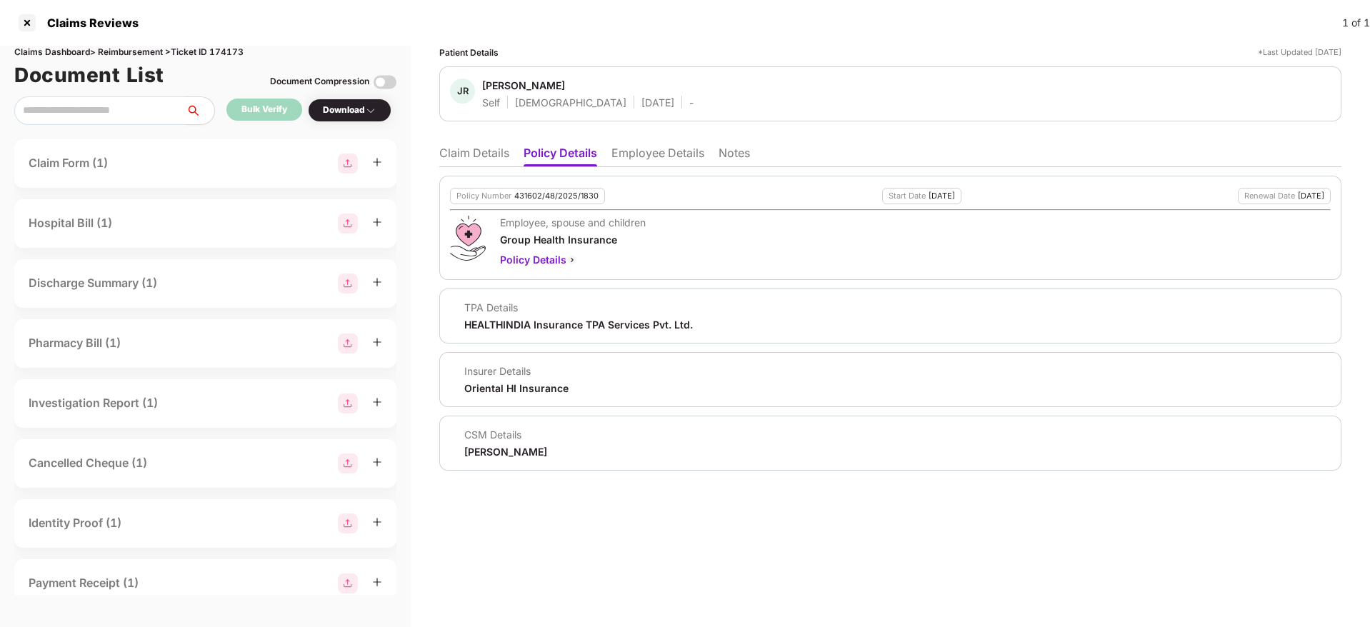
click at [468, 154] on li "Claim Details" at bounding box center [474, 156] width 70 height 21
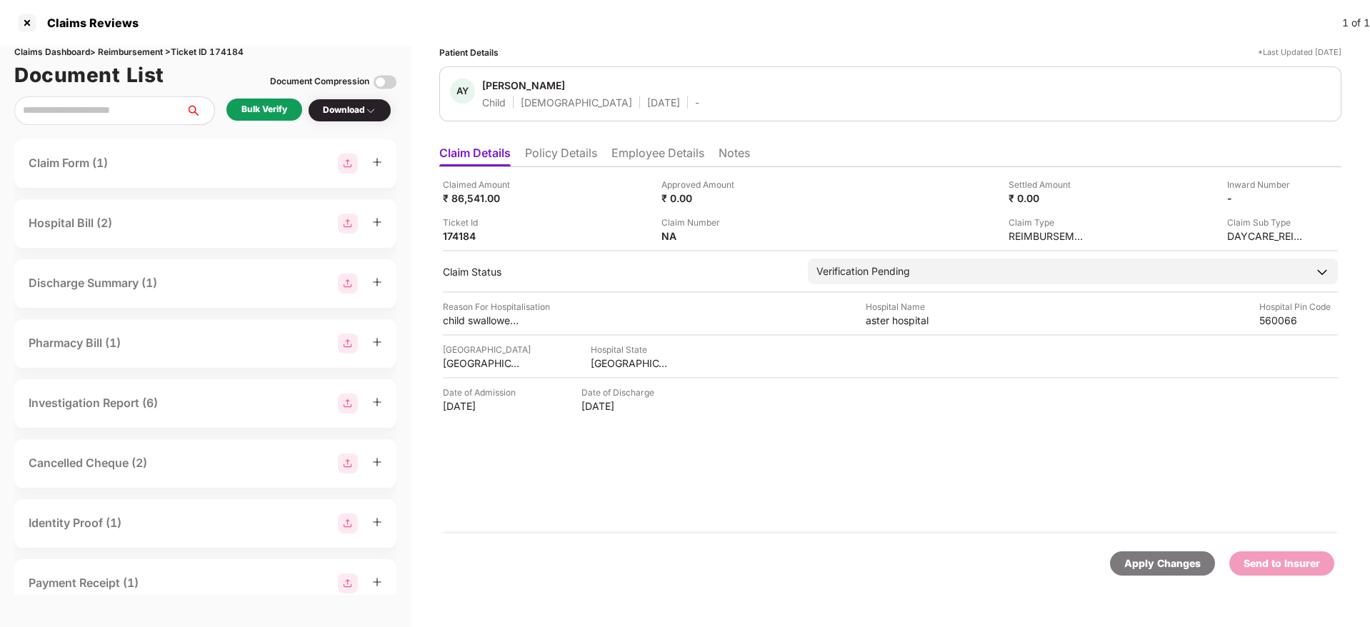
click at [559, 151] on li "Policy Details" at bounding box center [561, 156] width 72 height 21
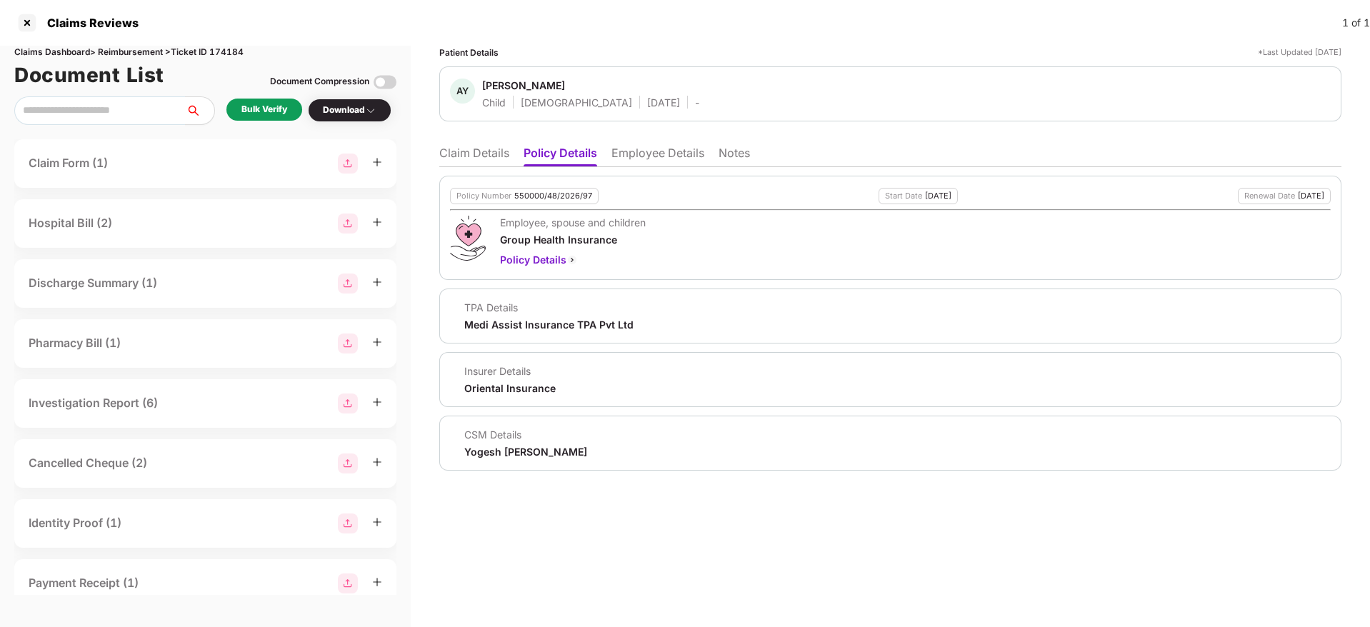
click at [636, 151] on li "Employee Details" at bounding box center [657, 156] width 93 height 21
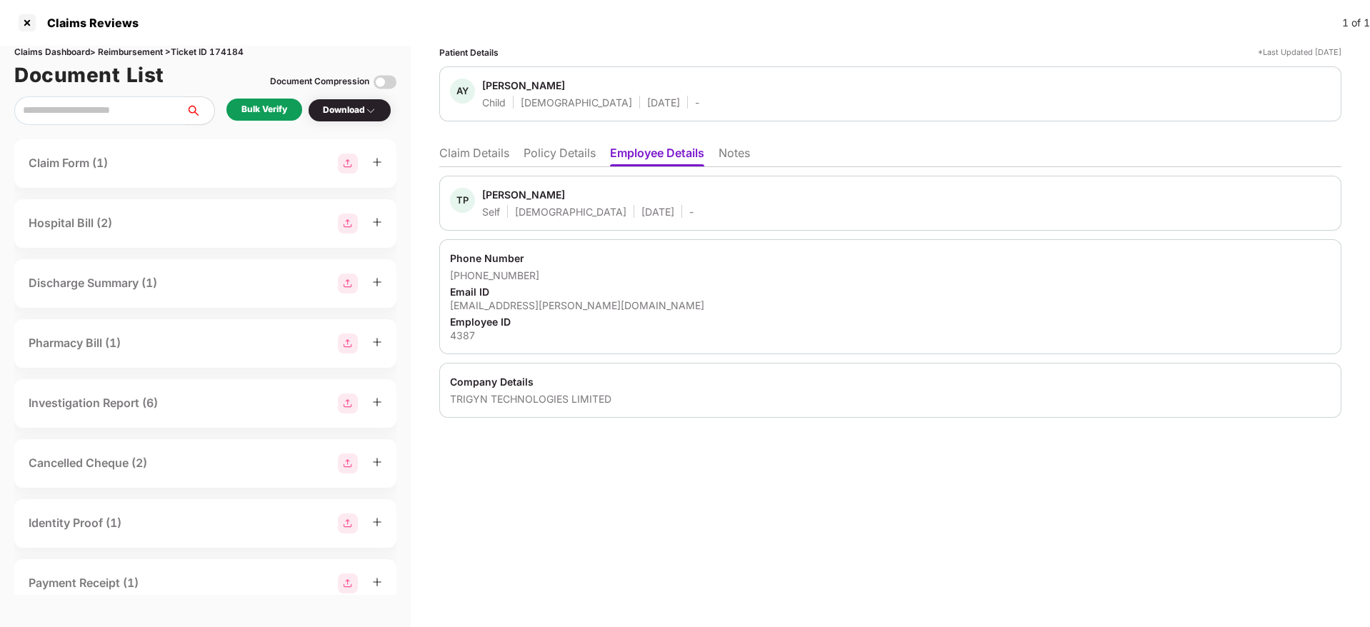
click at [559, 156] on li "Policy Details" at bounding box center [559, 156] width 72 height 21
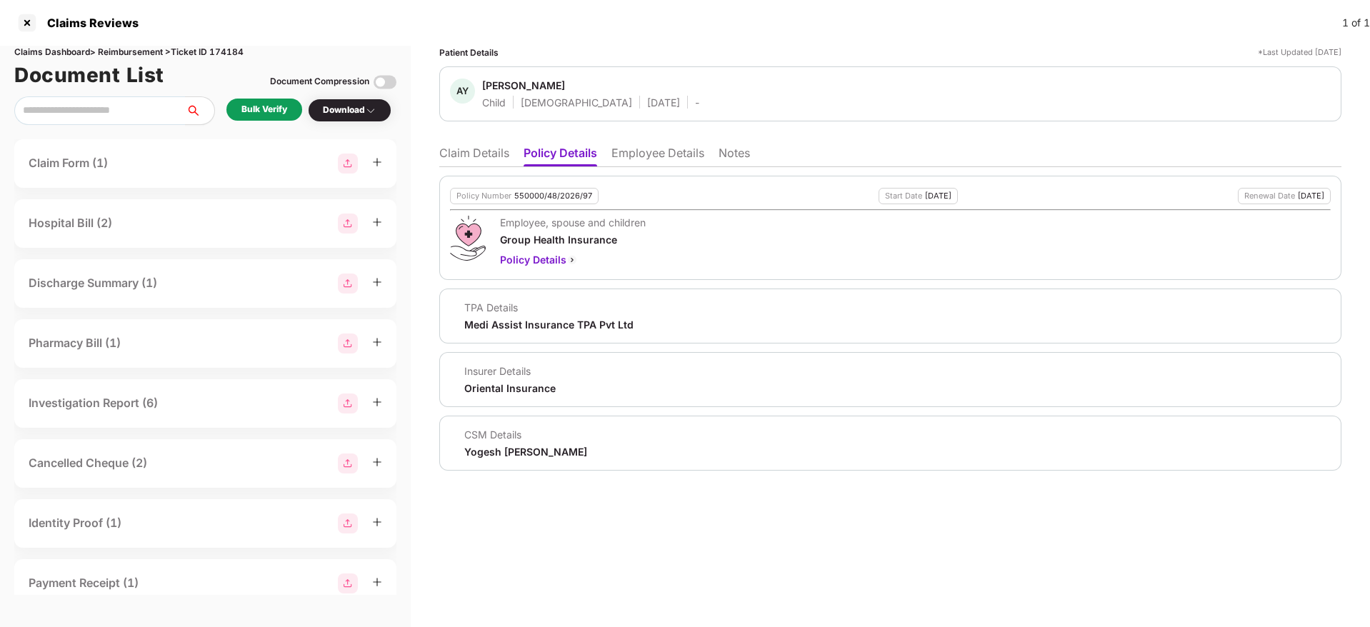
click at [451, 151] on li "Claim Details" at bounding box center [474, 156] width 70 height 21
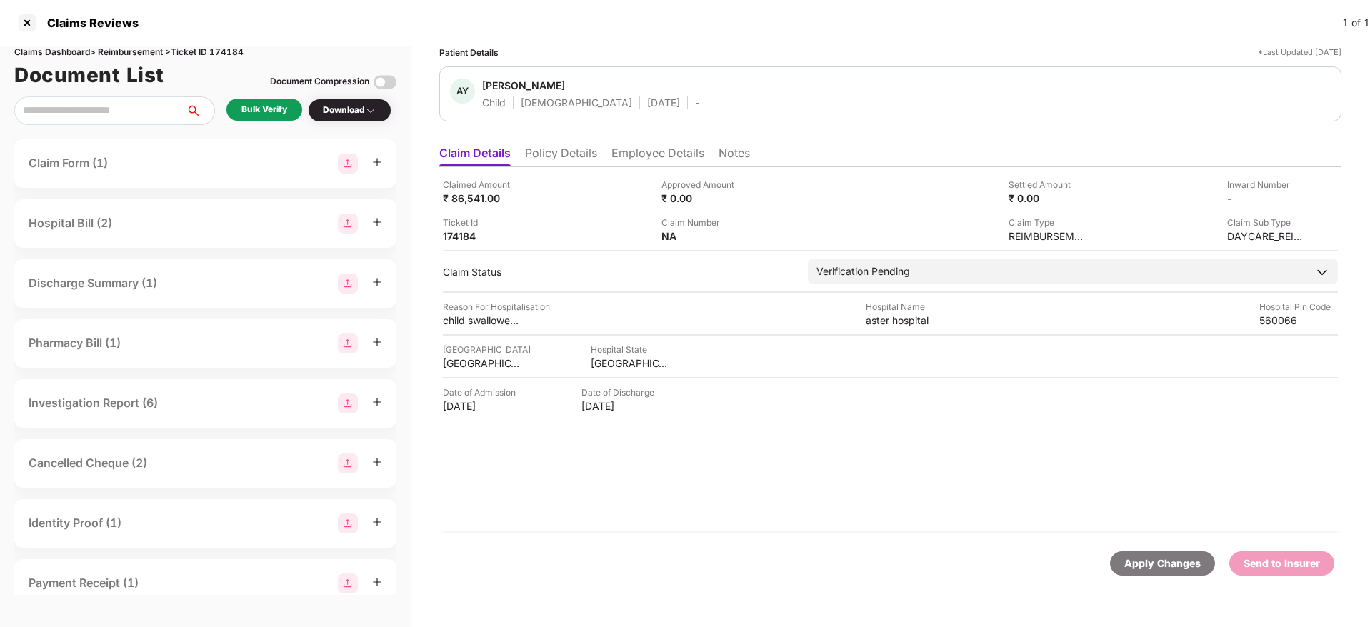
click at [552, 156] on li "Policy Details" at bounding box center [561, 156] width 72 height 21
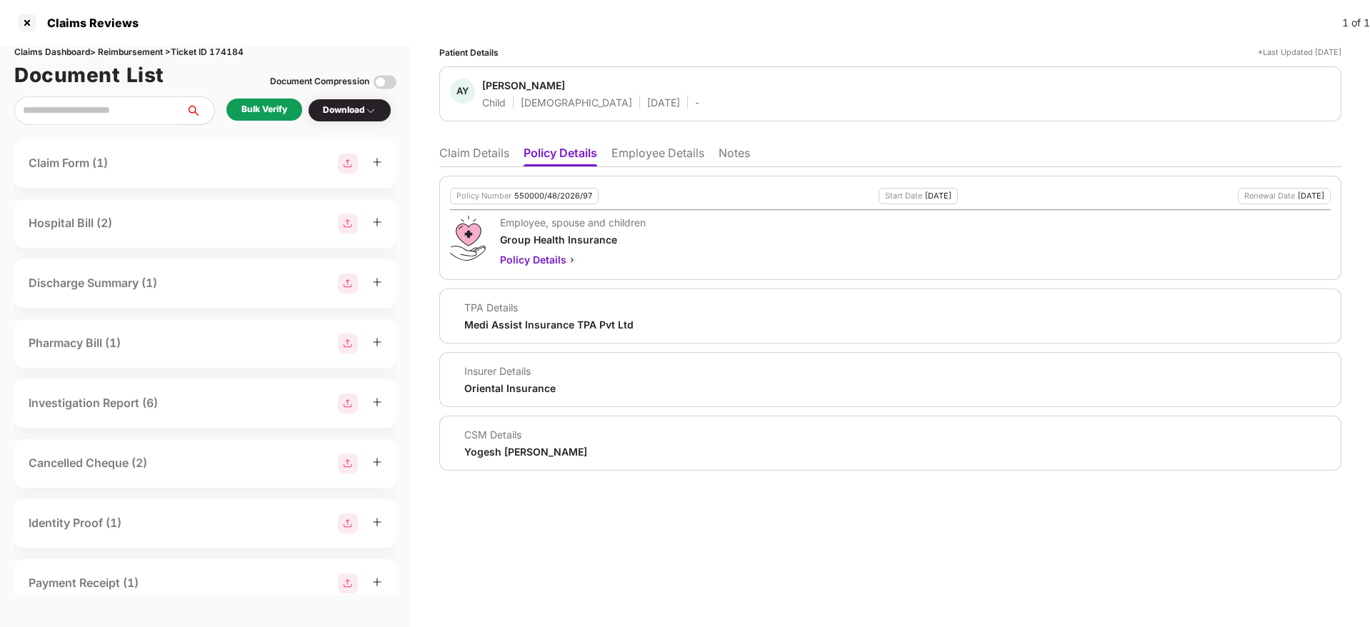
click at [501, 158] on li "Claim Details" at bounding box center [474, 156] width 70 height 21
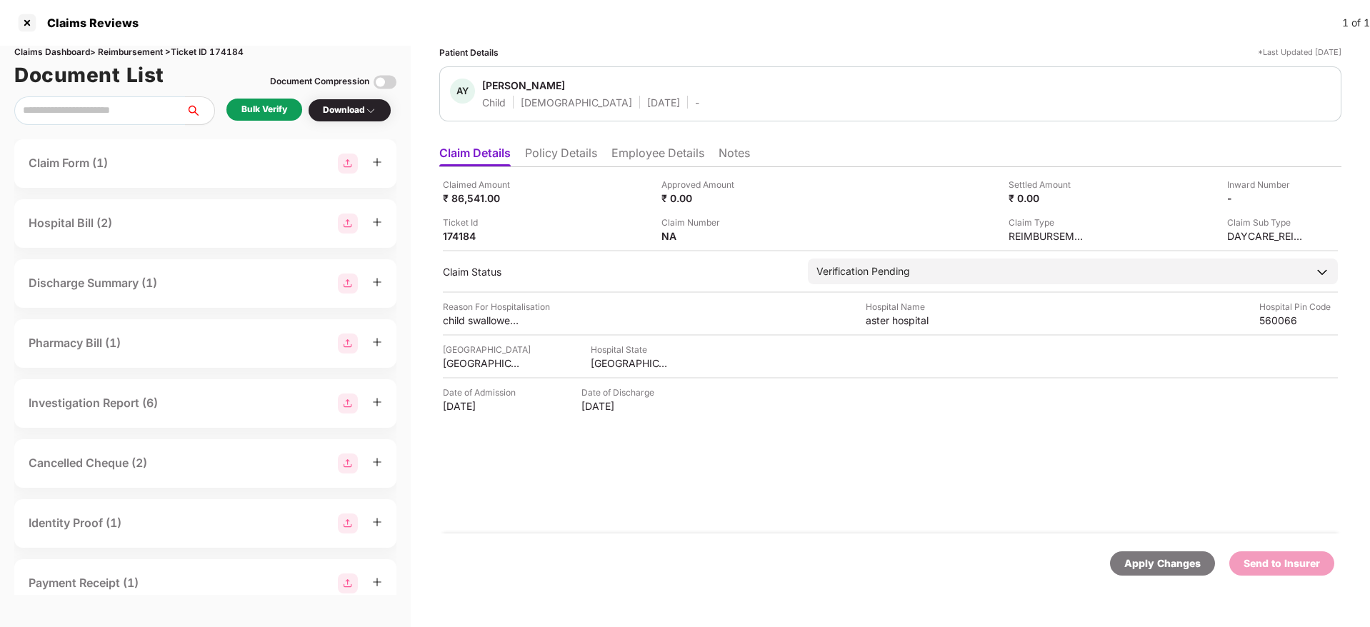
click at [647, 162] on li "Employee Details" at bounding box center [657, 156] width 93 height 21
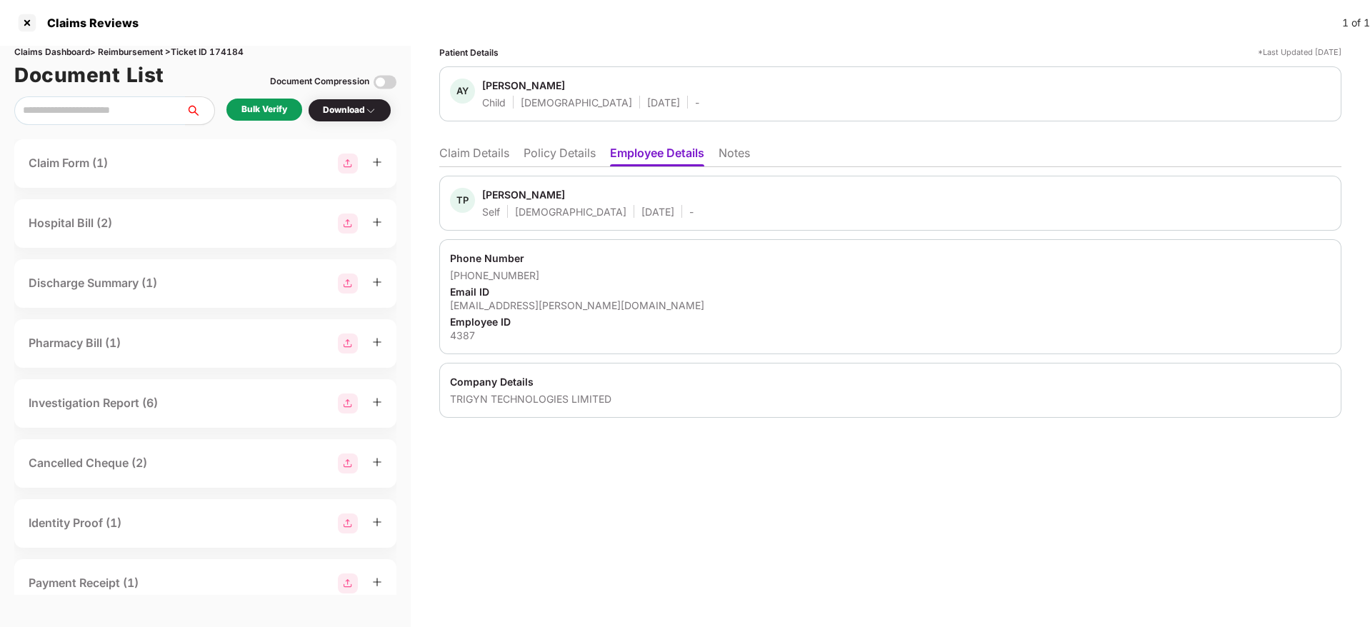
click at [523, 301] on div "tejaswi.potluri@trigyn.com" at bounding box center [890, 305] width 881 height 14
copy div "tejaswi.potluri@trigyn.com"
click at [467, 160] on li "Claim Details" at bounding box center [474, 156] width 70 height 21
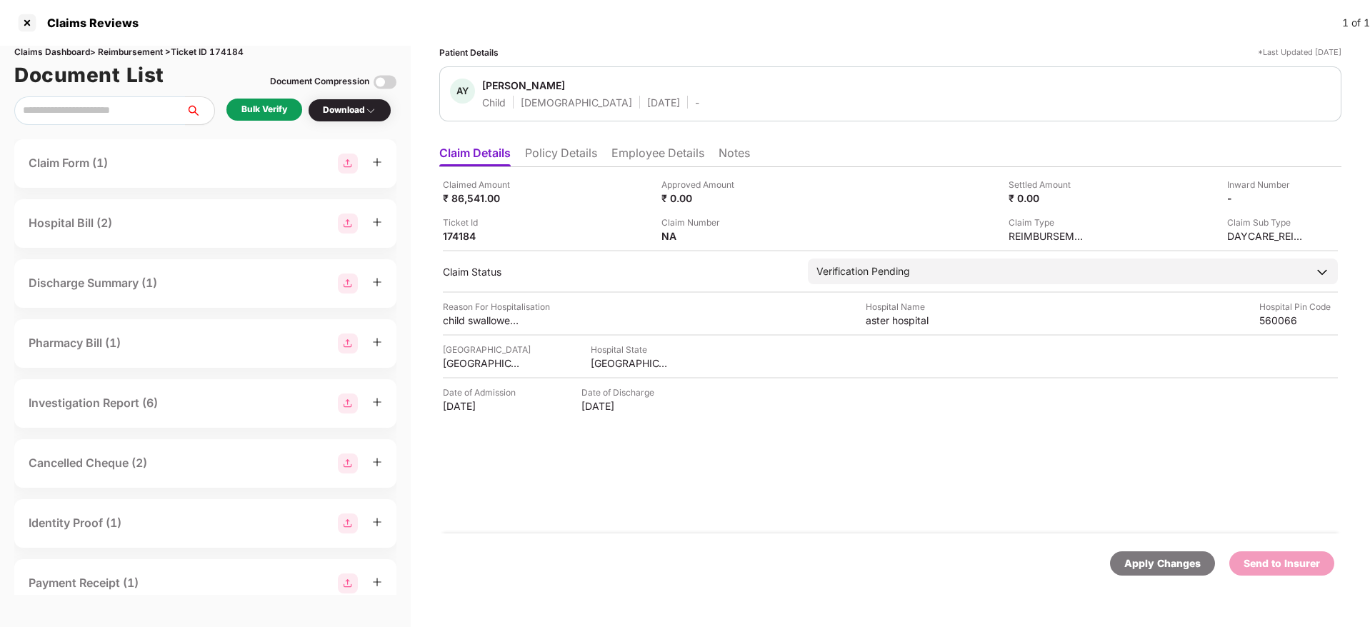
click at [286, 113] on div "Bulk Verify" at bounding box center [264, 110] width 46 height 14
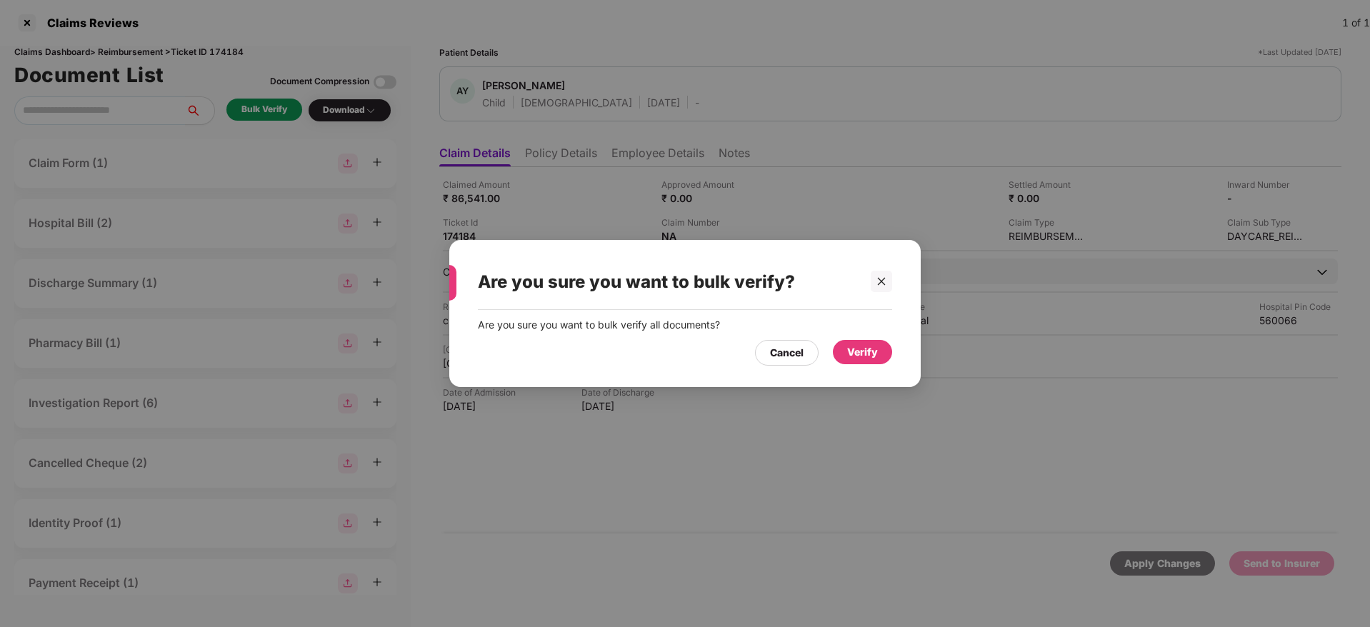
click at [863, 349] on div "Verify" at bounding box center [862, 352] width 31 height 16
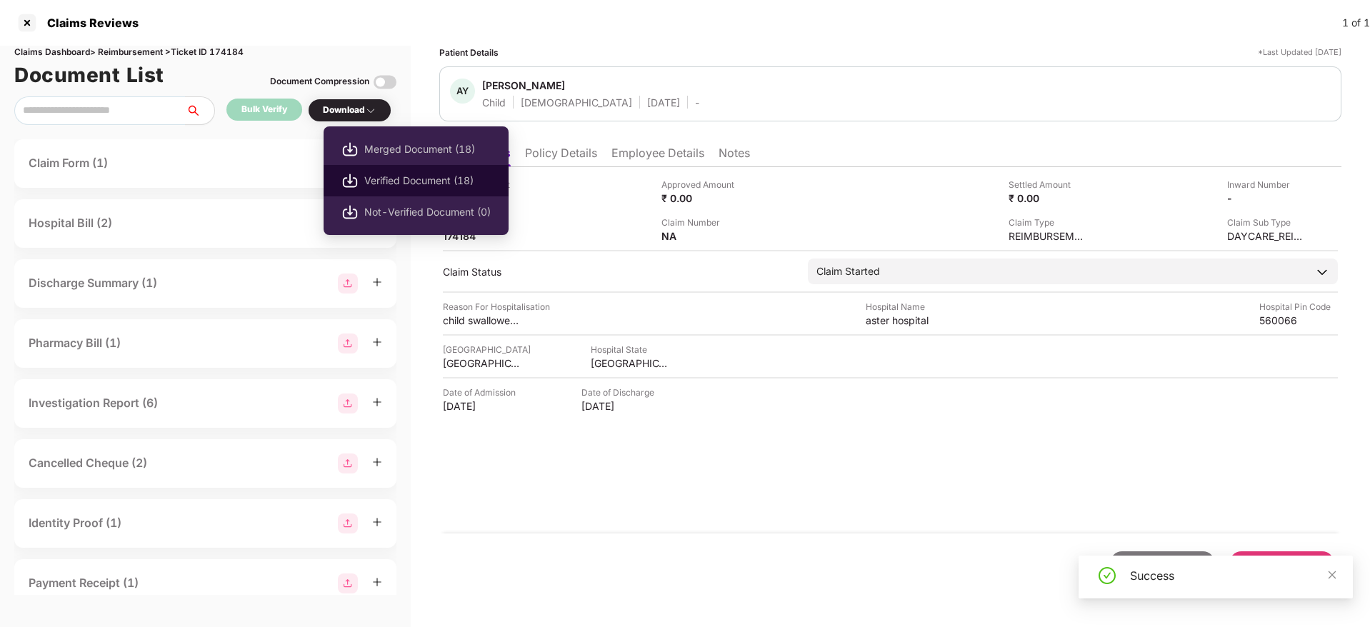
click at [409, 187] on span "Verified Document (18)" at bounding box center [427, 181] width 126 height 16
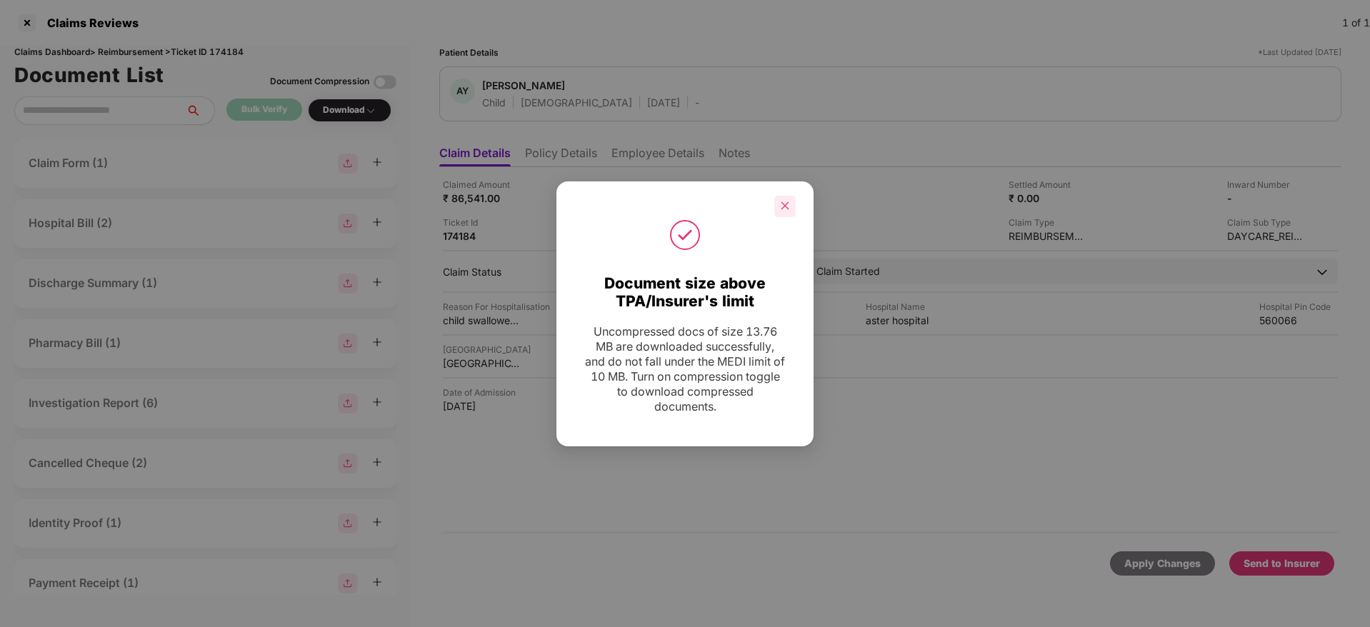
click at [776, 201] on div at bounding box center [784, 206] width 21 height 21
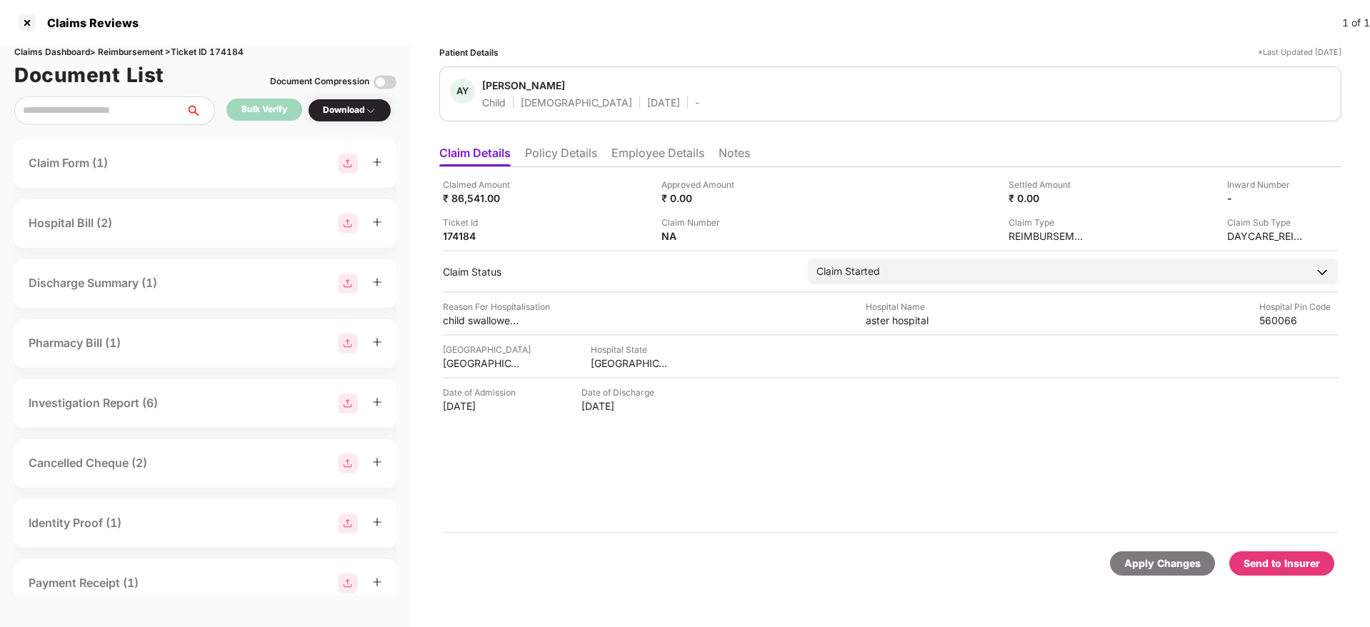
click at [561, 159] on li "Policy Details" at bounding box center [561, 156] width 72 height 21
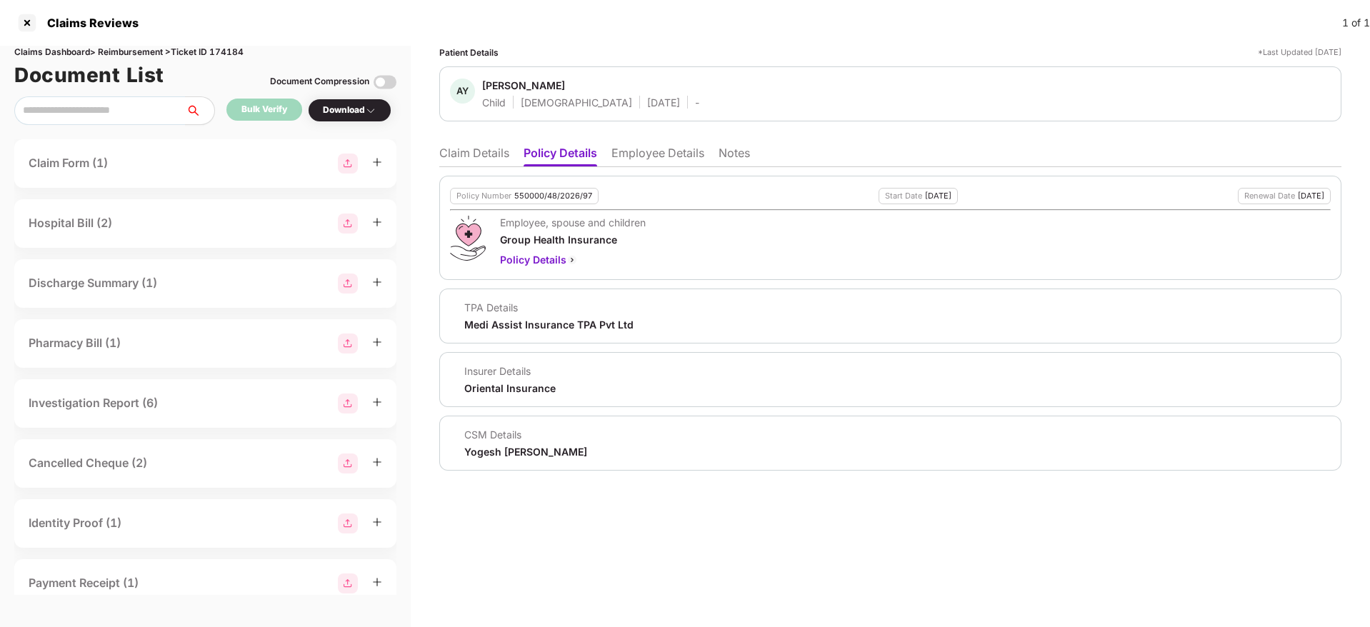
click at [486, 326] on div "Medi Assist Insurance TPA Pvt Ltd" at bounding box center [548, 325] width 169 height 14
copy div "Medi Assist Insurance TPA Pvt Ltd"
click at [468, 158] on li "Claim Details" at bounding box center [474, 156] width 70 height 21
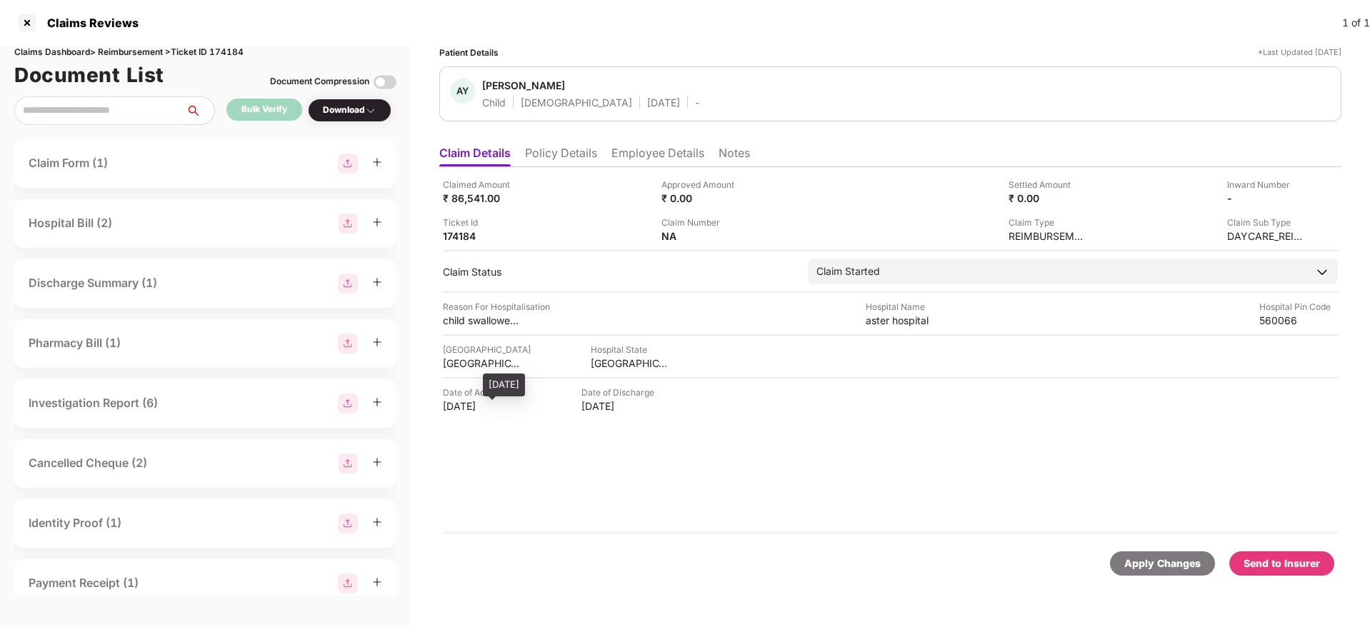
click at [451, 406] on div "28 Aug 2025" at bounding box center [482, 406] width 79 height 14
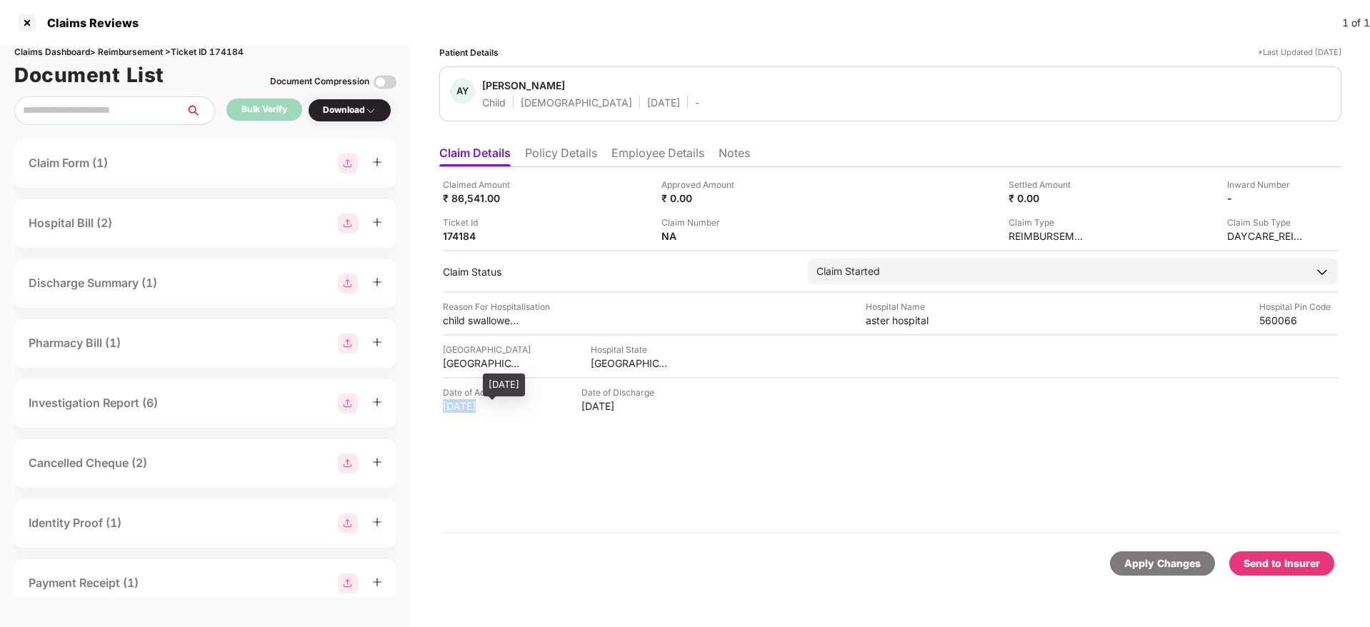
copy div "28 Aug 2025"
click at [575, 186] on div "Claimed Amount ₹ 86,541.00" at bounding box center [547, 191] width 208 height 27
click at [648, 154] on li "Employee Details" at bounding box center [657, 156] width 93 height 21
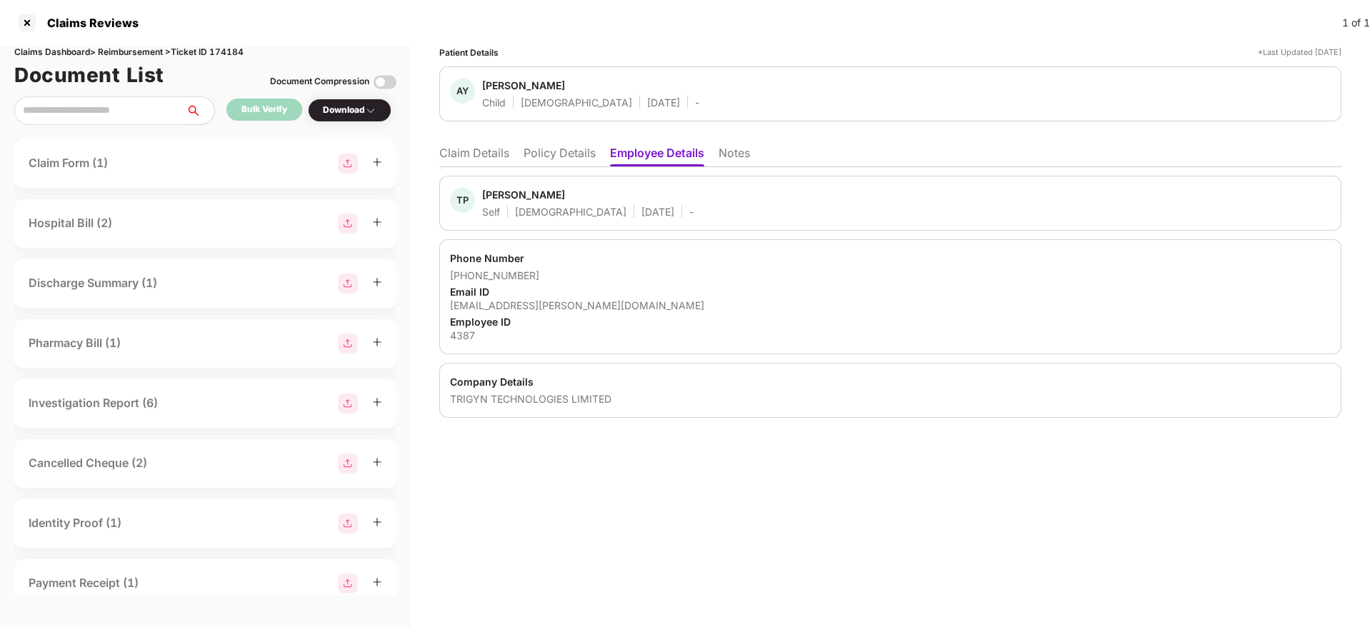
click at [556, 152] on li "Policy Details" at bounding box center [559, 156] width 72 height 21
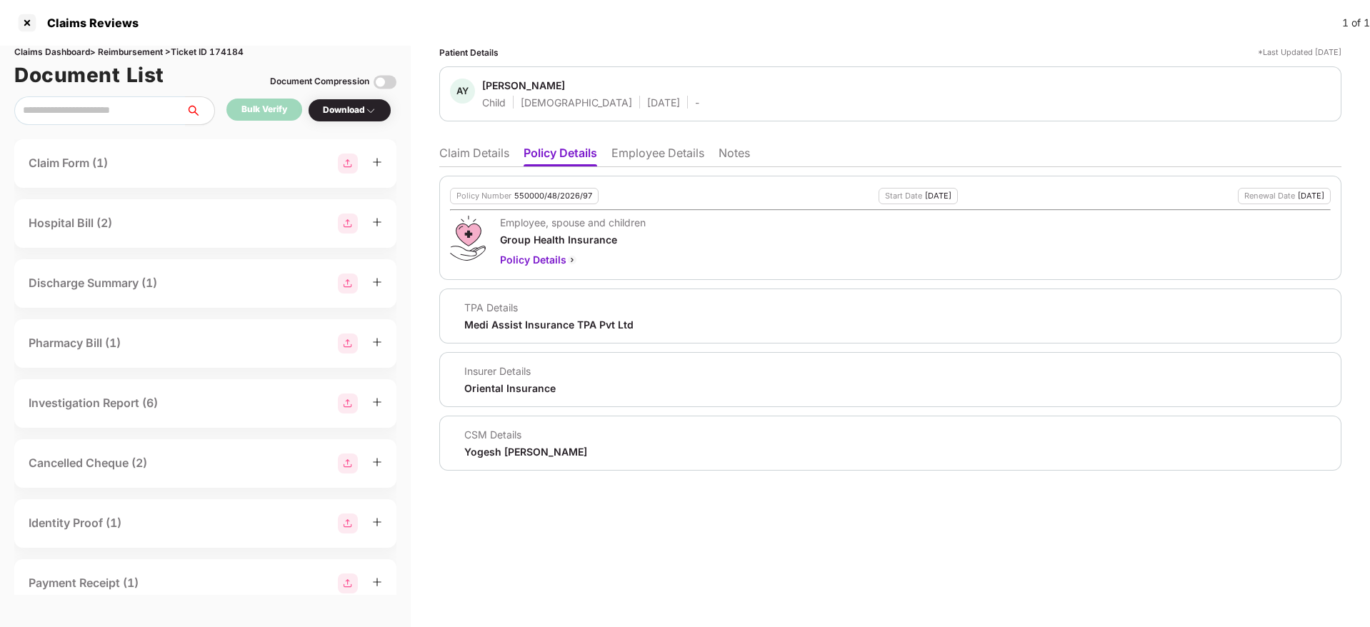
click at [461, 151] on li "Claim Details" at bounding box center [474, 156] width 70 height 21
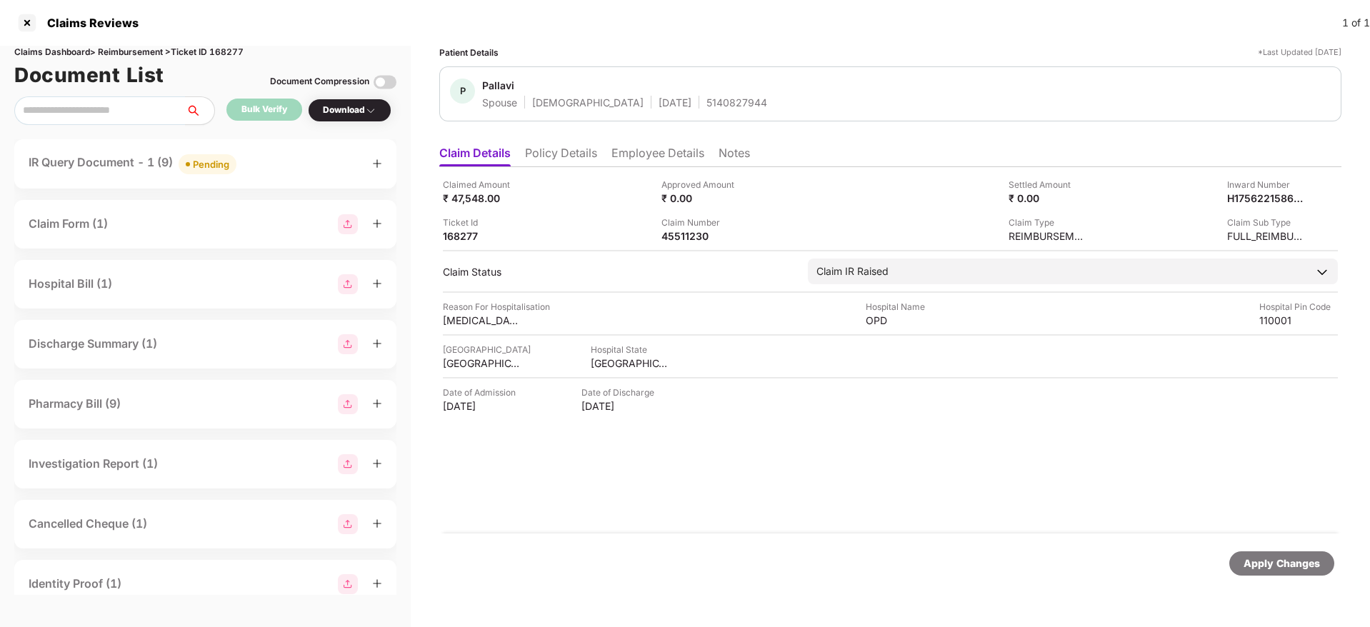
click at [270, 162] on div "IR Query Document - 1 (9) Pending" at bounding box center [205, 164] width 353 height 21
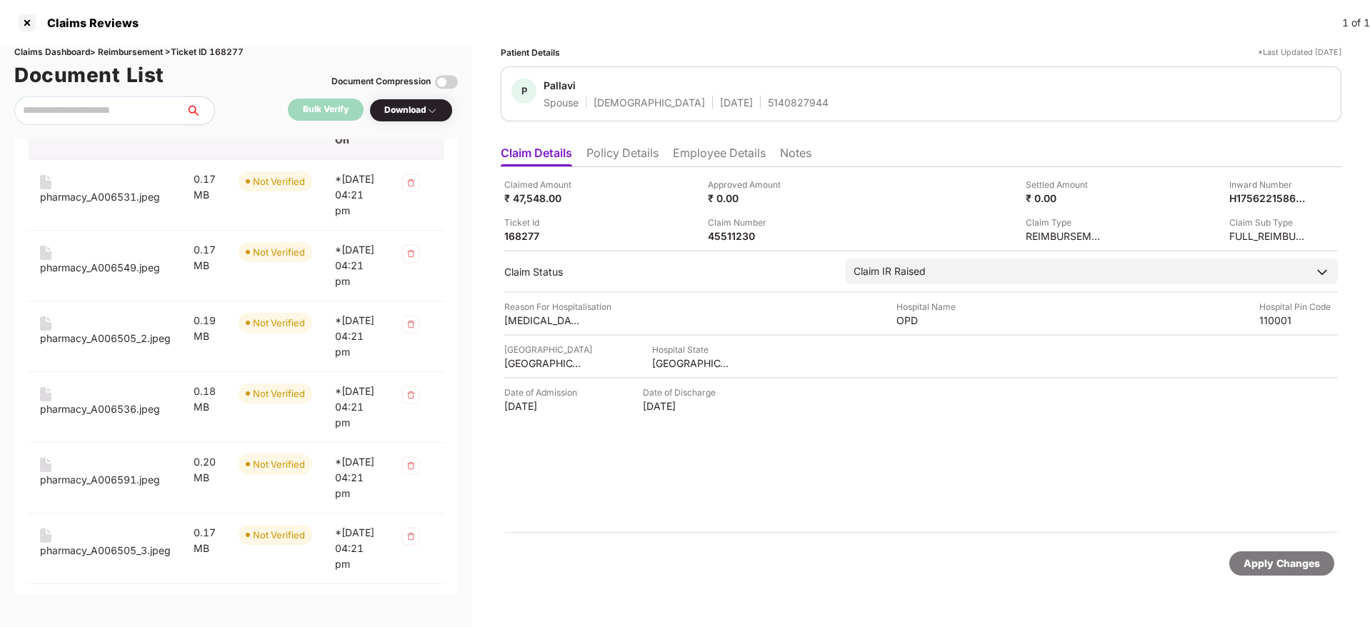
scroll to position [166, 0]
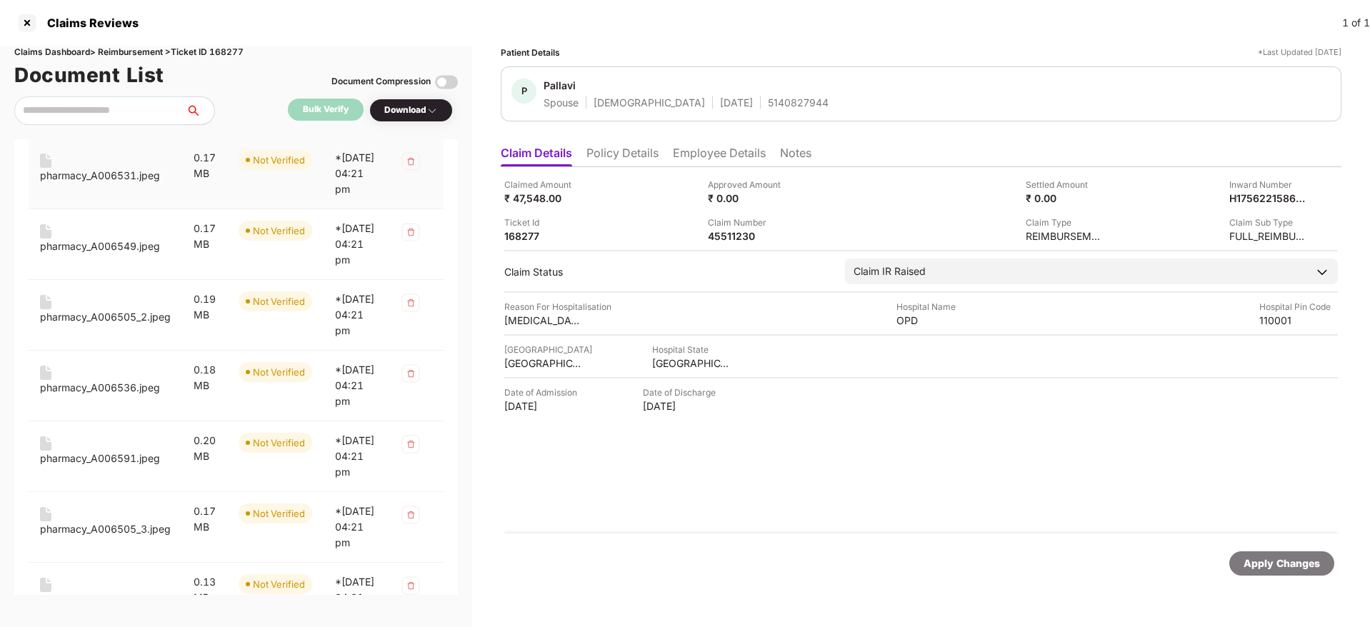
click at [104, 174] on div "pharmacy_A006531.jpeg" at bounding box center [100, 176] width 120 height 16
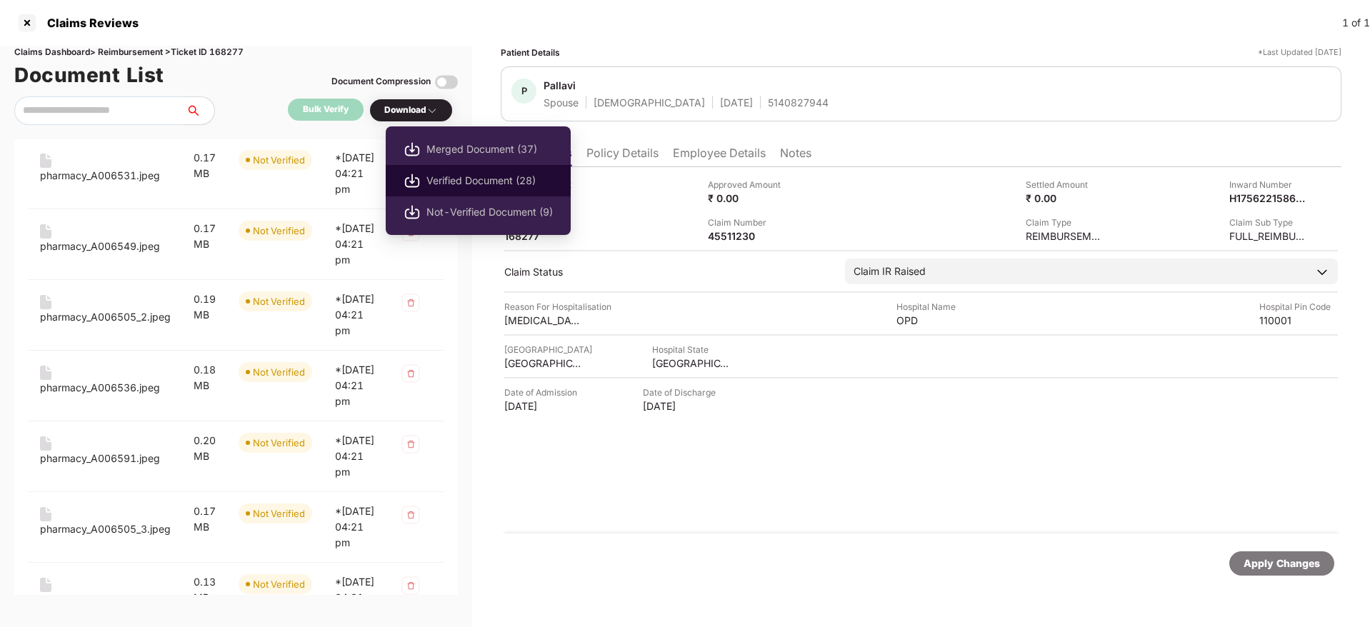
click at [454, 186] on span "Verified Document (28)" at bounding box center [489, 181] width 126 height 16
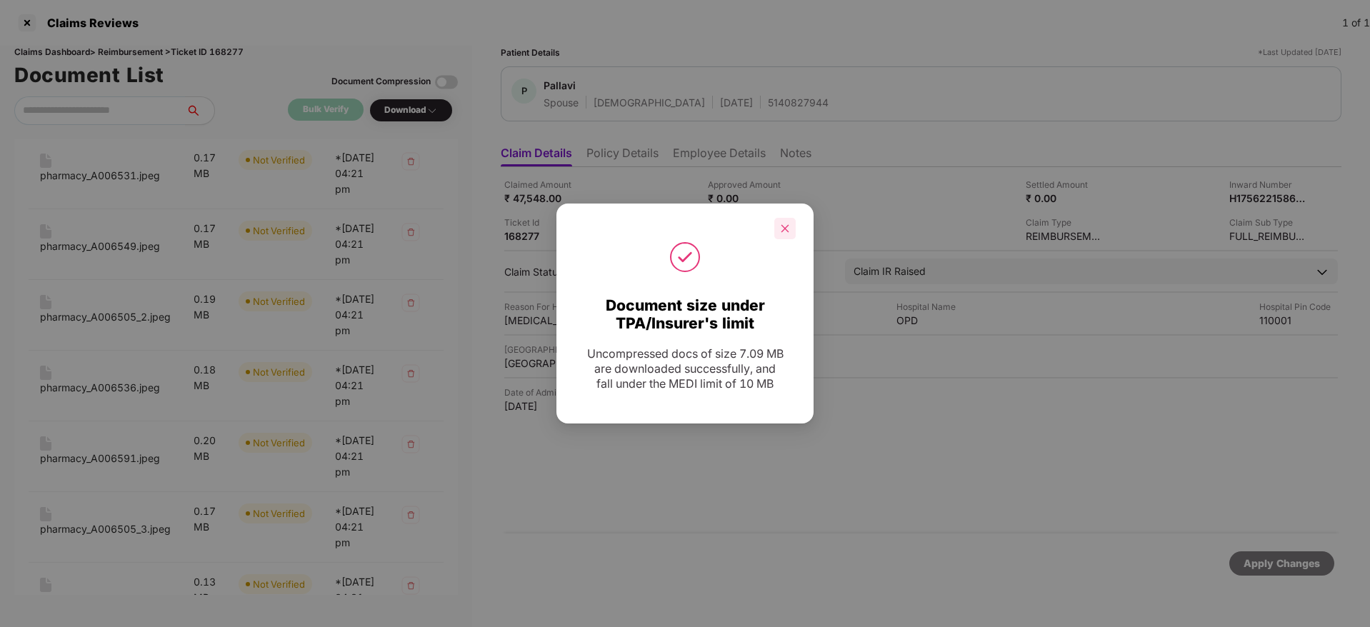
click at [786, 221] on div at bounding box center [784, 228] width 21 height 21
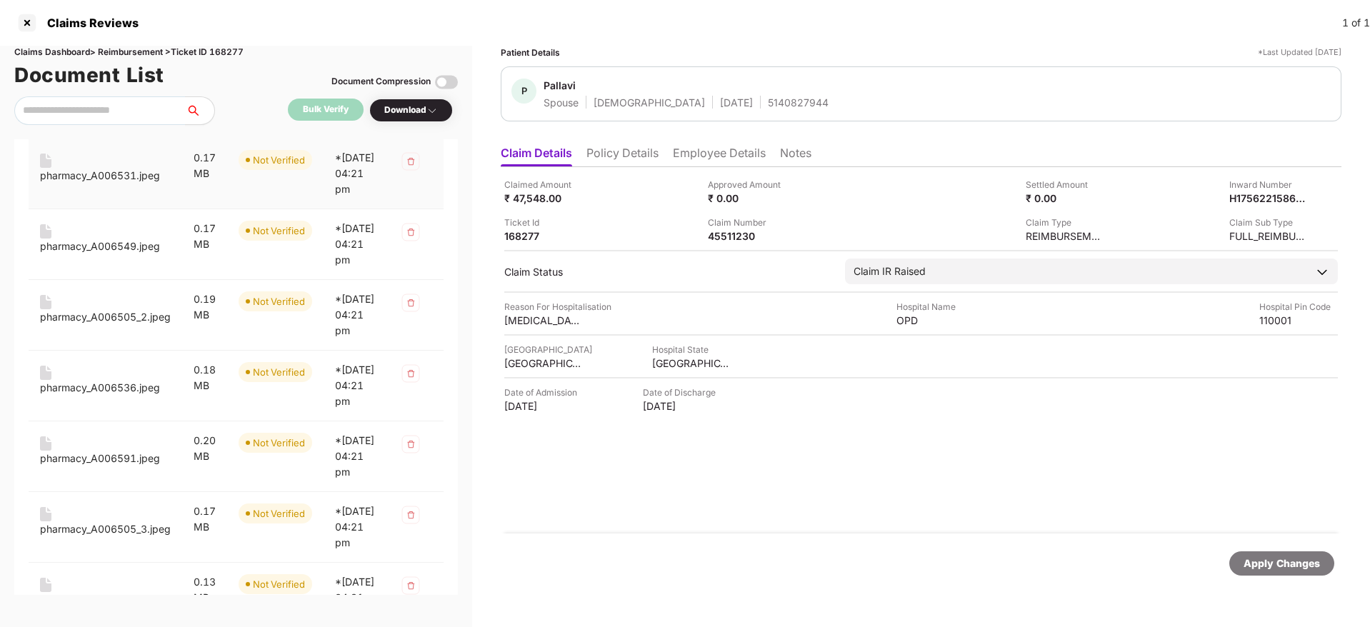
scroll to position [0, 0]
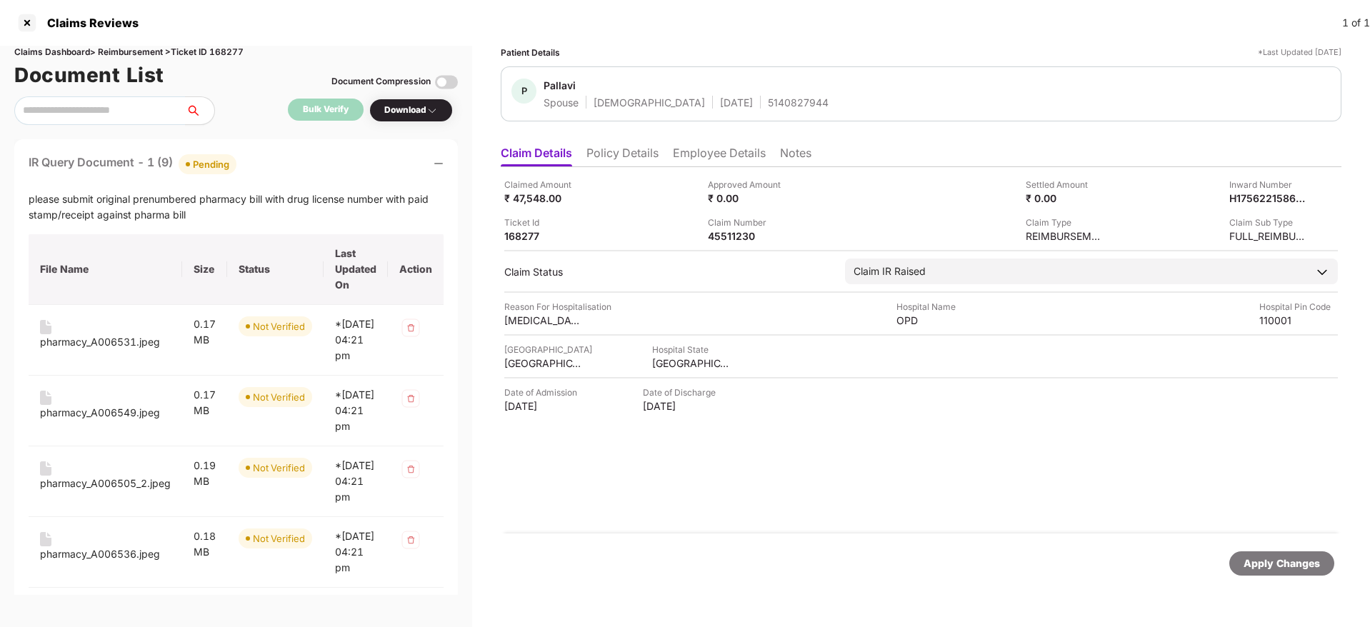
click at [268, 159] on div "IR Query Document - 1 (9) Pending" at bounding box center [236, 164] width 415 height 21
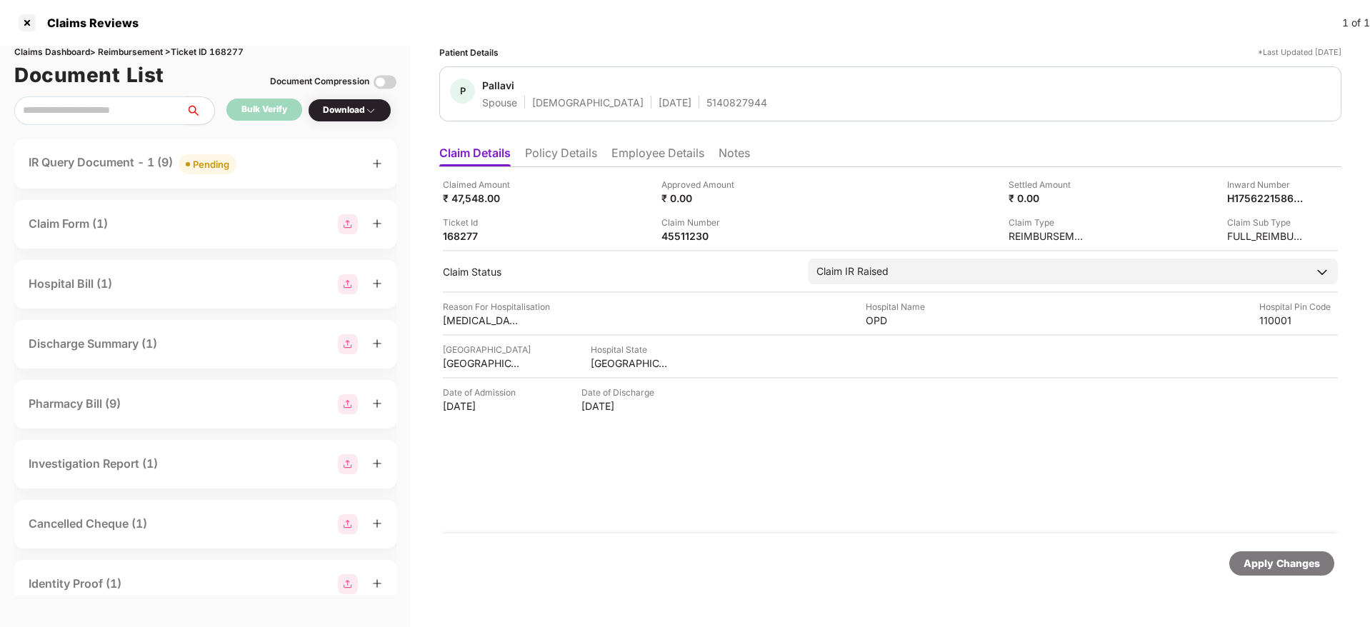
click at [268, 159] on div "IR Query Document - 1 (9) Pending" at bounding box center [205, 164] width 353 height 21
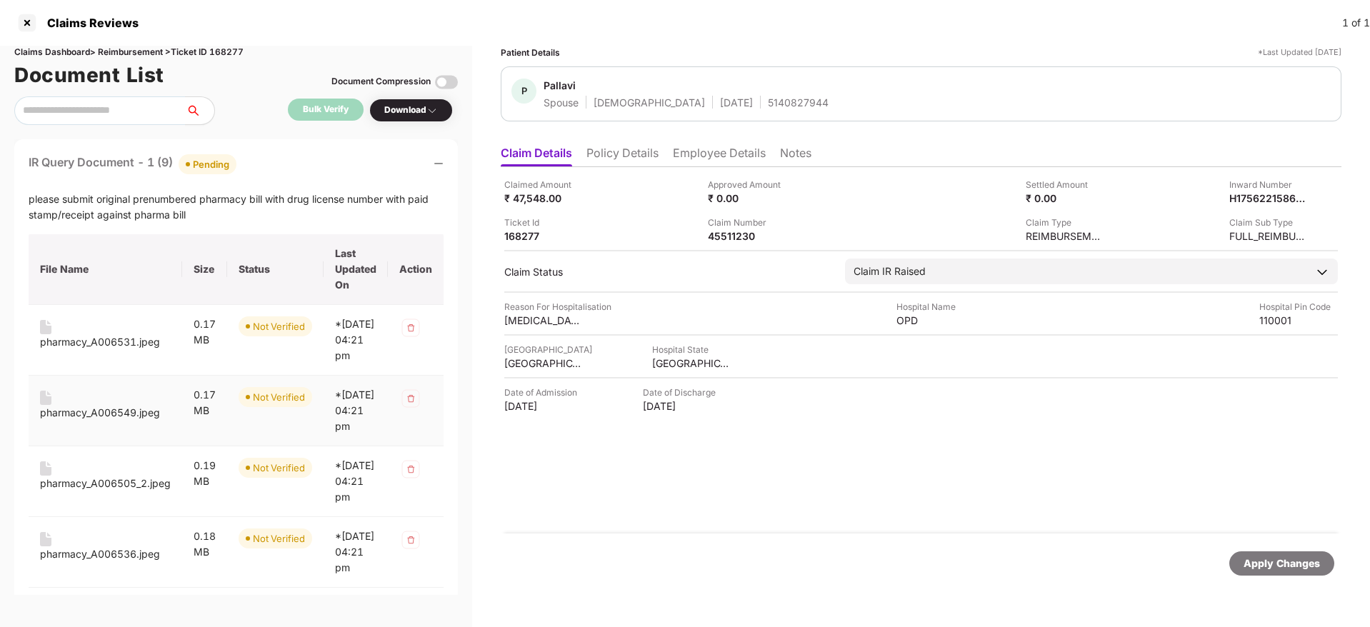
click at [119, 421] on div "pharmacy_A006549.jpeg" at bounding box center [100, 413] width 120 height 16
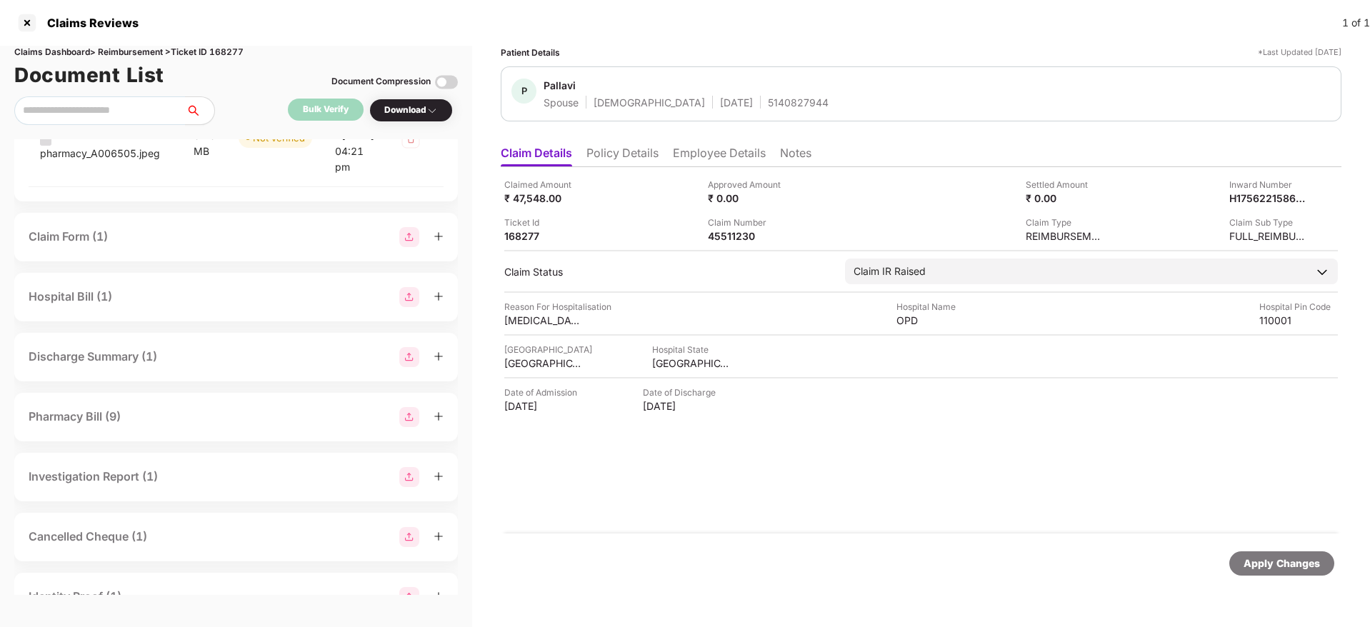
scroll to position [734, 0]
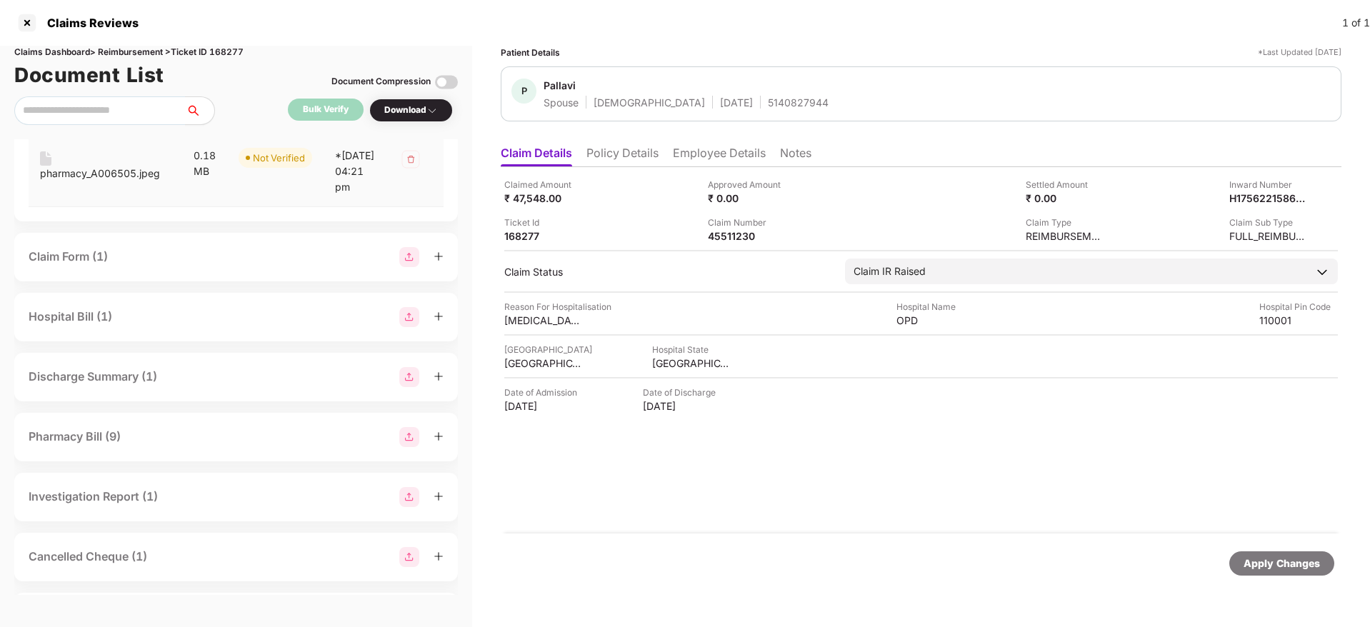
click at [90, 181] on div "pharmacy_A006505.jpeg" at bounding box center [100, 174] width 120 height 16
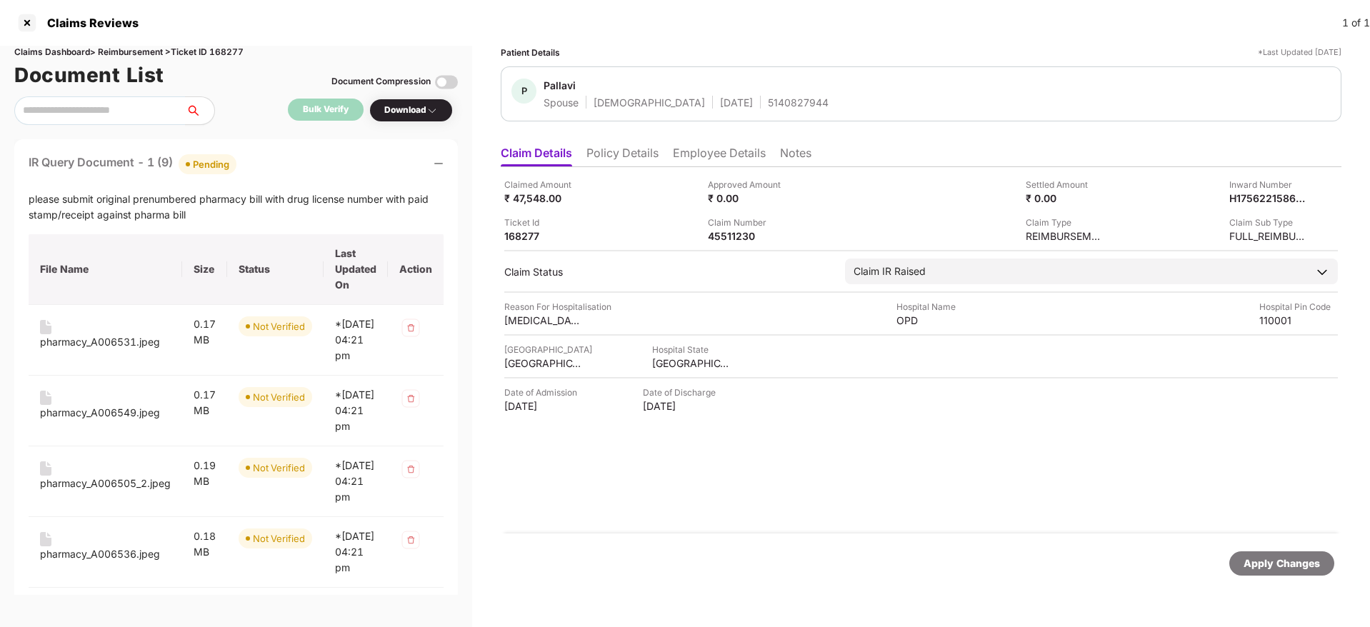
click at [280, 157] on div "IR Query Document - 1 (9) Pending" at bounding box center [236, 164] width 415 height 21
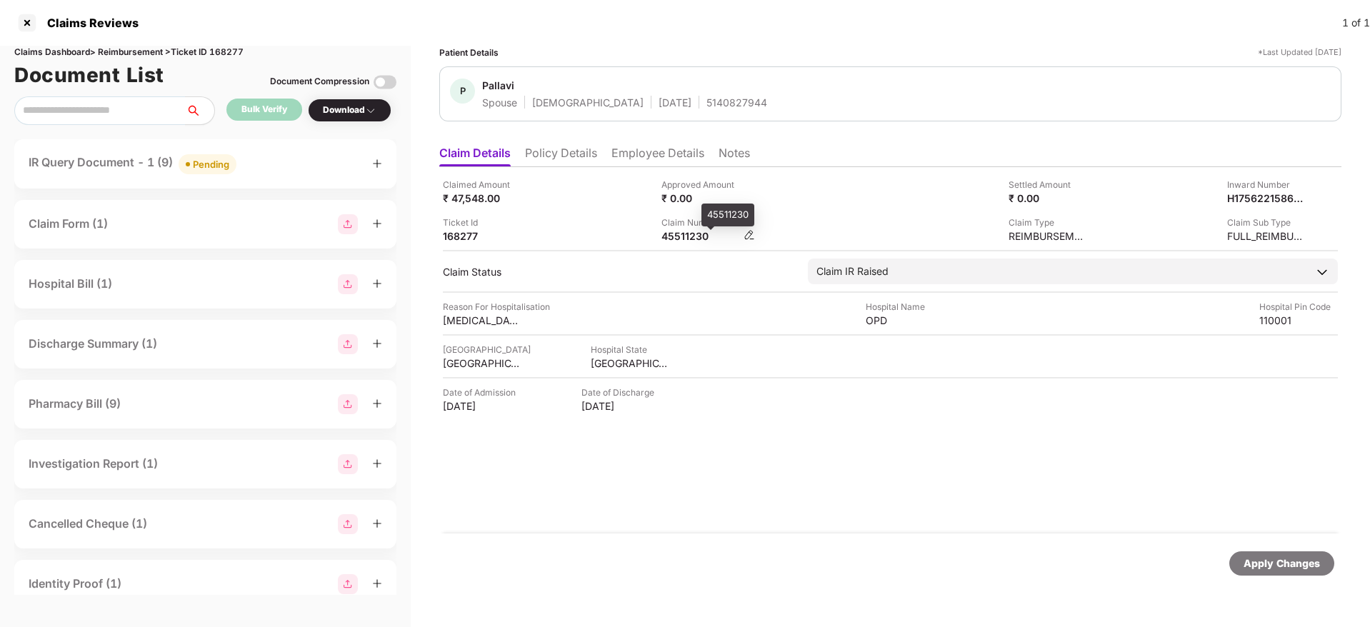
click at [691, 231] on div "45511230" at bounding box center [700, 236] width 79 height 14
copy div "45511230"
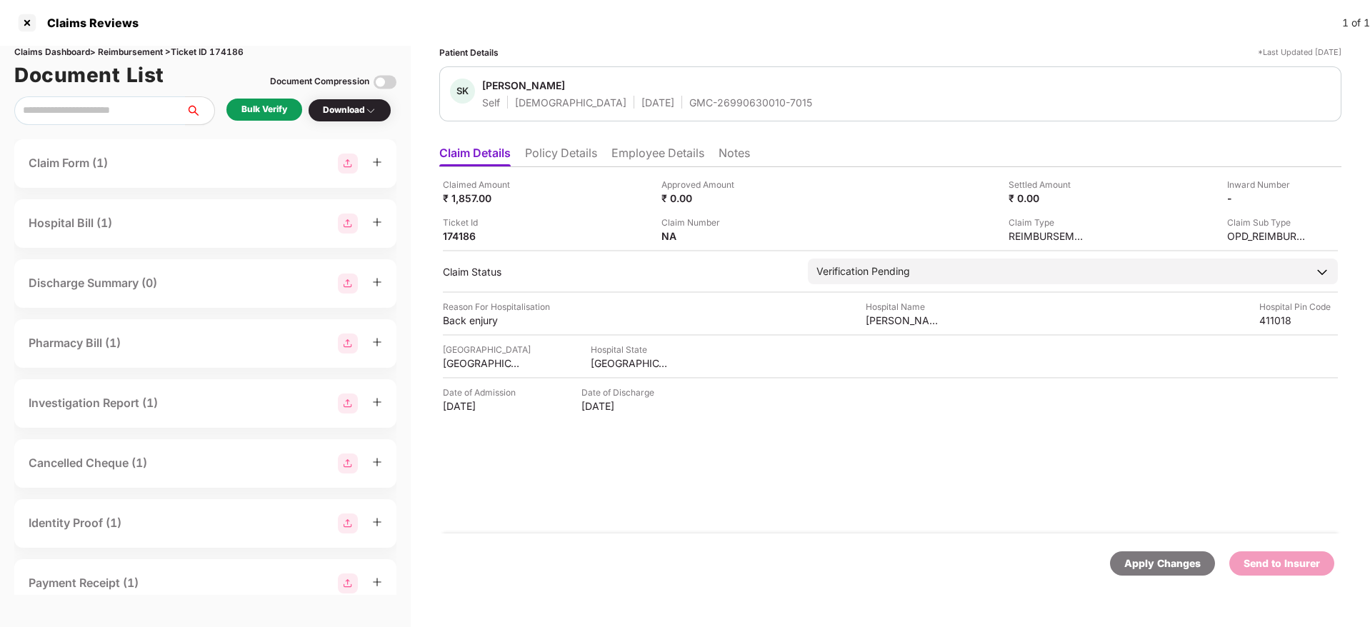
click at [556, 154] on li "Policy Details" at bounding box center [561, 156] width 72 height 21
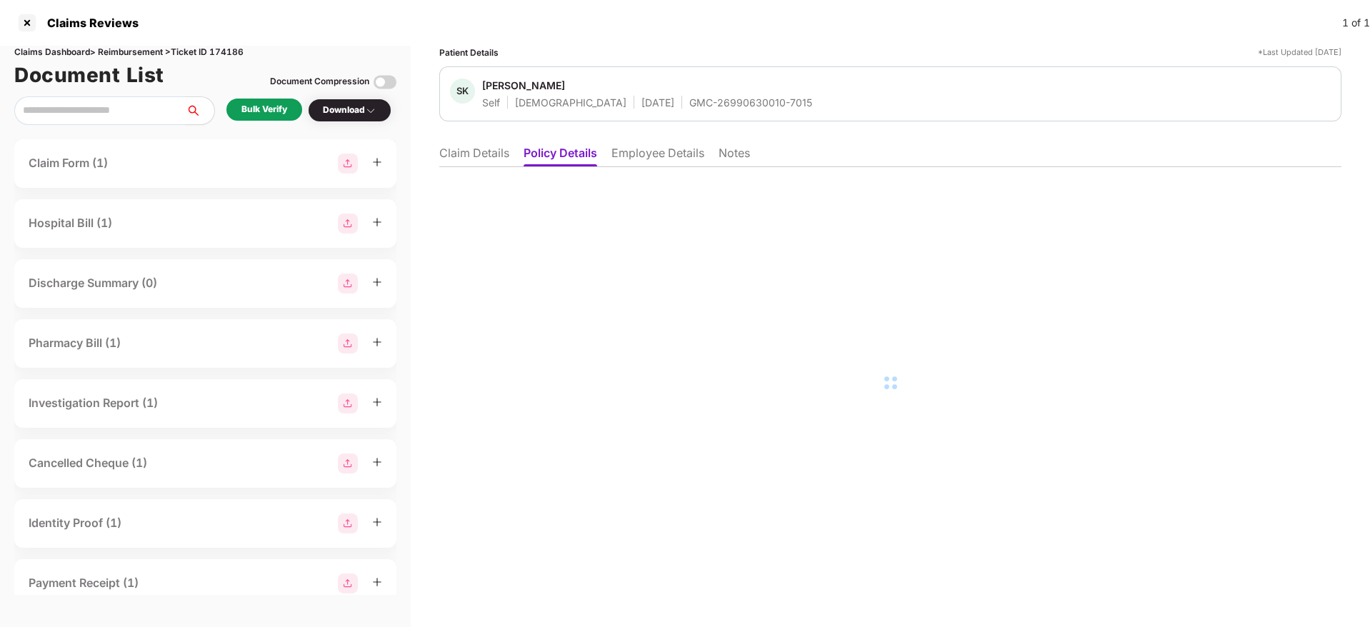
click at [661, 156] on li "Employee Details" at bounding box center [657, 156] width 93 height 21
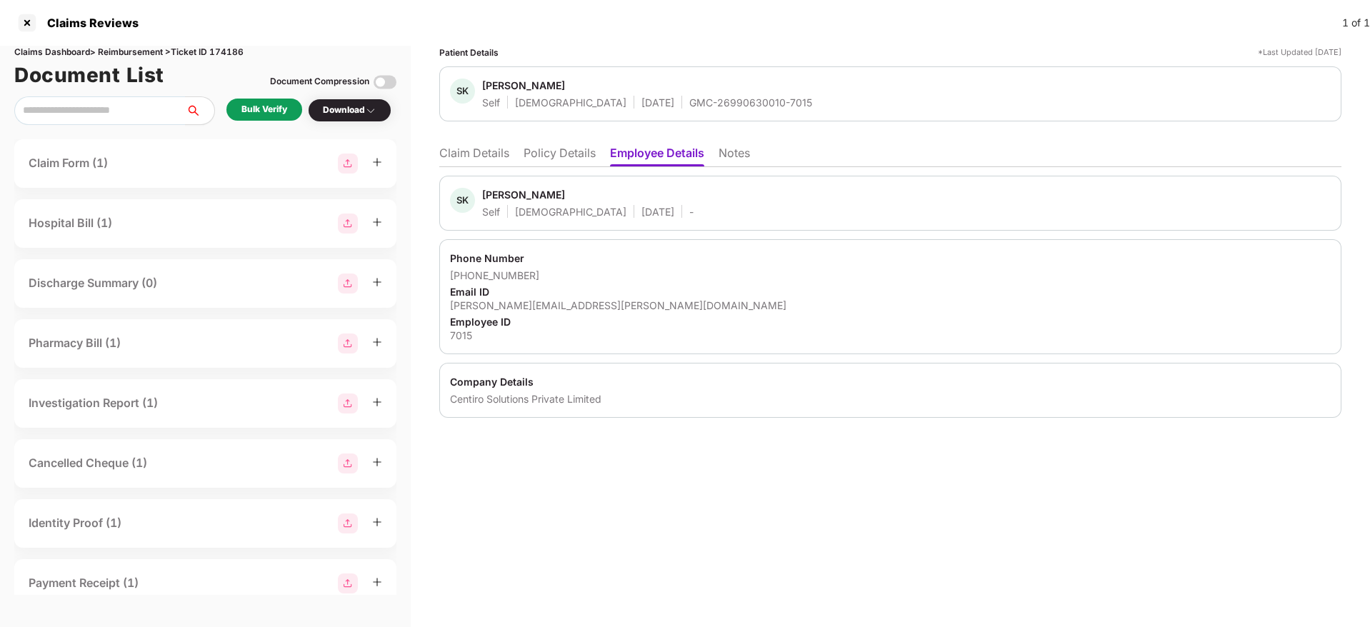
click at [515, 303] on div "sangmesh.kamble@centiro.com" at bounding box center [890, 305] width 881 height 14
copy div "sangmesh.kamble@centiro.com"
click at [453, 157] on li "Claim Details" at bounding box center [474, 156] width 70 height 21
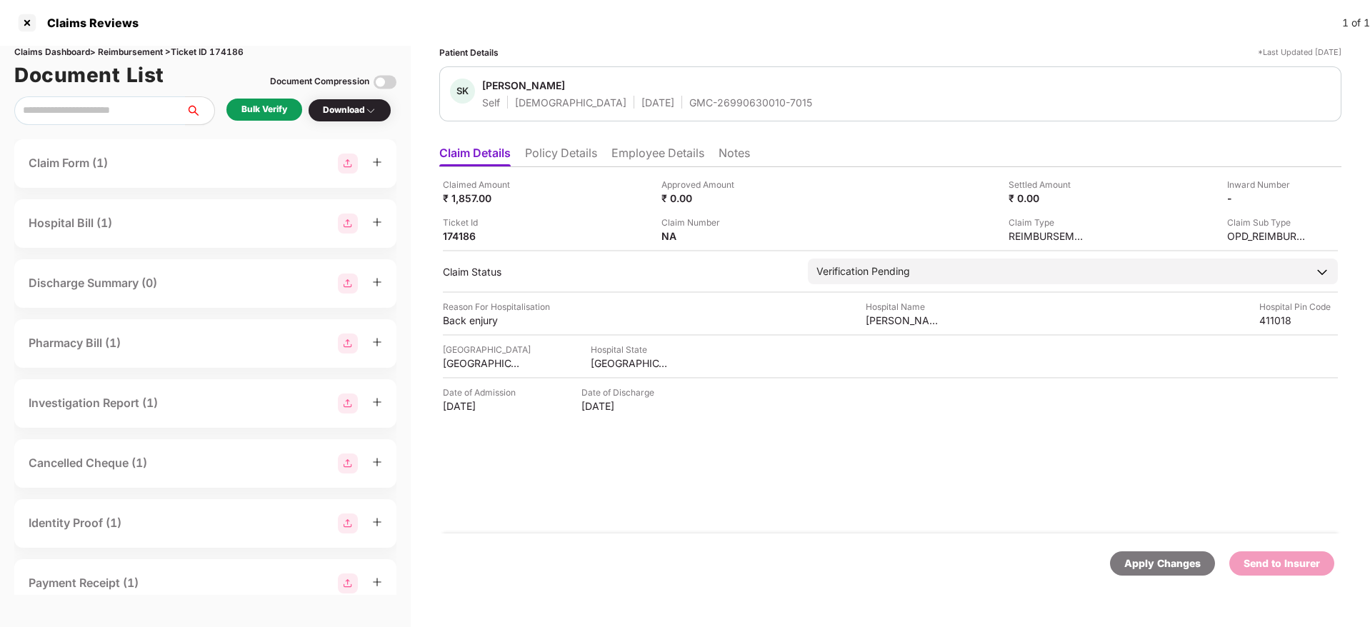
click at [288, 121] on div "Bulk Verify" at bounding box center [264, 111] width 76 height 24
click at [281, 118] on div "Bulk Verify" at bounding box center [264, 110] width 76 height 22
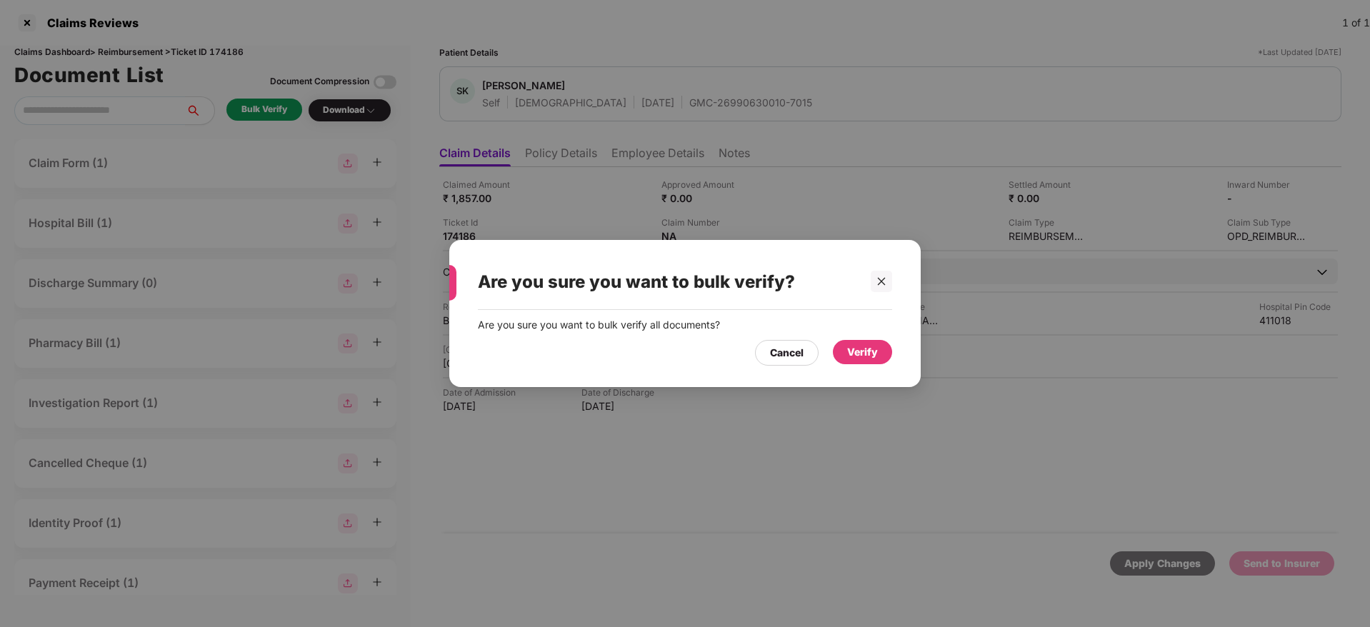
click at [856, 351] on div "Verify" at bounding box center [862, 352] width 31 height 16
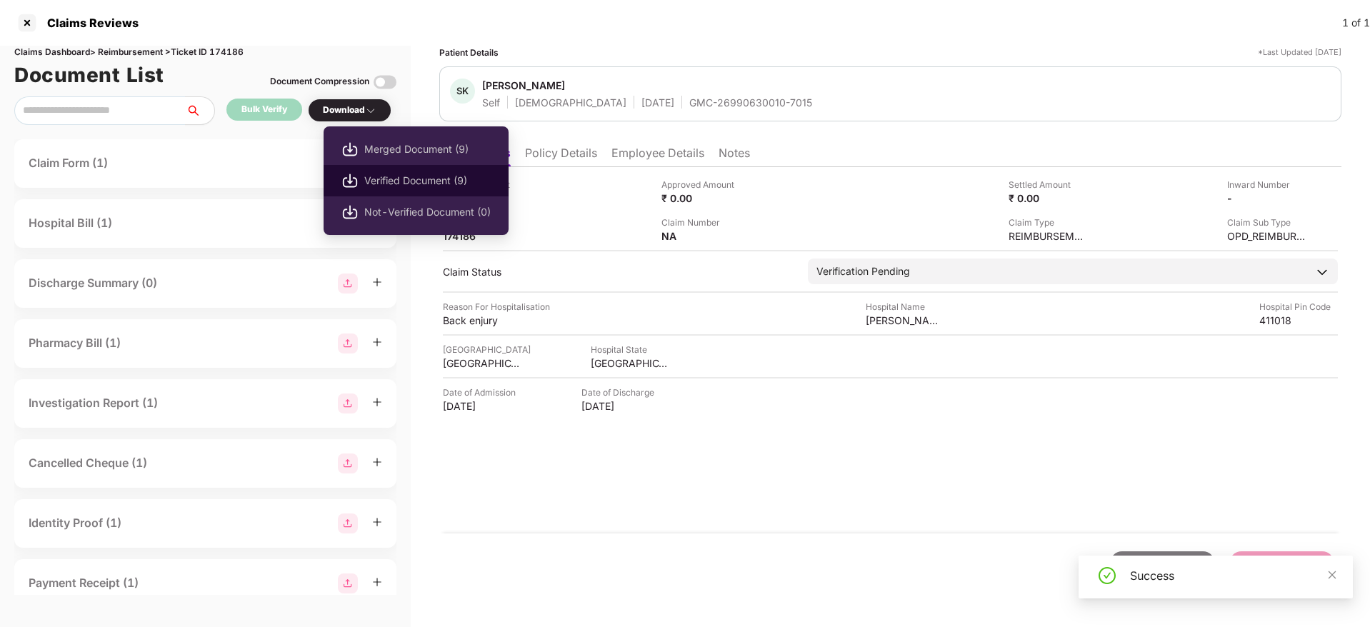
click at [414, 176] on span "Verified Document (9)" at bounding box center [427, 181] width 126 height 16
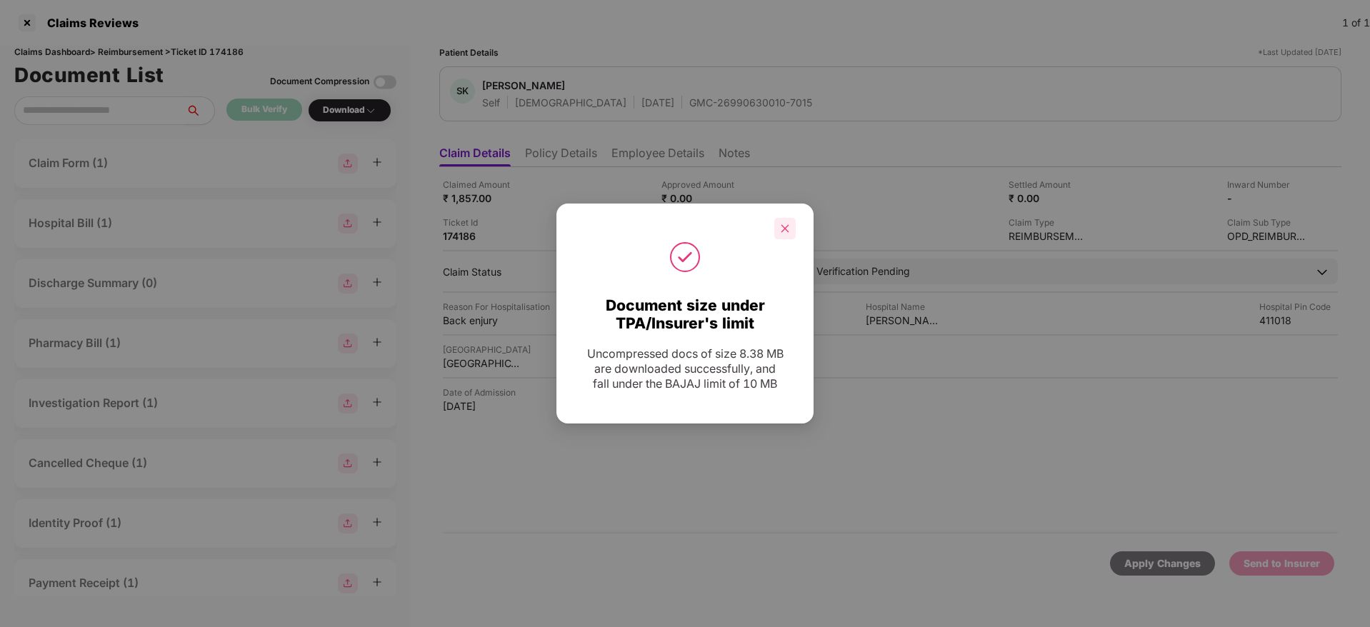
click at [781, 227] on icon "close" at bounding box center [785, 229] width 10 height 10
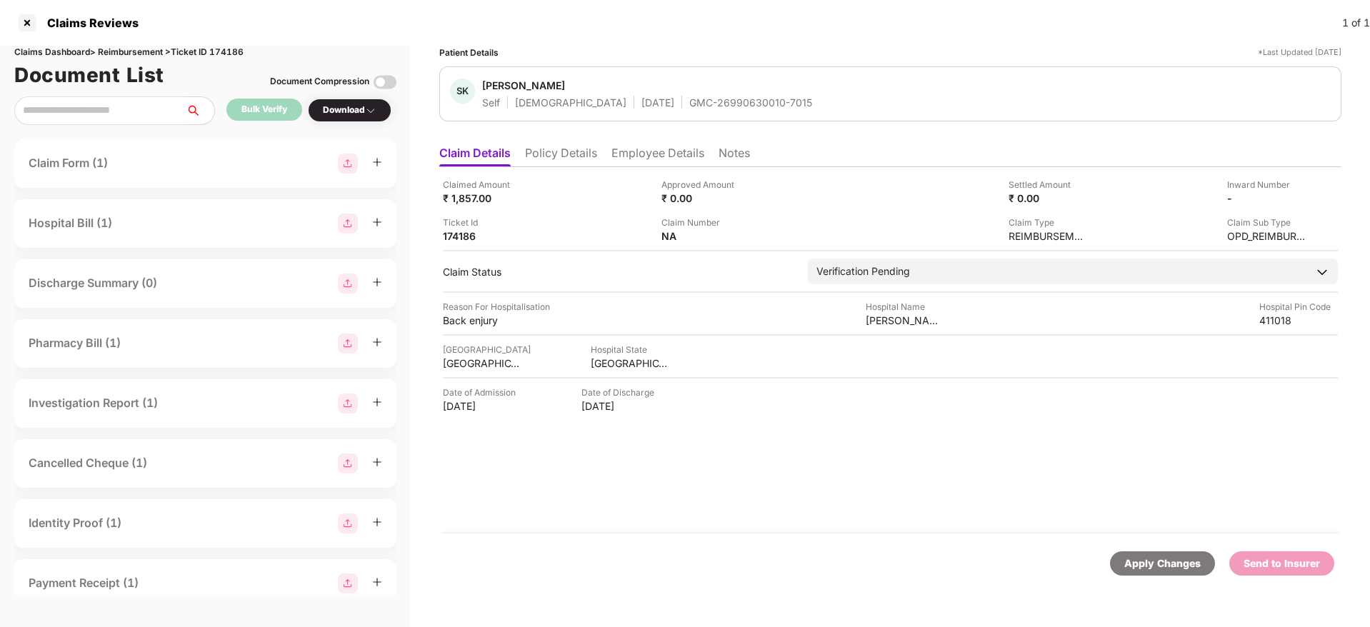
click at [689, 96] on div "GMC-26990630010-7015" at bounding box center [750, 103] width 123 height 14
copy div "GMC-26990630010-7015"
click at [885, 327] on div "Claimed Amount ₹ 1,857.00 Approved Amount ₹ 0.00 Settled Amount ₹ 0.00 Inward N…" at bounding box center [890, 350] width 902 height 366
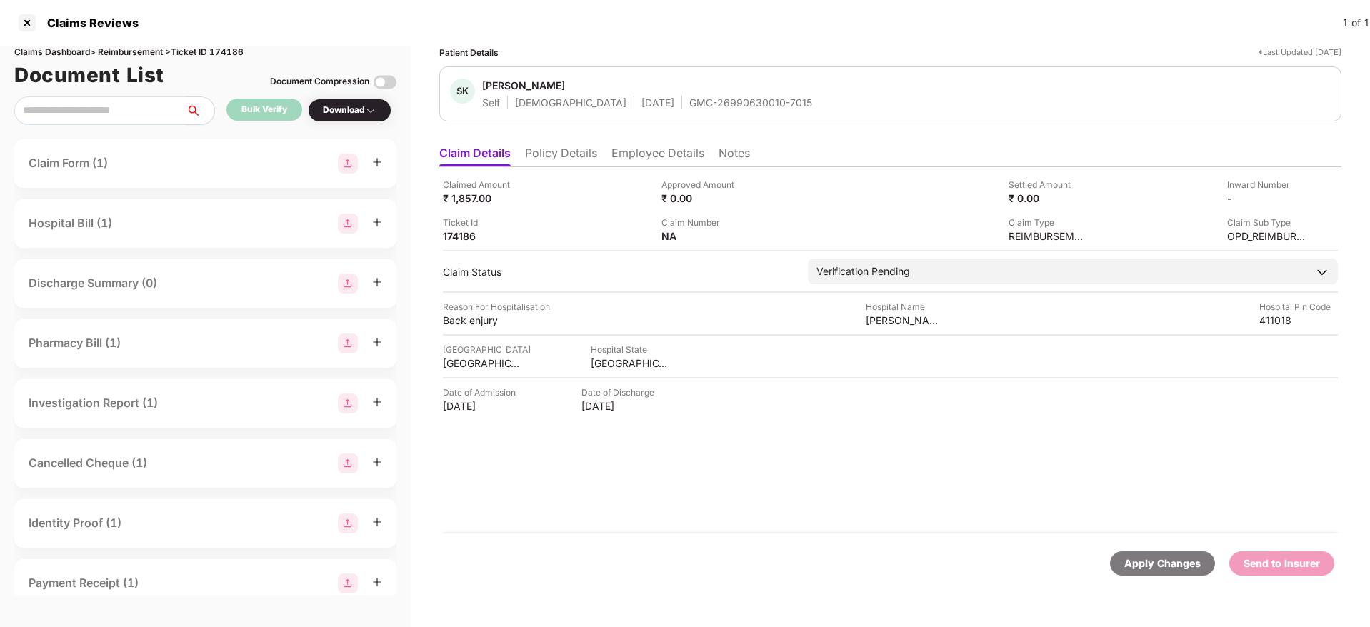
click at [885, 327] on div "Claimed Amount ₹ 1,857.00 Approved Amount ₹ 0.00 Settled Amount ₹ 0.00 Inward N…" at bounding box center [890, 350] width 902 height 366
click at [878, 316] on div "Shree Sai Baba Bone and joint clinic" at bounding box center [905, 320] width 79 height 14
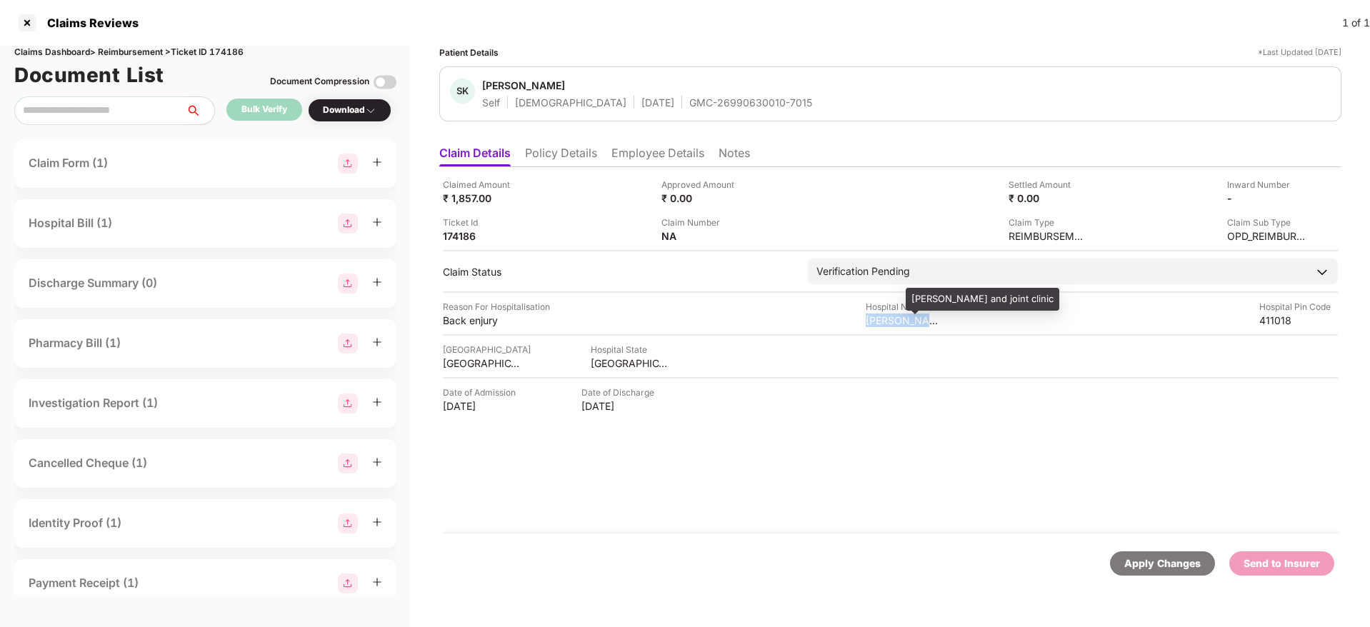
copy div "Shree Sai Baba Bone and joint clinic"
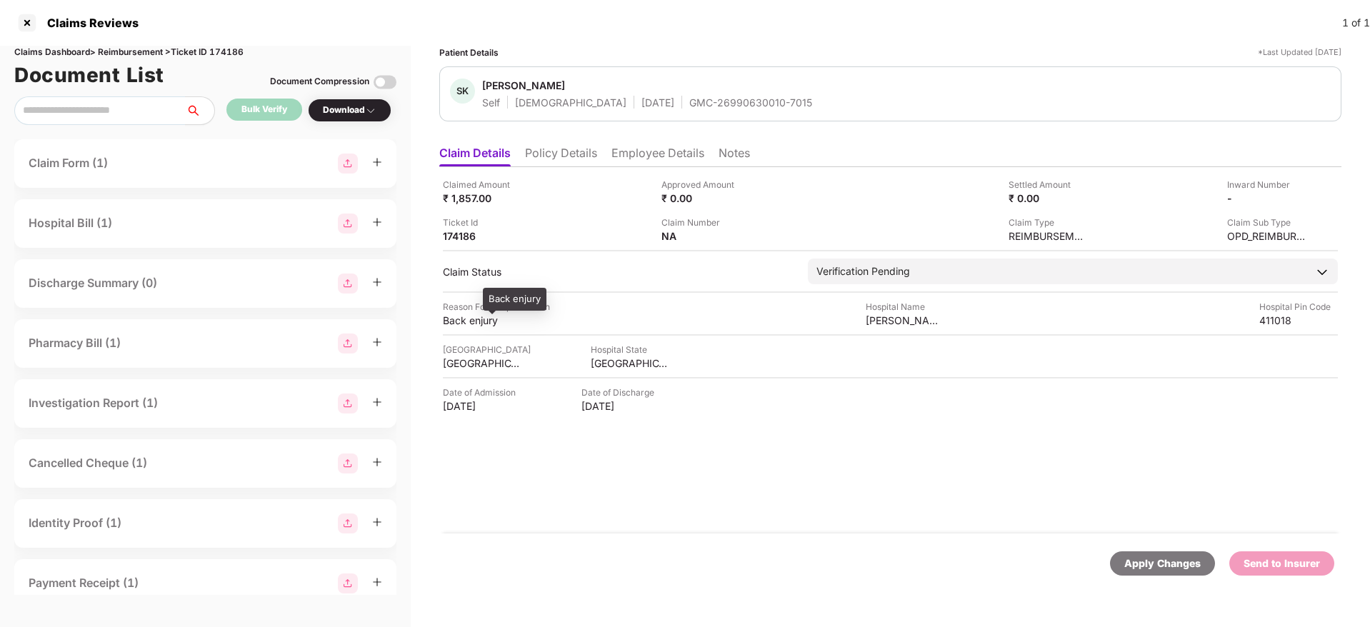
click at [453, 316] on div "Back enjury" at bounding box center [482, 320] width 79 height 14
click at [452, 316] on div "Back enjury" at bounding box center [482, 320] width 79 height 14
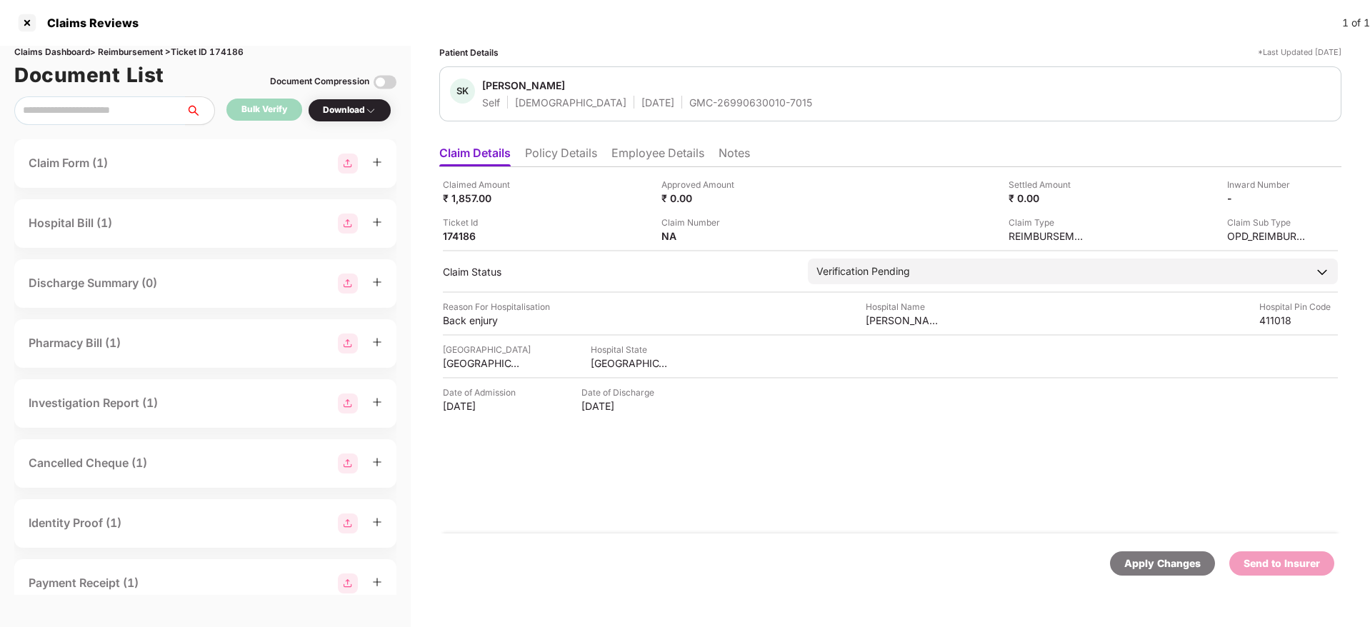
click at [667, 151] on li "Employee Details" at bounding box center [657, 156] width 93 height 21
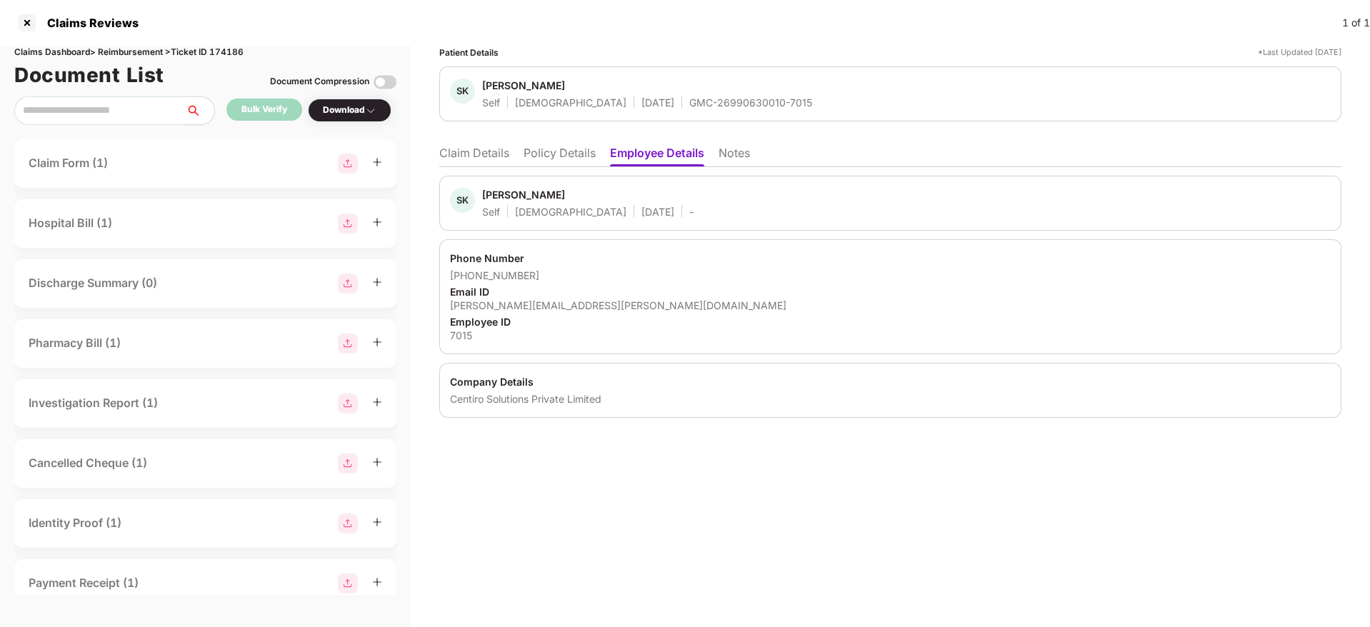
click at [536, 300] on div "sangmesh.kamble@centiro.com" at bounding box center [890, 305] width 881 height 14
copy div "sangmesh.kamble@centiro.com"
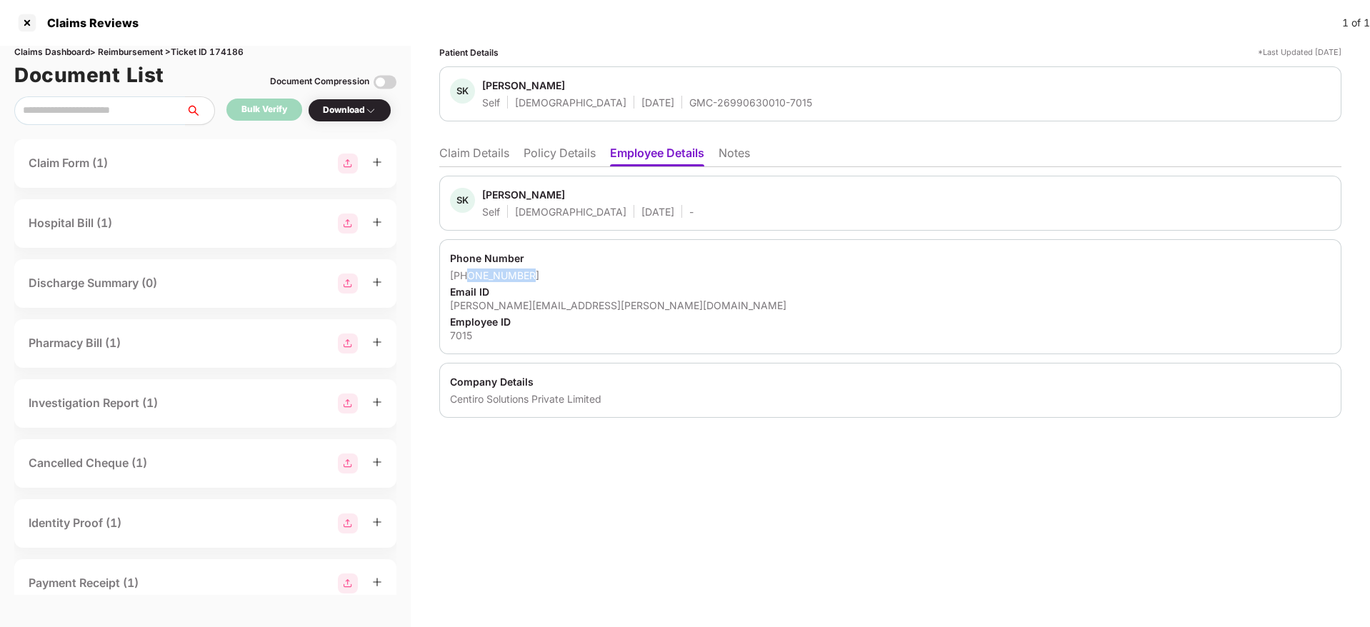
drag, startPoint x: 466, startPoint y: 272, endPoint x: 540, endPoint y: 271, distance: 73.6
click at [540, 271] on div "+918956610857" at bounding box center [890, 276] width 881 height 14
copy div "8956610857"
click at [486, 156] on li "Claim Details" at bounding box center [474, 156] width 70 height 21
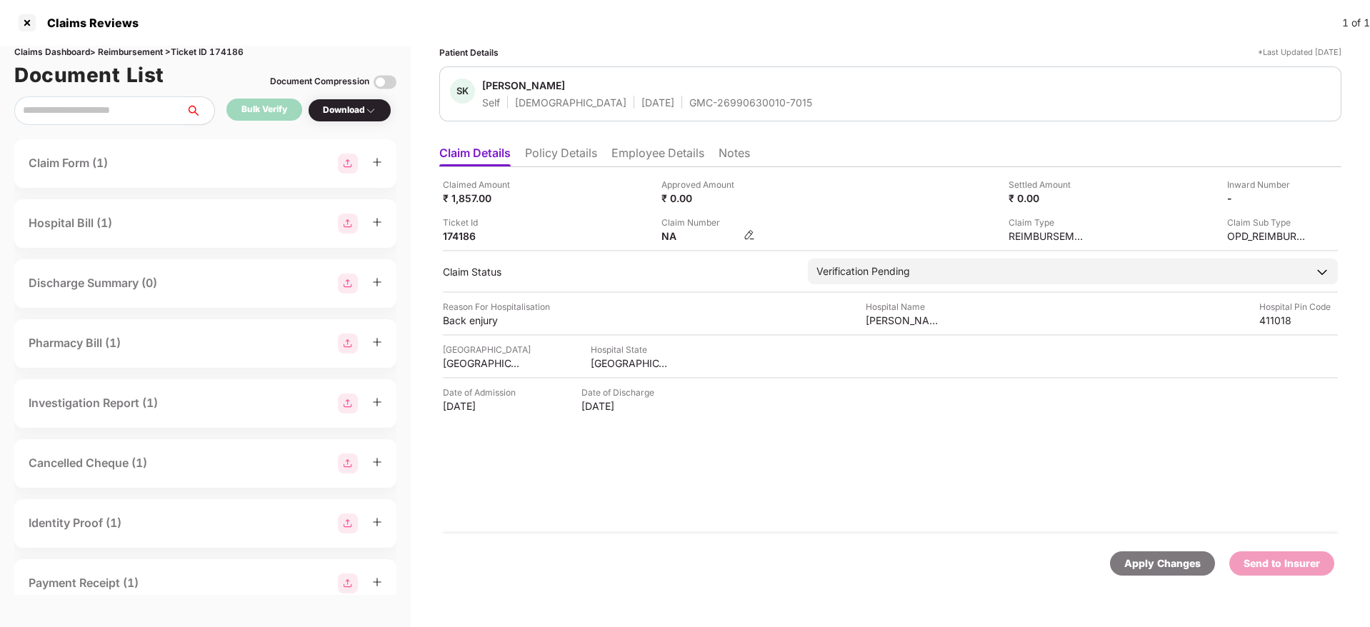
click at [754, 237] on img at bounding box center [748, 234] width 11 height 11
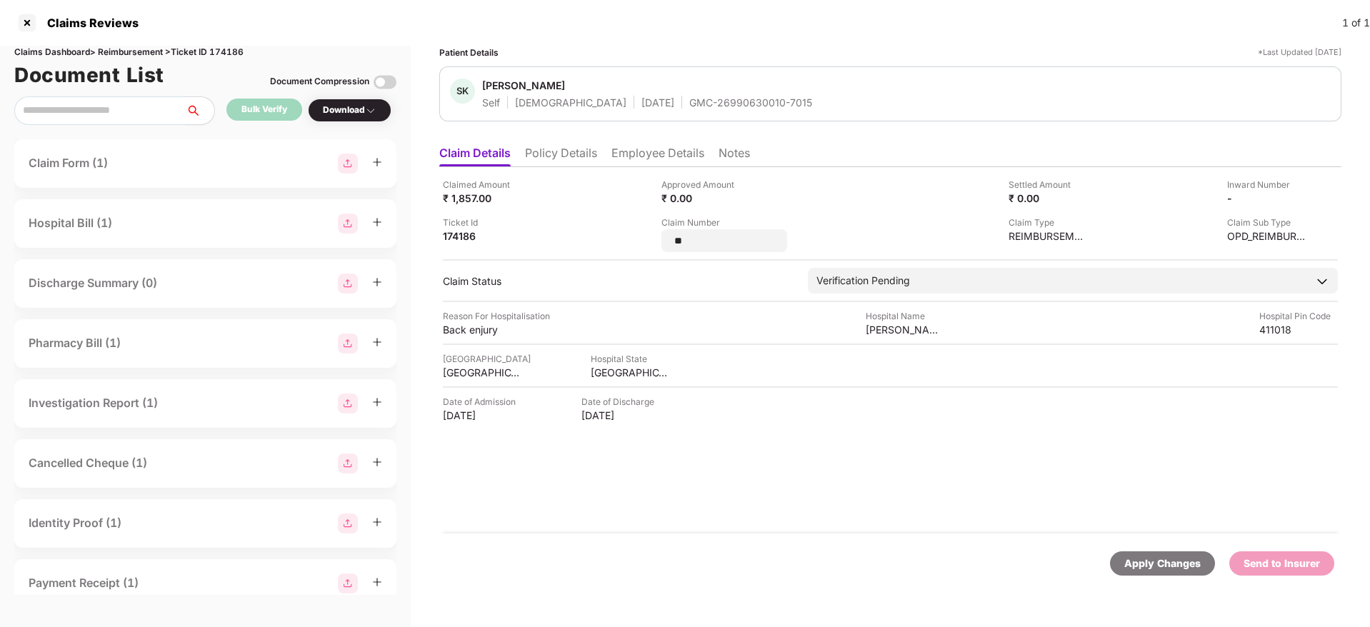
type input "*"
type input "**********"
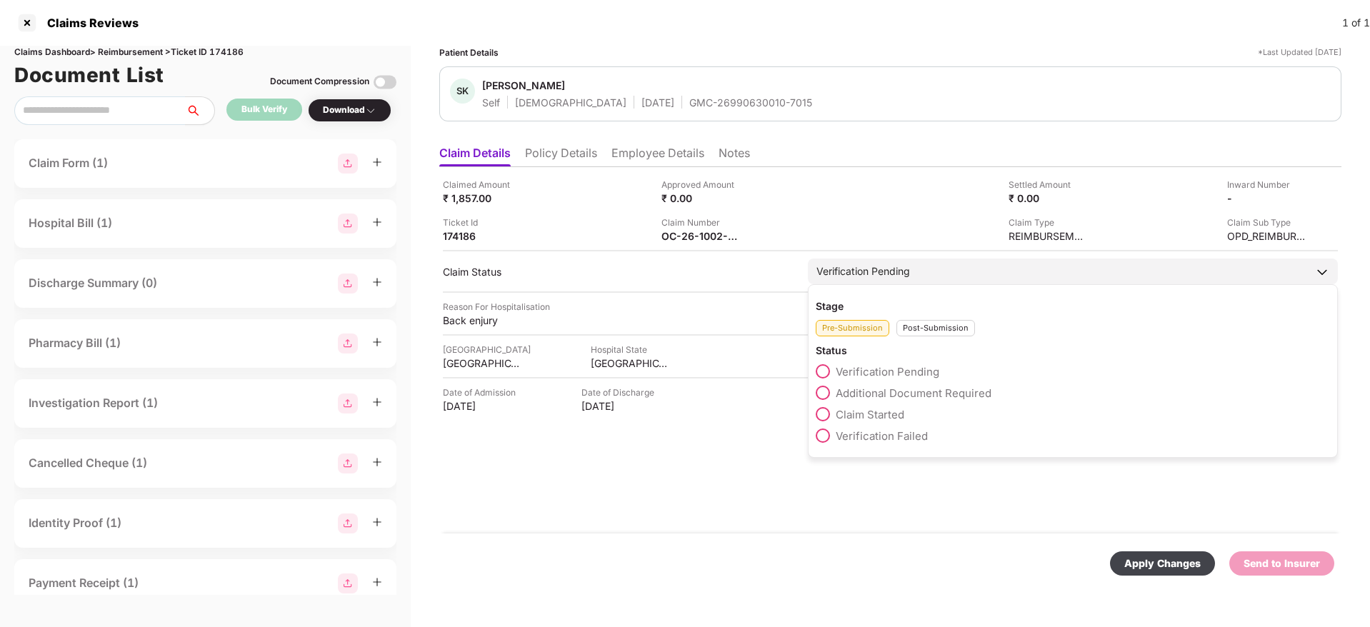
click at [919, 336] on div "Stage Pre-Submission Post-Submission Status Verification Pending Additional Doc…" at bounding box center [1073, 371] width 530 height 174
click at [915, 332] on div "Post-Submission" at bounding box center [935, 328] width 79 height 16
click at [826, 390] on span at bounding box center [823, 393] width 14 height 14
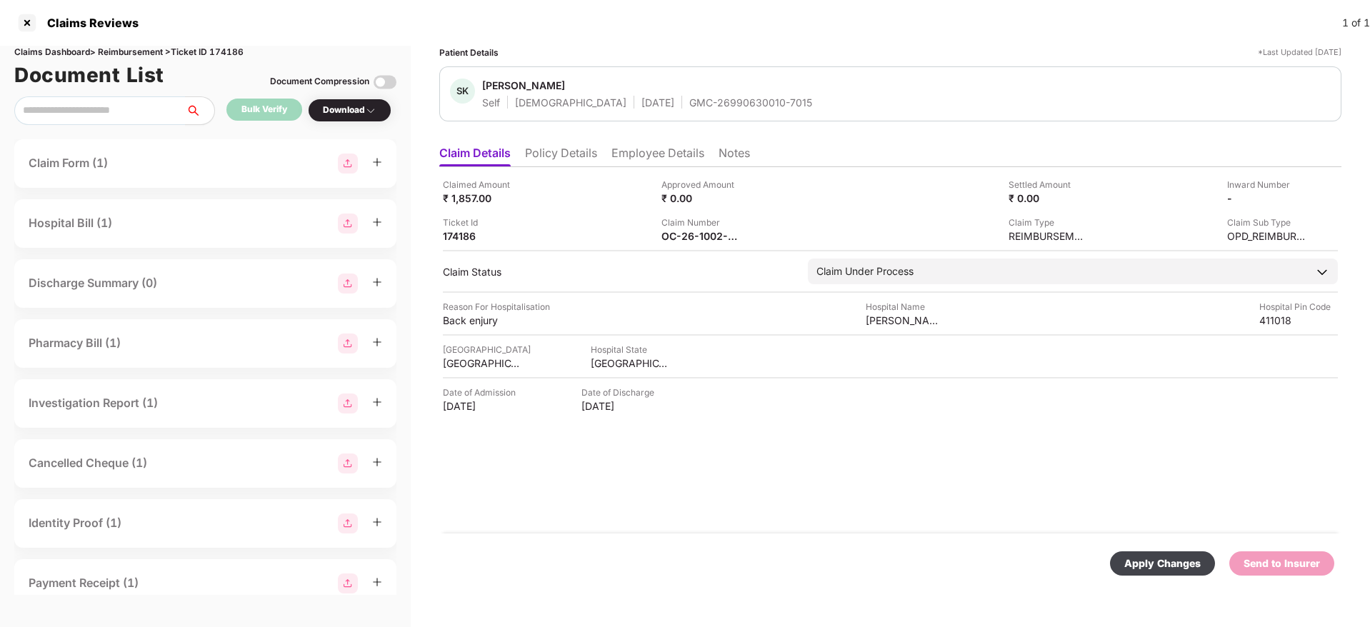
click at [1143, 551] on div "Apply Changes" at bounding box center [1162, 563] width 105 height 24
click at [557, 159] on li "Policy Details" at bounding box center [561, 156] width 72 height 21
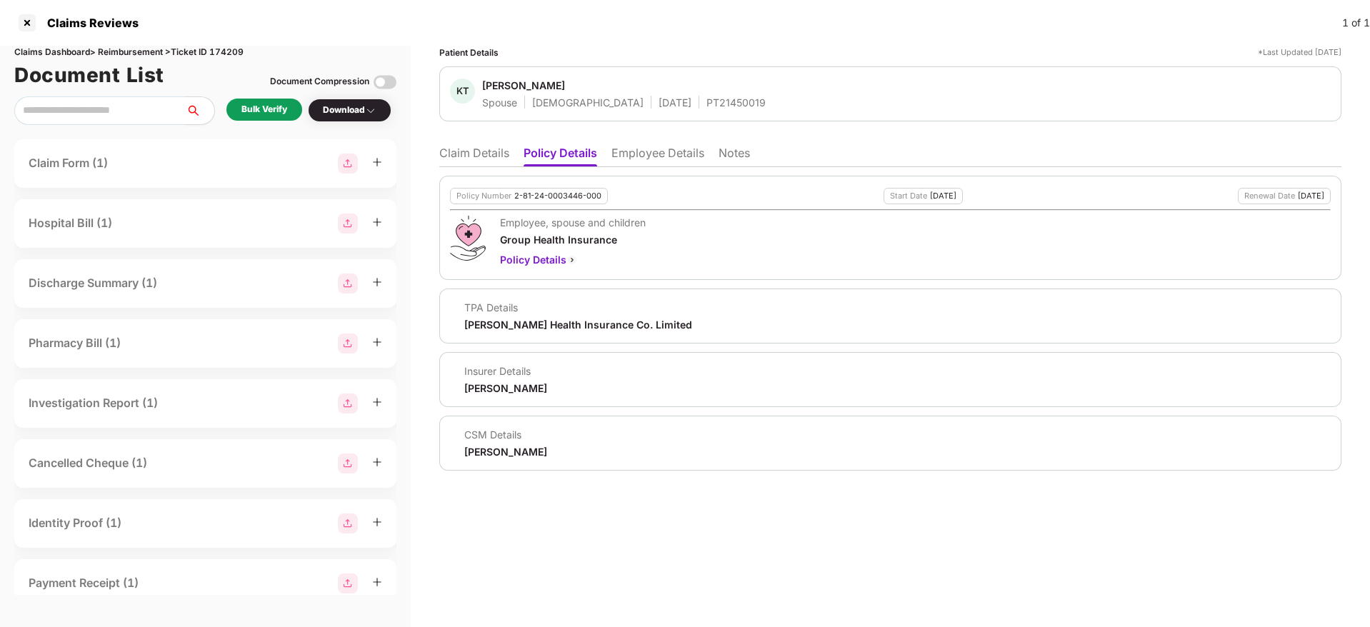
click at [668, 169] on div "Policy Number 2-81-24-0003446-000 Start Date [DATE] Renewal Date [DATE] Employe…" at bounding box center [890, 318] width 902 height 303
click at [657, 153] on li "Employee Details" at bounding box center [657, 156] width 93 height 21
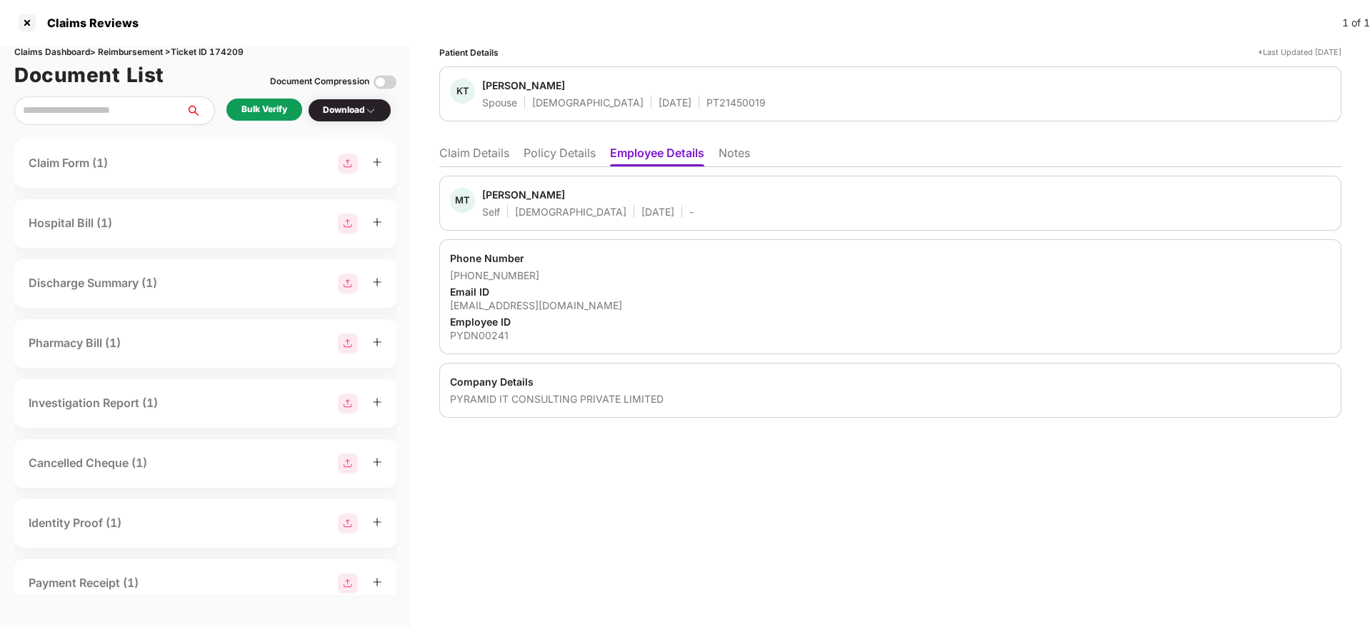
click at [582, 159] on li "Policy Details" at bounding box center [559, 156] width 72 height 21
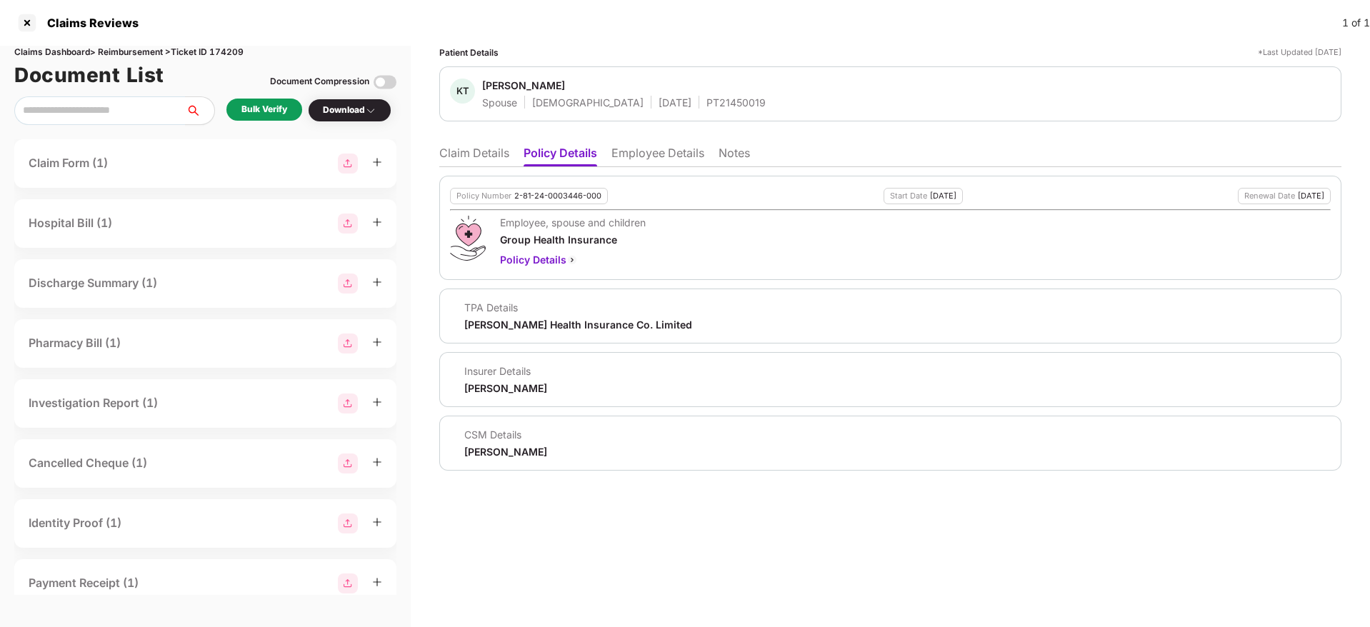
click at [473, 158] on li "Claim Details" at bounding box center [474, 156] width 70 height 21
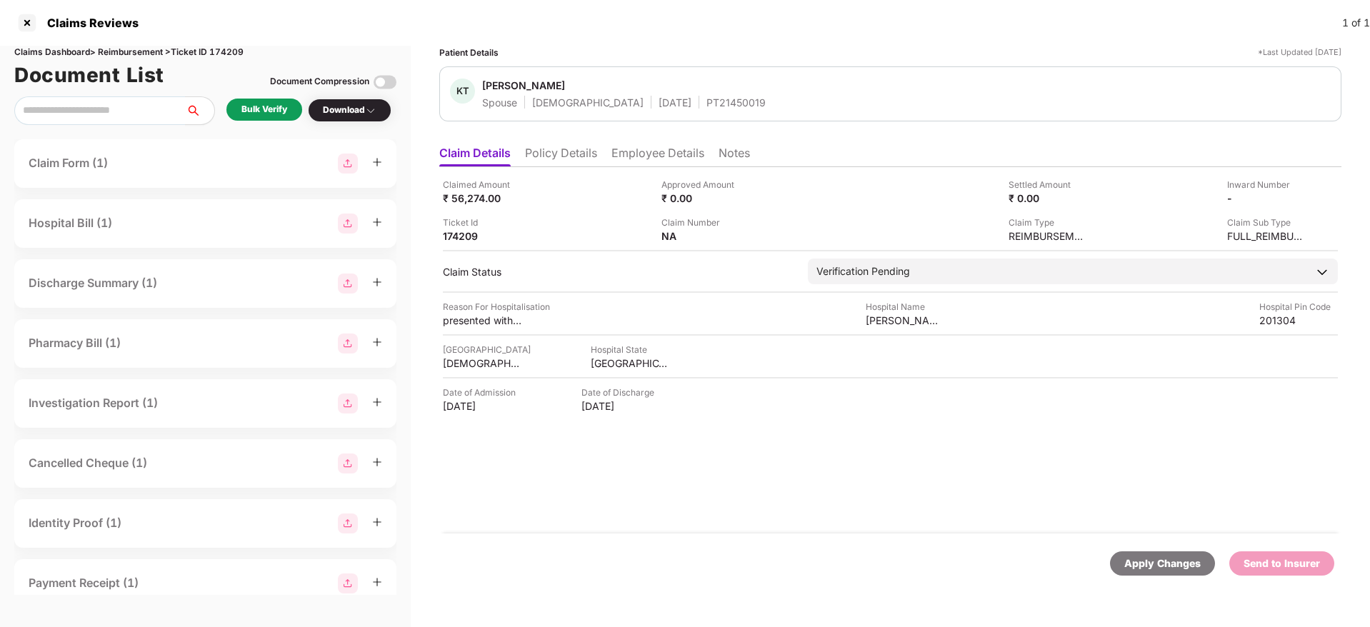
click at [265, 96] on div "Bulk Verify Download" at bounding box center [205, 110] width 382 height 29
click at [266, 105] on div "Bulk Verify" at bounding box center [264, 110] width 46 height 14
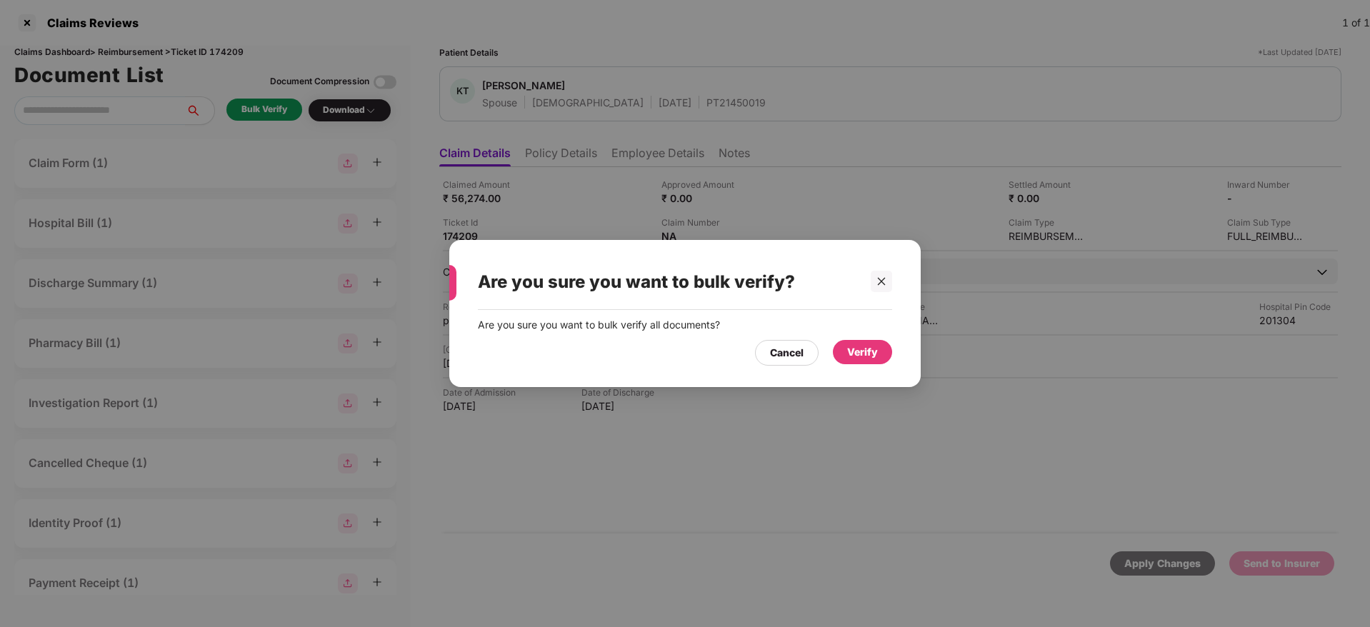
click at [880, 358] on div "Verify" at bounding box center [862, 352] width 59 height 24
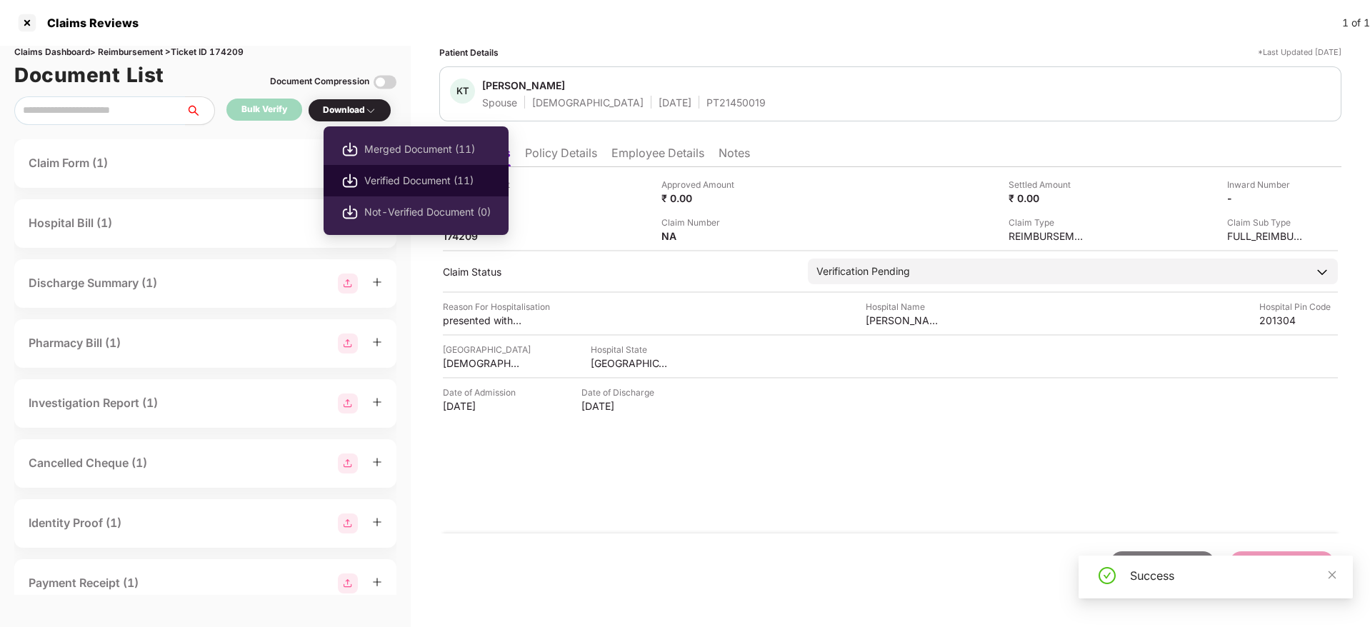
click at [418, 181] on span "Verified Document (11)" at bounding box center [427, 181] width 126 height 16
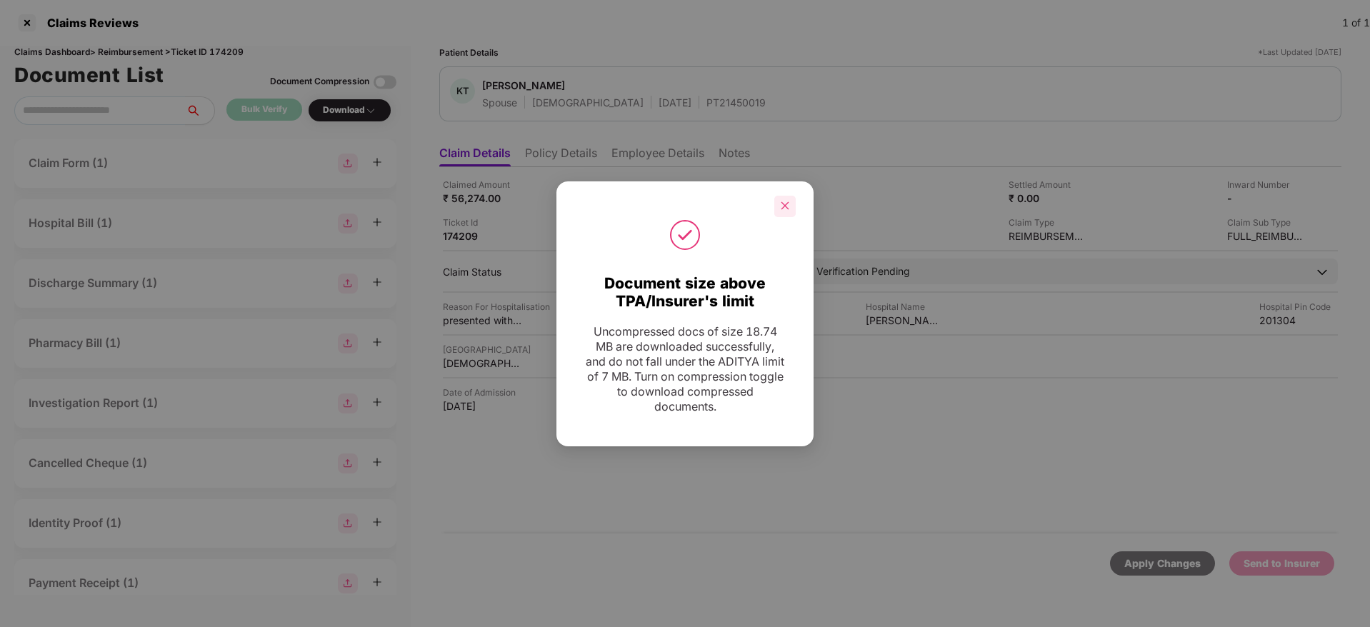
click at [783, 206] on icon "close" at bounding box center [785, 206] width 10 height 10
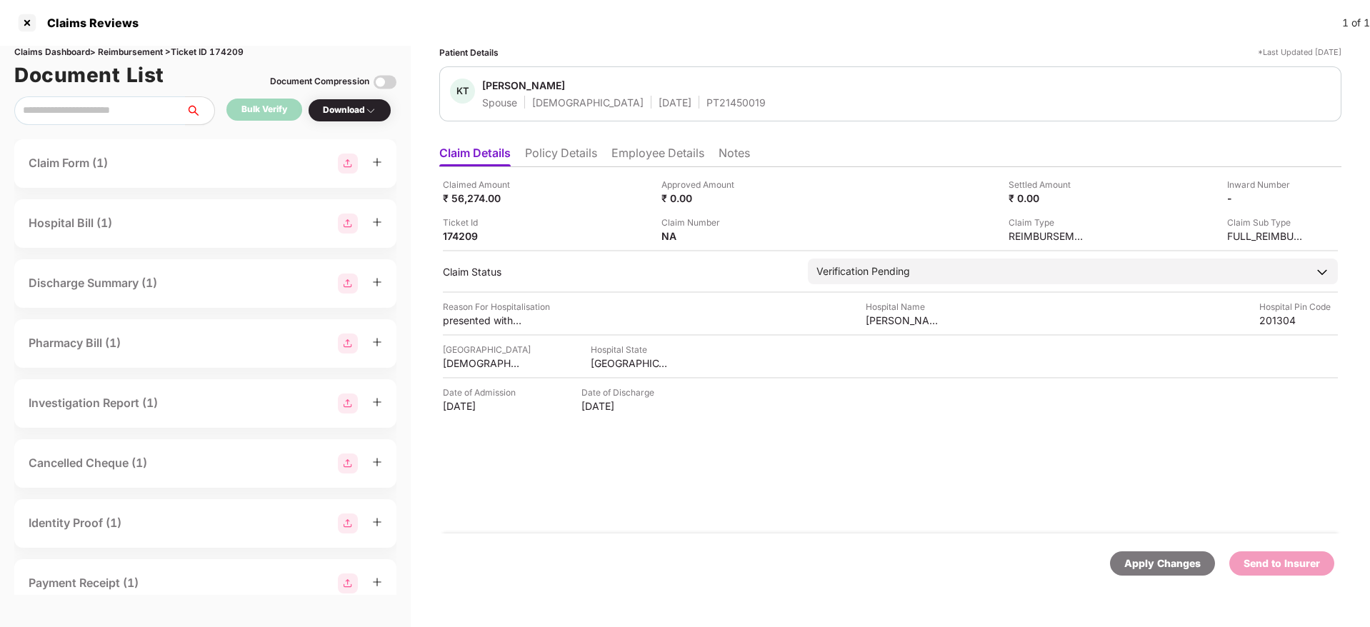
click at [659, 154] on li "Employee Details" at bounding box center [657, 156] width 93 height 21
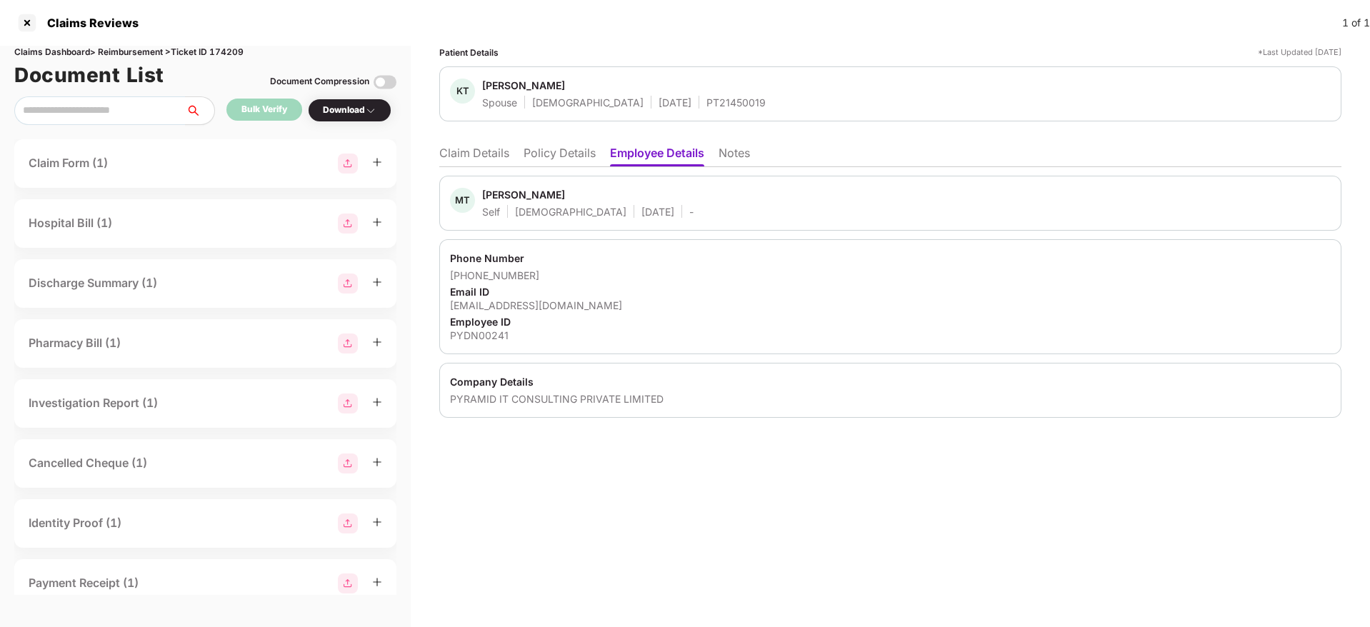
click at [471, 338] on div "PYDN00241" at bounding box center [890, 335] width 881 height 14
copy div "PYDN00241"
click at [487, 156] on li "Claim Details" at bounding box center [474, 156] width 70 height 21
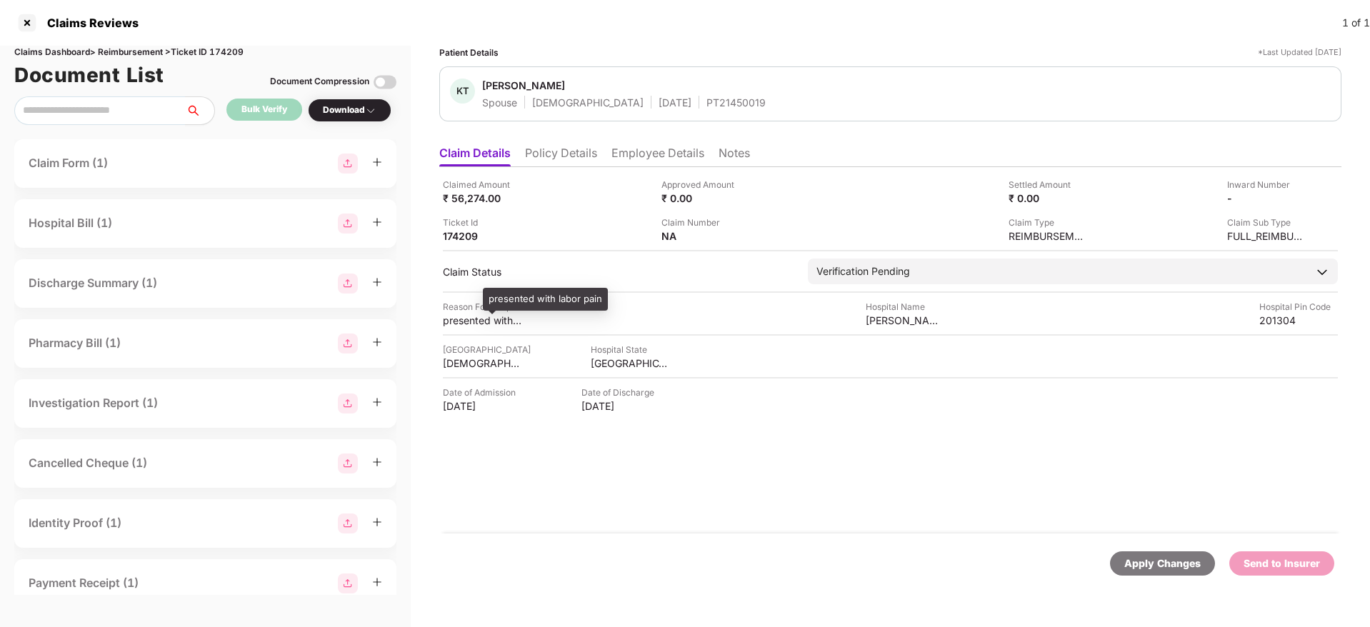
click at [470, 318] on div "presented with labor pain" at bounding box center [482, 320] width 79 height 14
copy div "presented"
click at [461, 318] on div "presented with labor pain" at bounding box center [482, 320] width 79 height 14
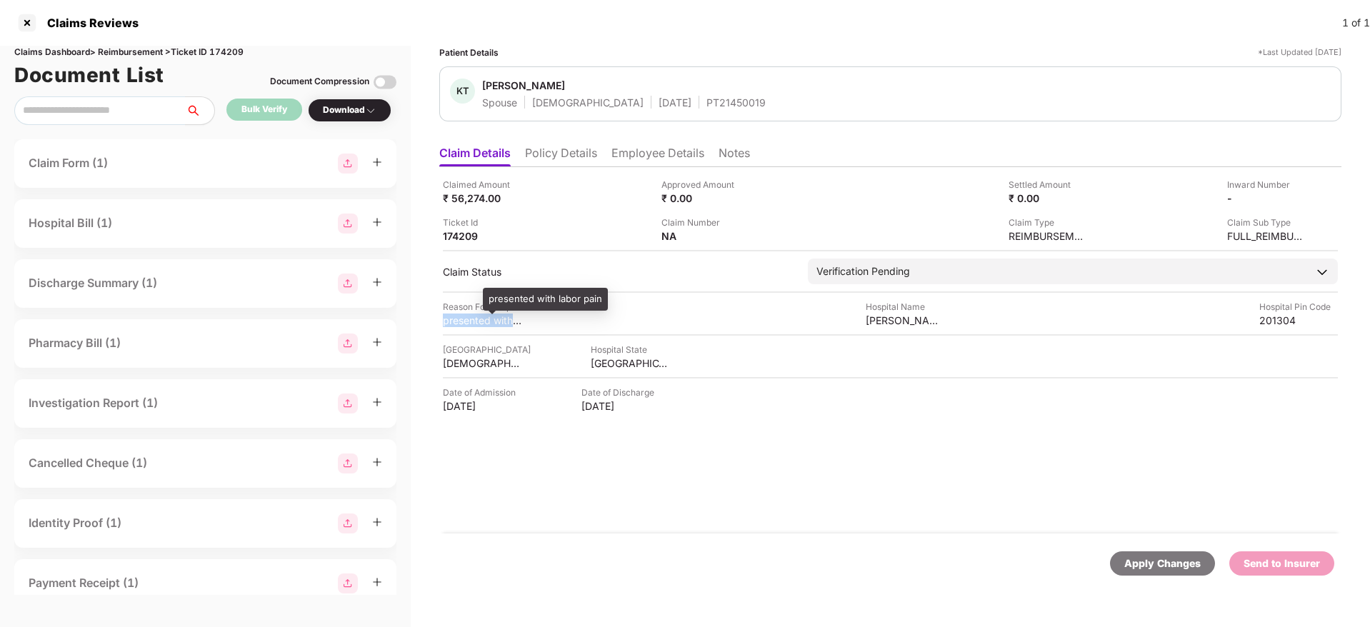
click at [461, 318] on div "presented with labor pain" at bounding box center [482, 320] width 79 height 14
click at [677, 149] on li "Employee Details" at bounding box center [657, 156] width 93 height 21
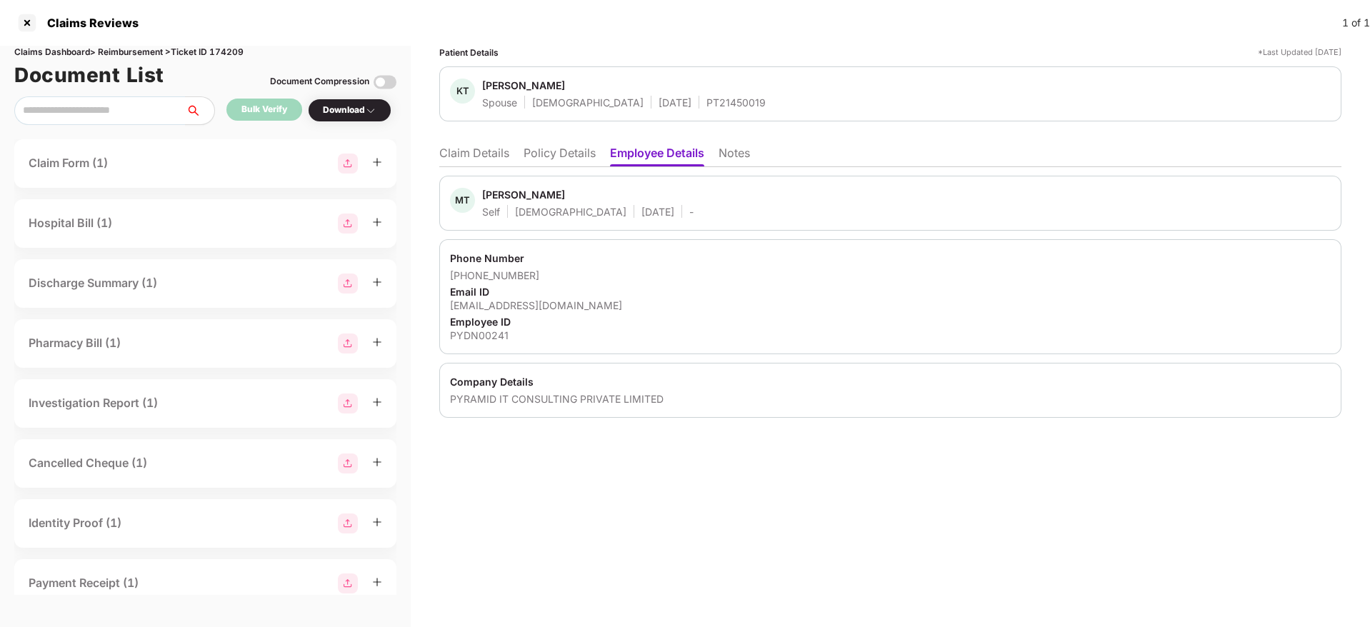
click at [521, 306] on div "mohit.tyagi@pyramidconsultinginc.com" at bounding box center [890, 305] width 881 height 14
copy div "mohit.tyagi@pyramidconsultinginc.com"
click at [481, 159] on li "Claim Details" at bounding box center [474, 156] width 70 height 21
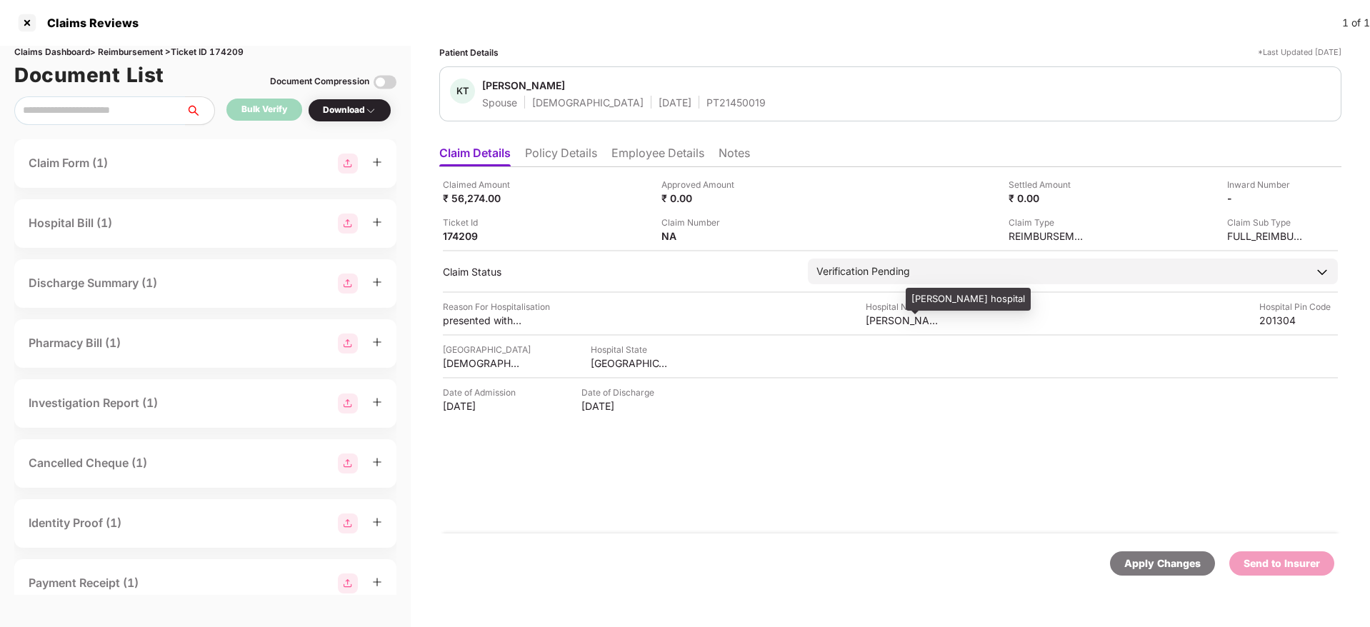
click at [895, 318] on div "priyadarshi hospital" at bounding box center [905, 320] width 79 height 14
copy div "priyadarshi hospital"
click at [750, 331] on div "Claimed Amount ₹ 56,274.00 Approved Amount ₹ 0.00 Settled Amount ₹ 0.00 Inward …" at bounding box center [890, 350] width 902 height 366
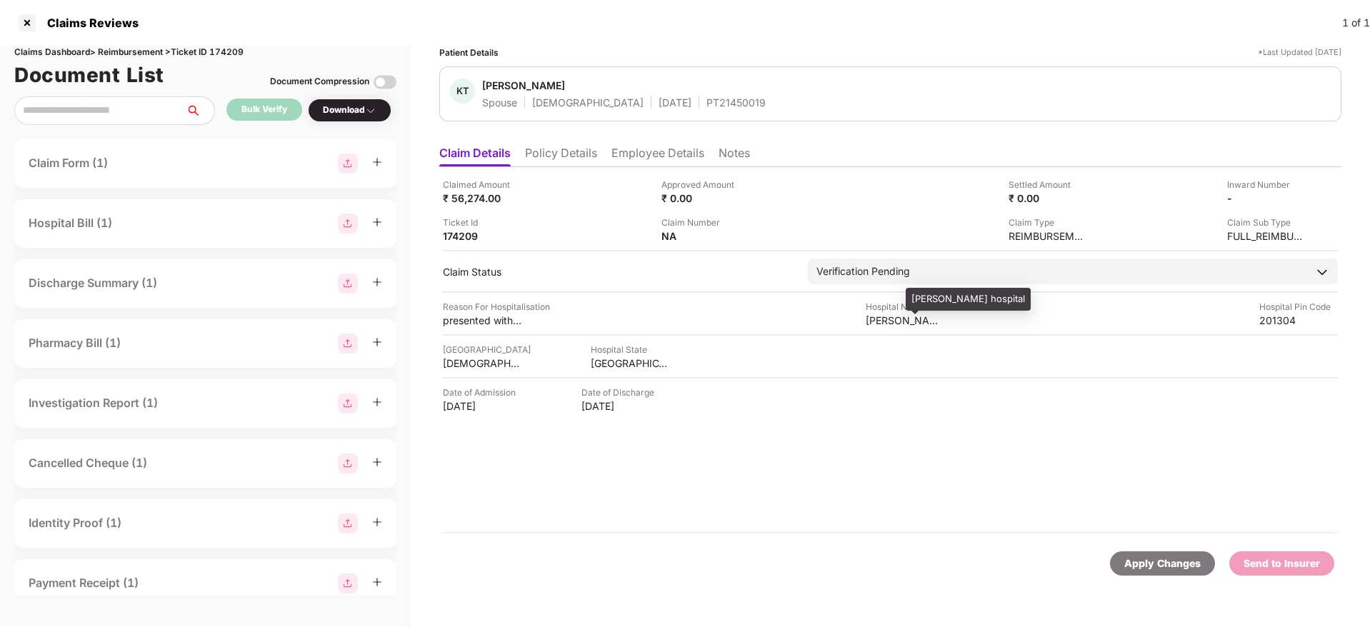
click at [891, 323] on div "priyadarshi hospital" at bounding box center [905, 320] width 79 height 14
copy div "priyadarshi hospital"
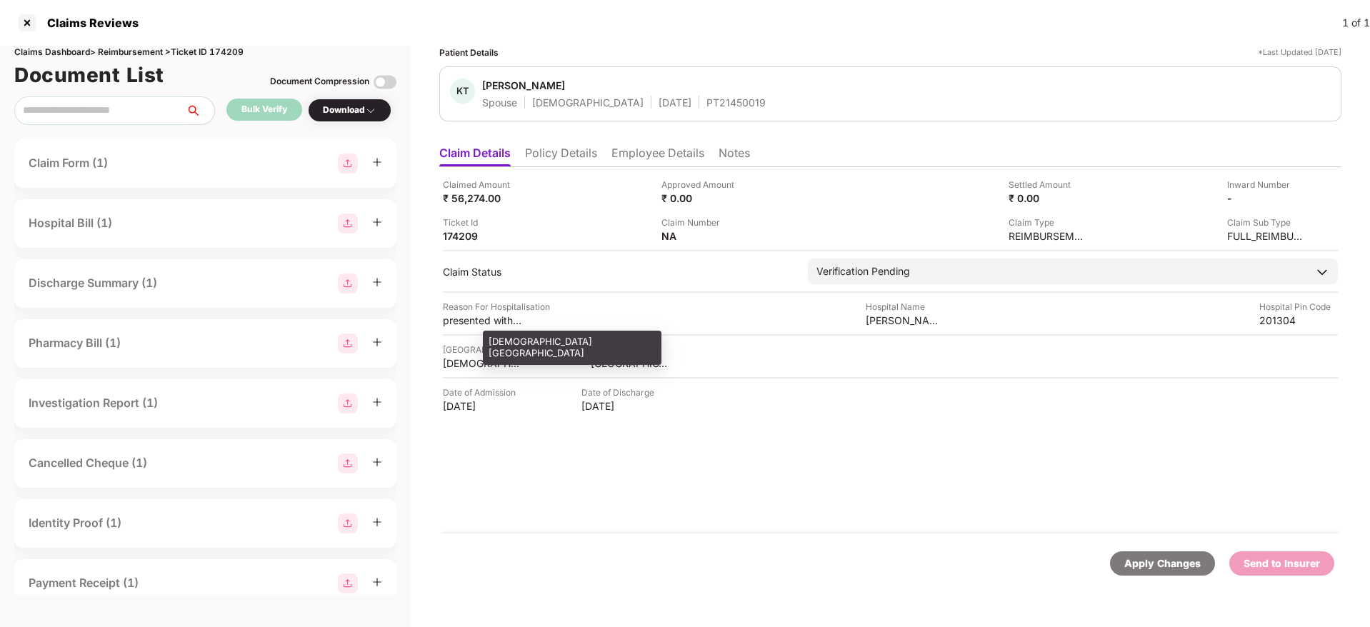
click at [460, 362] on div "GAUTAM BUDDHA NAGAR" at bounding box center [482, 363] width 79 height 14
copy div "GAUTAM BUDDHA NAGAR"
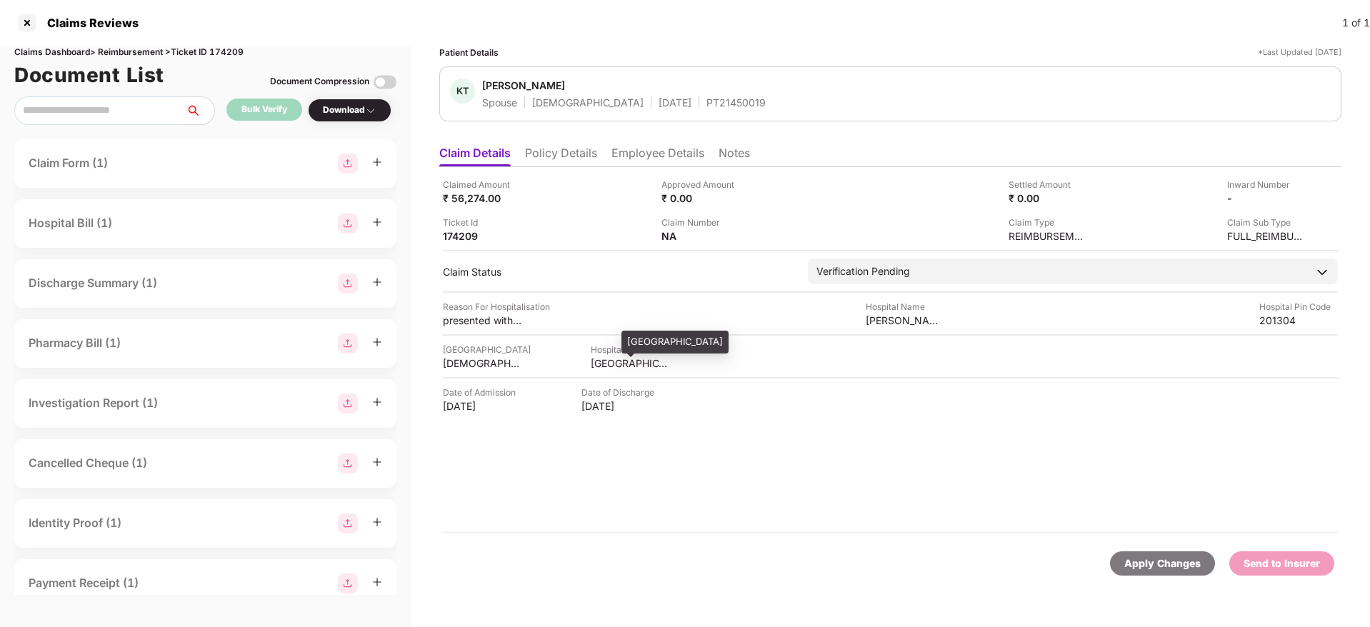
click at [601, 358] on div "UTTAR PRADESH" at bounding box center [630, 363] width 79 height 14
copy div "UTTAR PRADESH"
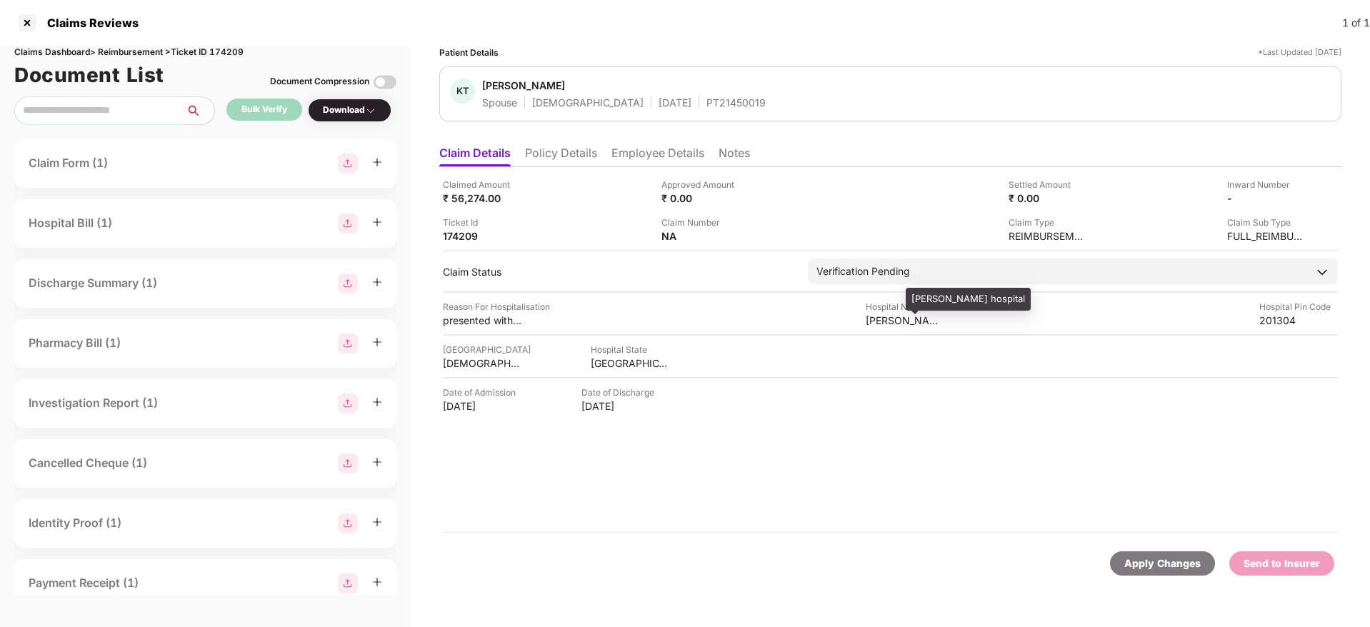
click at [894, 318] on div "priyadarshi hospital" at bounding box center [905, 320] width 79 height 14
copy div "priyadarshi hospital"
click at [746, 236] on img at bounding box center [748, 234] width 11 height 11
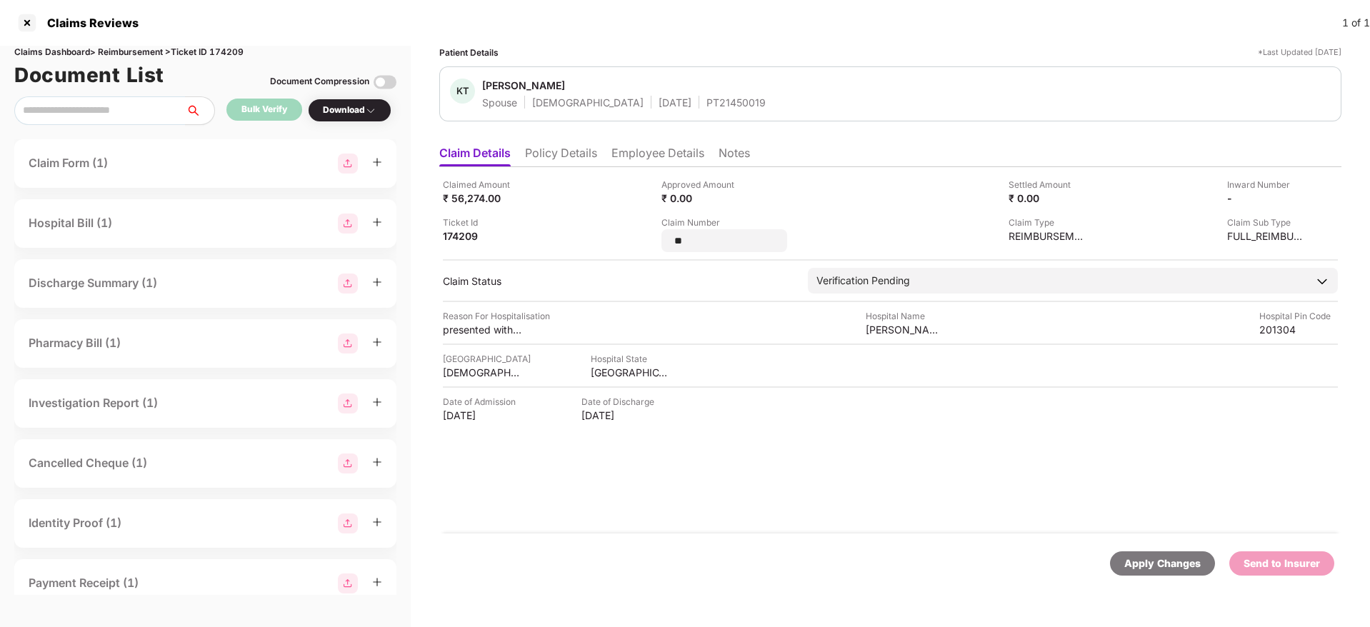
type input "*"
type input "**********"
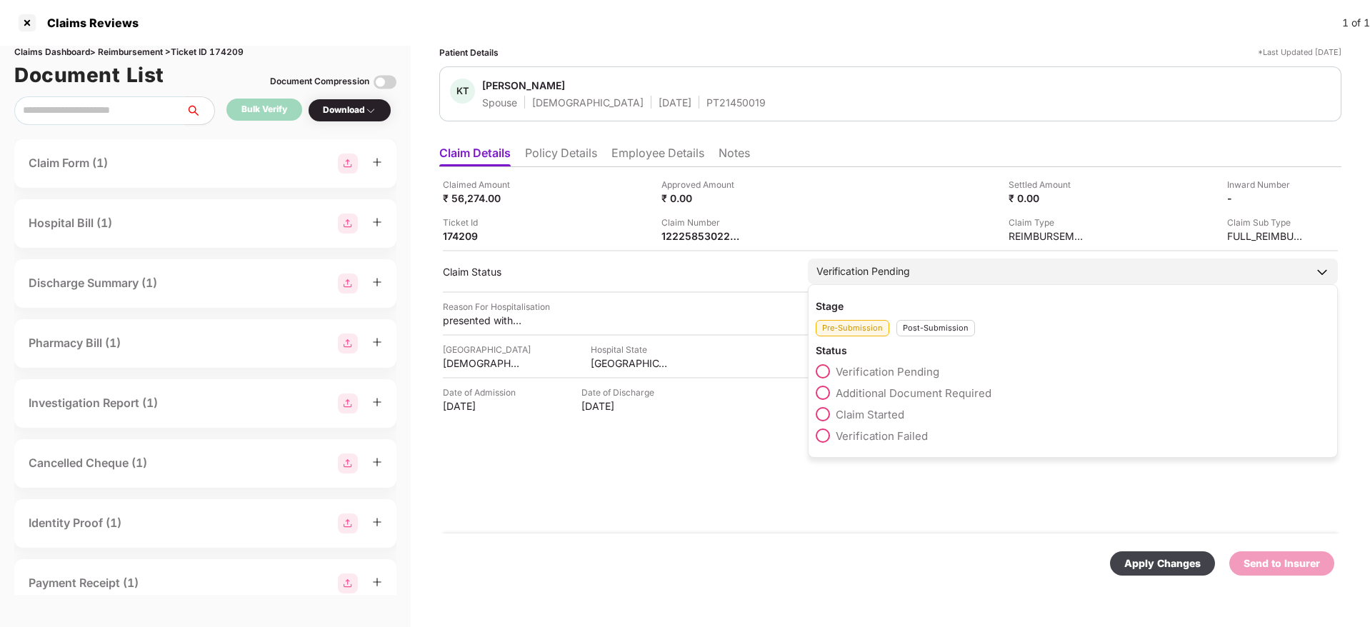
click at [935, 341] on div "Stage Pre-Submission Post-Submission Status Verification Pending Additional Doc…" at bounding box center [1073, 371] width 530 height 174
click at [923, 331] on div "Post-Submission" at bounding box center [935, 328] width 79 height 16
click at [824, 391] on span at bounding box center [823, 393] width 14 height 14
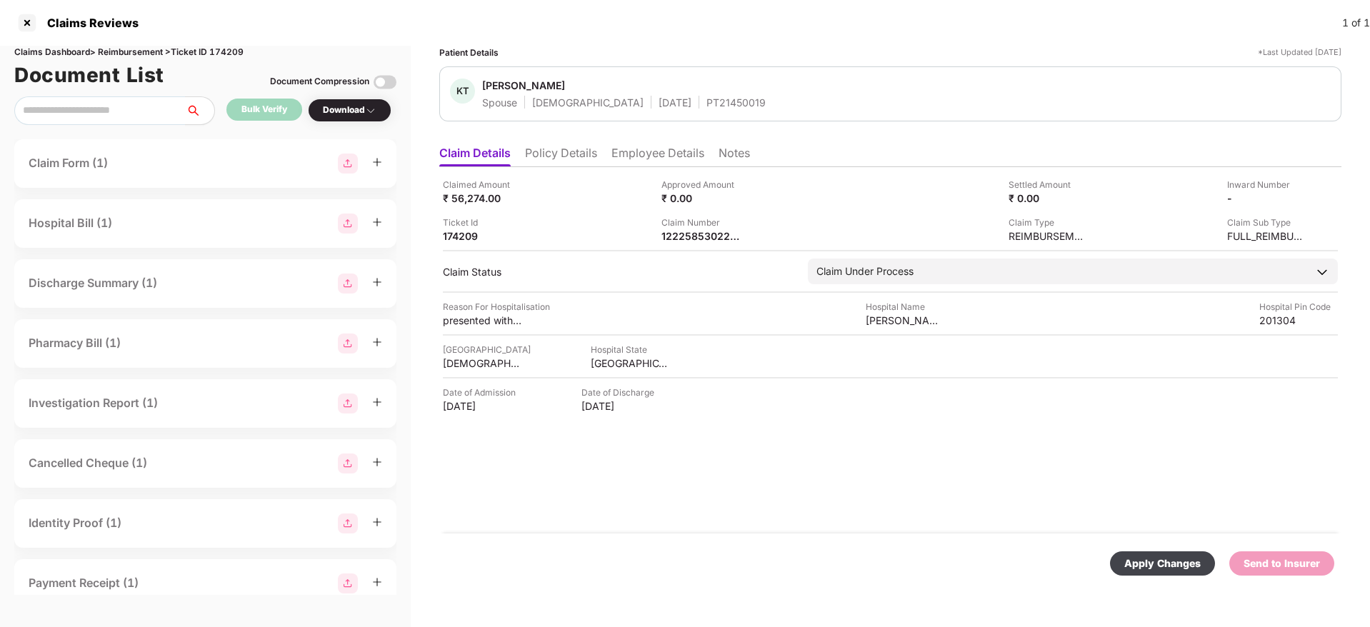
click at [1162, 556] on div "Apply Changes" at bounding box center [1162, 564] width 76 height 16
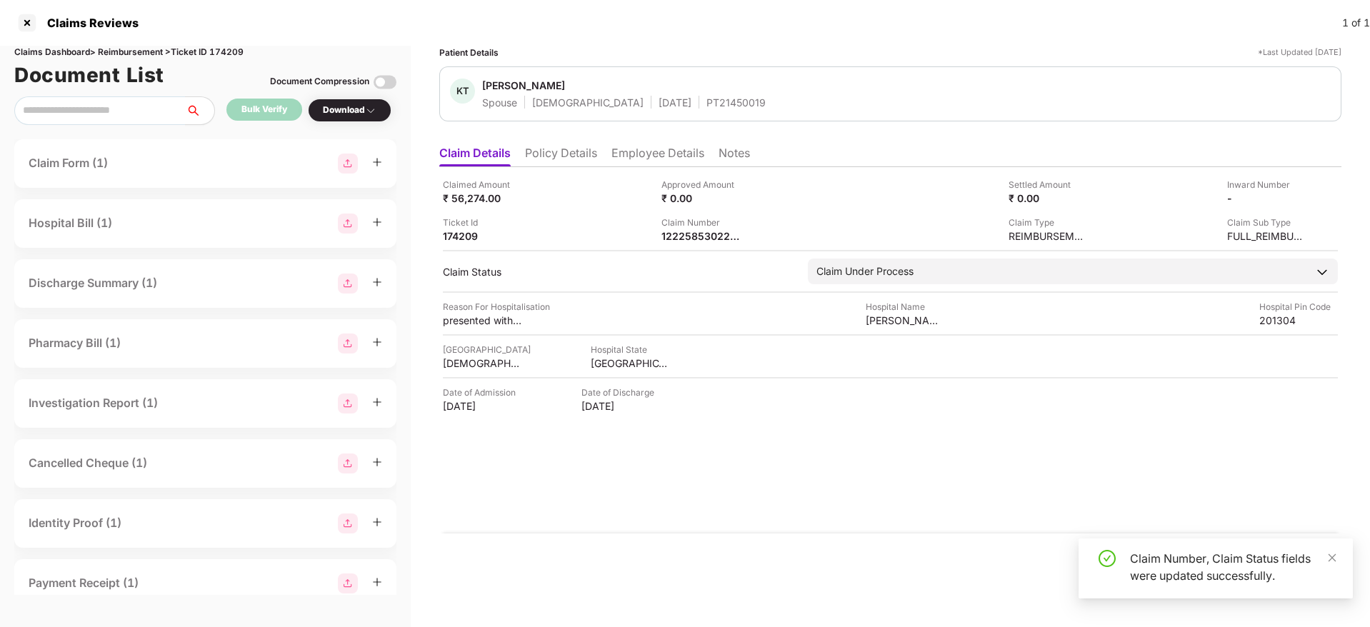
click at [551, 146] on li "Policy Details" at bounding box center [561, 156] width 72 height 21
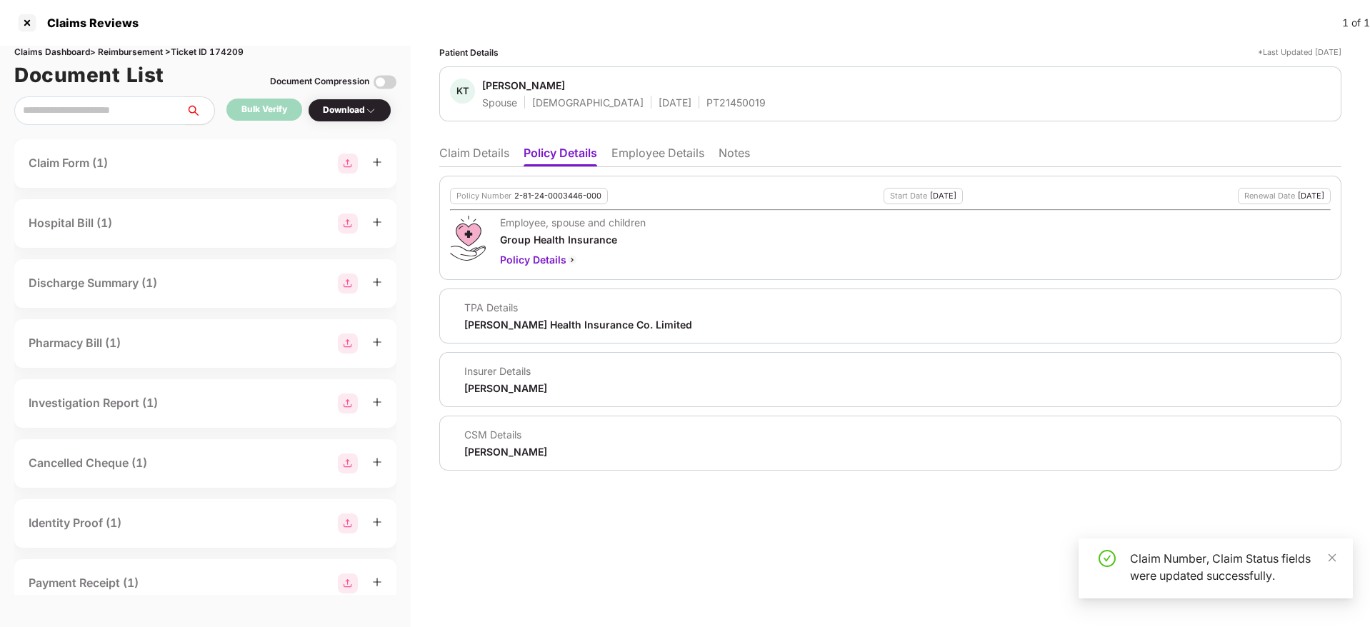
click at [508, 154] on li "Claim Details" at bounding box center [474, 156] width 70 height 21
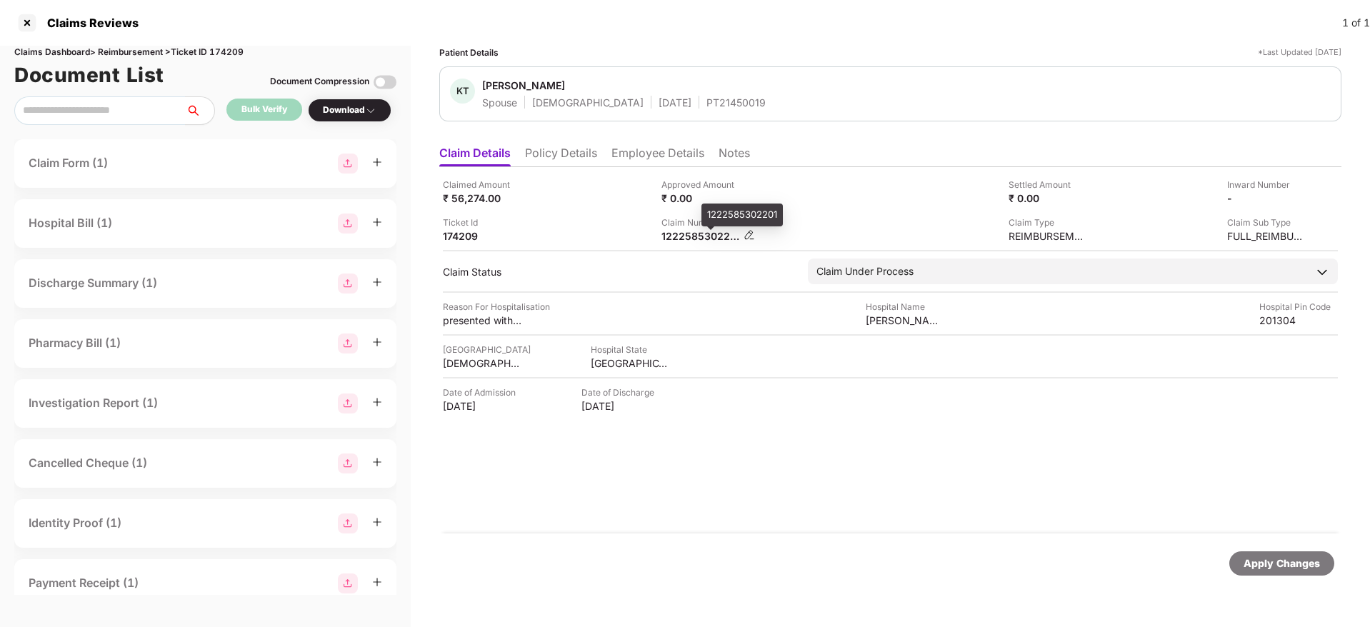
click at [687, 240] on div "1222585302201" at bounding box center [700, 236] width 79 height 14
copy div
click at [706, 106] on div "PT21450019" at bounding box center [735, 103] width 59 height 14
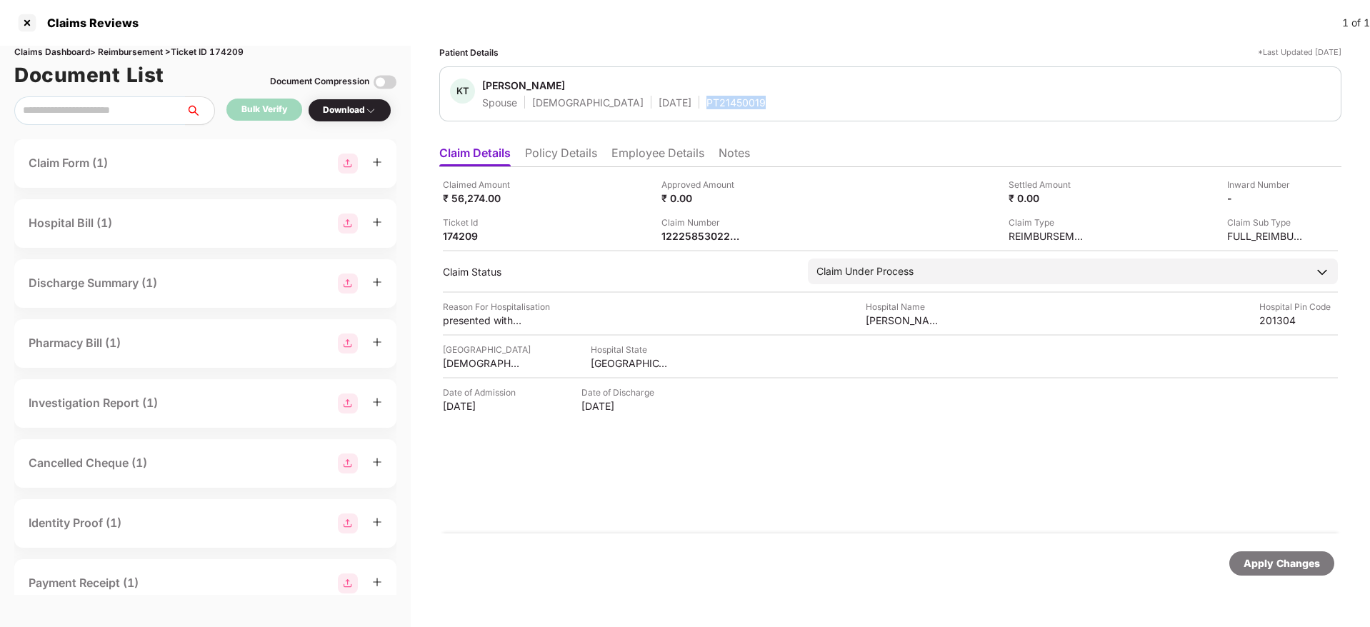
click at [706, 106] on div "PT21450019" at bounding box center [735, 103] width 59 height 14
copy div "PT21450019"
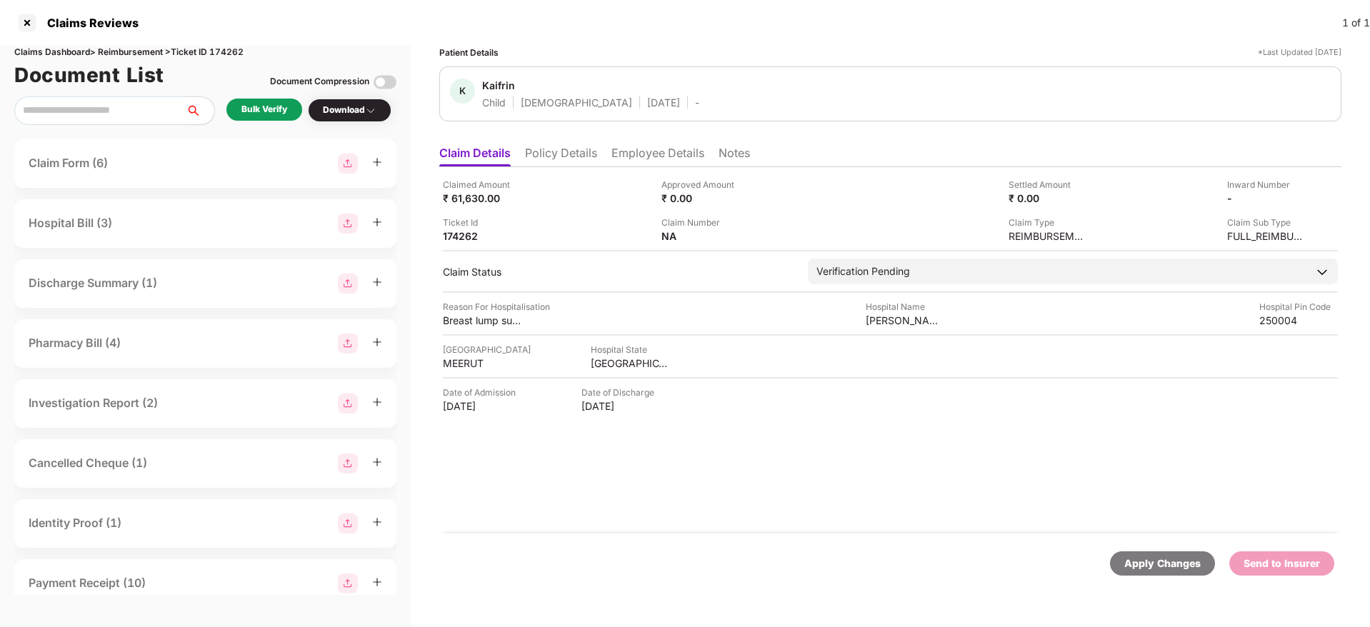
click at [584, 155] on li "Policy Details" at bounding box center [561, 156] width 72 height 21
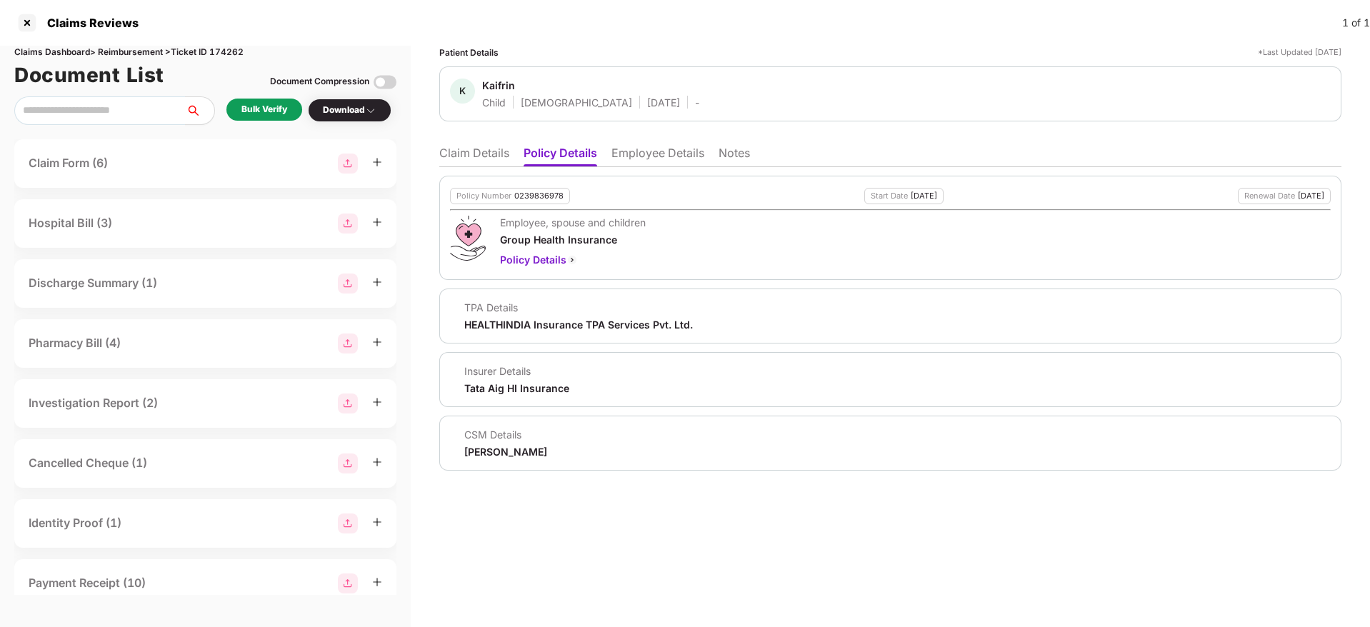
click at [662, 161] on li "Employee Details" at bounding box center [657, 156] width 93 height 21
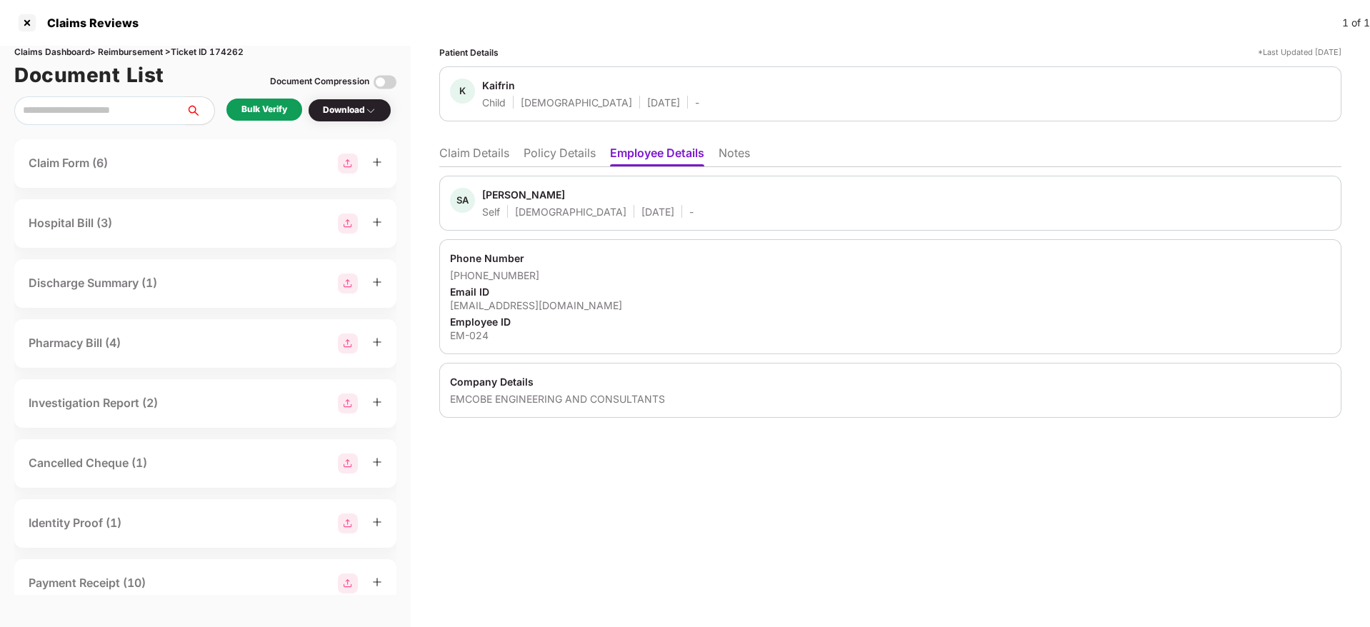
click at [556, 154] on li "Policy Details" at bounding box center [559, 156] width 72 height 21
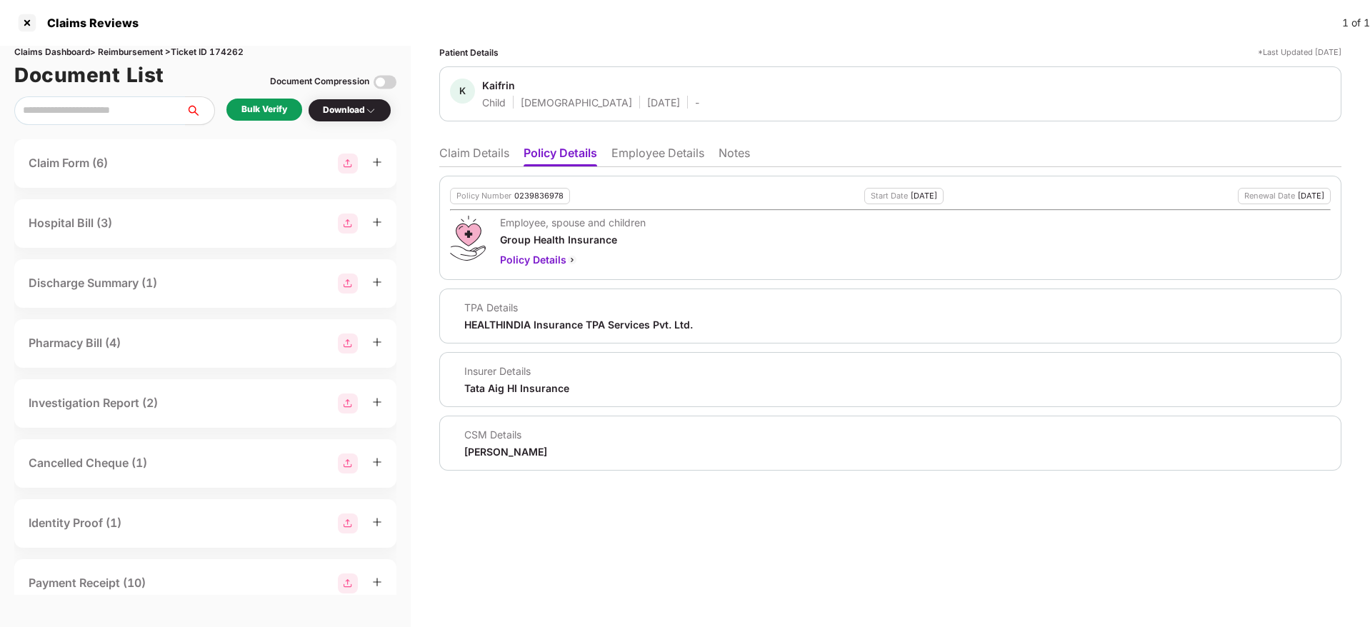
click at [468, 147] on li "Claim Details" at bounding box center [474, 156] width 70 height 21
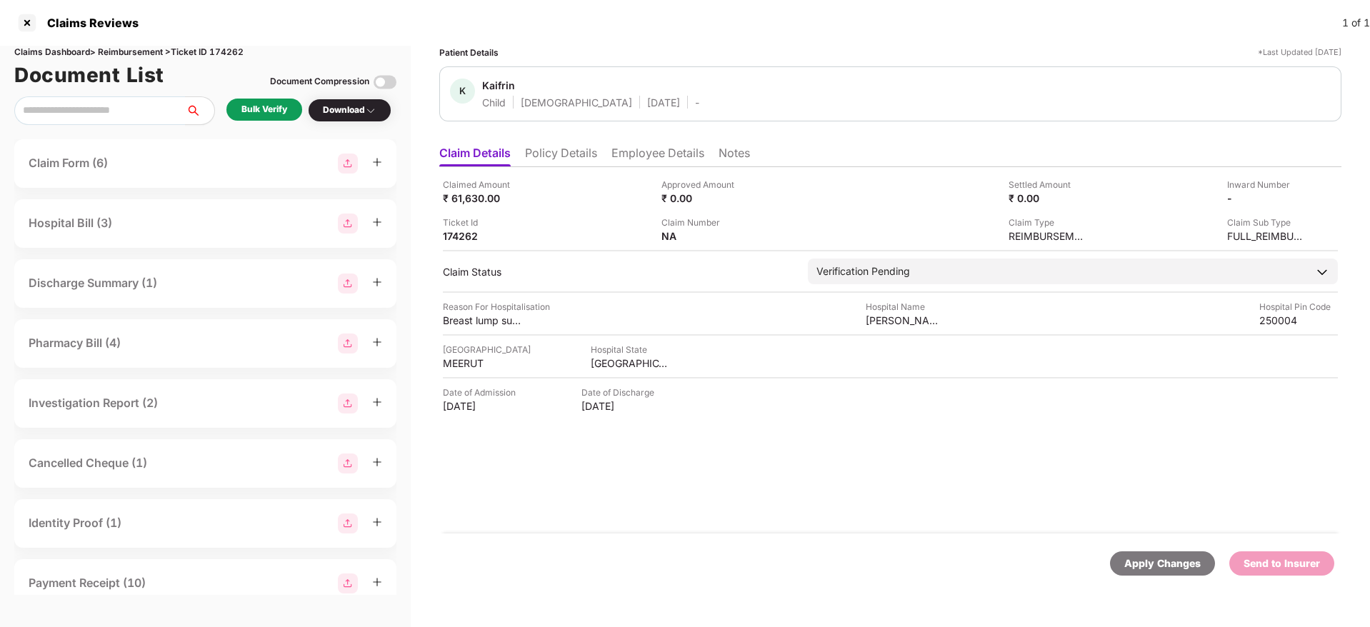
click at [557, 160] on li "Policy Details" at bounding box center [561, 156] width 72 height 21
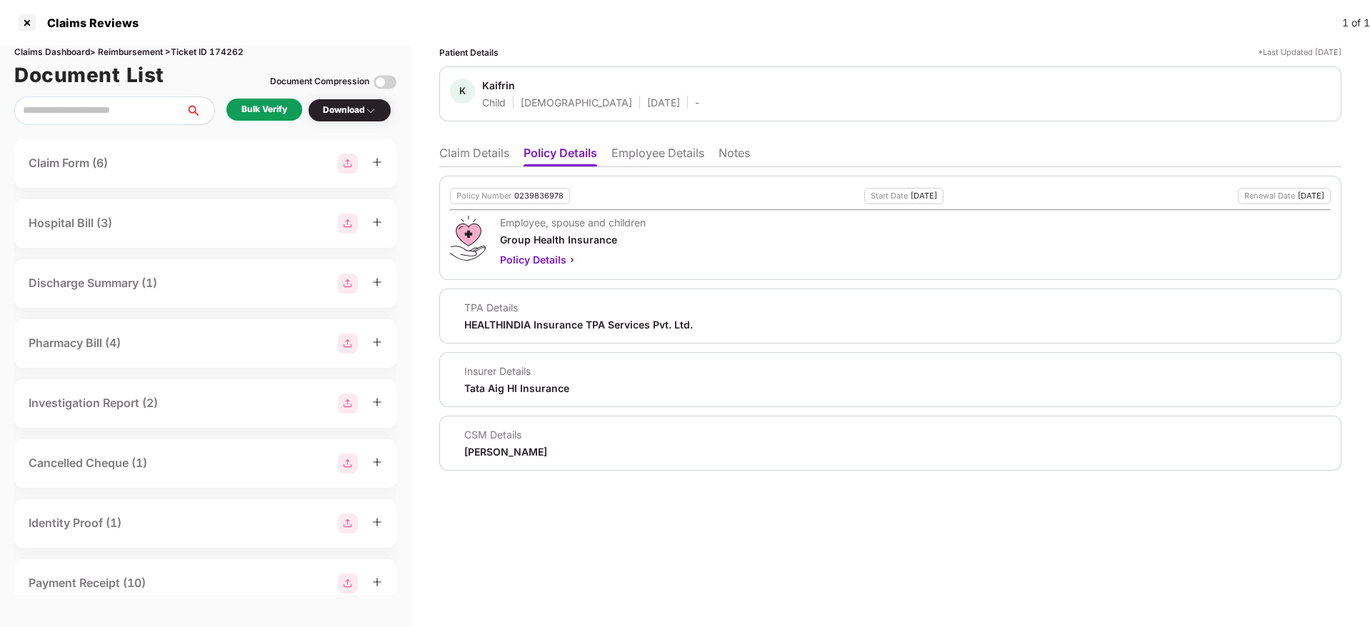
click at [470, 450] on div "[PERSON_NAME]" at bounding box center [505, 452] width 83 height 14
copy div "[PERSON_NAME]"
click at [682, 255] on div "Employee, spouse and children Group Health Insurance Policy Details" at bounding box center [890, 242] width 881 height 52
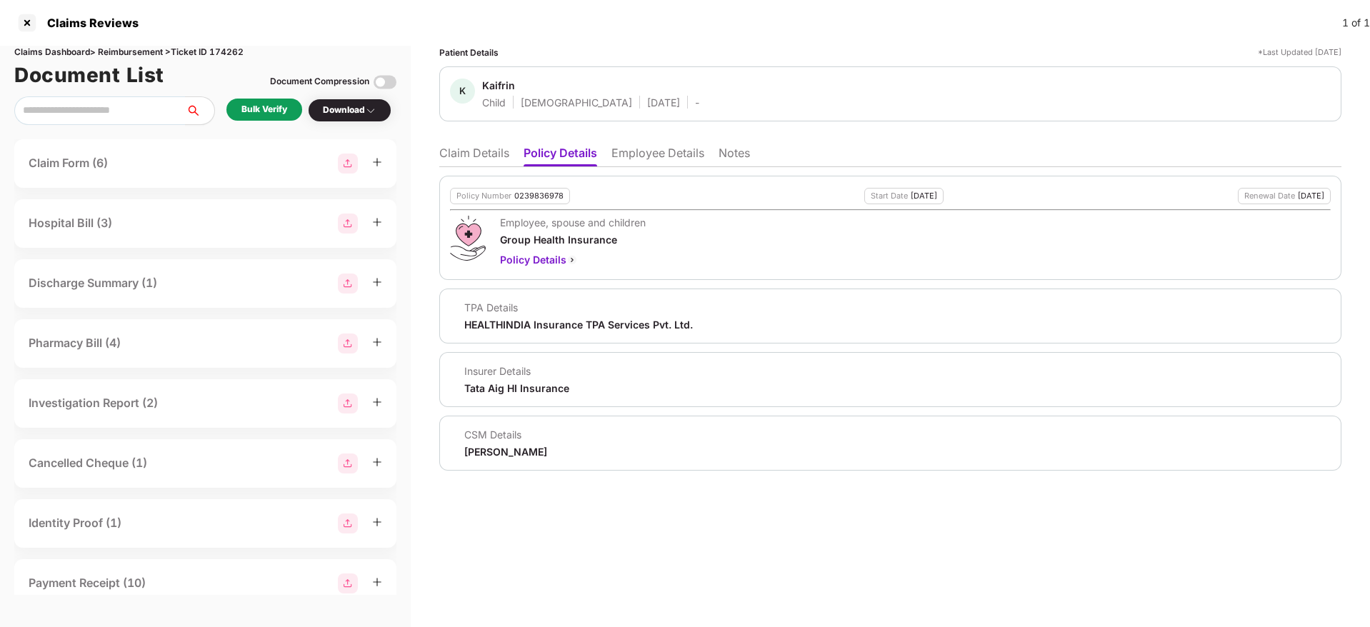
click at [491, 156] on li "Claim Details" at bounding box center [474, 156] width 70 height 21
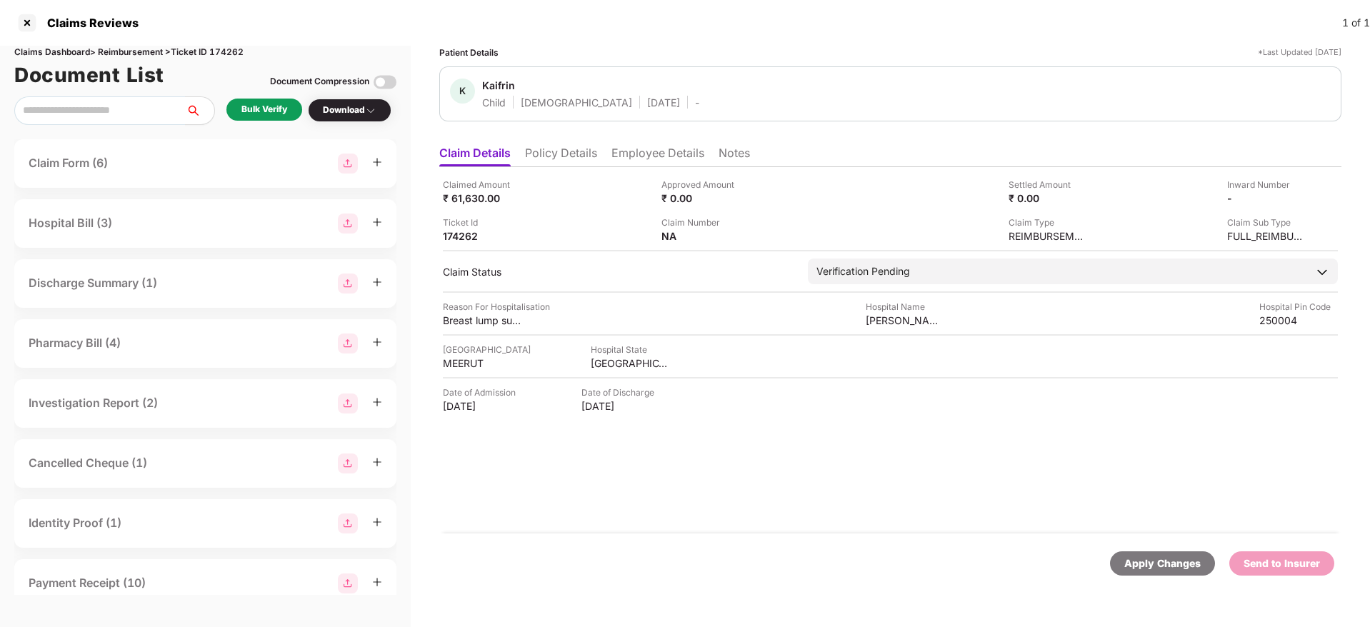
click at [582, 148] on li "Policy Details" at bounding box center [561, 156] width 72 height 21
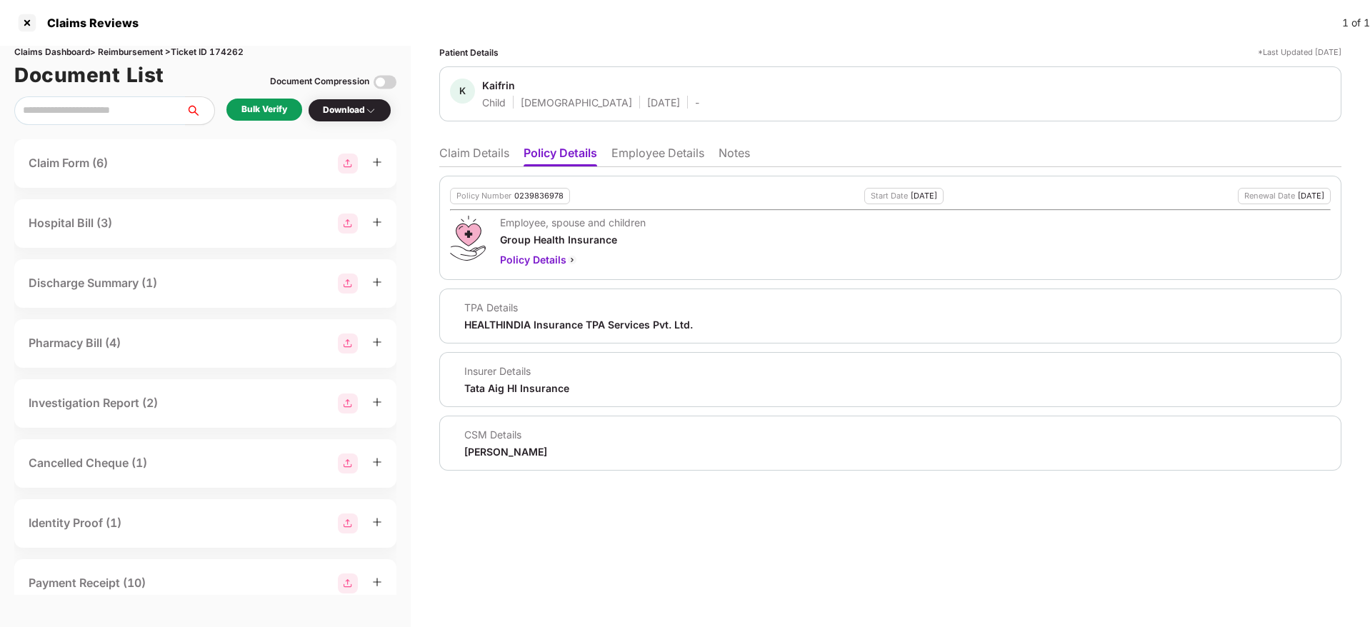
click at [480, 154] on li "Claim Details" at bounding box center [474, 156] width 70 height 21
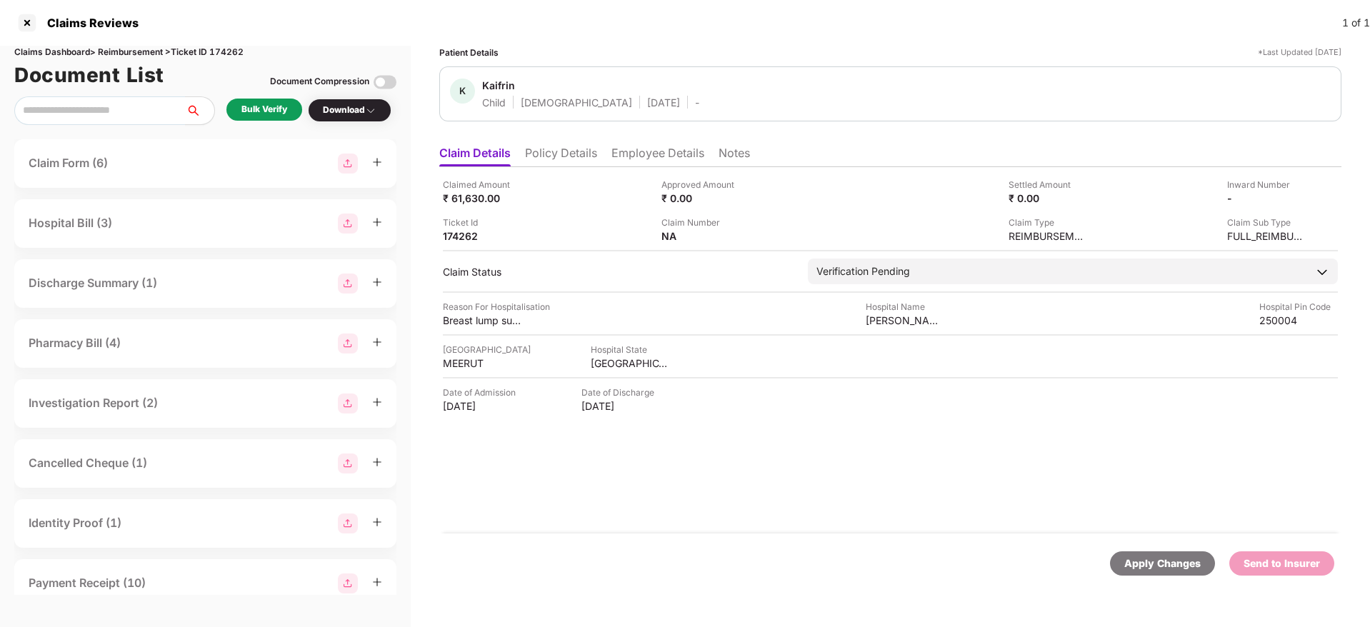
click at [558, 156] on li "Policy Details" at bounding box center [561, 156] width 72 height 21
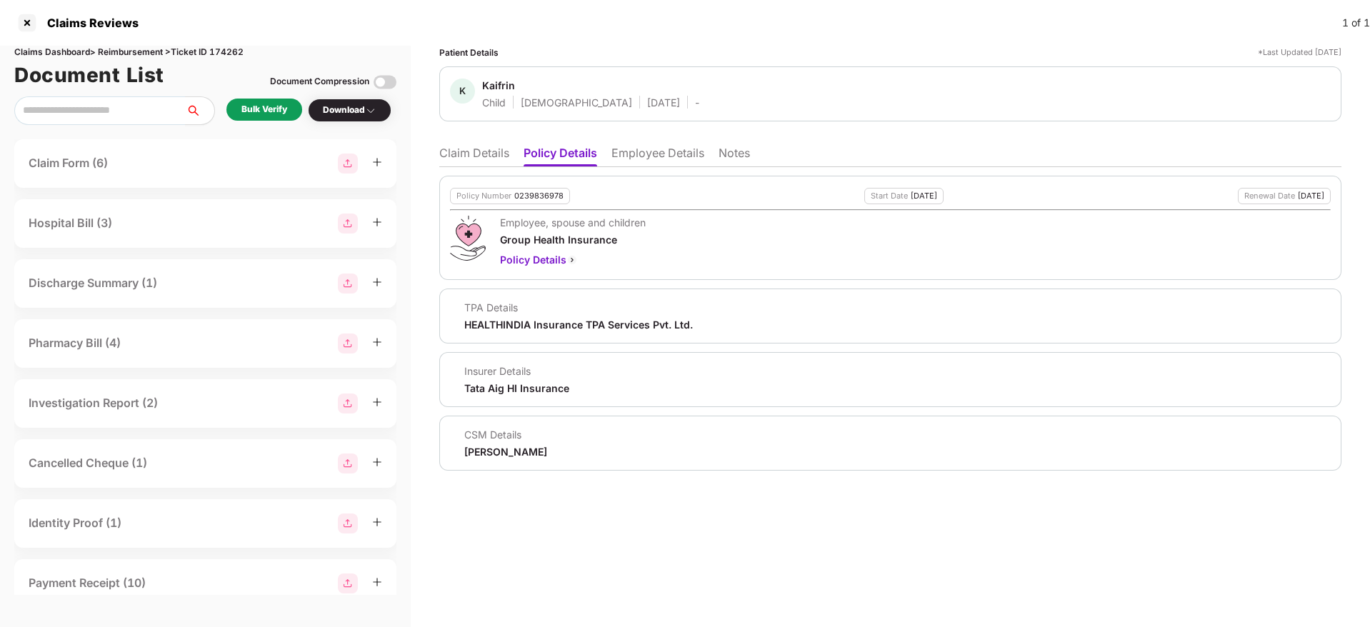
click at [626, 159] on li "Employee Details" at bounding box center [657, 156] width 93 height 21
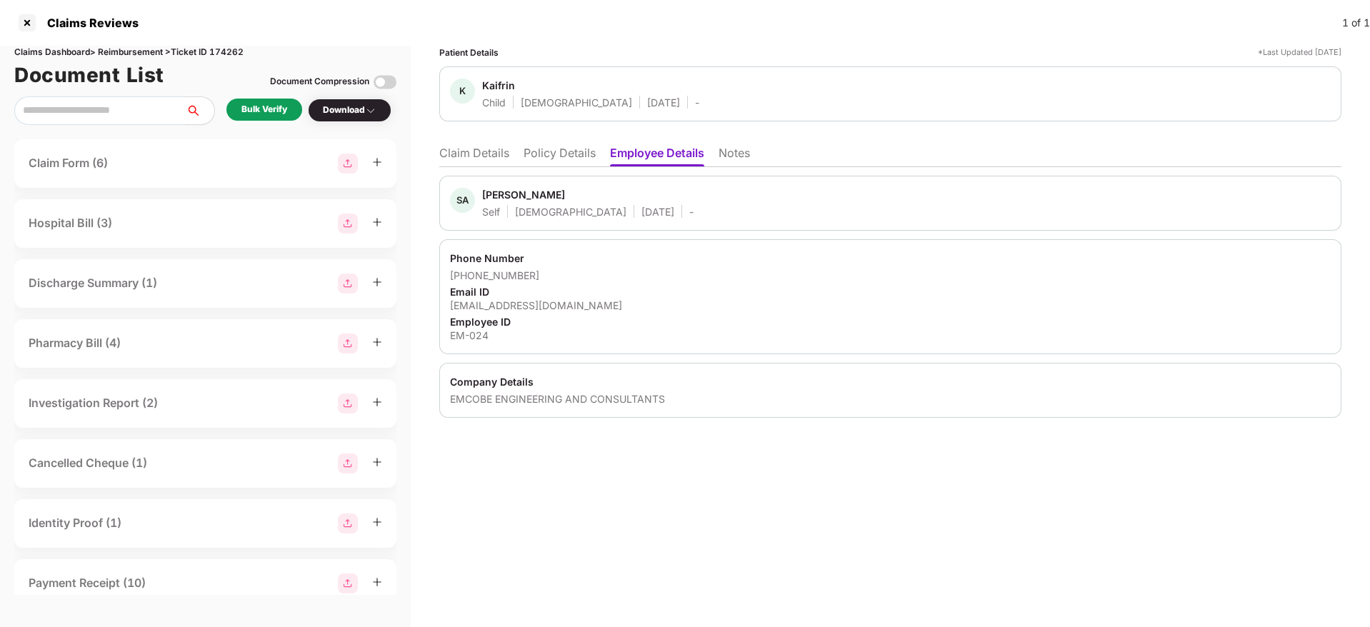
click at [523, 309] on div "[EMAIL_ADDRESS][DOMAIN_NAME]" at bounding box center [890, 305] width 881 height 14
copy div "[EMAIL_ADDRESS][DOMAIN_NAME]"
click at [533, 156] on li "Policy Details" at bounding box center [559, 156] width 72 height 21
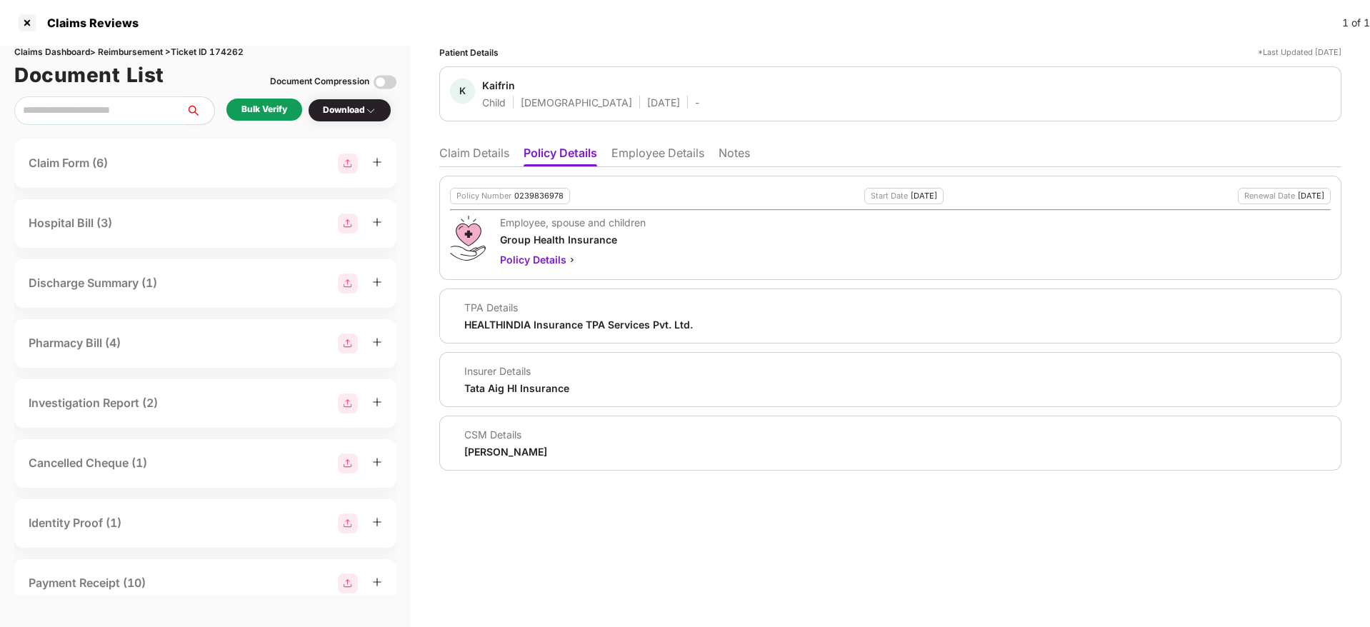
click at [485, 159] on li "Claim Details" at bounding box center [474, 156] width 70 height 21
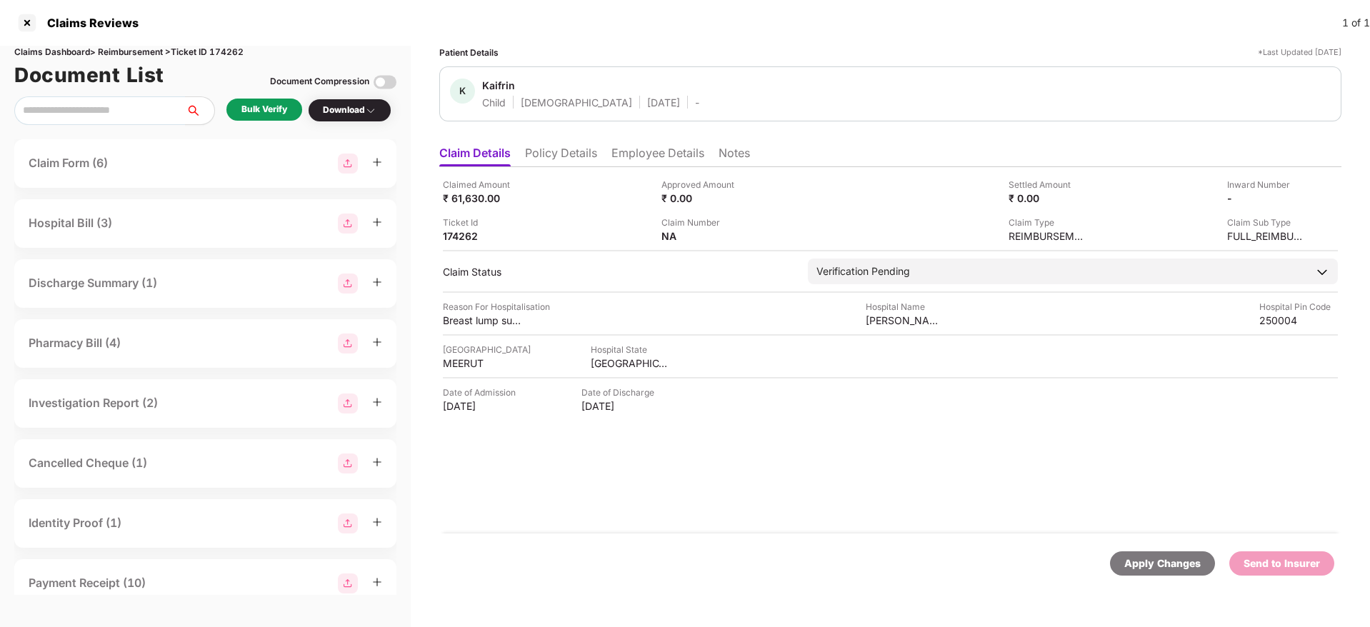
click at [287, 115] on div "Bulk Verify" at bounding box center [264, 110] width 46 height 14
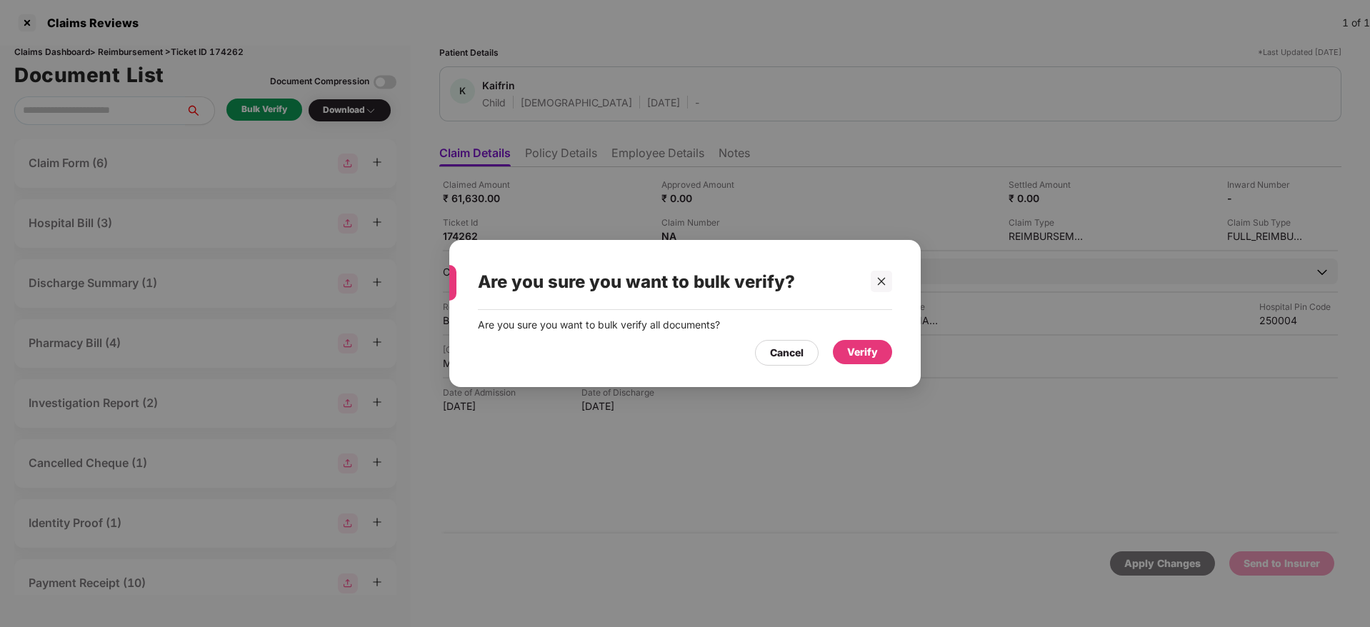
click at [857, 345] on div "Verify" at bounding box center [862, 352] width 31 height 16
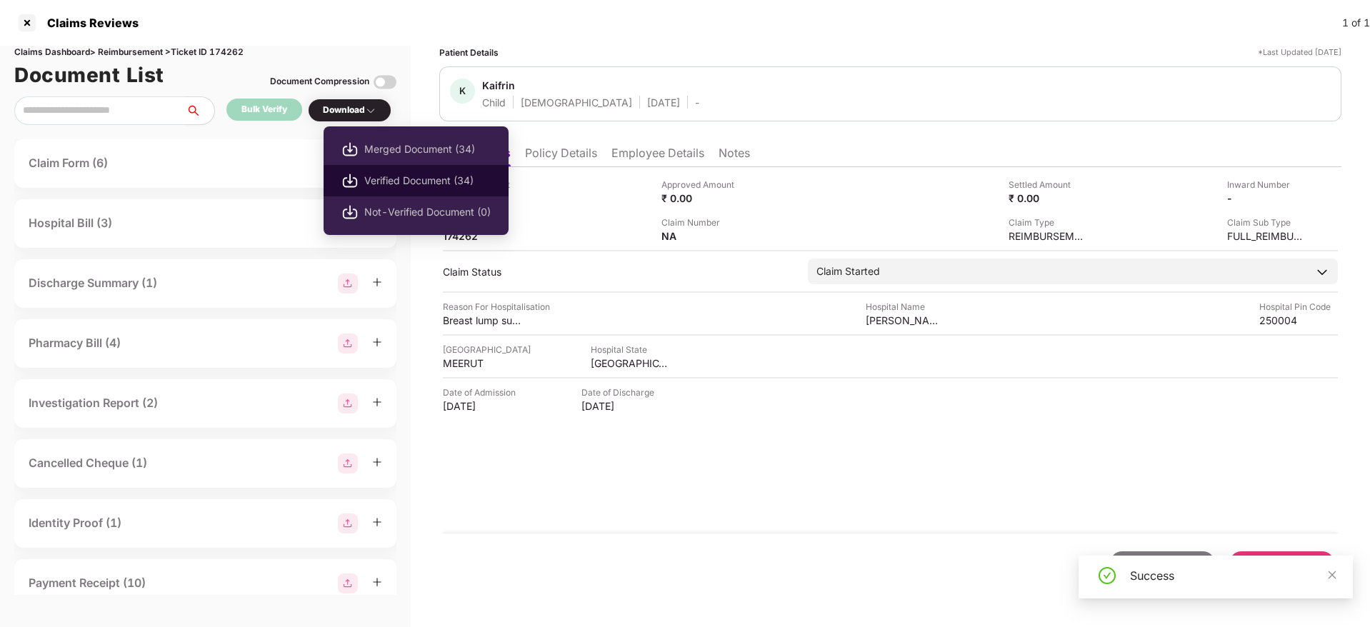
click at [391, 176] on span "Verified Document (34)" at bounding box center [427, 181] width 126 height 16
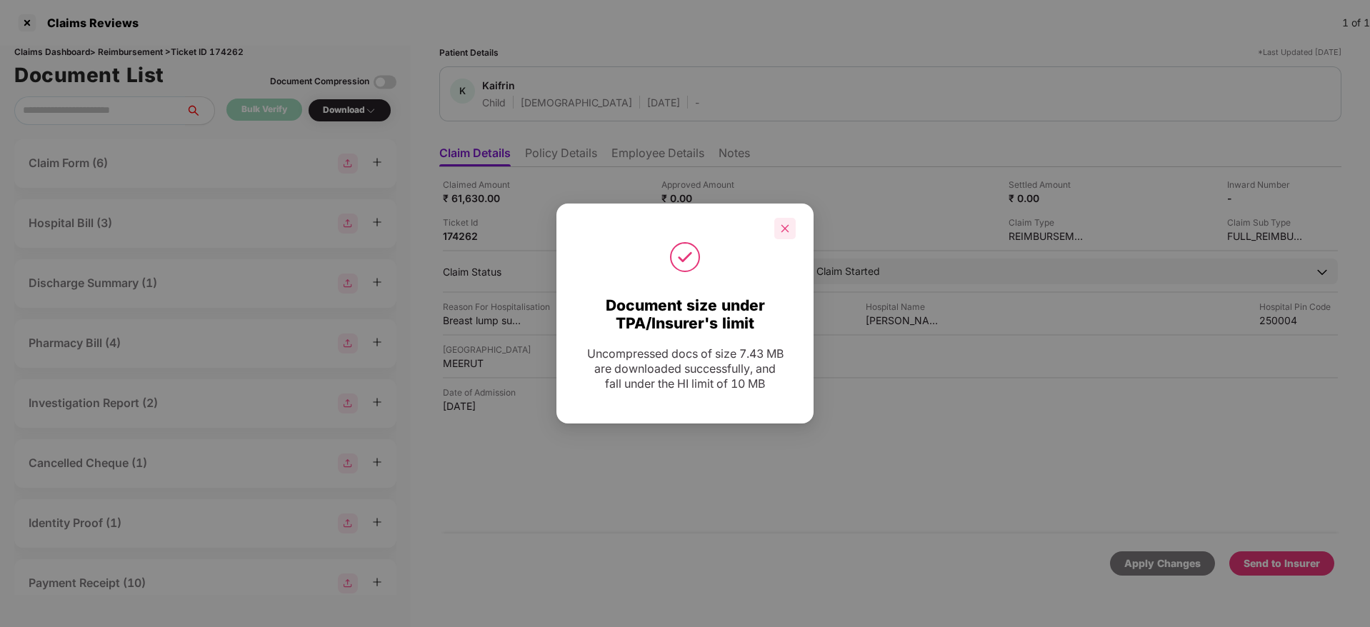
click at [780, 231] on icon "close" at bounding box center [785, 229] width 10 height 10
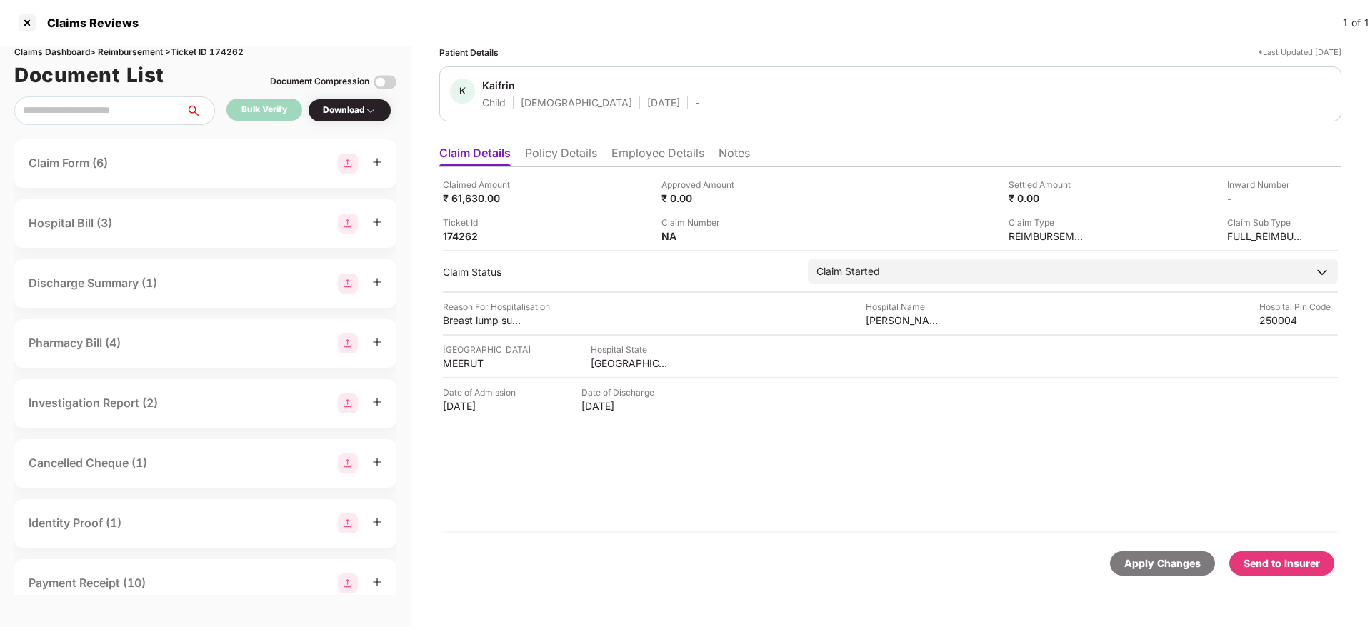
click at [565, 164] on li "Policy Details" at bounding box center [561, 156] width 72 height 21
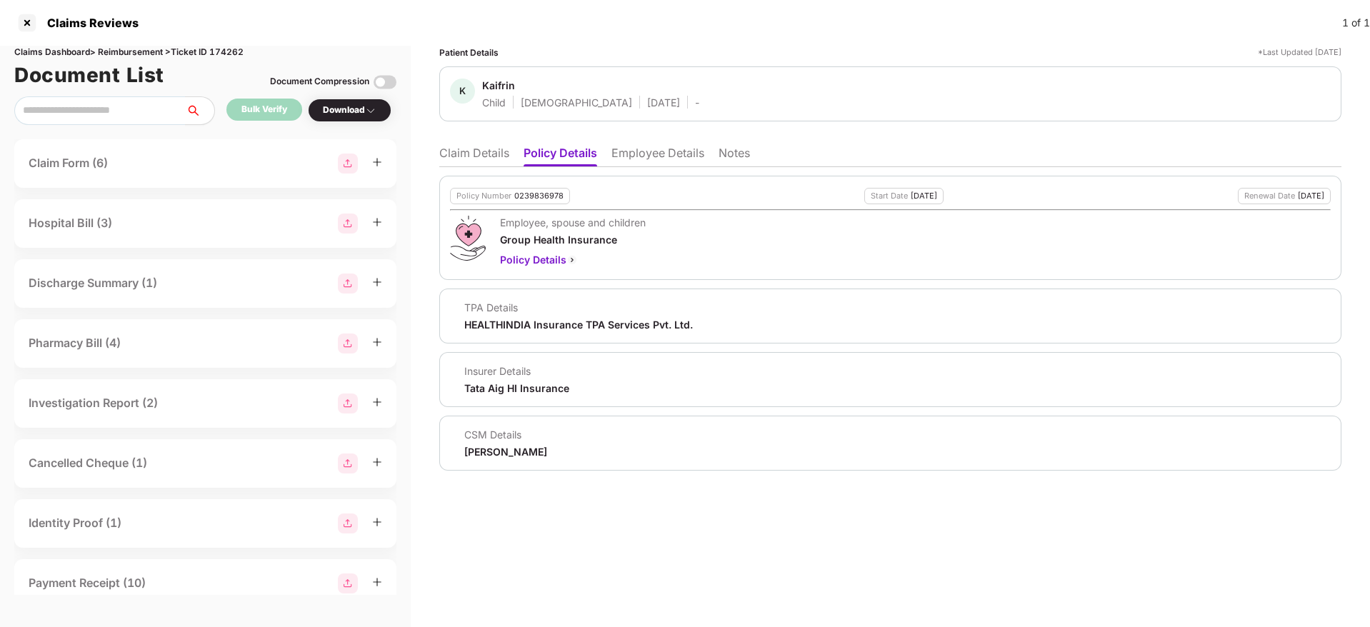
click at [491, 153] on li "Claim Details" at bounding box center [474, 156] width 70 height 21
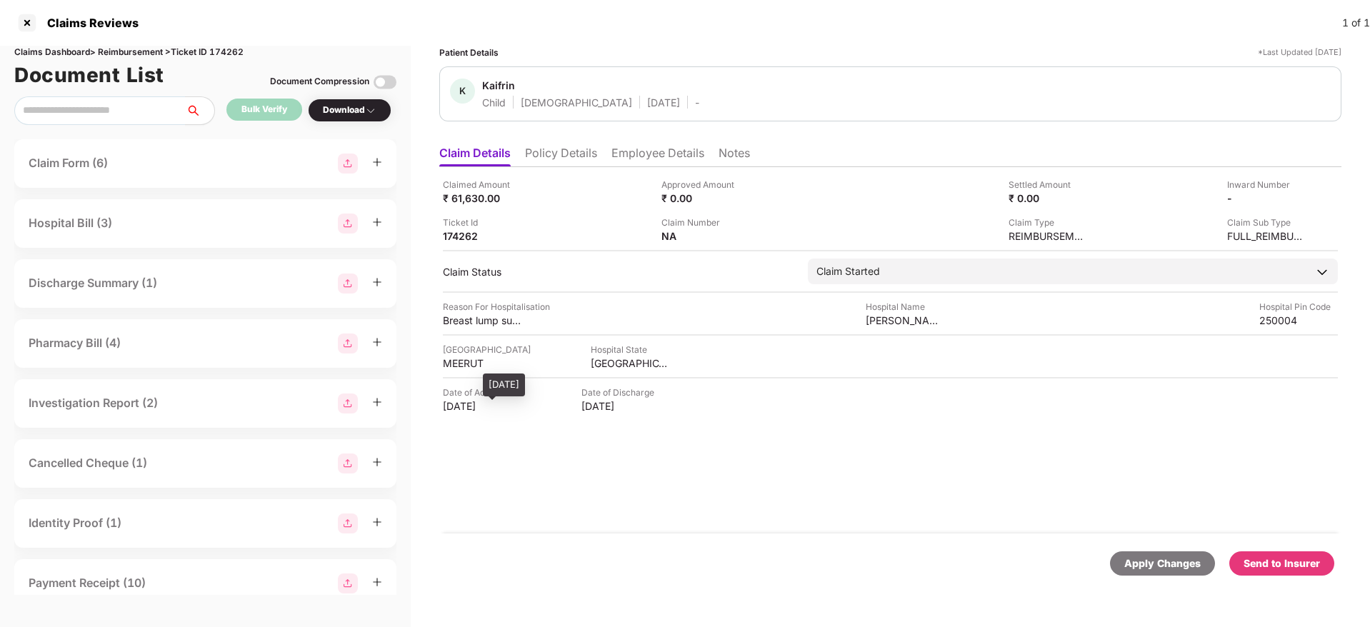
click at [473, 403] on div "[DATE]" at bounding box center [482, 406] width 79 height 14
copy div "[DATE]"
click at [646, 169] on div "Claimed Amount ₹ 61,630.00 Approved Amount ₹ 0.00 Settled Amount ₹ 0.00 Inward …" at bounding box center [890, 350] width 902 height 366
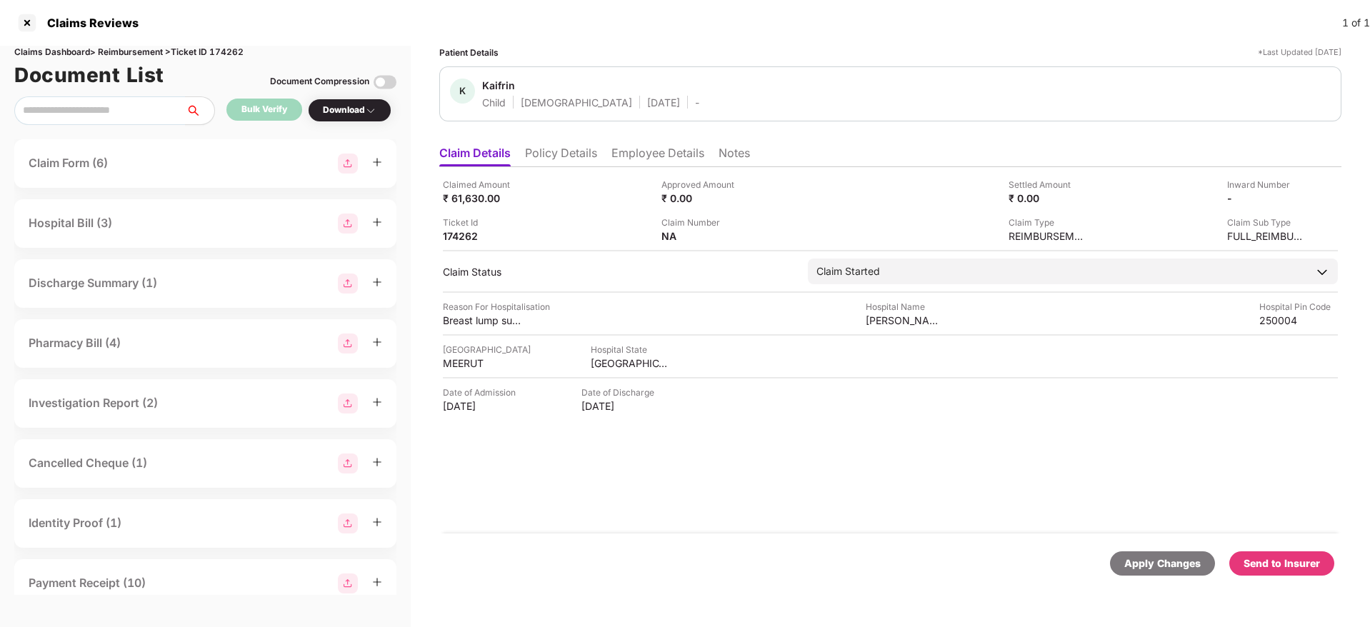
click at [641, 162] on li "Employee Details" at bounding box center [657, 156] width 93 height 21
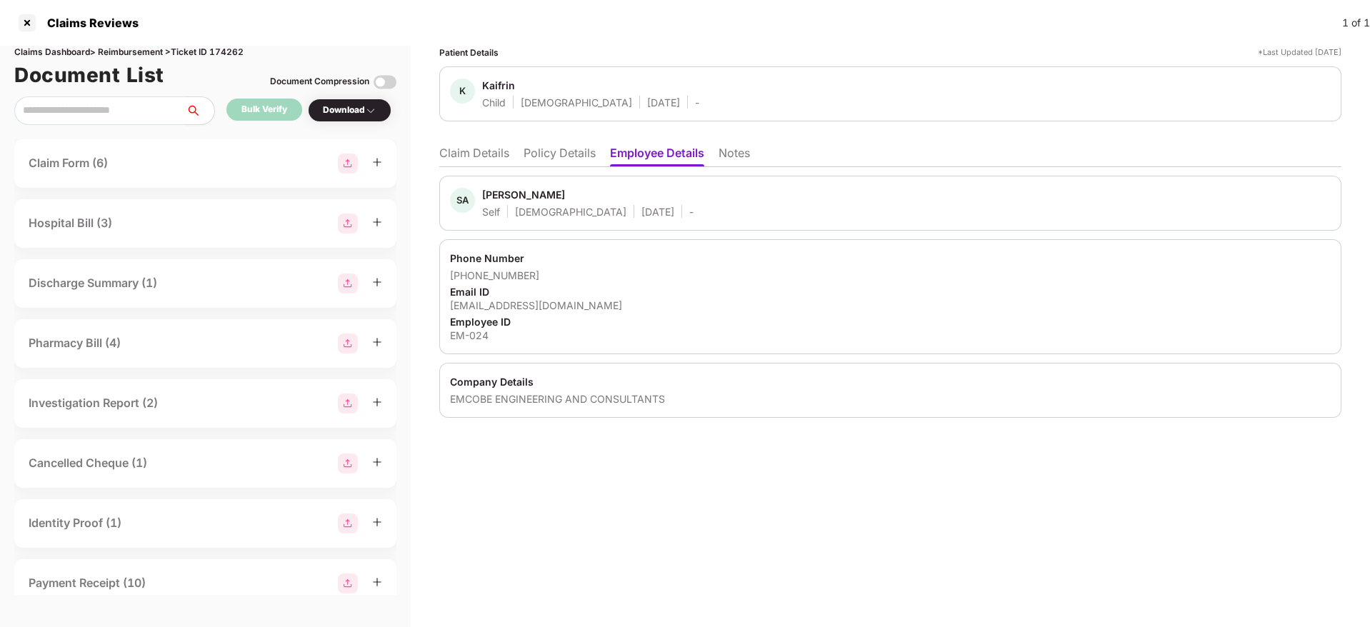
click at [516, 308] on div "[EMAIL_ADDRESS][DOMAIN_NAME]" at bounding box center [890, 305] width 881 height 14
copy div "[EMAIL_ADDRESS][DOMAIN_NAME]"
click at [460, 146] on li "Claim Details" at bounding box center [474, 156] width 70 height 21
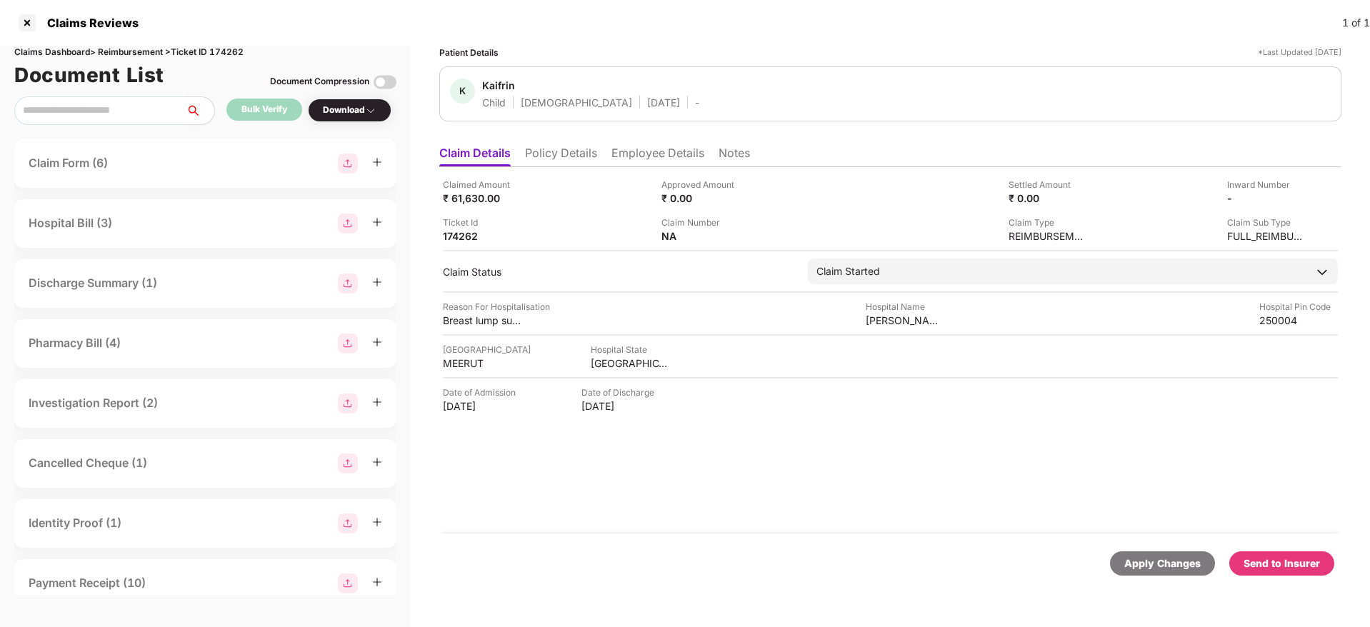
click at [533, 144] on ul "Claim Details Policy Details Employee Details Notes" at bounding box center [890, 153] width 902 height 29
click at [560, 157] on li "Policy Details" at bounding box center [561, 156] width 72 height 21
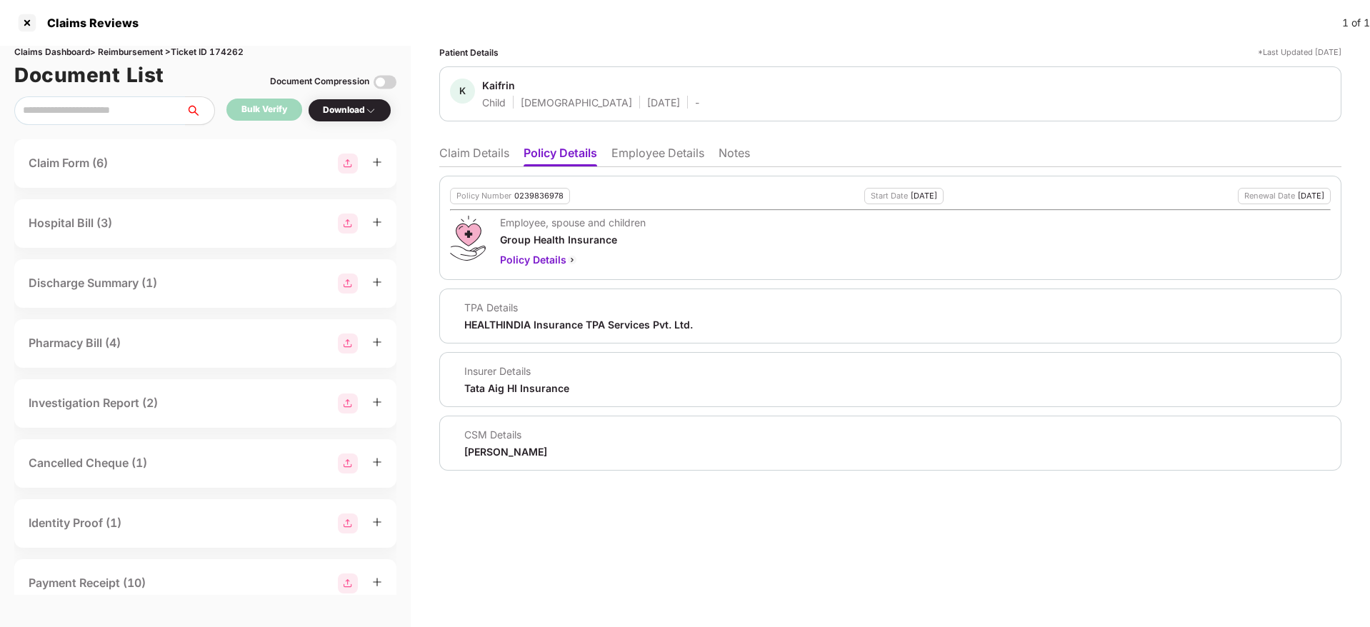
click at [545, 323] on div "HEALTHINDIA Insurance TPA Services Pvt. Ltd." at bounding box center [578, 325] width 229 height 14
copy div "HEALTHINDIA Insurance TPA Services Pvt. Ltd."
click at [661, 150] on li "Employee Details" at bounding box center [657, 156] width 93 height 21
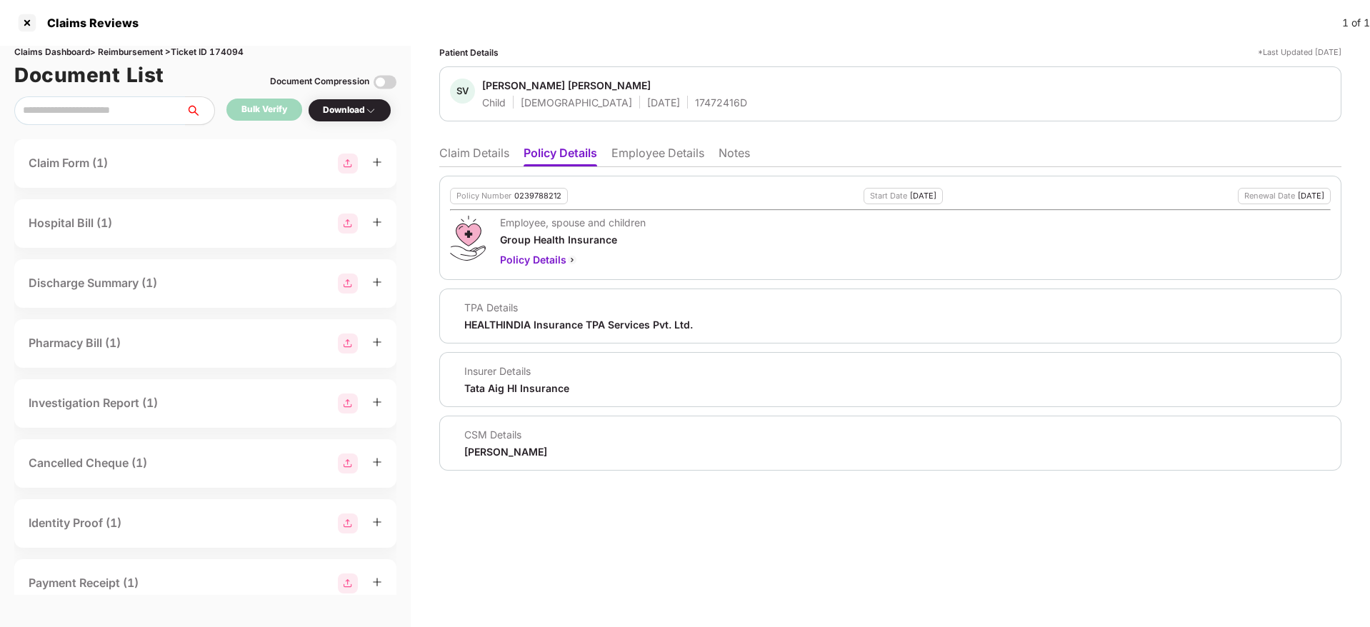
click at [644, 153] on li "Employee Details" at bounding box center [657, 156] width 93 height 21
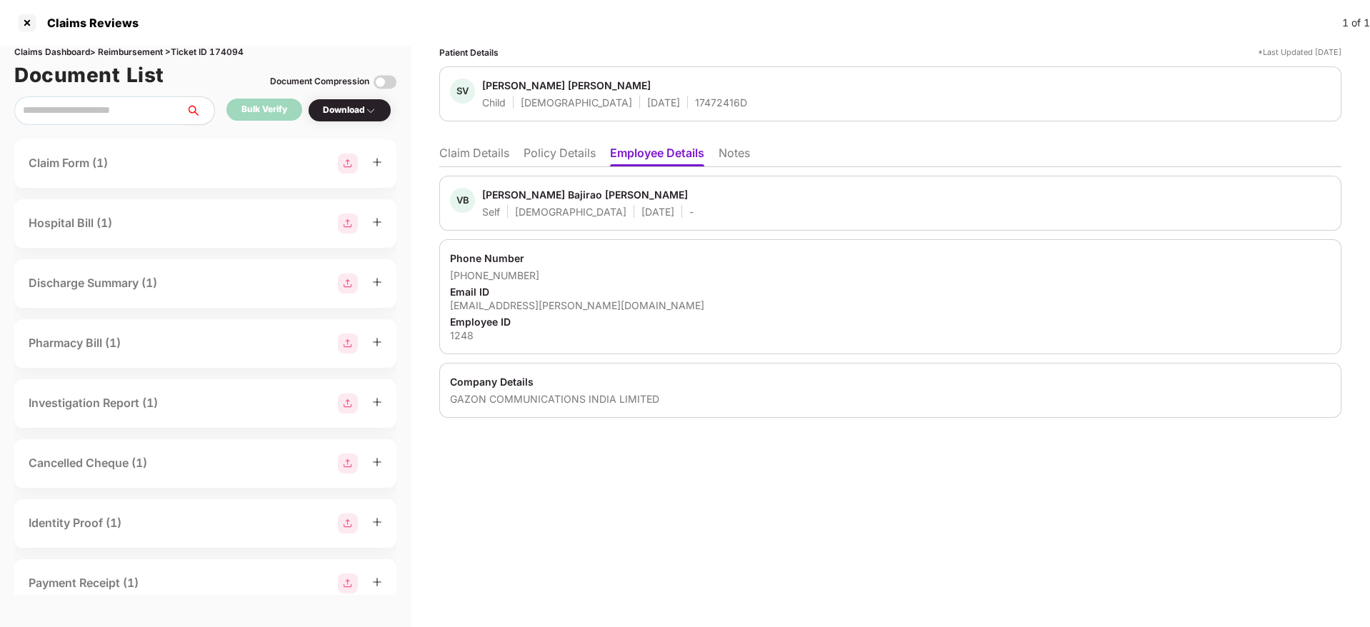
click at [531, 155] on li "Policy Details" at bounding box center [559, 156] width 72 height 21
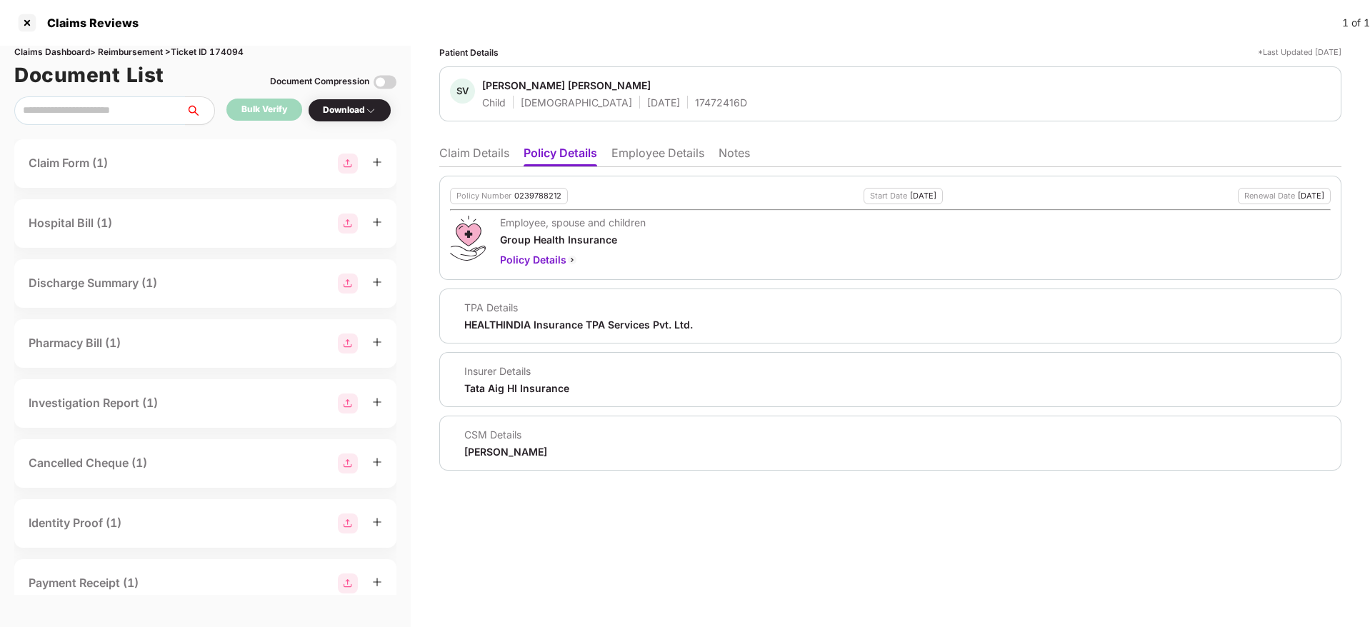
click at [471, 146] on li "Claim Details" at bounding box center [474, 156] width 70 height 21
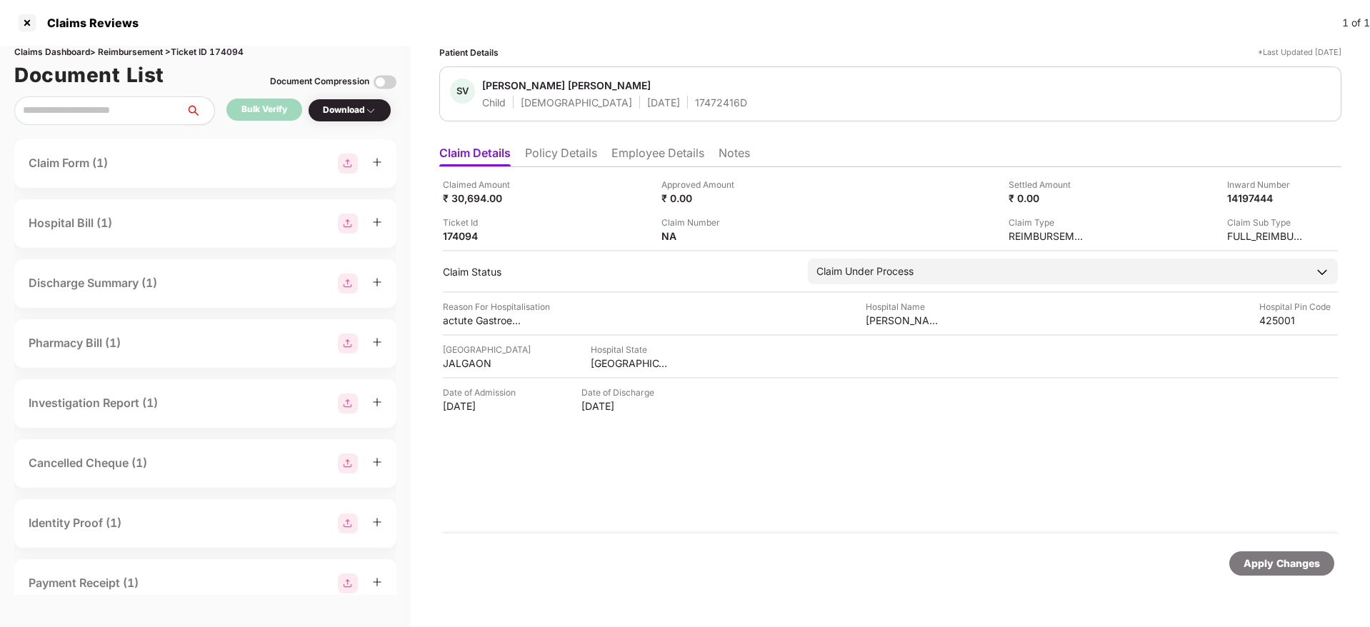
click at [621, 161] on li "Employee Details" at bounding box center [657, 156] width 93 height 21
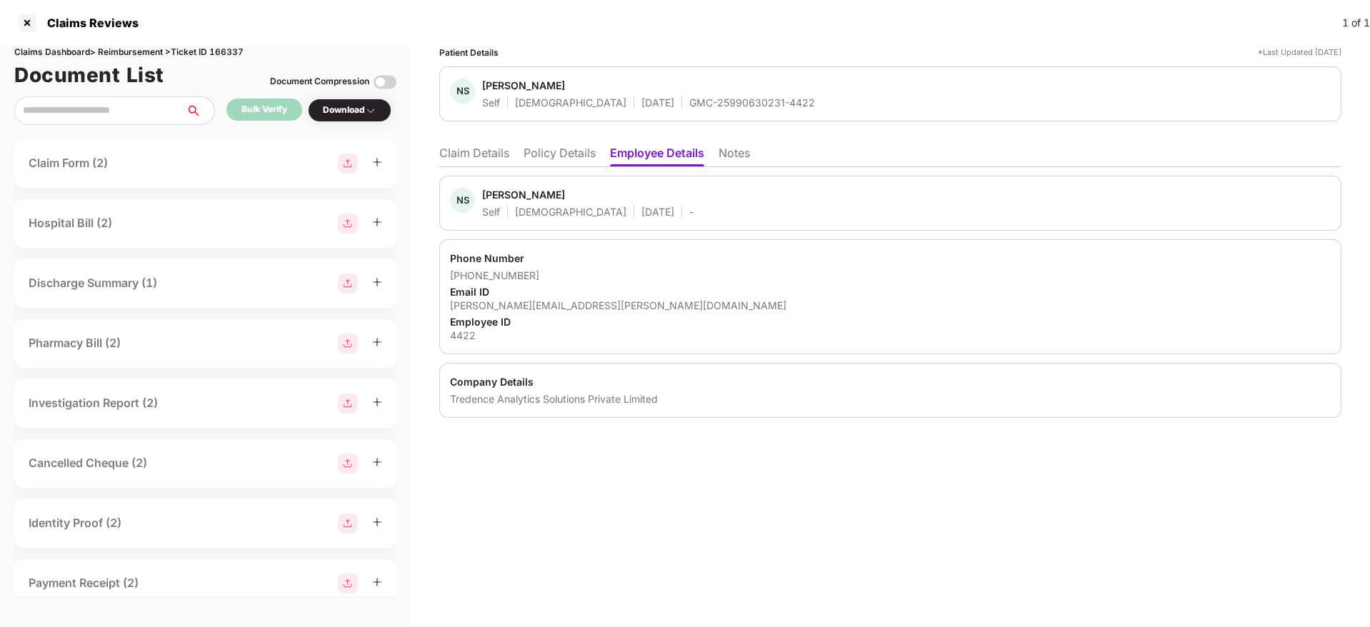
click at [487, 155] on li "Claim Details" at bounding box center [474, 156] width 70 height 21
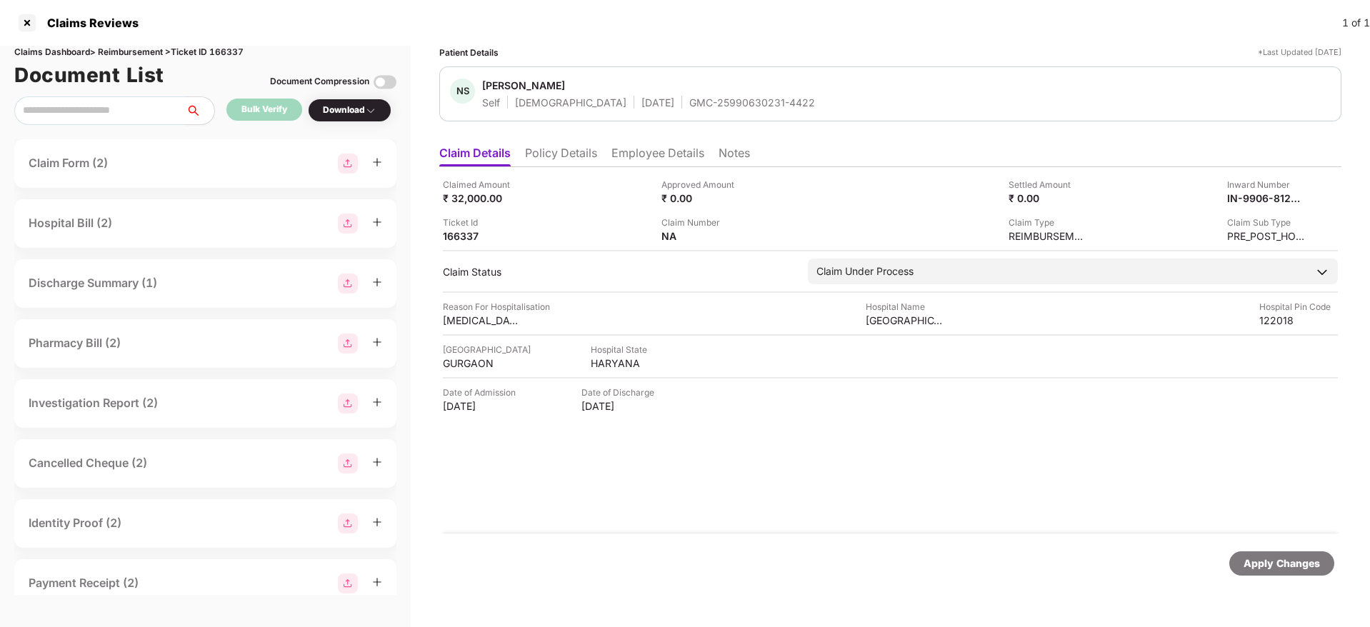
click at [689, 102] on div "GMC-25990630231-4422" at bounding box center [752, 103] width 126 height 14
copy div "GMC-25990630231-4422"
click at [621, 184] on div "Claimed Amount ₹ 32,000.00" at bounding box center [547, 191] width 208 height 27
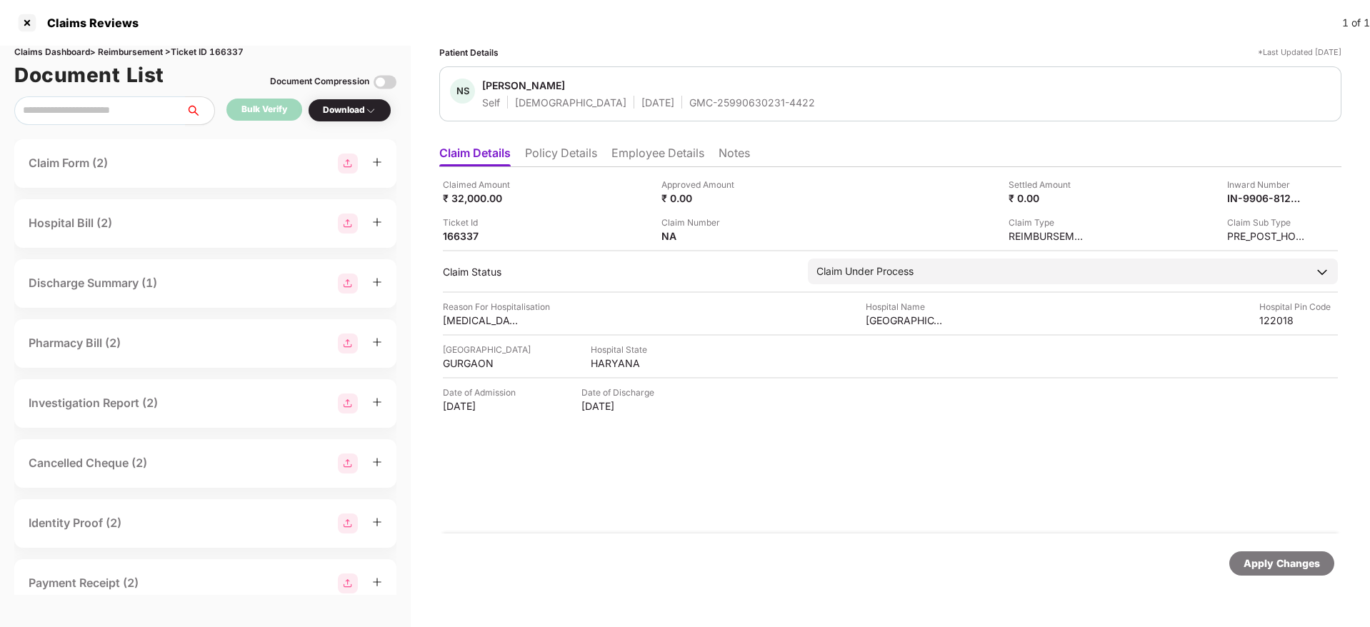
click at [689, 106] on div "GMC-25990630231-4422" at bounding box center [752, 103] width 126 height 14
copy div "GMC-25990630231-4422"
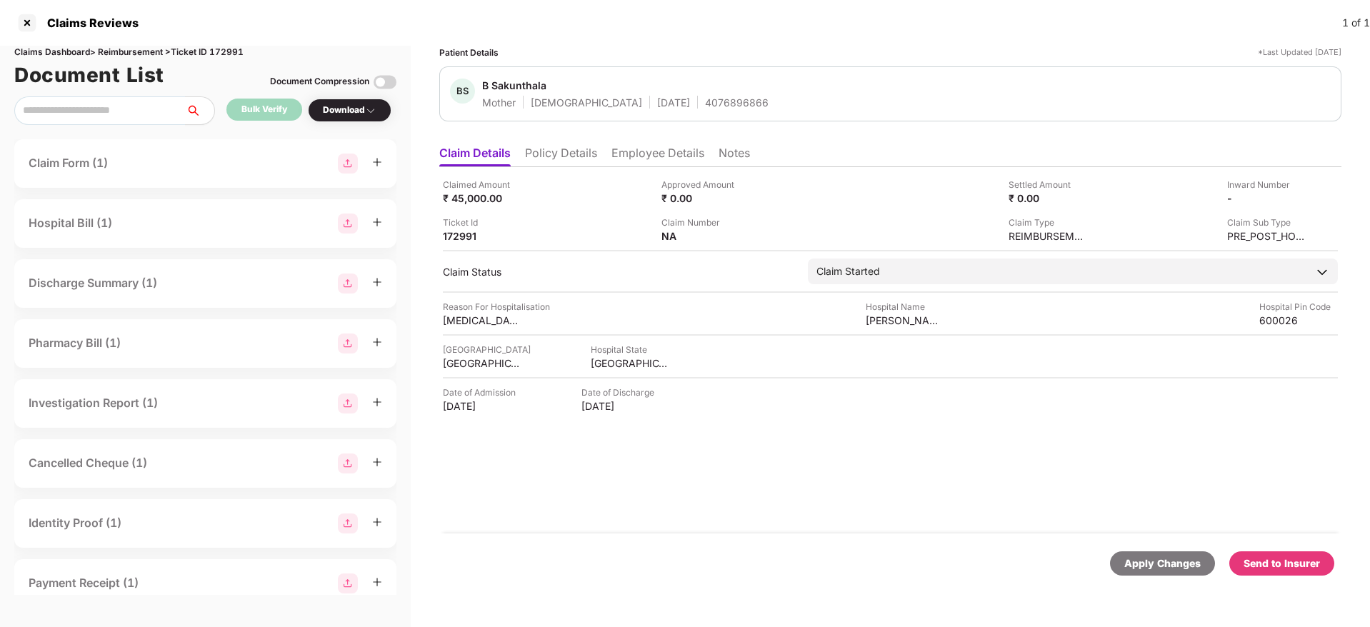
click at [588, 166] on li "Policy Details" at bounding box center [561, 156] width 72 height 21
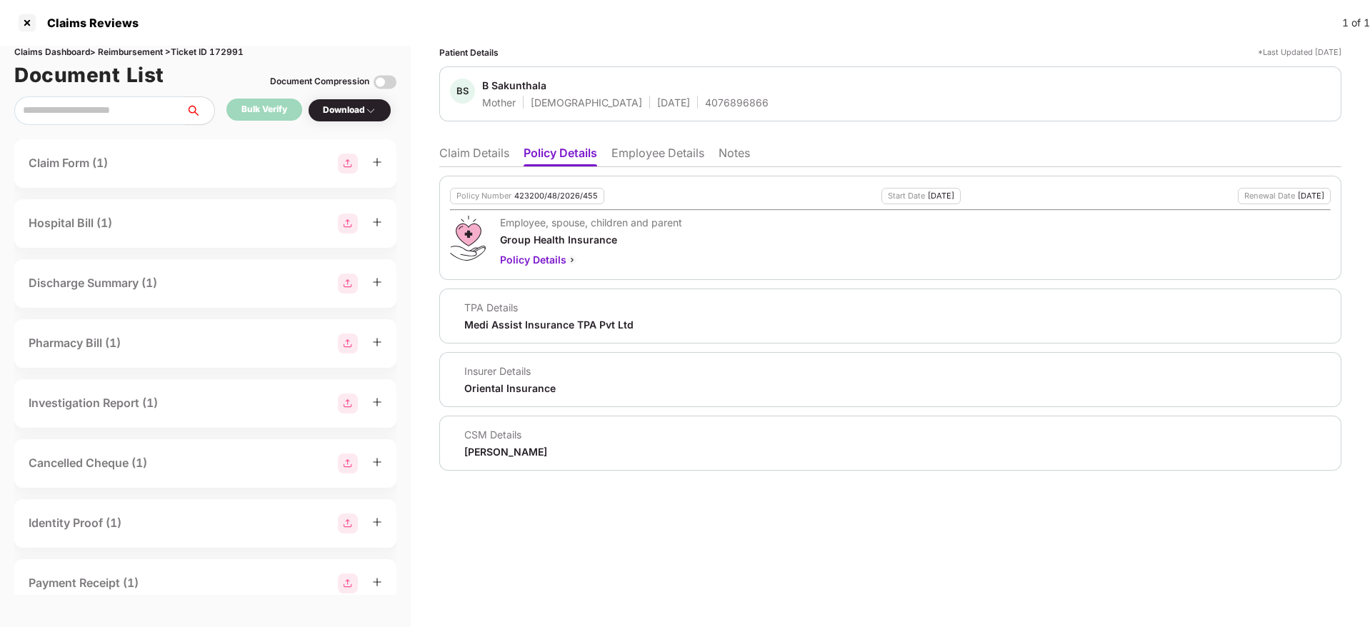
click at [458, 147] on li "Claim Details" at bounding box center [474, 156] width 70 height 21
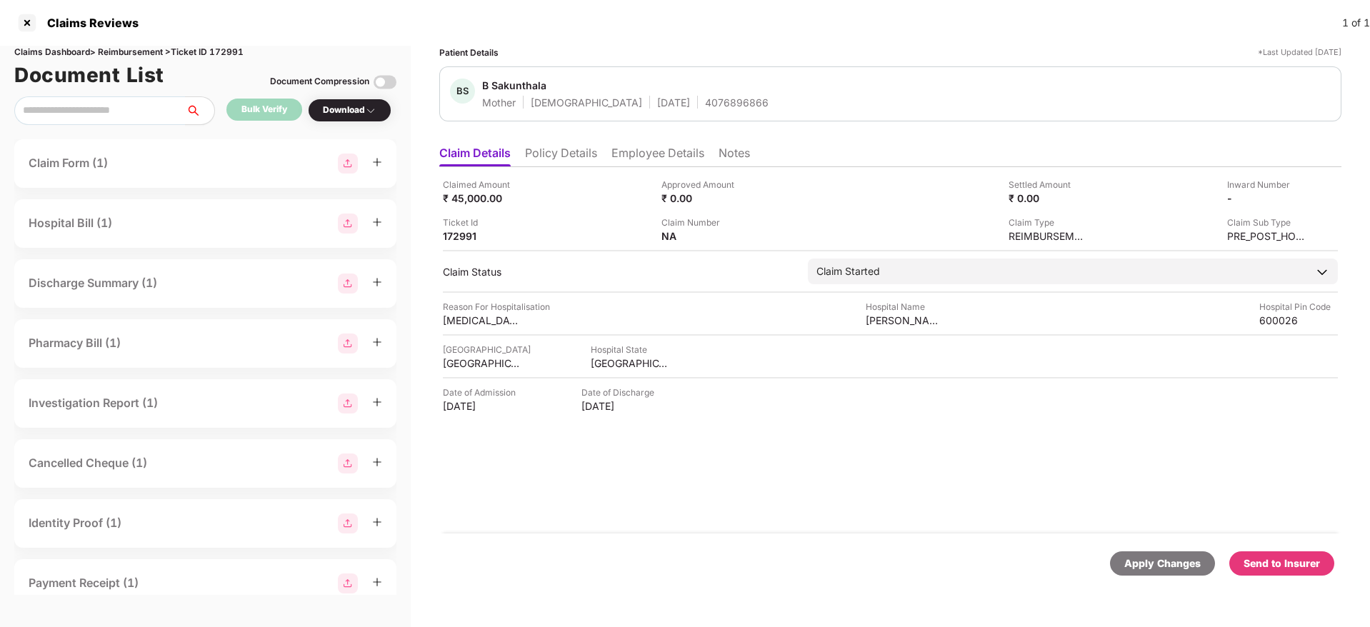
click at [594, 154] on li "Policy Details" at bounding box center [561, 156] width 72 height 21
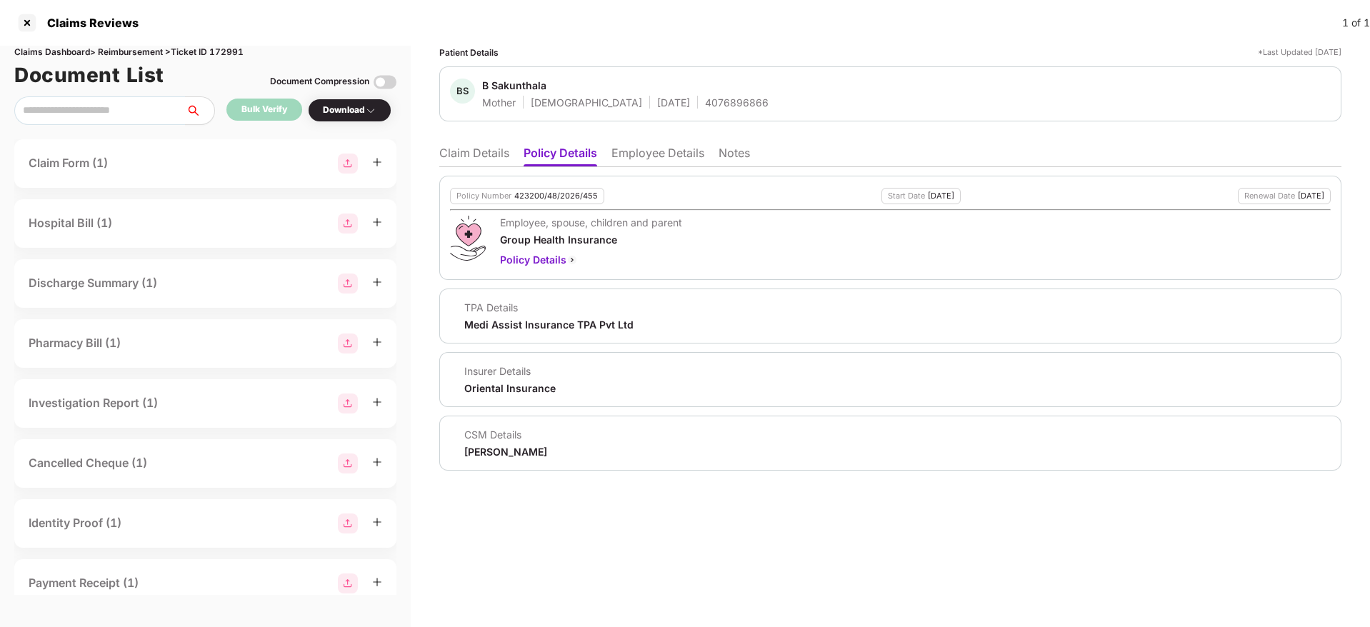
click at [461, 162] on li "Claim Details" at bounding box center [474, 156] width 70 height 21
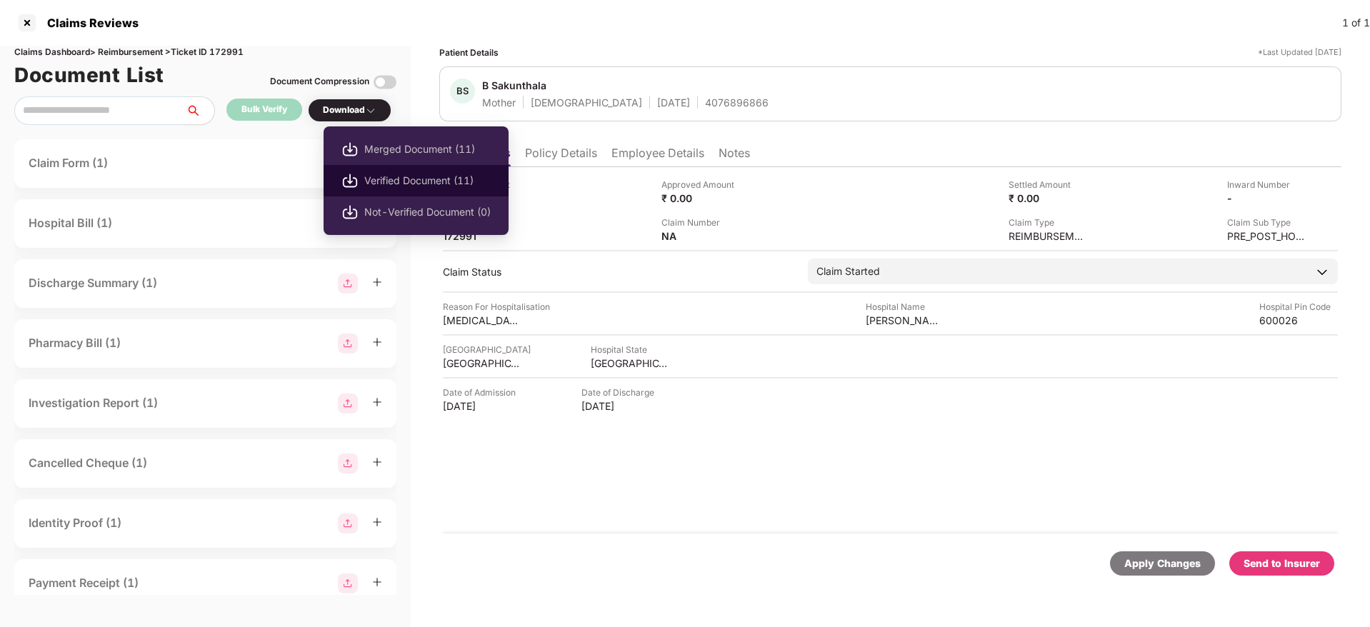
click at [424, 178] on span "Verified Document (11)" at bounding box center [427, 181] width 126 height 16
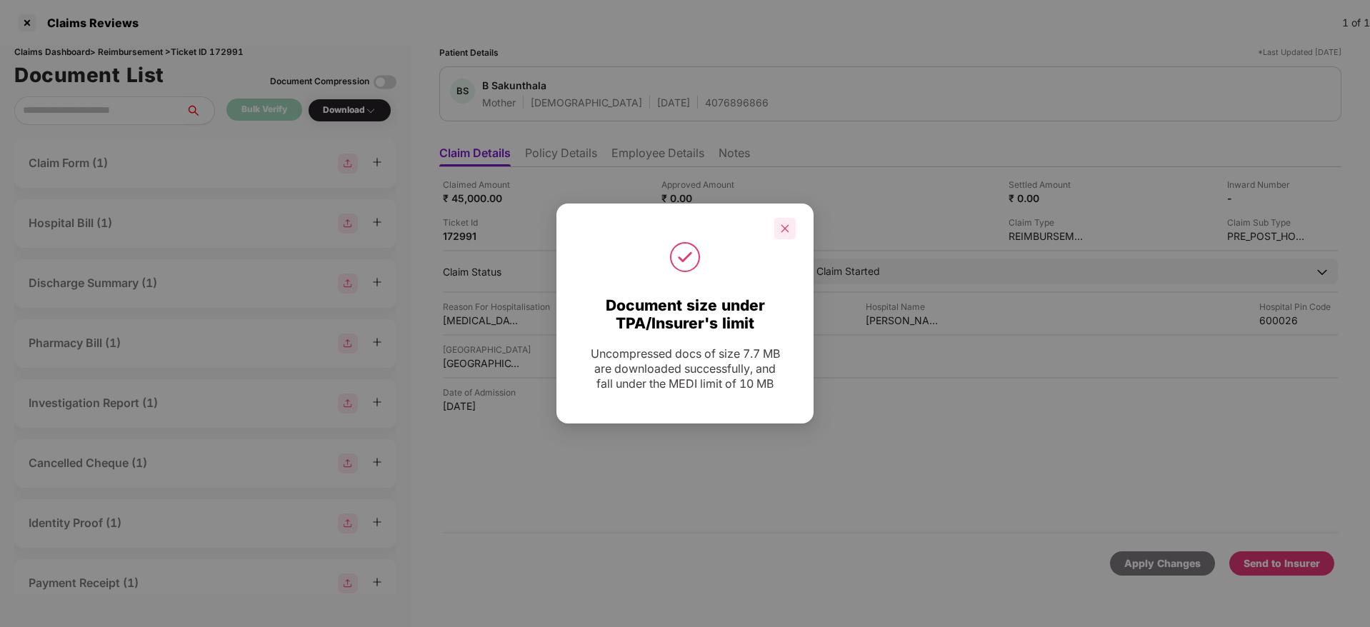
click at [783, 228] on icon "close" at bounding box center [785, 229] width 10 height 10
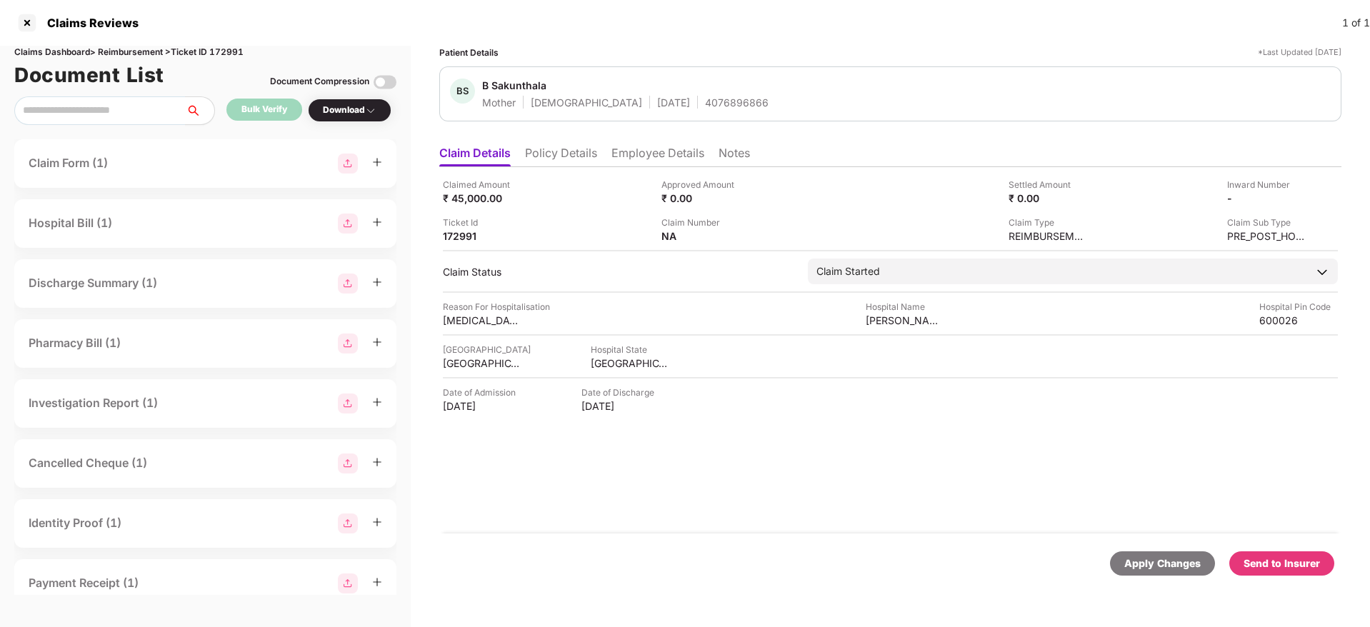
click at [1298, 568] on div "Send to Insurer" at bounding box center [1281, 564] width 76 height 16
click at [628, 165] on li "Employee Details" at bounding box center [657, 156] width 93 height 21
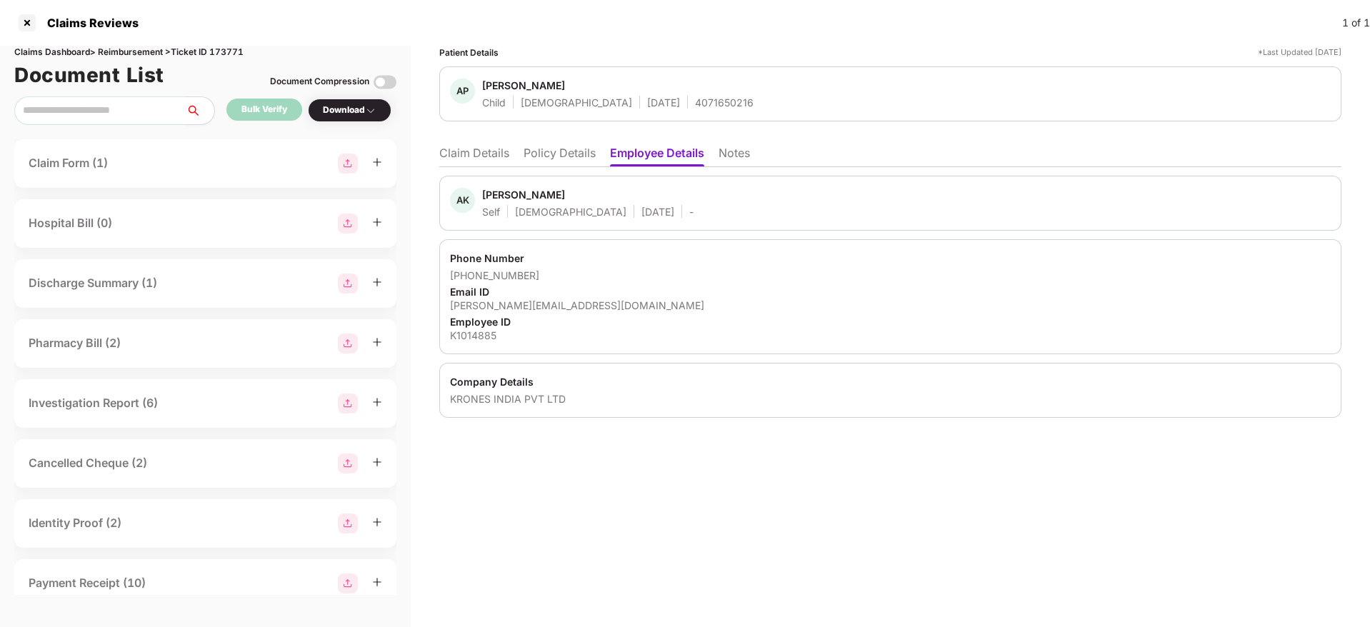
click at [470, 155] on li "Claim Details" at bounding box center [474, 156] width 70 height 21
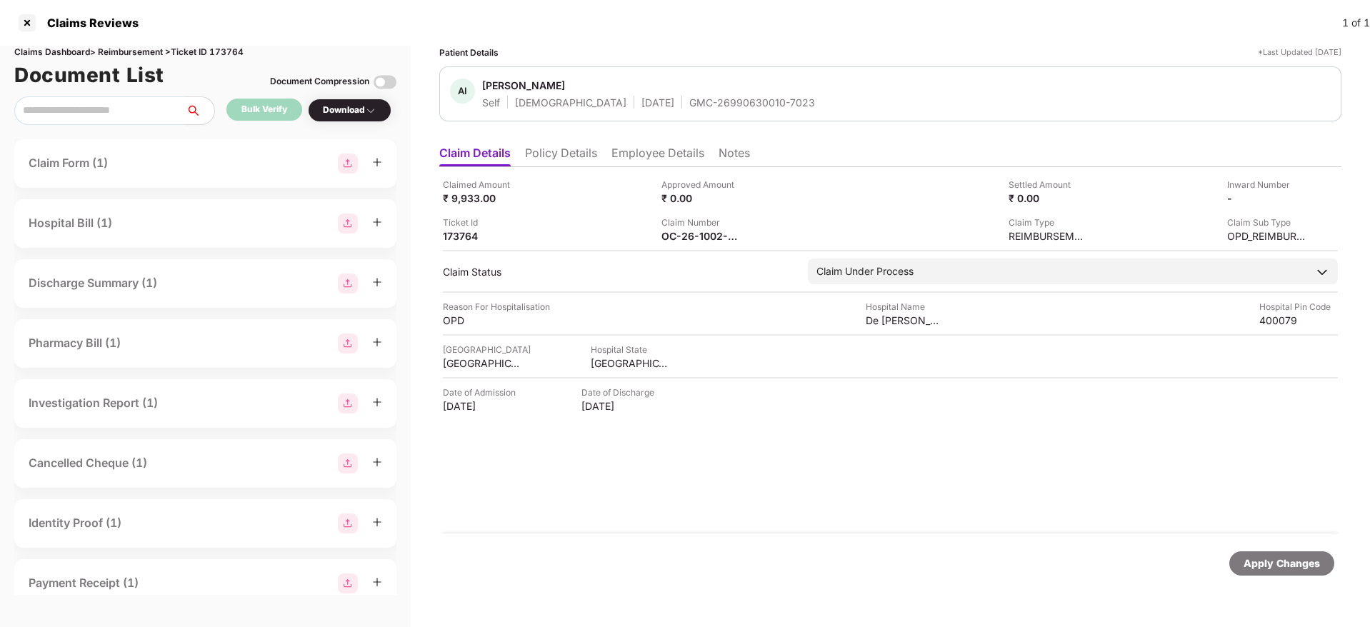
click at [689, 99] on div "GMC-26990630010-7023" at bounding box center [752, 103] width 126 height 14
copy div "GMC-26990630010-7023"
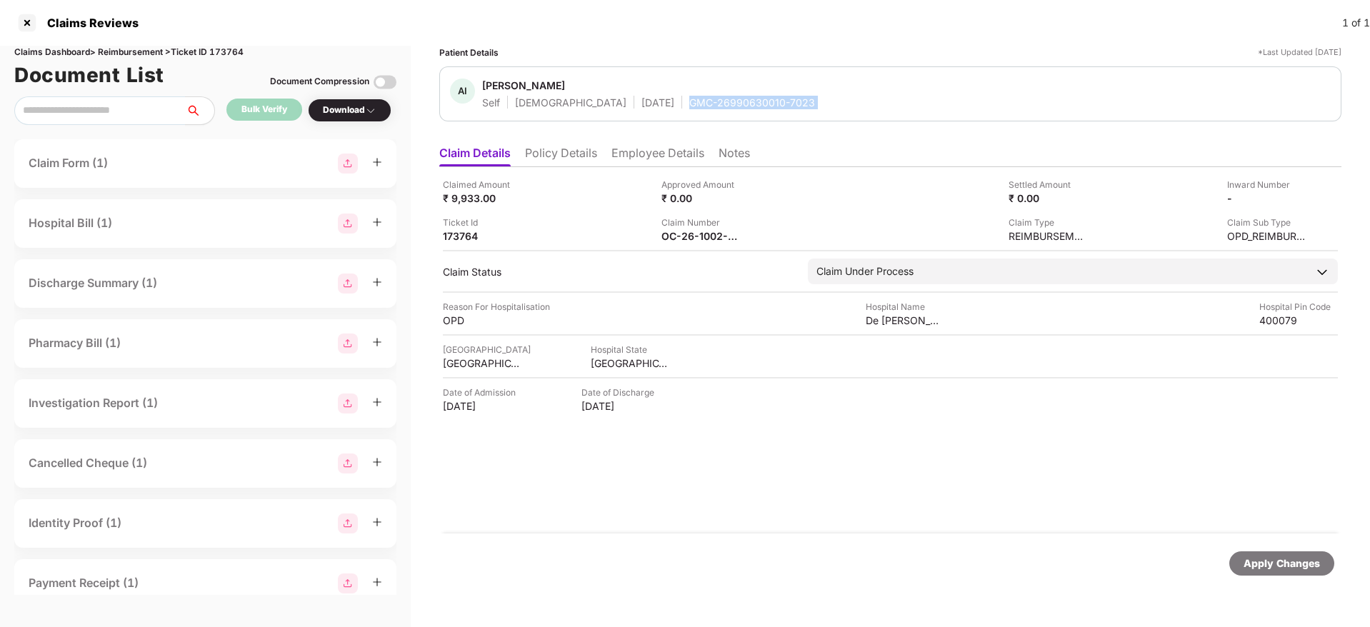
copy div "GMC-26990630010-7023"
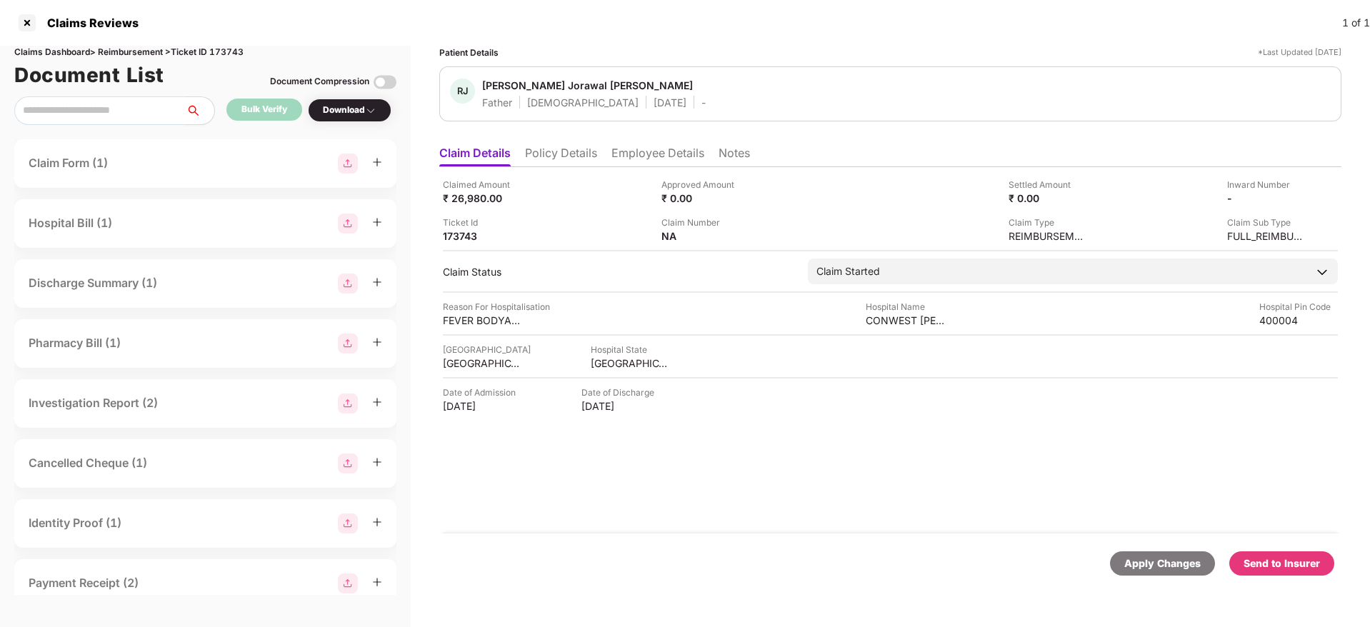
click at [546, 158] on li "Policy Details" at bounding box center [561, 156] width 72 height 21
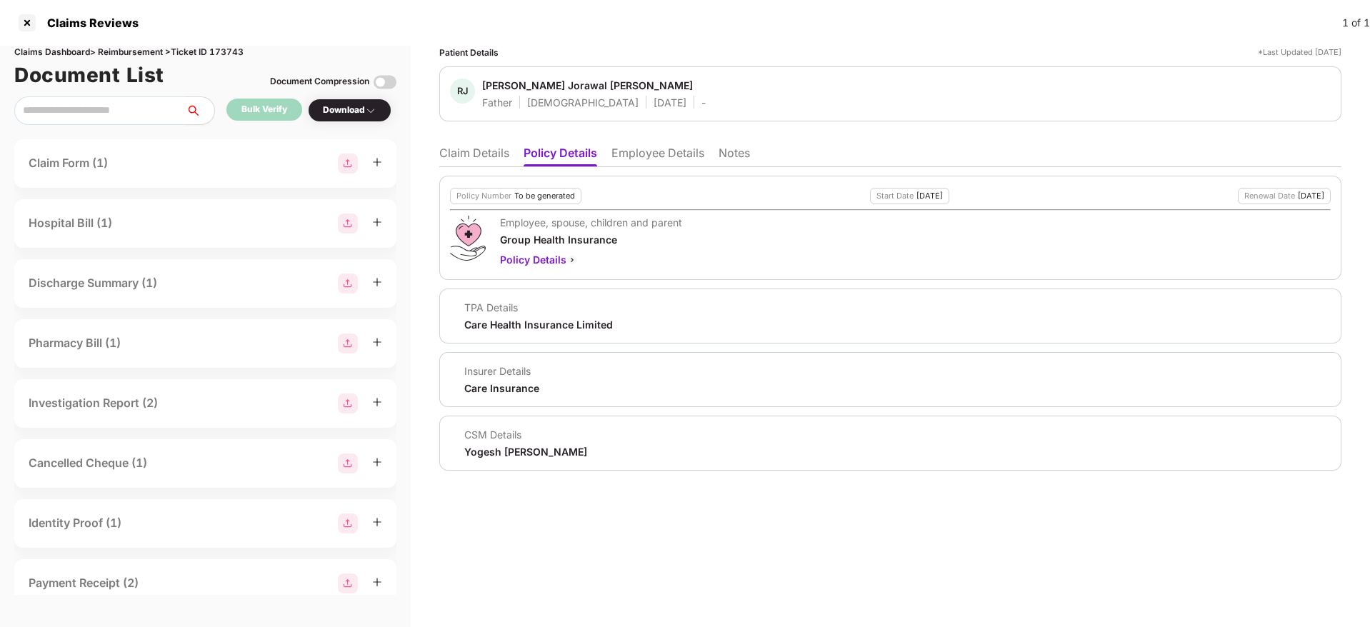
click at [662, 158] on li "Employee Details" at bounding box center [657, 156] width 93 height 21
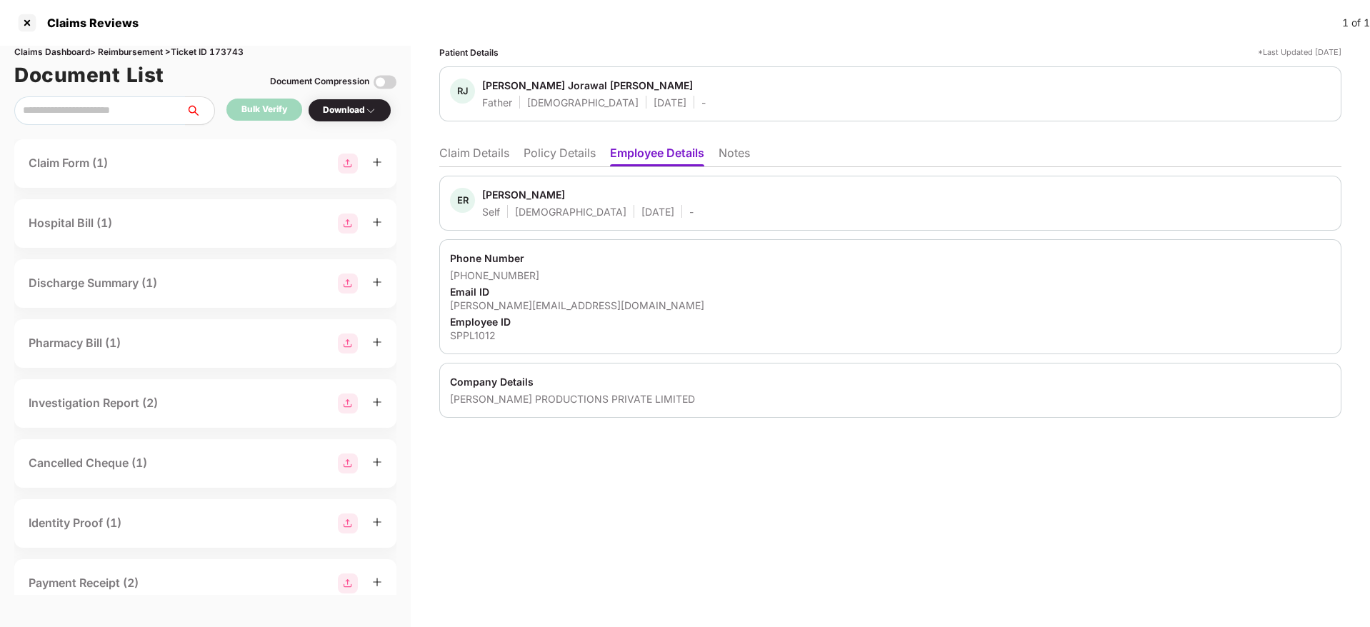
click at [531, 305] on div "[PERSON_NAME][EMAIL_ADDRESS][DOMAIN_NAME]" at bounding box center [890, 305] width 881 height 14
copy div "[PERSON_NAME][EMAIL_ADDRESS][DOMAIN_NAME]"
click at [559, 154] on li "Policy Details" at bounding box center [559, 156] width 72 height 21
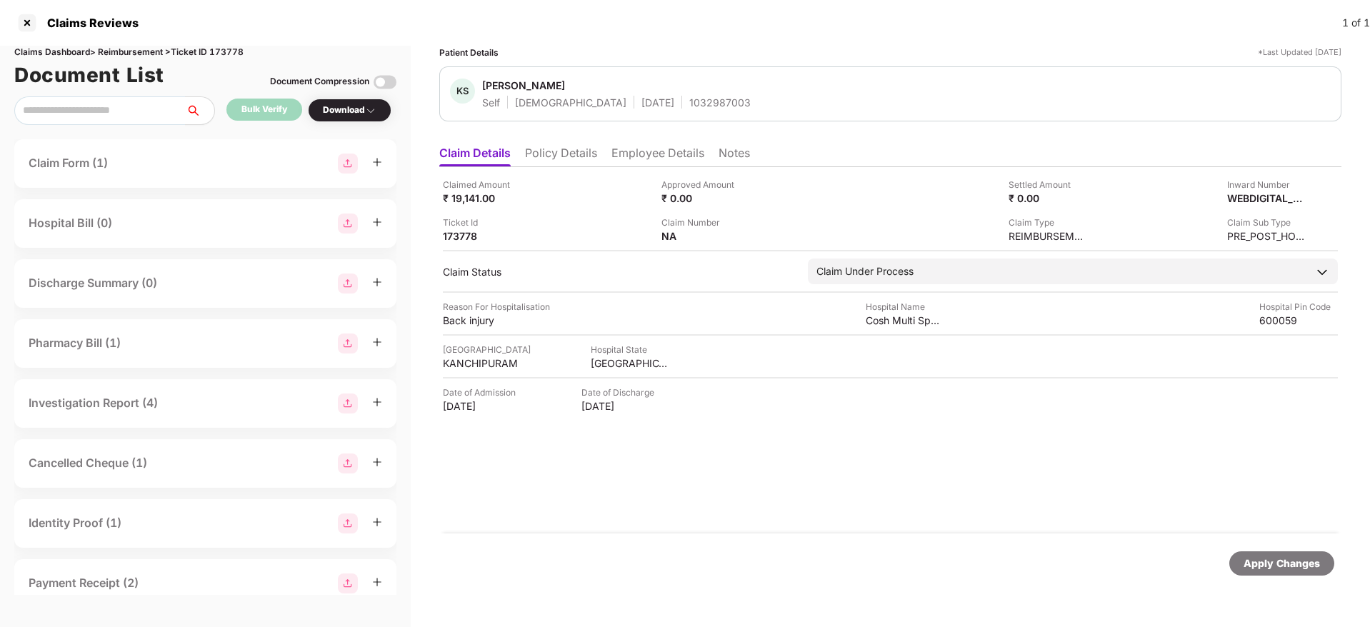
click at [689, 101] on div "1032987003" at bounding box center [719, 103] width 61 height 14
copy div "1032987003"
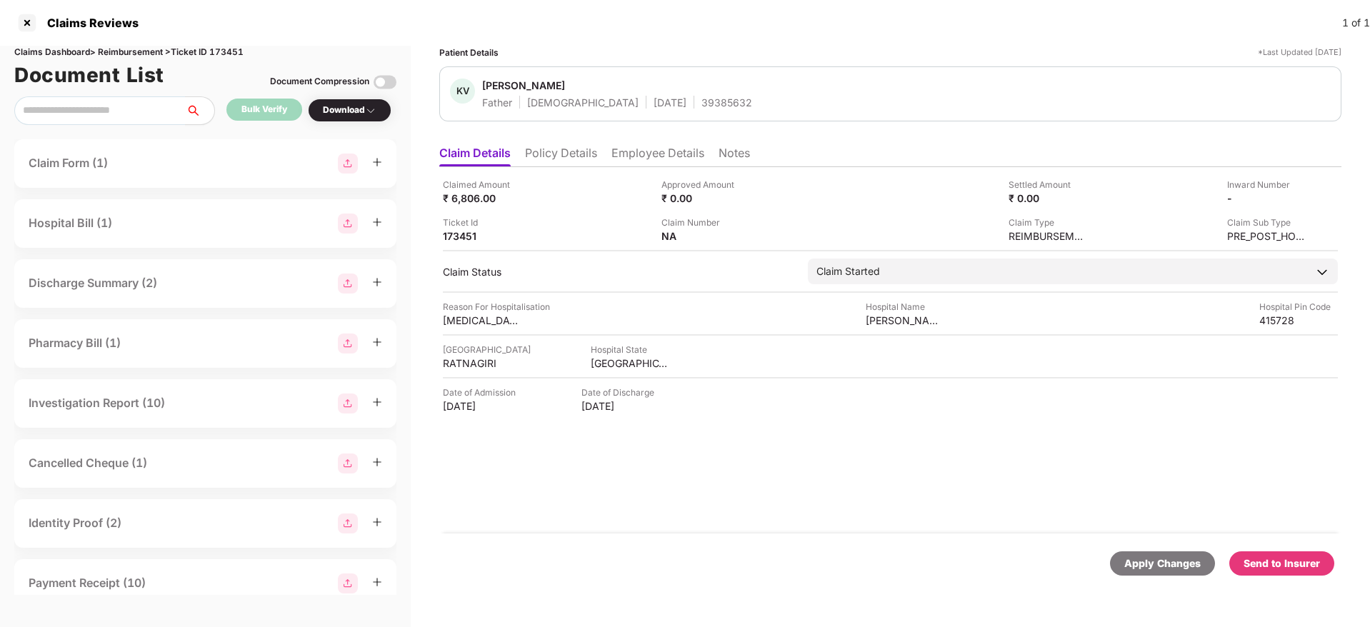
click at [549, 141] on ul "Claim Details Policy Details Employee Details Notes" at bounding box center [890, 153] width 902 height 29
click at [561, 147] on li "Policy Details" at bounding box center [561, 156] width 72 height 21
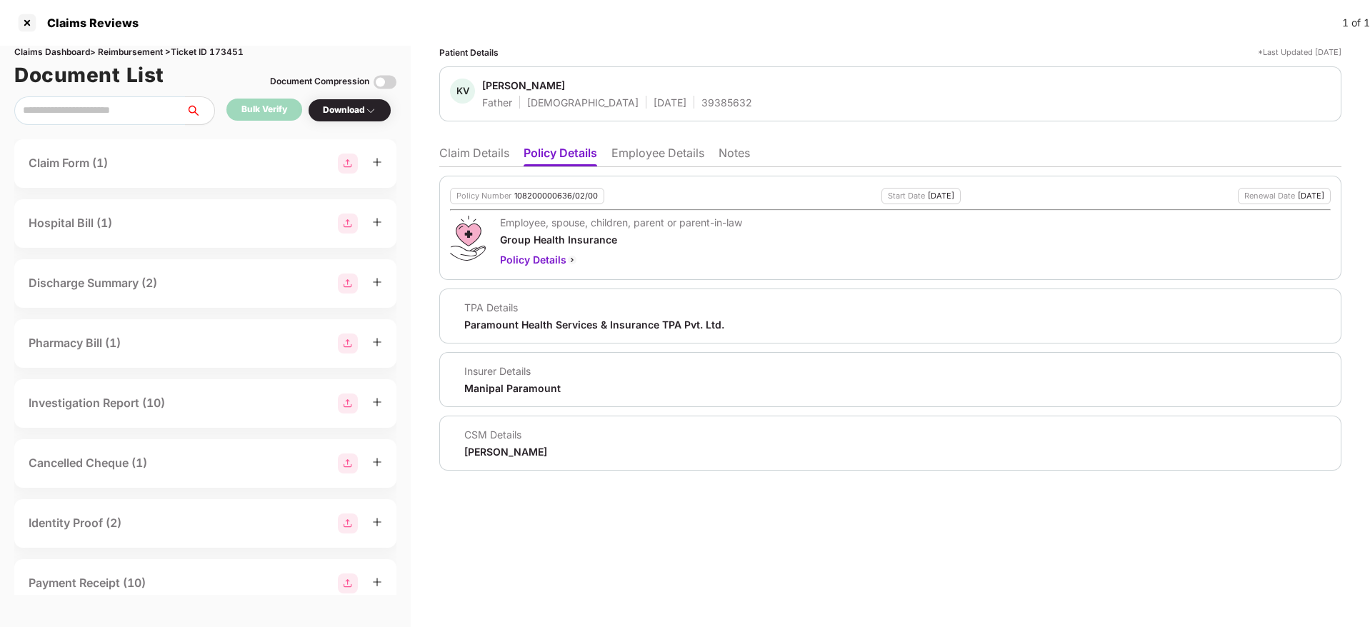
click at [481, 144] on ul "Claim Details Policy Details Employee Details Notes" at bounding box center [890, 153] width 902 height 29
click at [478, 148] on li "Claim Details" at bounding box center [474, 156] width 70 height 21
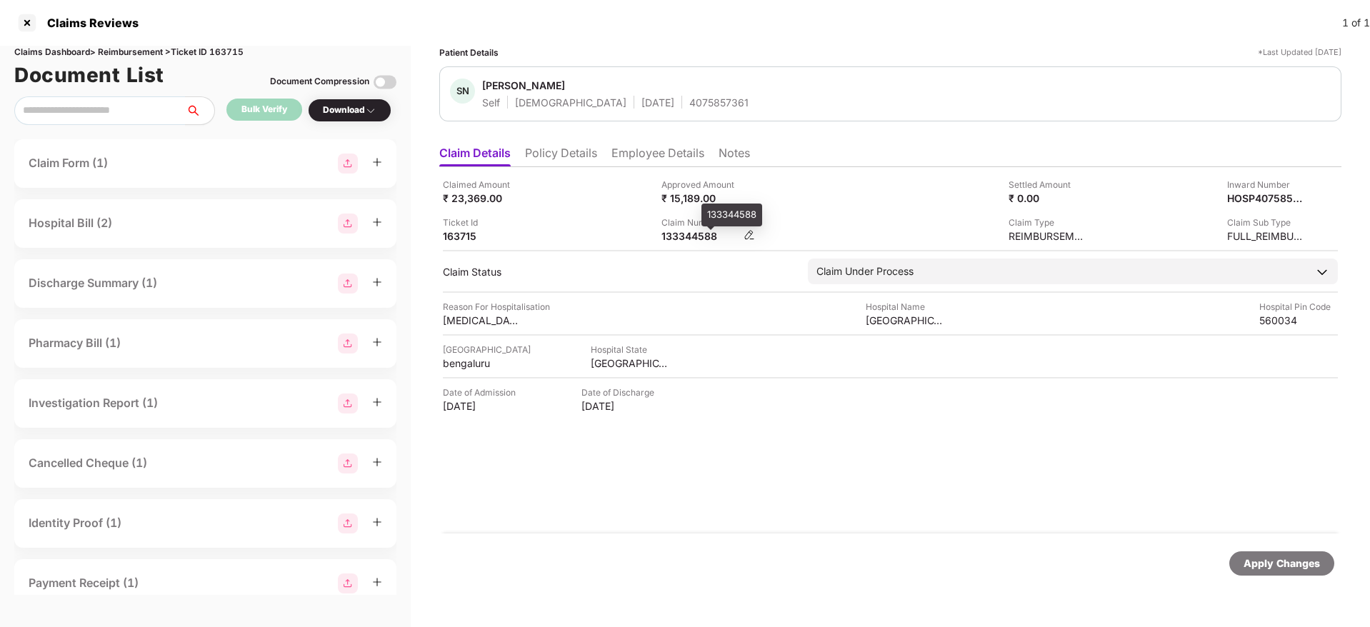
click at [676, 236] on div "133344588" at bounding box center [700, 236] width 79 height 14
copy div "133344588"
